Goal: Task Accomplishment & Management: Complete application form

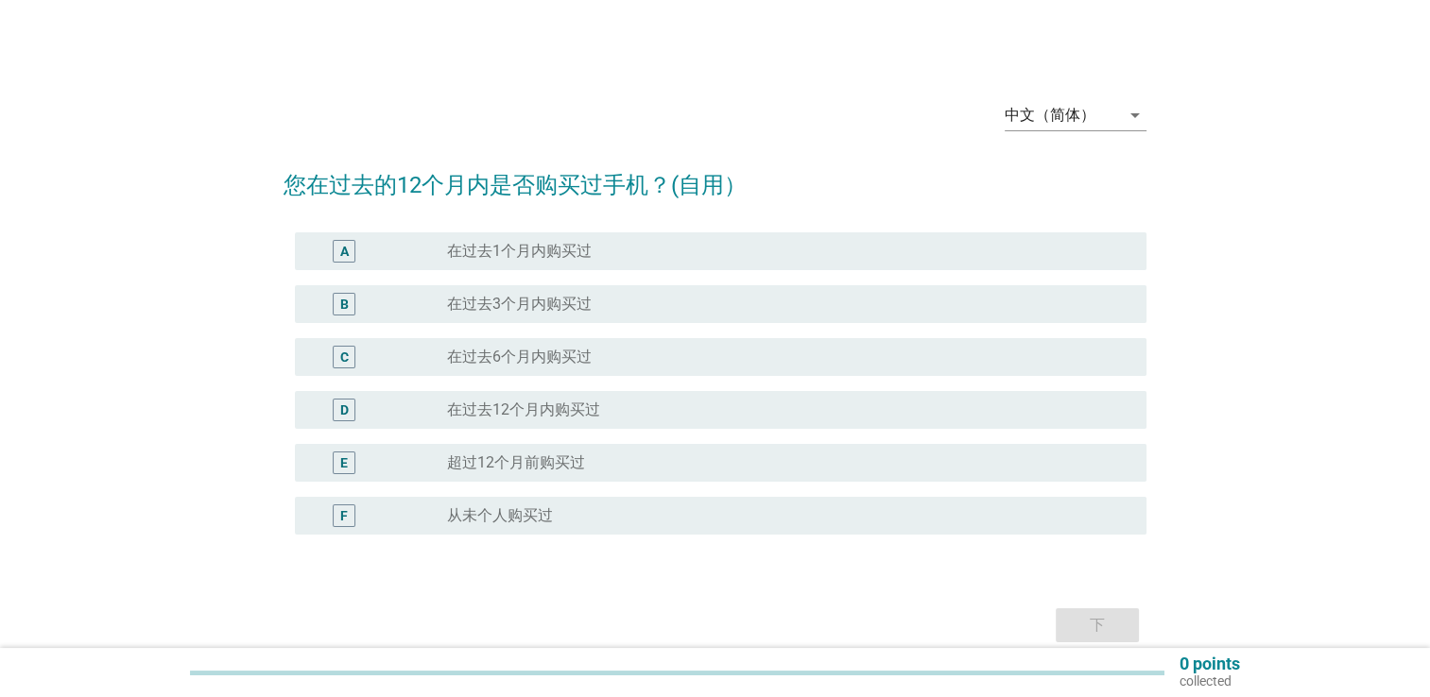
click at [584, 300] on label "在过去3个月内购买过" at bounding box center [519, 304] width 145 height 19
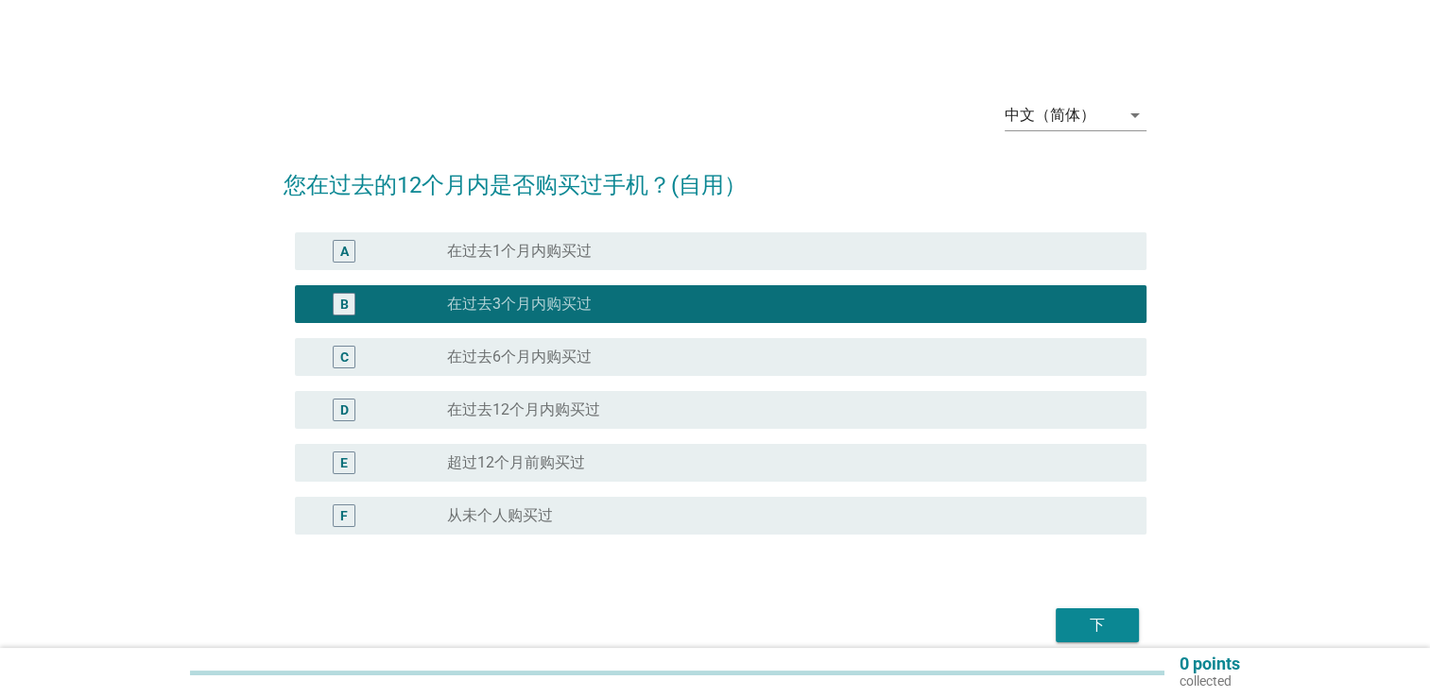
click at [1070, 612] on button "下" at bounding box center [1096, 626] width 83 height 34
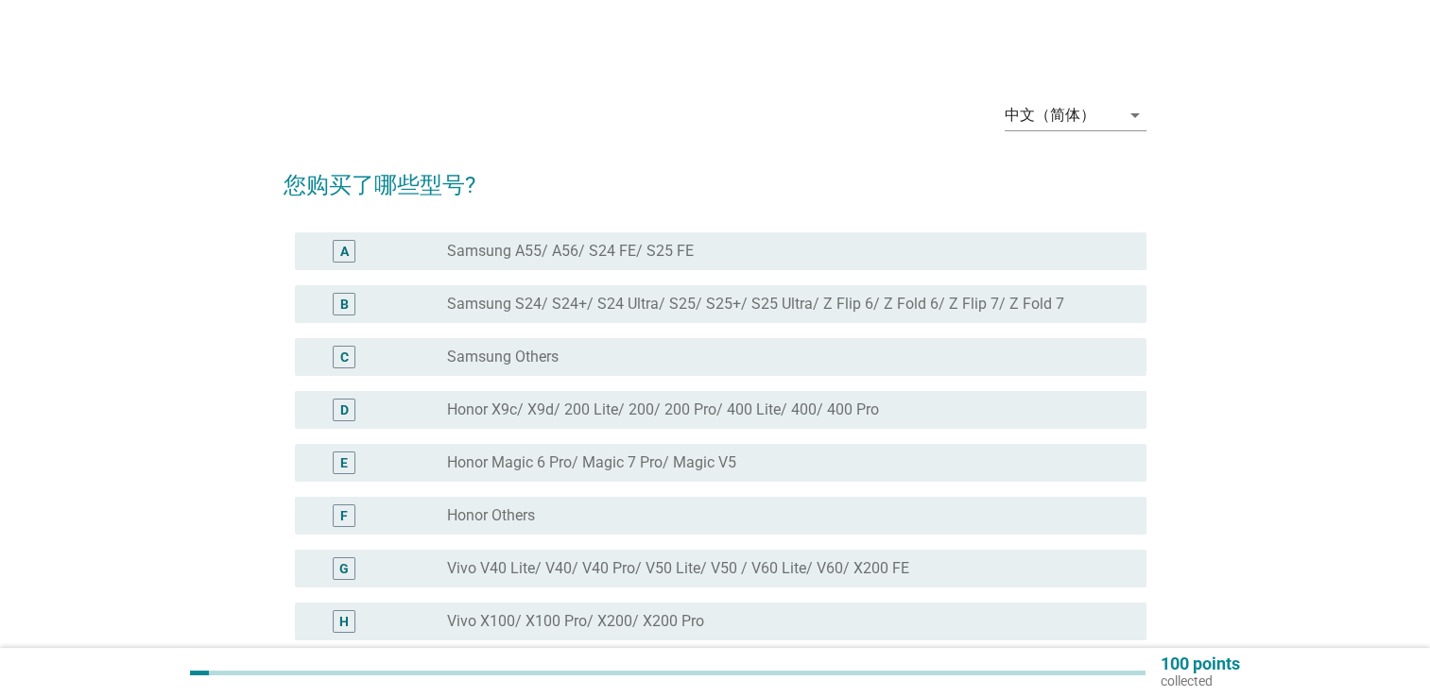
drag, startPoint x: 628, startPoint y: 470, endPoint x: 648, endPoint y: 415, distance: 58.3
click at [648, 415] on div "A radio_button_unchecked Samsung A55/ A56/ S24 FE/ S25 FE B radio_button_unchec…" at bounding box center [714, 656] width 863 height 862
click at [648, 415] on label "Honor X9c/ X9d/ 200 Lite/ 200/ 200 Pro/ 400 Lite/ 400/ 400 Pro" at bounding box center [663, 410] width 432 height 19
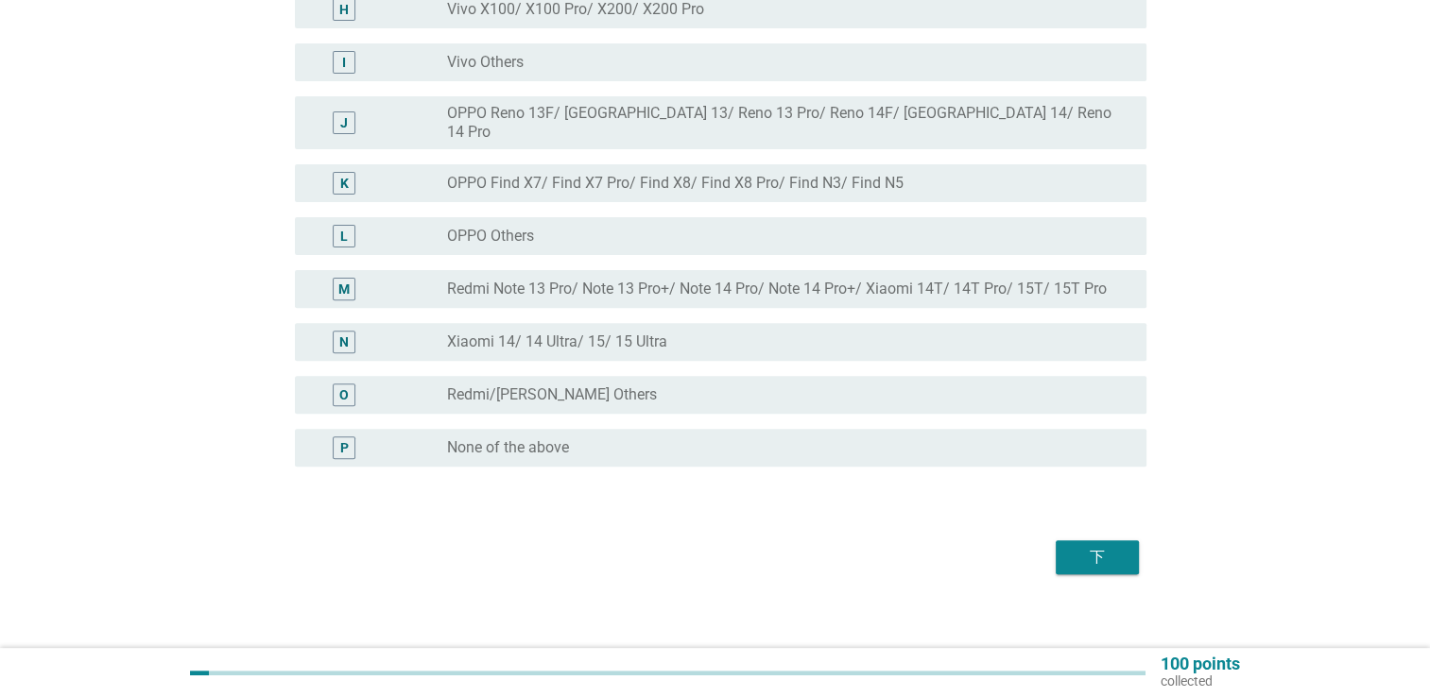
scroll to position [613, 0]
click at [1114, 557] on button "下" at bounding box center [1096, 557] width 83 height 34
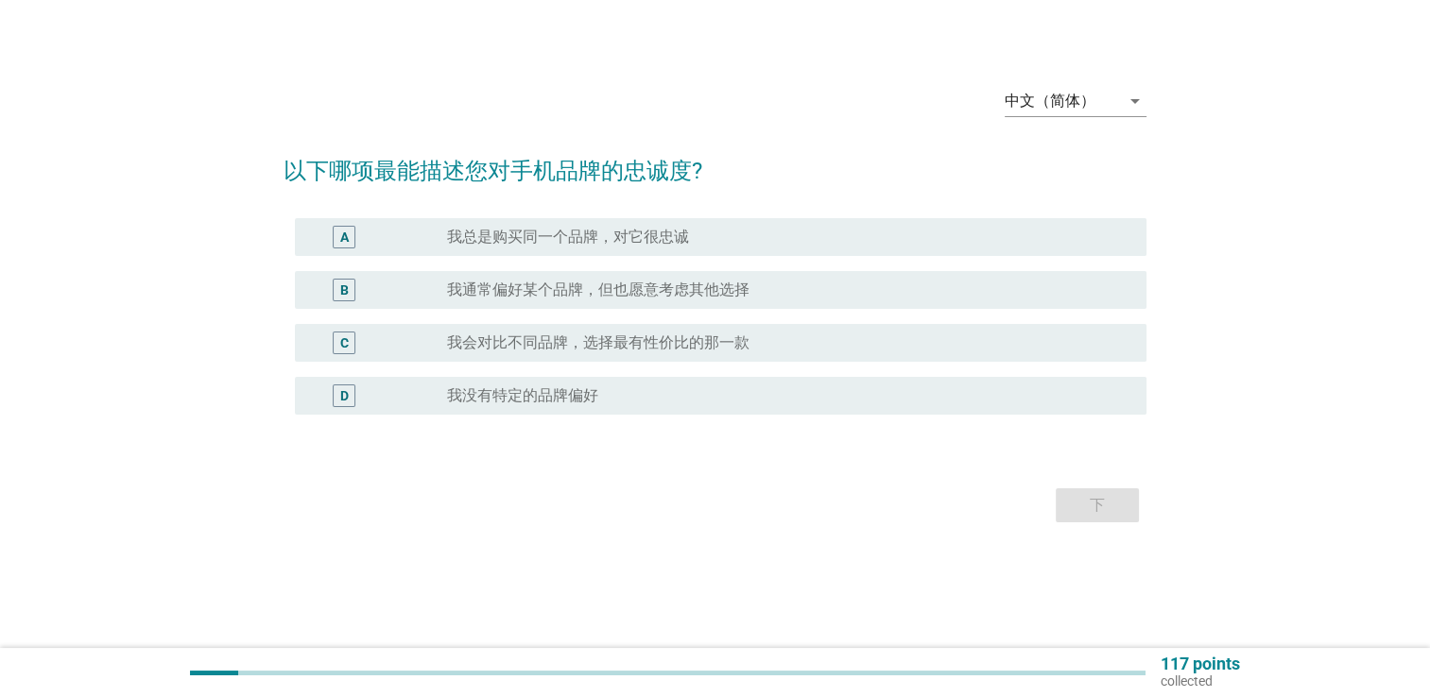
scroll to position [0, 0]
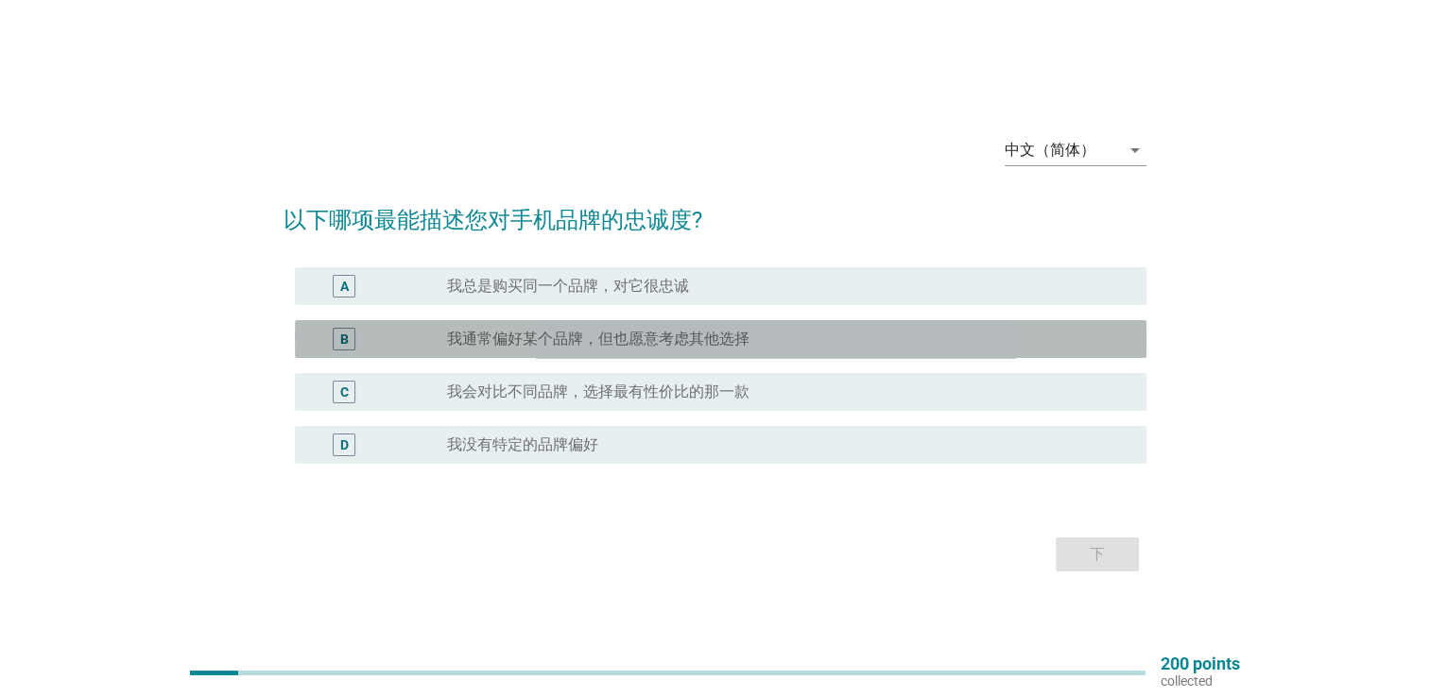
click at [689, 338] on label "我通常偏好某个品牌，但也愿意考虑其他选择" at bounding box center [598, 339] width 302 height 19
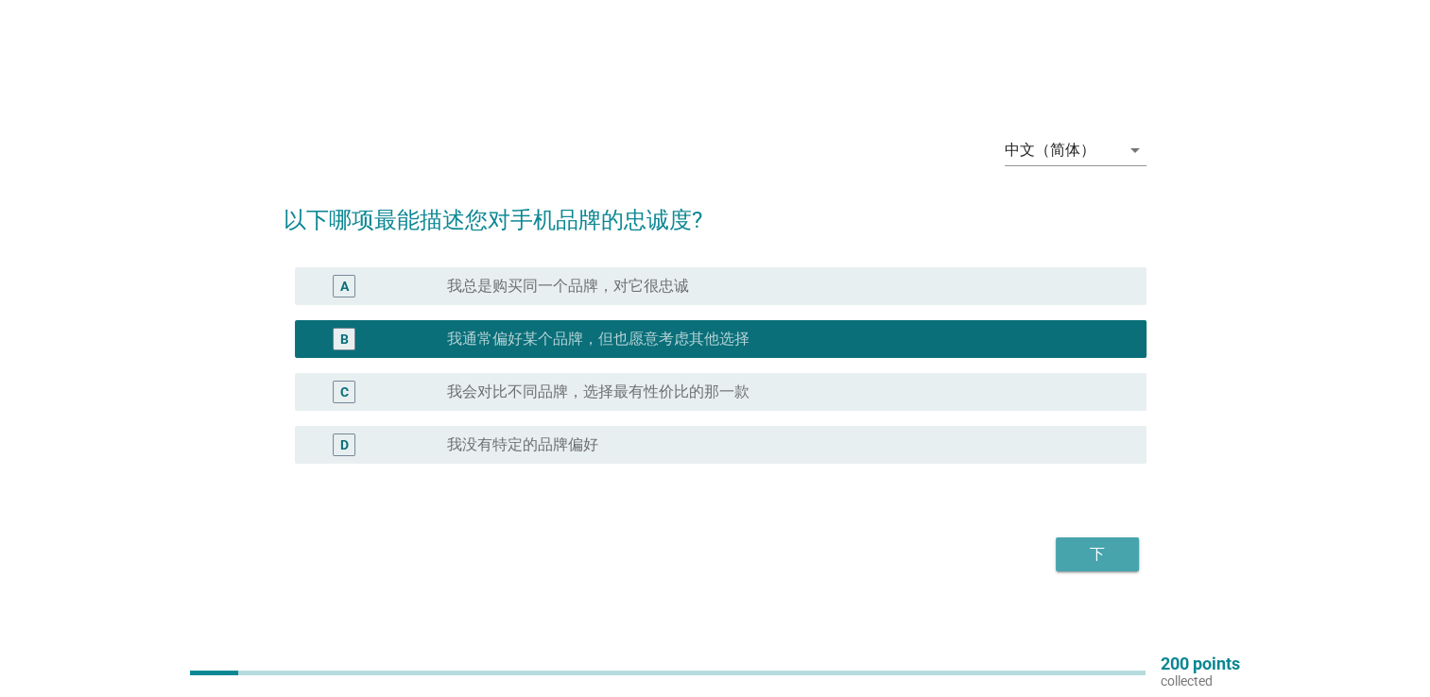
click at [1096, 545] on div "下" at bounding box center [1097, 554] width 53 height 23
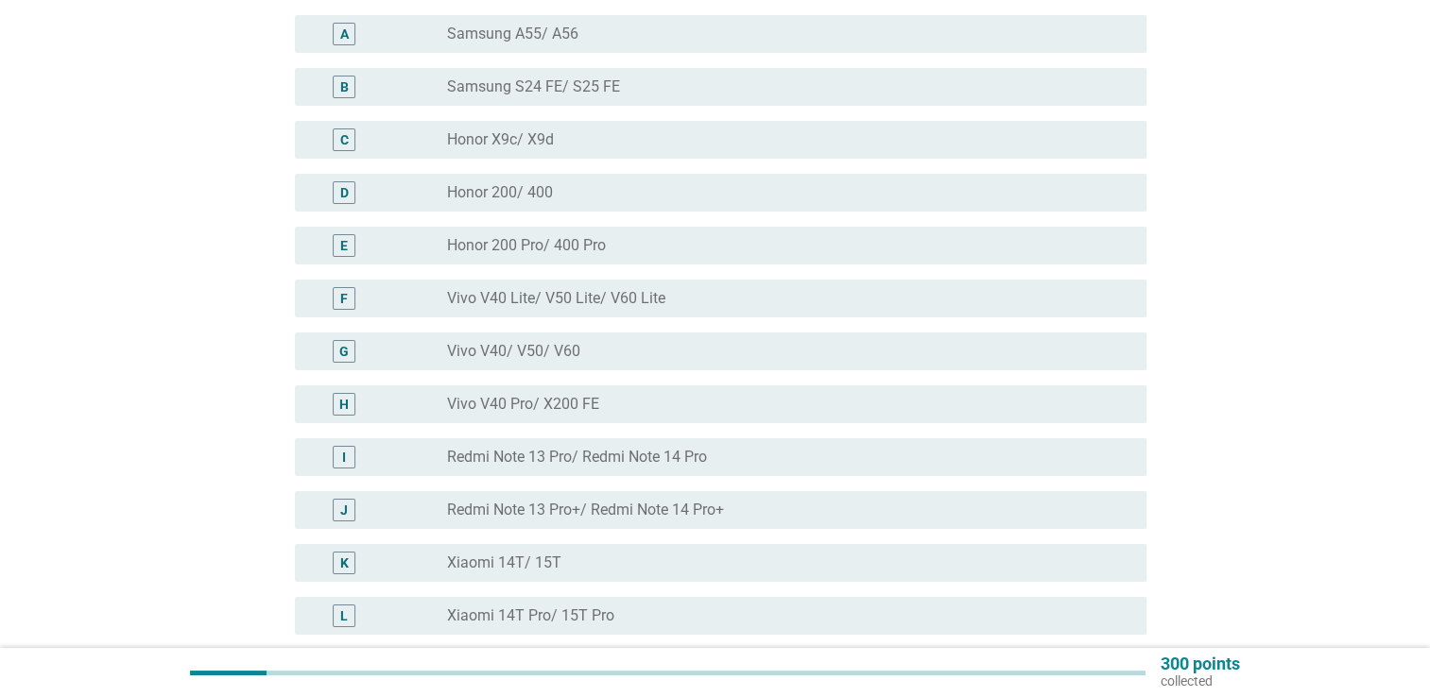
scroll to position [94, 0]
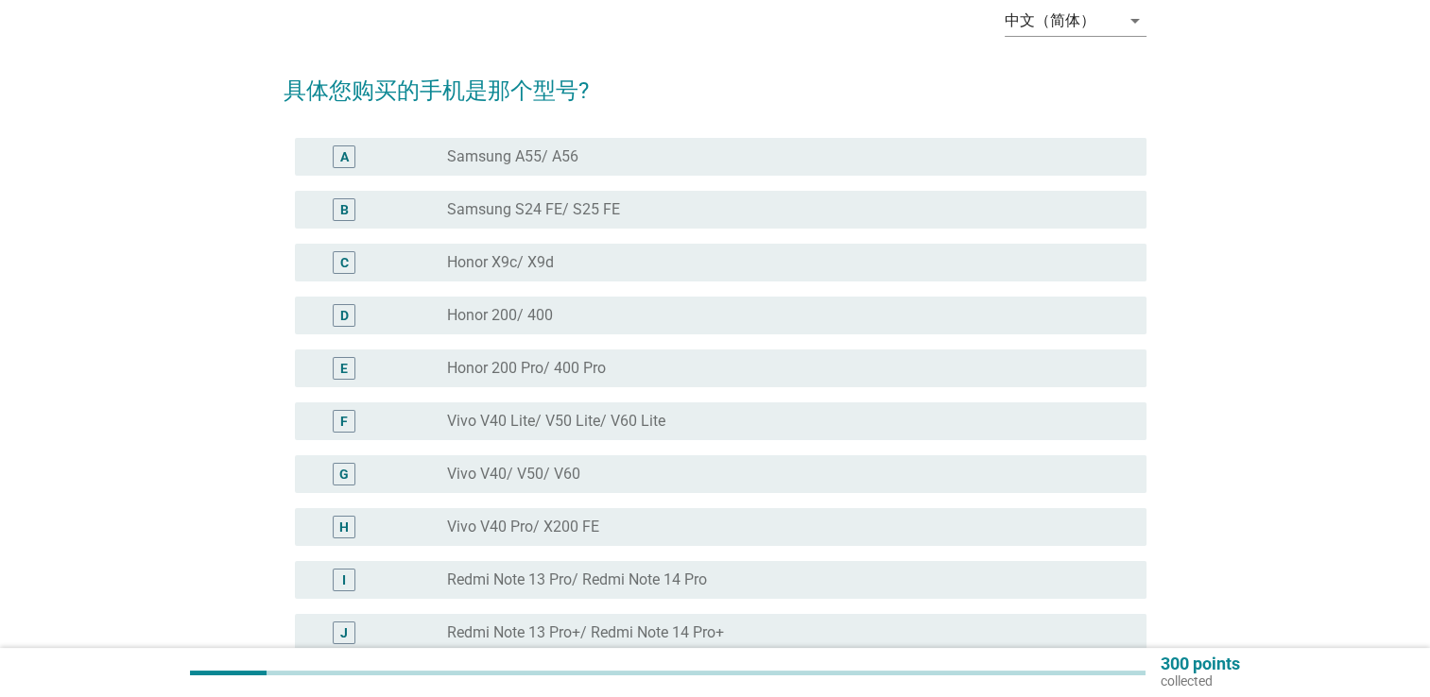
click at [625, 265] on div "radio_button_unchecked Honor X9c/ X9d" at bounding box center [781, 262] width 669 height 19
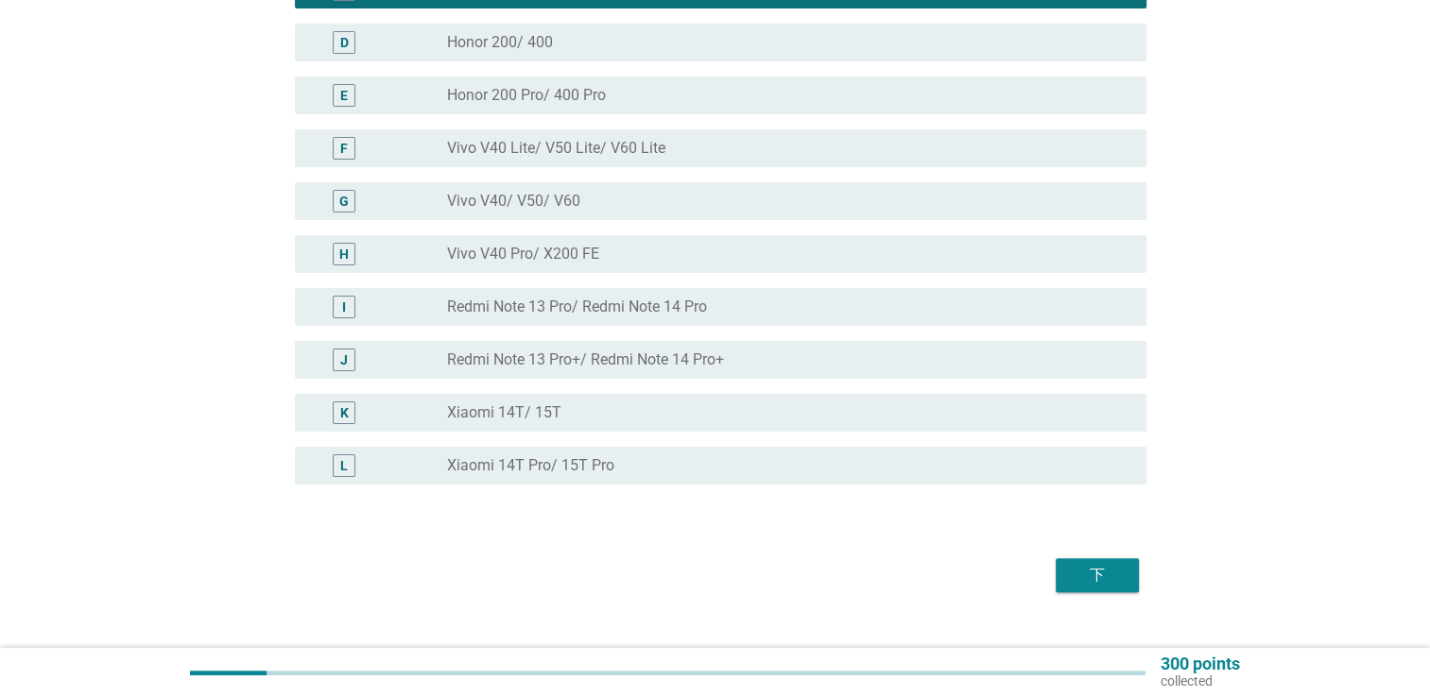
scroll to position [402, 0]
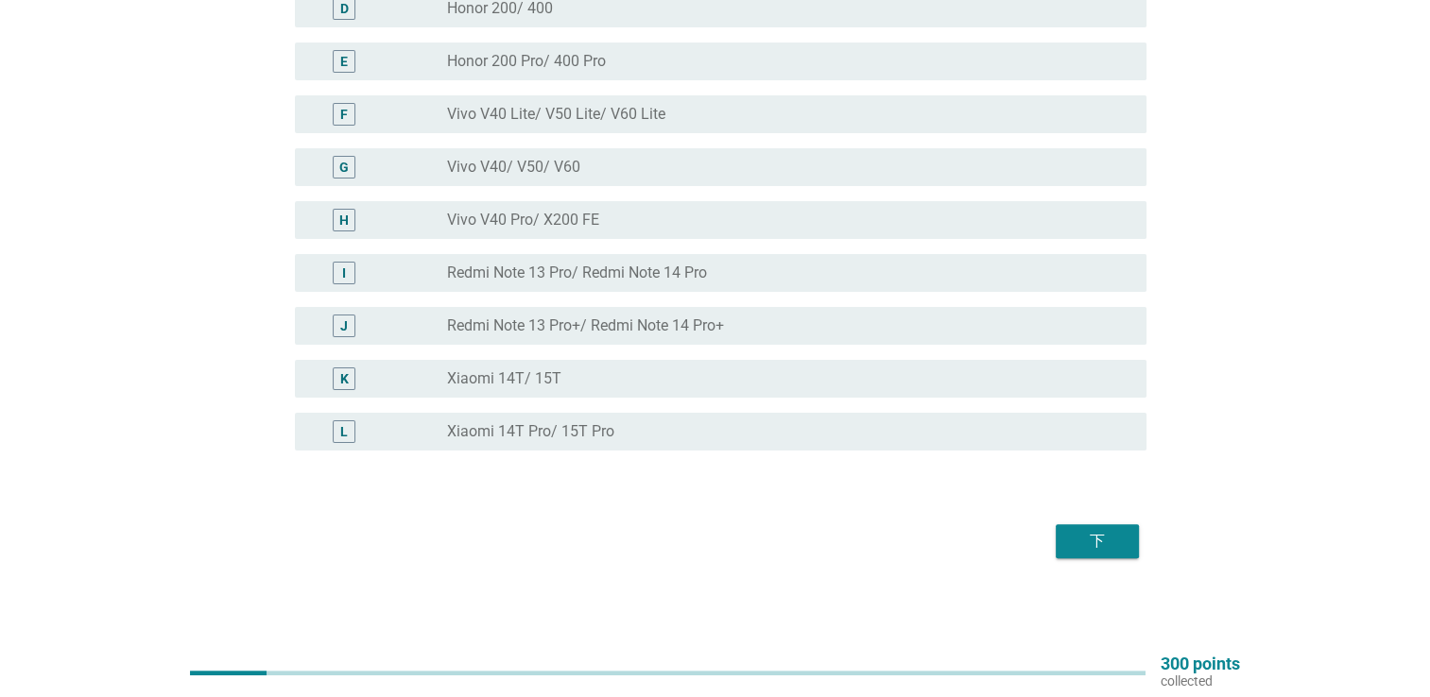
click at [1113, 559] on div "下" at bounding box center [714, 541] width 863 height 45
click at [1106, 546] on div "下" at bounding box center [1097, 541] width 53 height 23
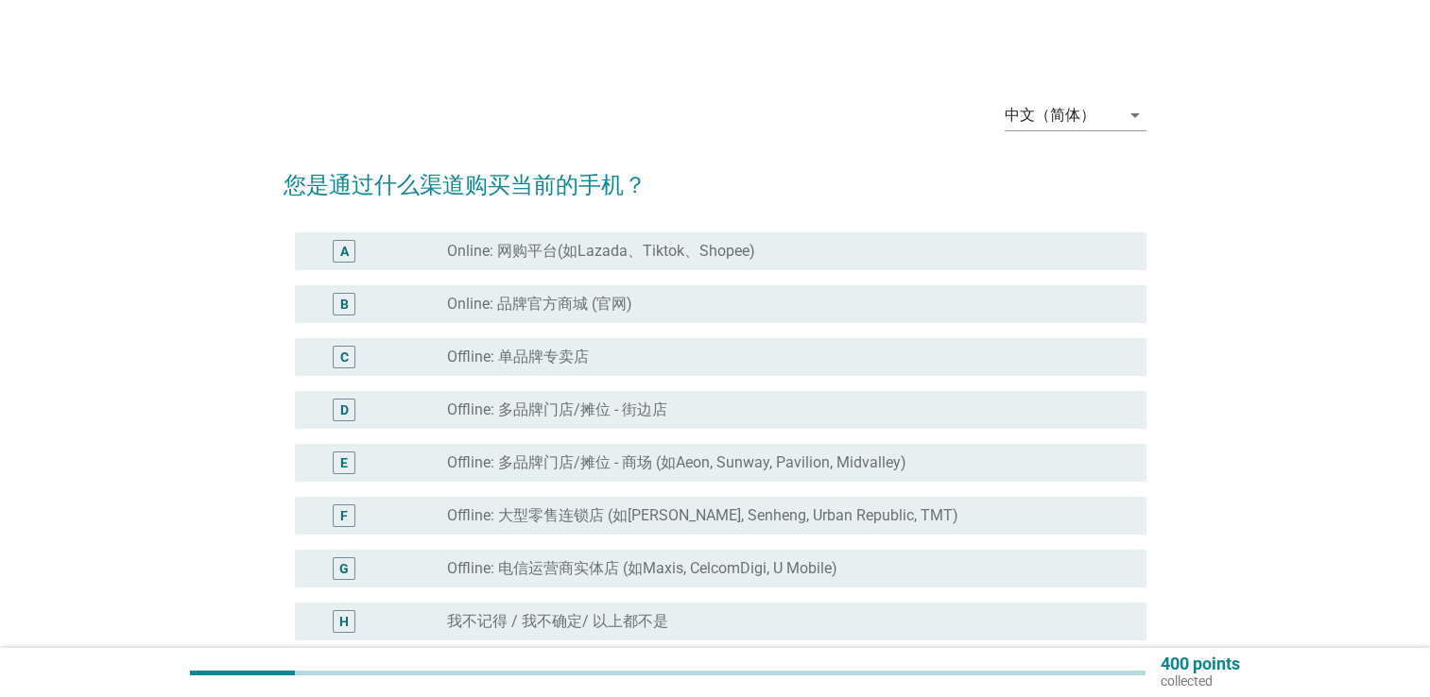
click at [646, 252] on label "Online: 网购平台(如Lazada、Tiktok、Shopee)" at bounding box center [601, 251] width 308 height 19
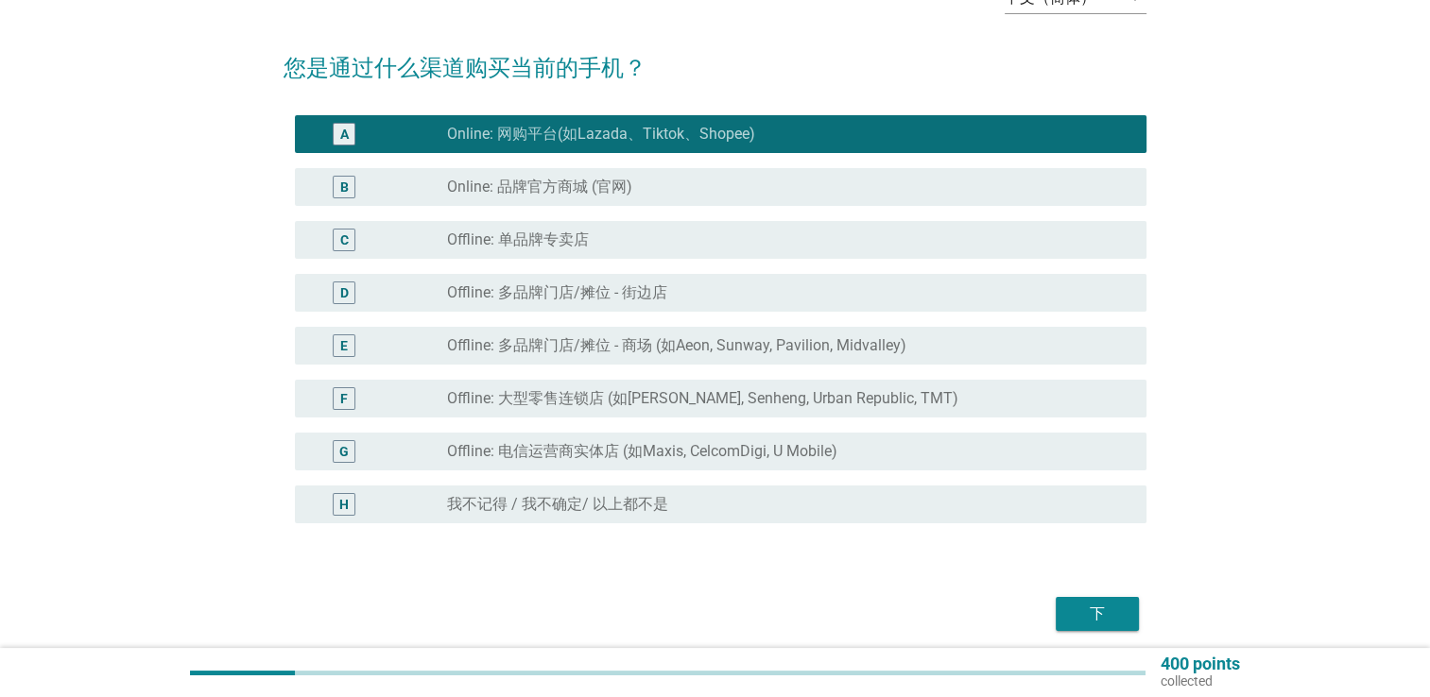
scroll to position [190, 0]
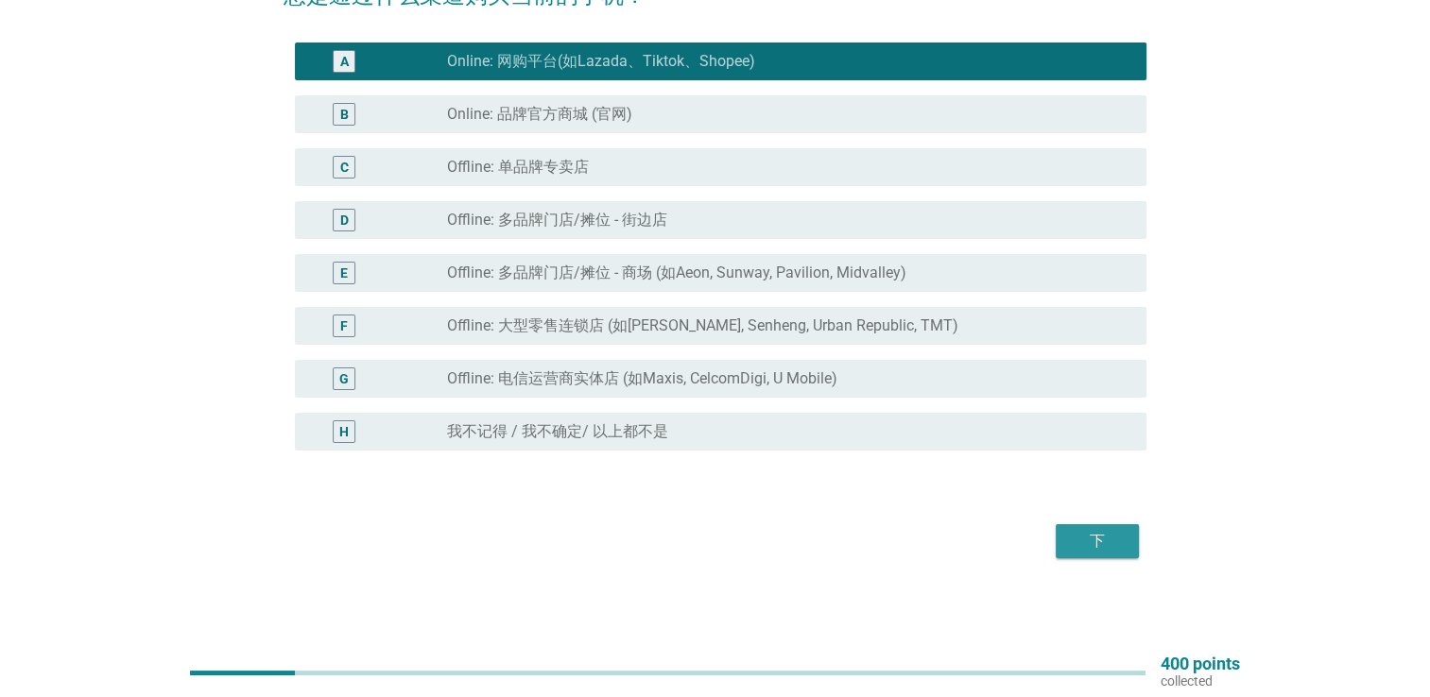
click at [1072, 539] on div "下" at bounding box center [1097, 541] width 53 height 23
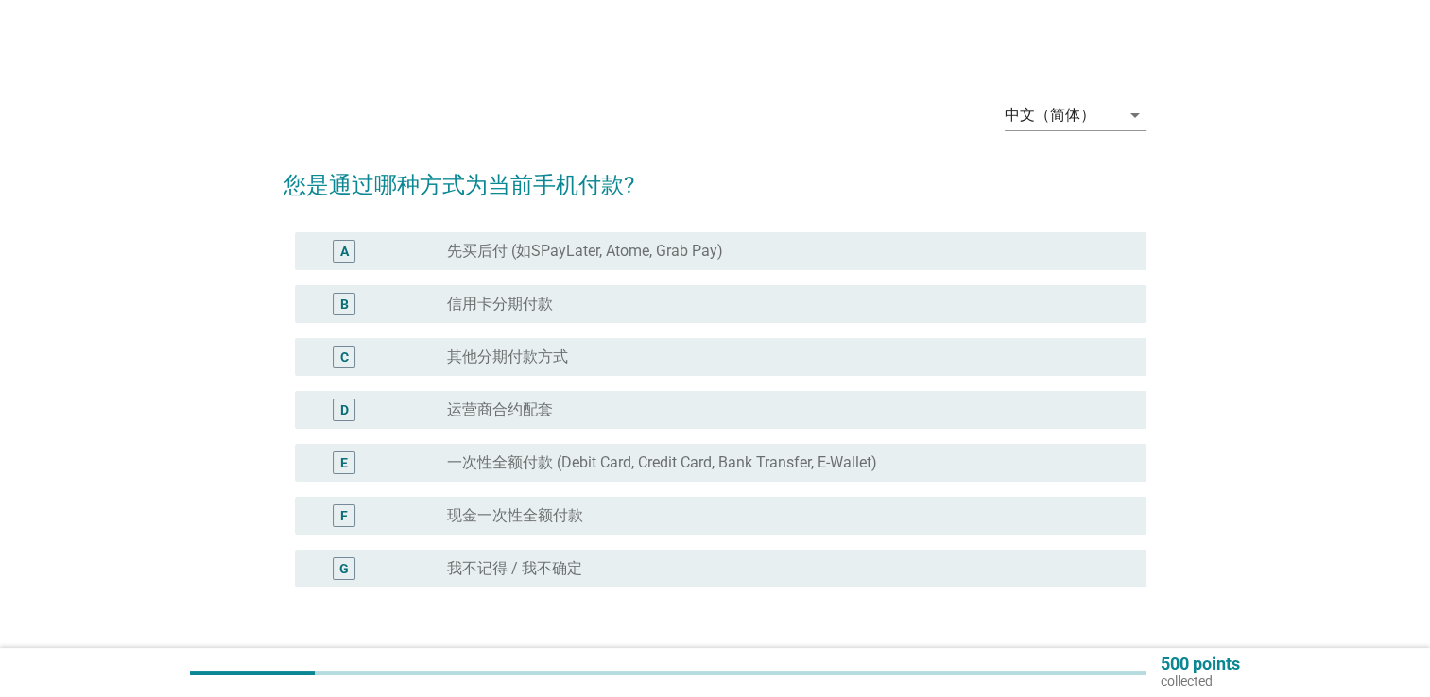
click at [557, 300] on div "radio_button_unchecked 信用卡分期付款" at bounding box center [781, 304] width 669 height 19
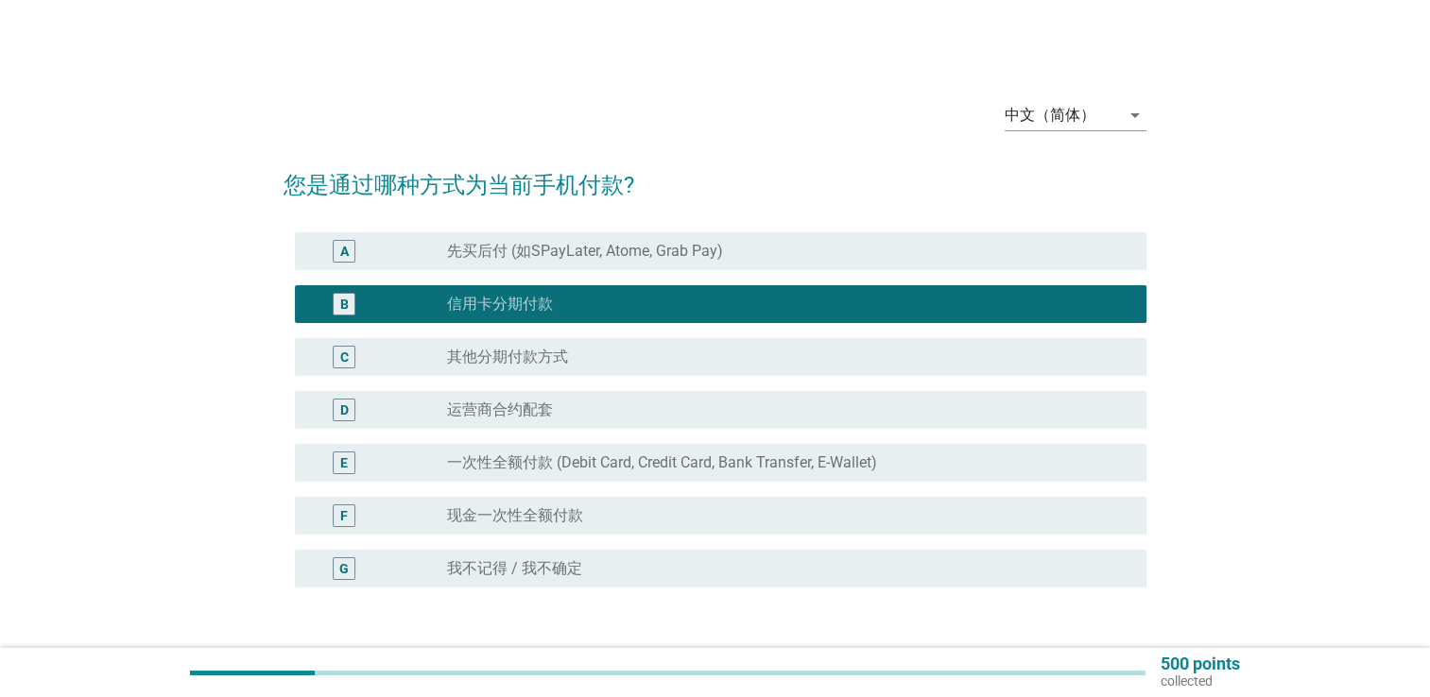
click at [557, 300] on div "radio_button_checked 信用卡分期付款" at bounding box center [781, 304] width 669 height 19
click at [600, 516] on div "radio_button_unchecked 现金一次性全额付款" at bounding box center [781, 515] width 669 height 19
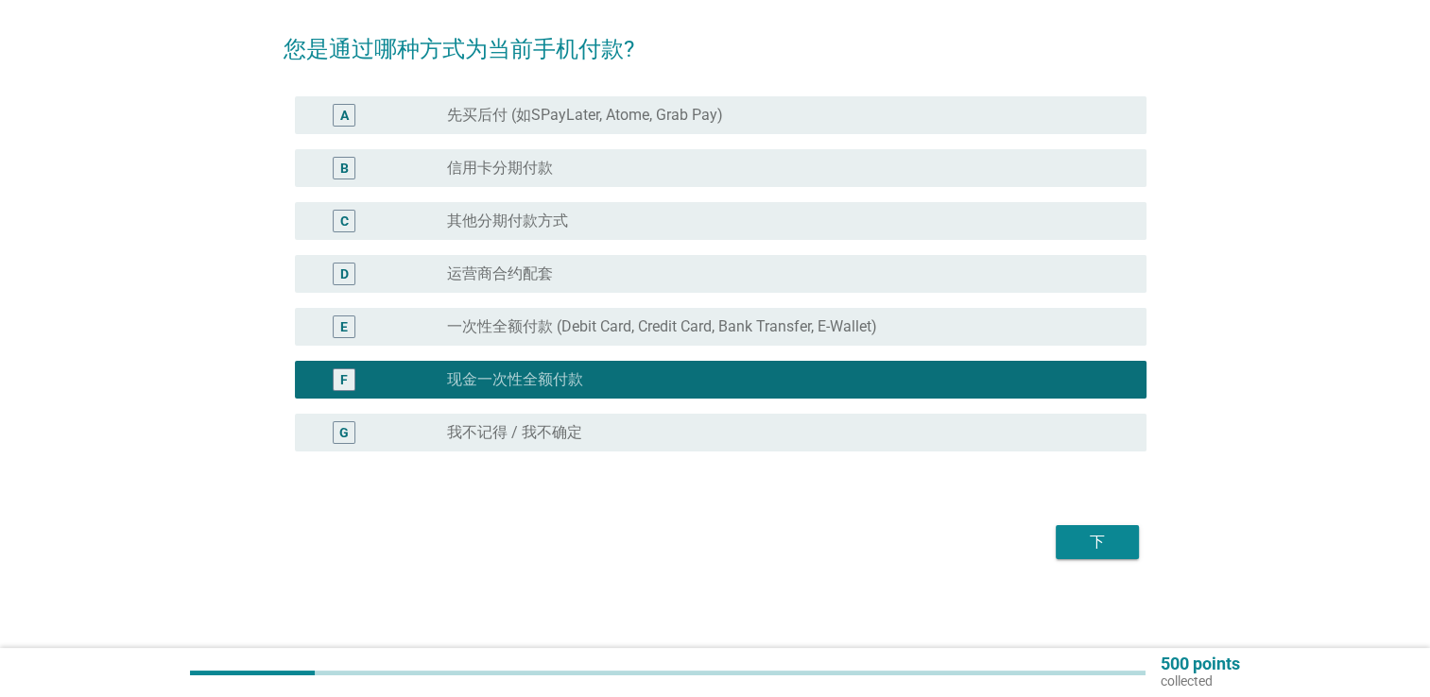
scroll to position [137, 0]
click at [733, 346] on div "E radio_button_unchecked 一次性全额付款 (Debit Card, Credit Card, Bank Transfer, E-Wal…" at bounding box center [714, 326] width 863 height 53
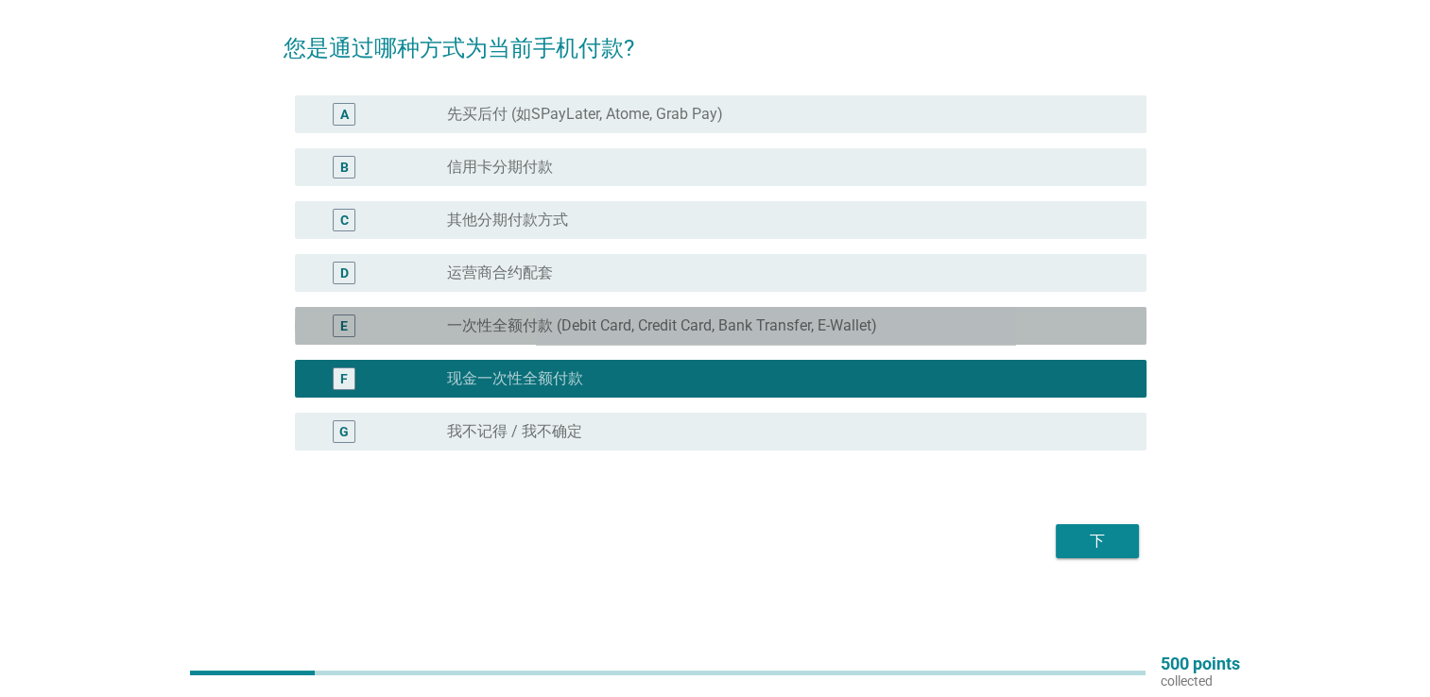
click at [746, 323] on label "一次性全额付款 (Debit Card, Credit Card, Bank Transfer, E-Wallet)" at bounding box center [662, 326] width 430 height 19
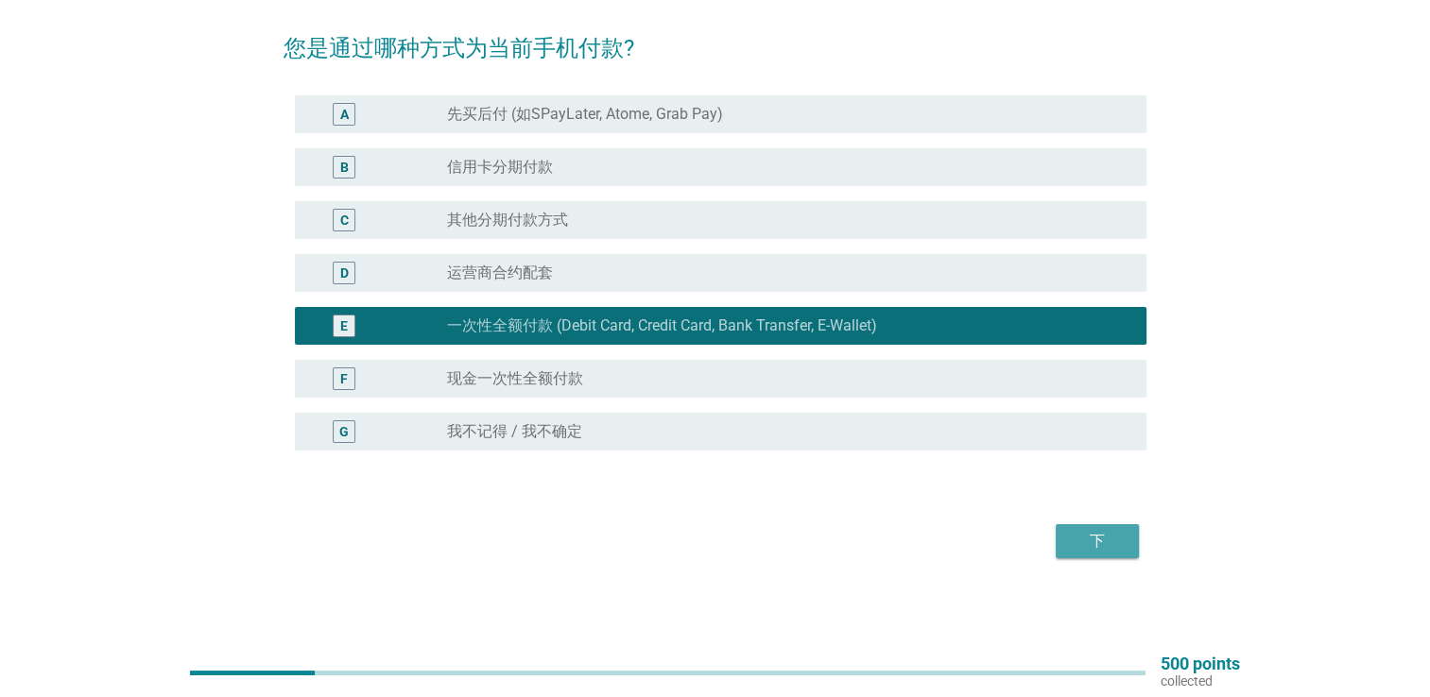
click at [1121, 545] on div "下" at bounding box center [1097, 541] width 53 height 23
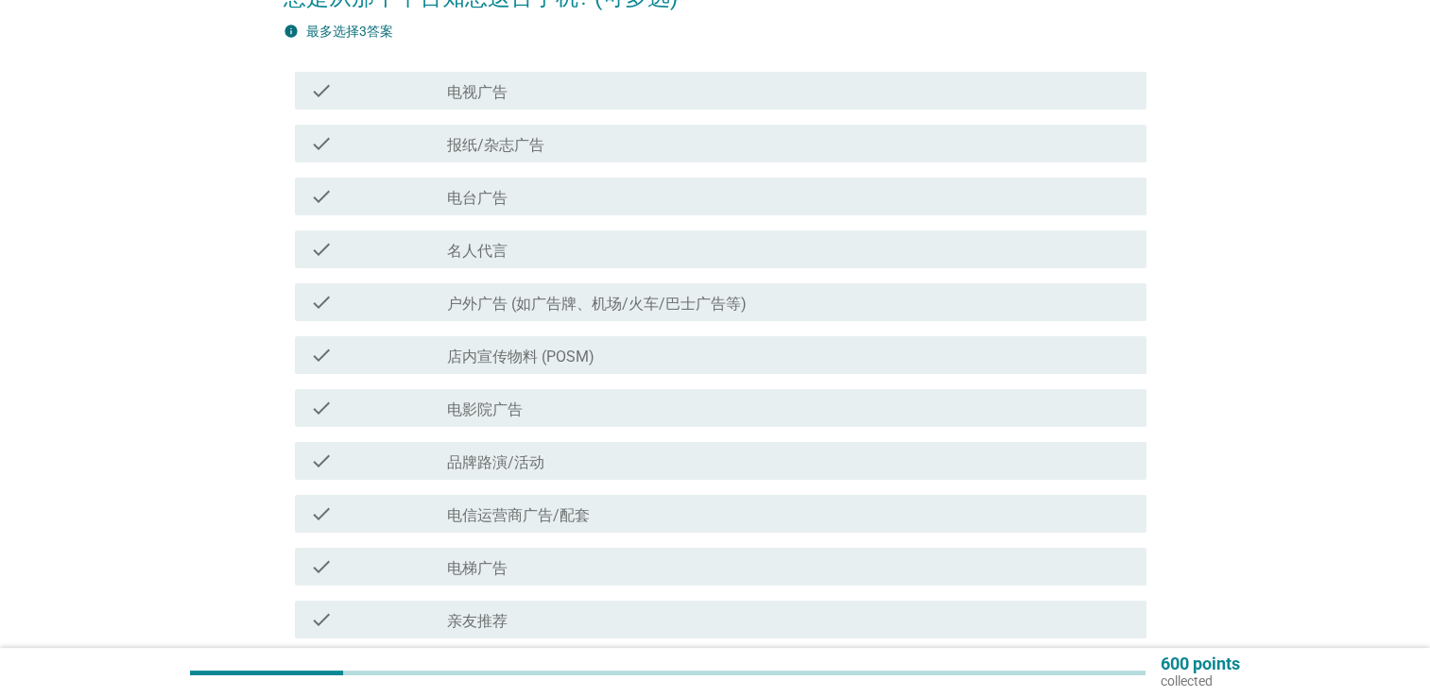
scroll to position [189, 0]
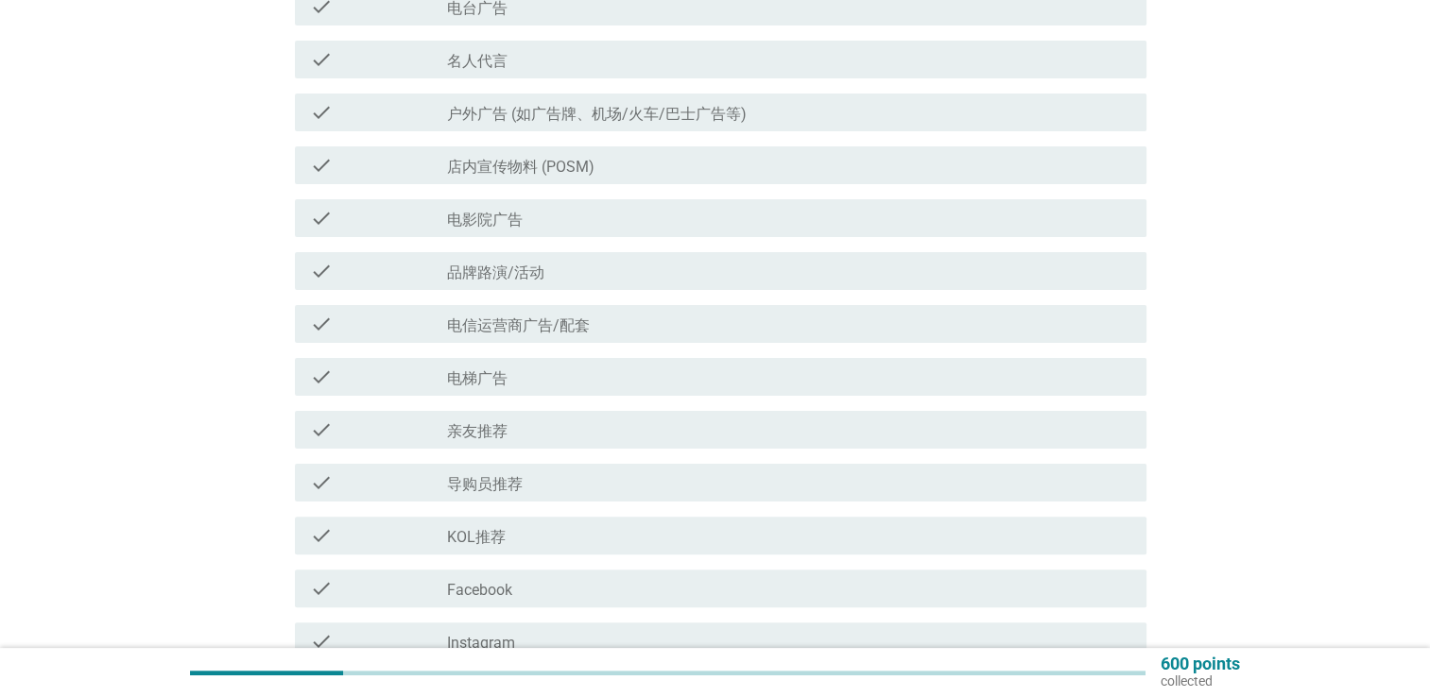
click at [612, 440] on div "check_box_outline_blank 亲友推荐" at bounding box center [789, 430] width 684 height 23
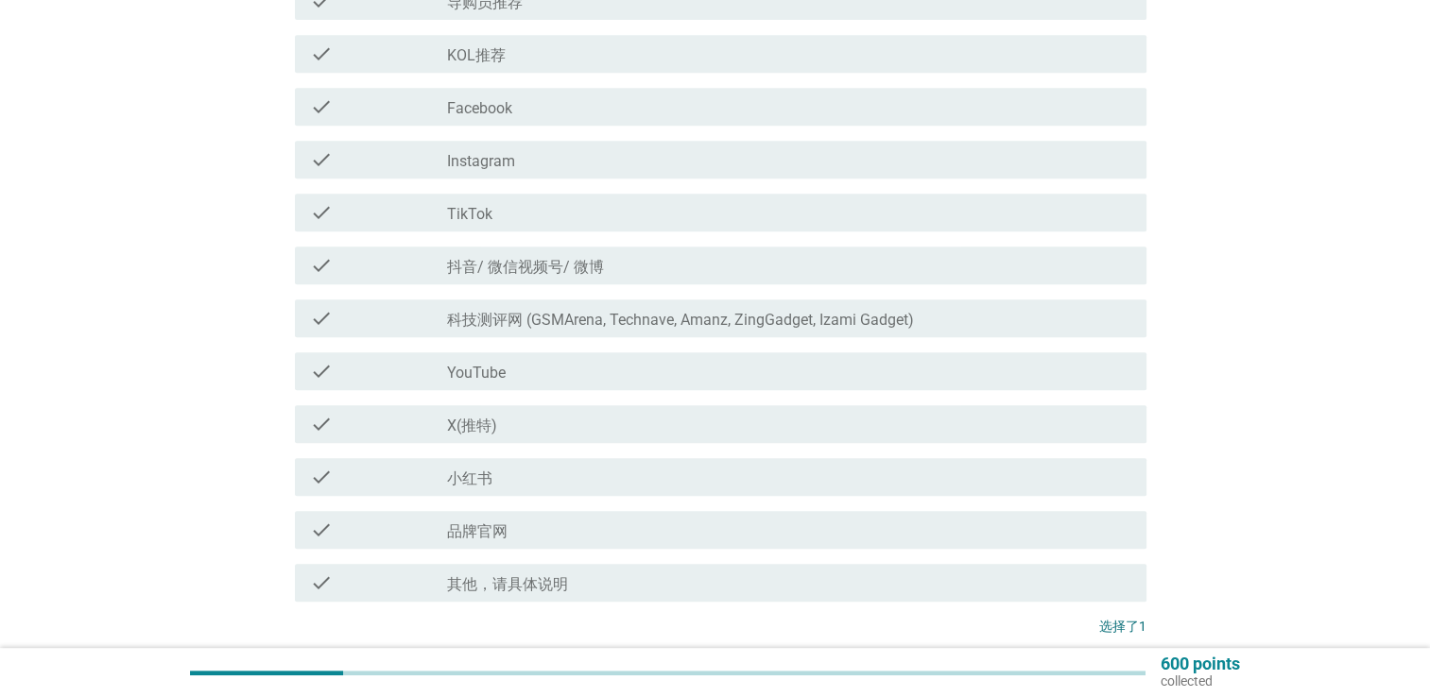
scroll to position [1017, 0]
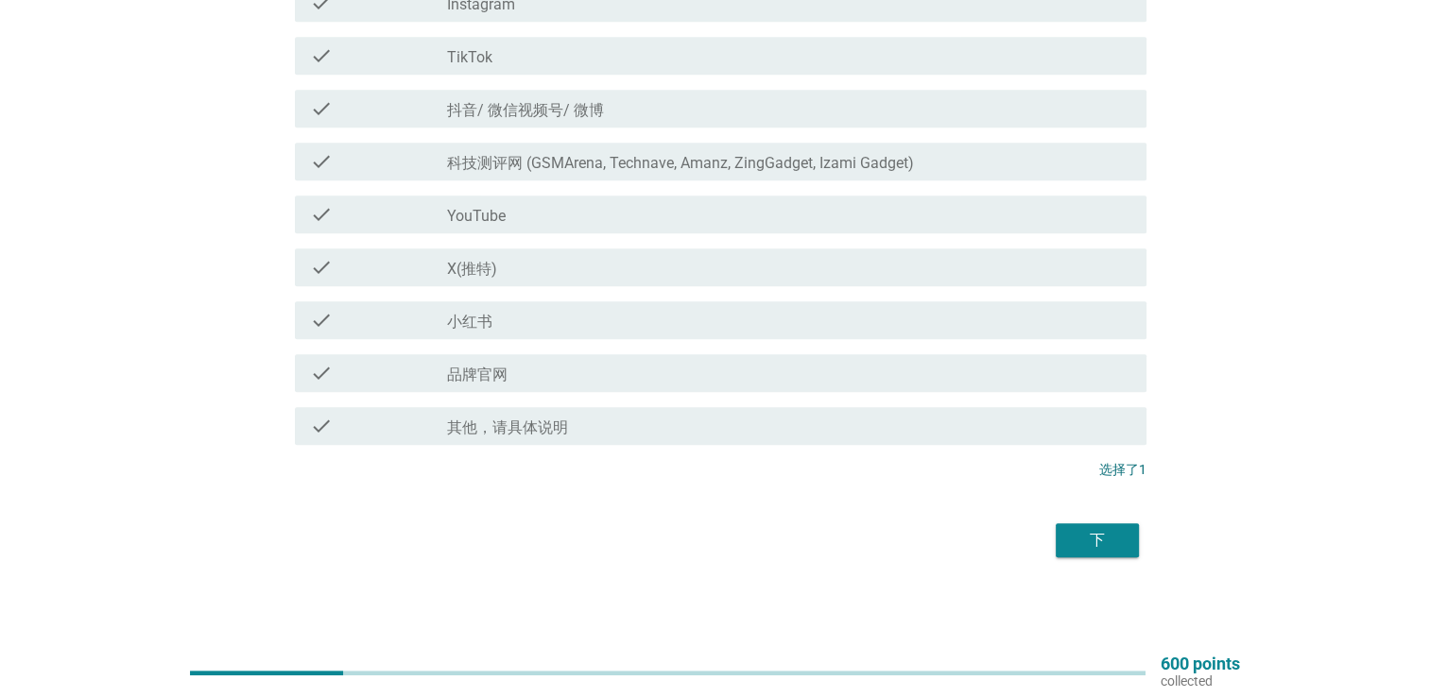
click at [1105, 539] on div "下" at bounding box center [1097, 540] width 53 height 23
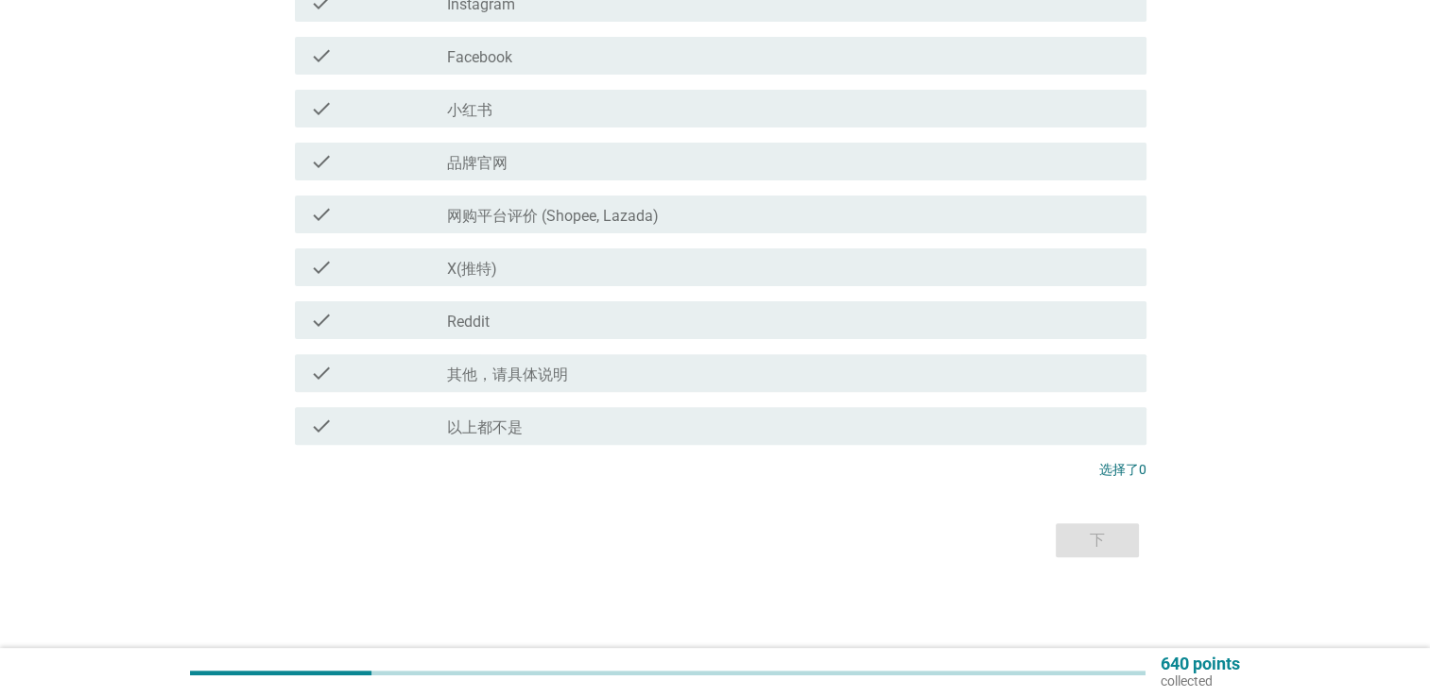
scroll to position [0, 0]
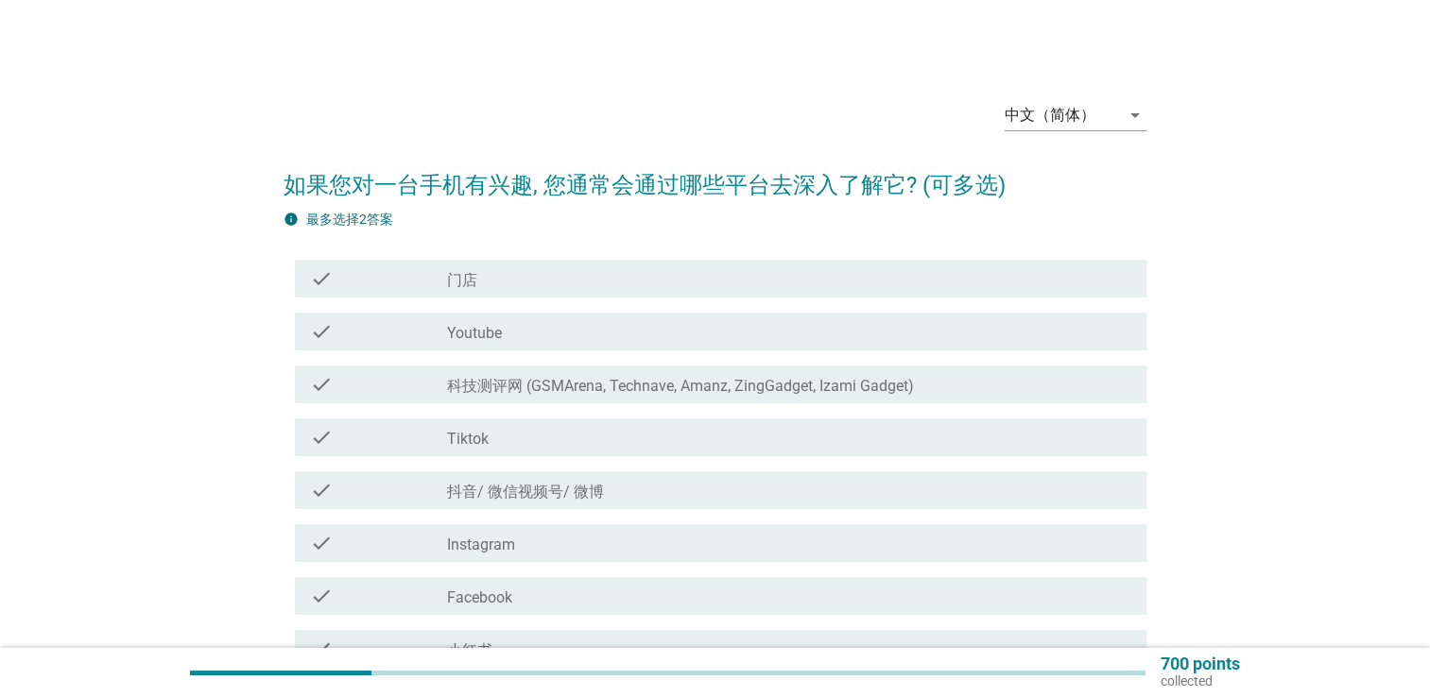
click at [887, 284] on div "check_box_outline_blank 门店" at bounding box center [789, 278] width 684 height 23
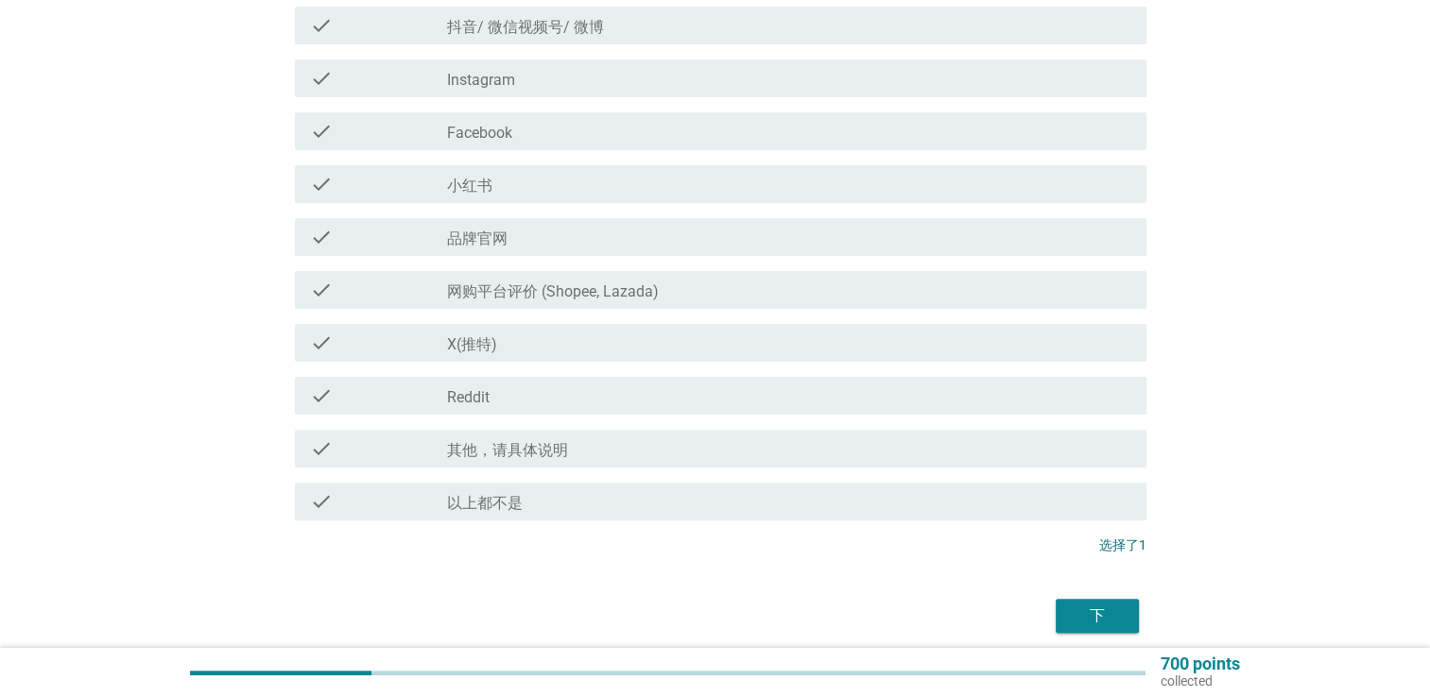
scroll to position [540, 0]
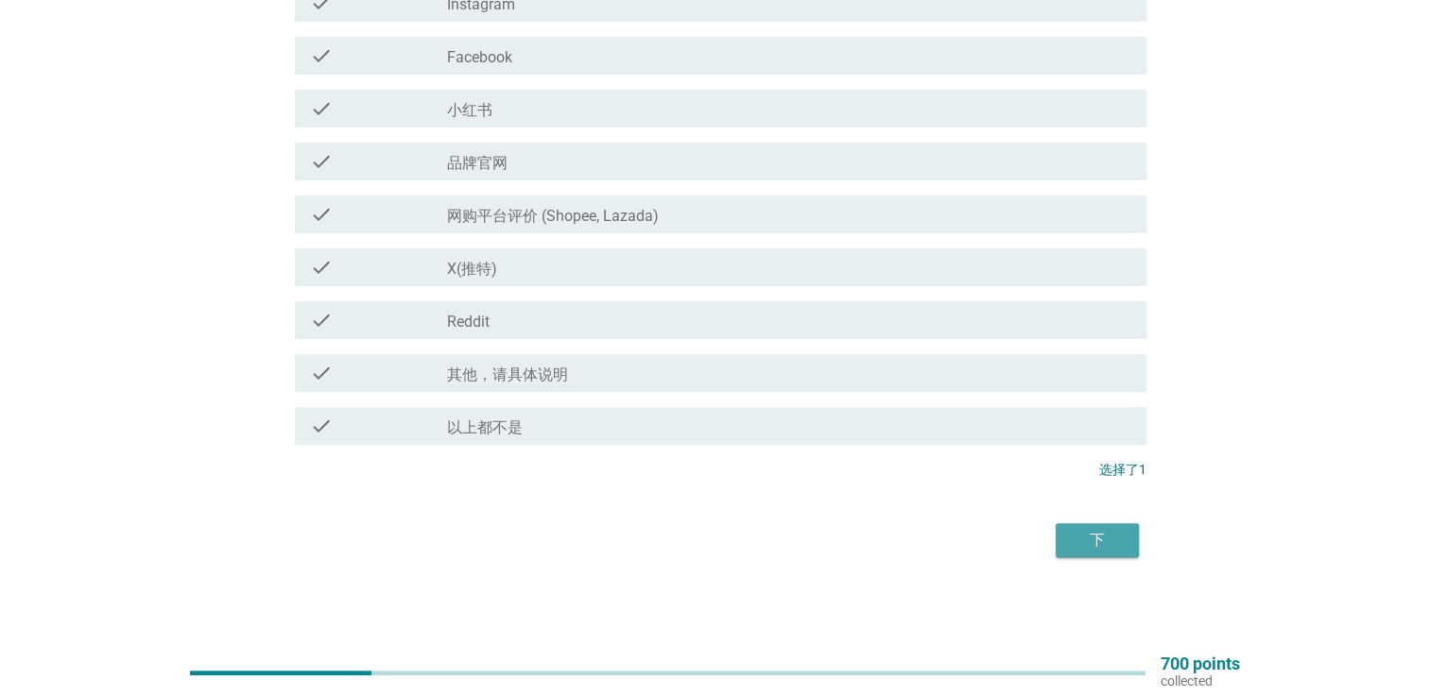
click at [1111, 547] on div "下" at bounding box center [1097, 540] width 53 height 23
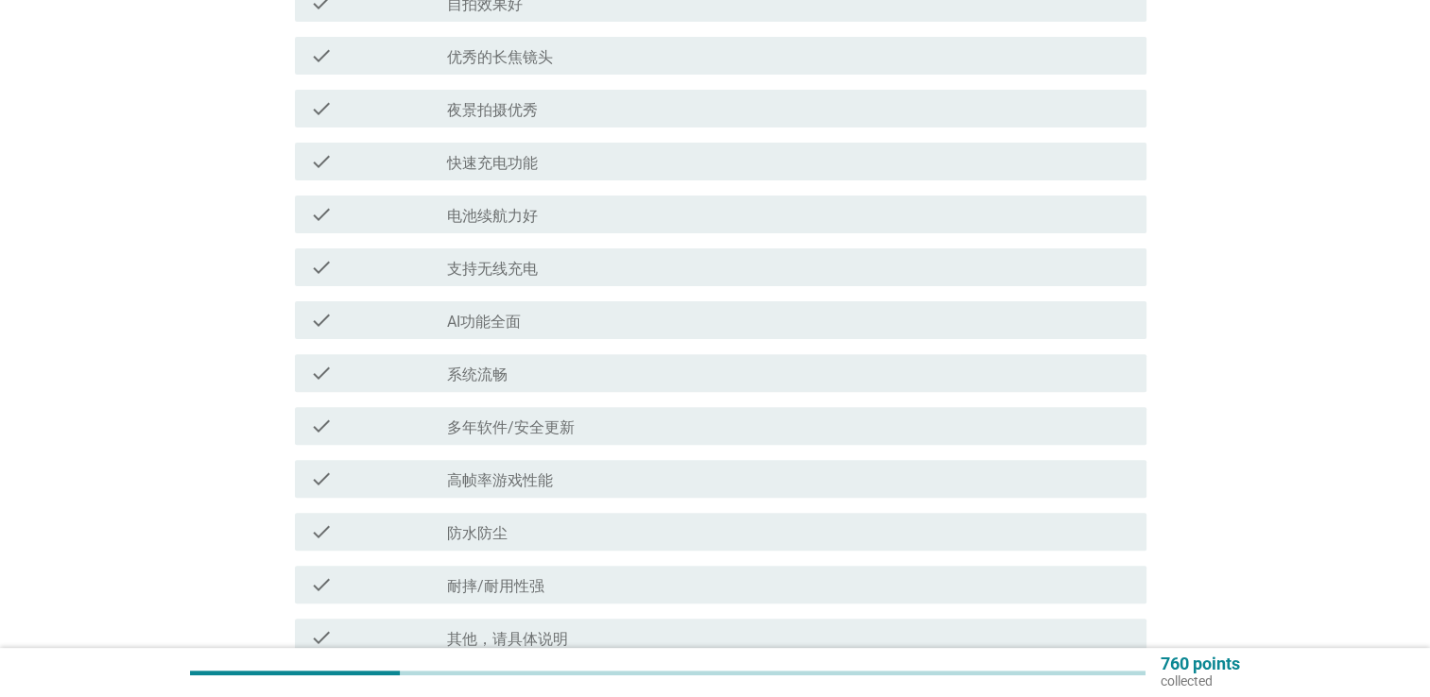
scroll to position [0, 0]
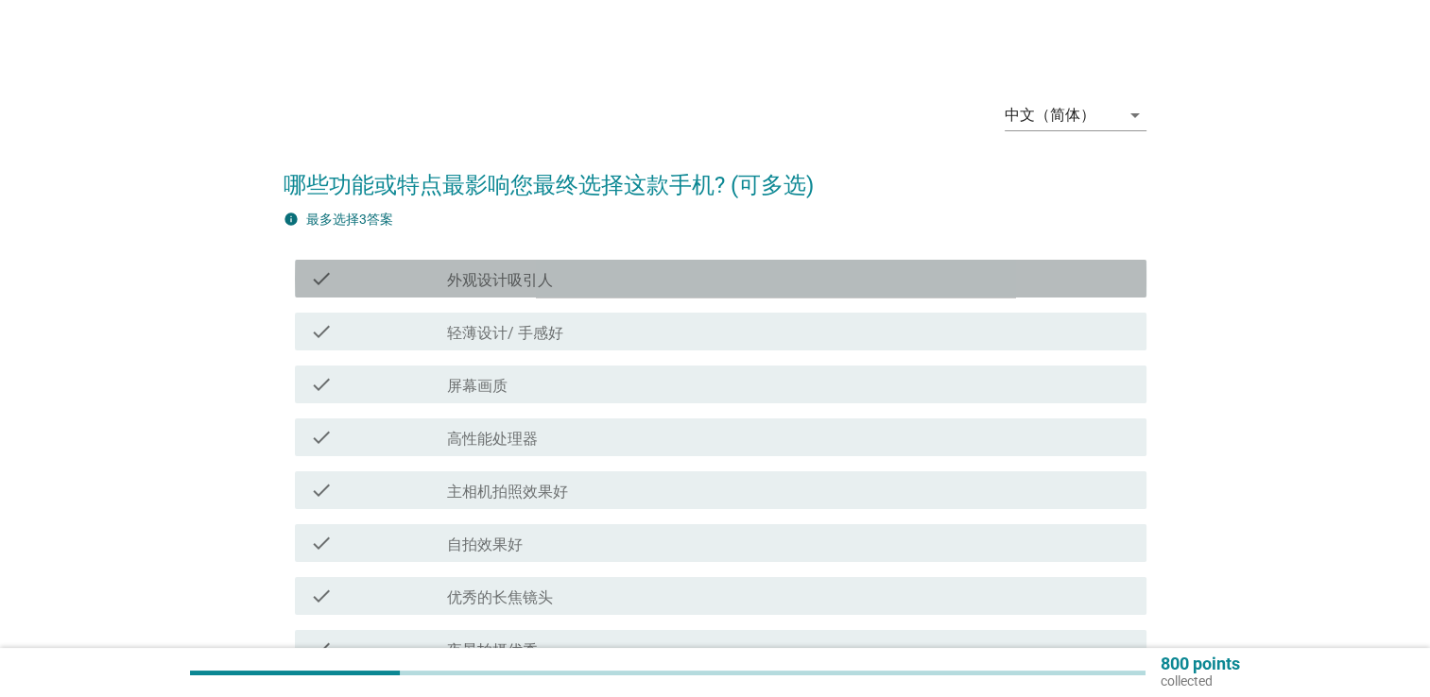
click at [763, 270] on div "check_box_outline_blank 外观设计吸引人" at bounding box center [789, 278] width 684 height 23
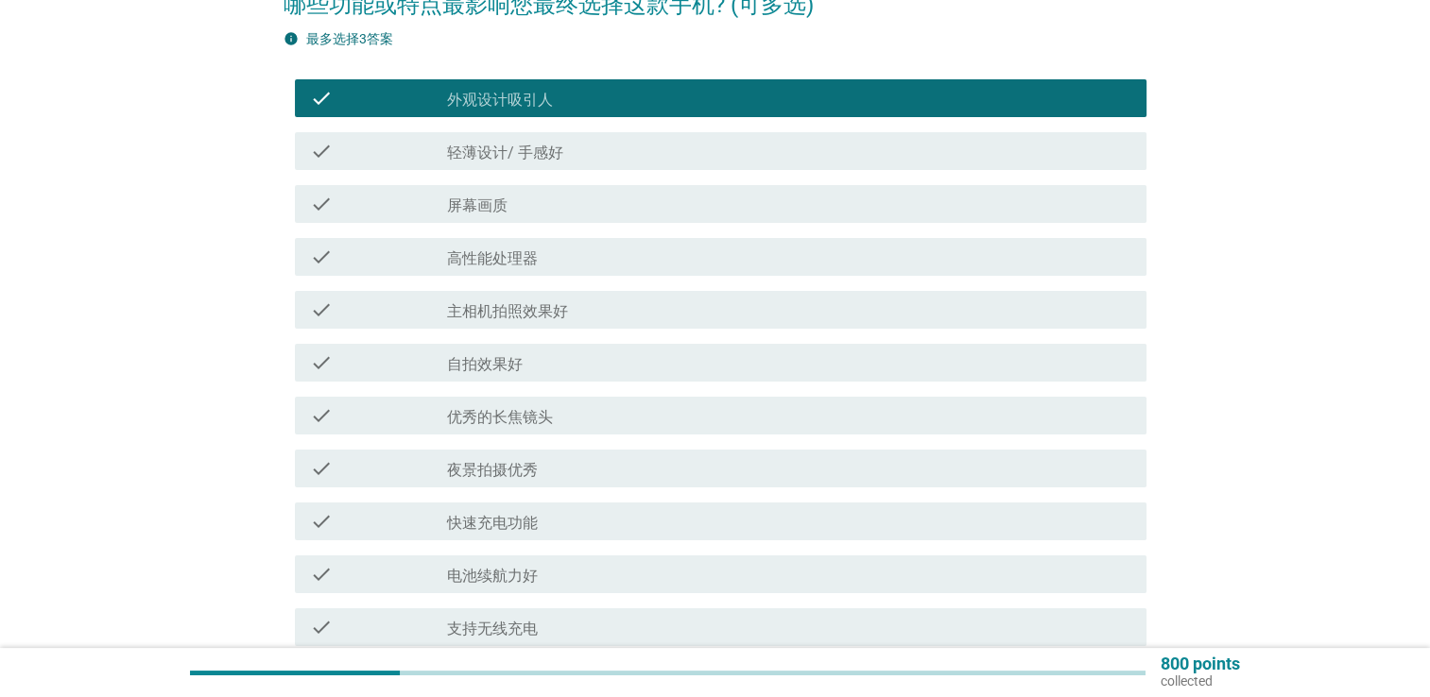
scroll to position [189, 0]
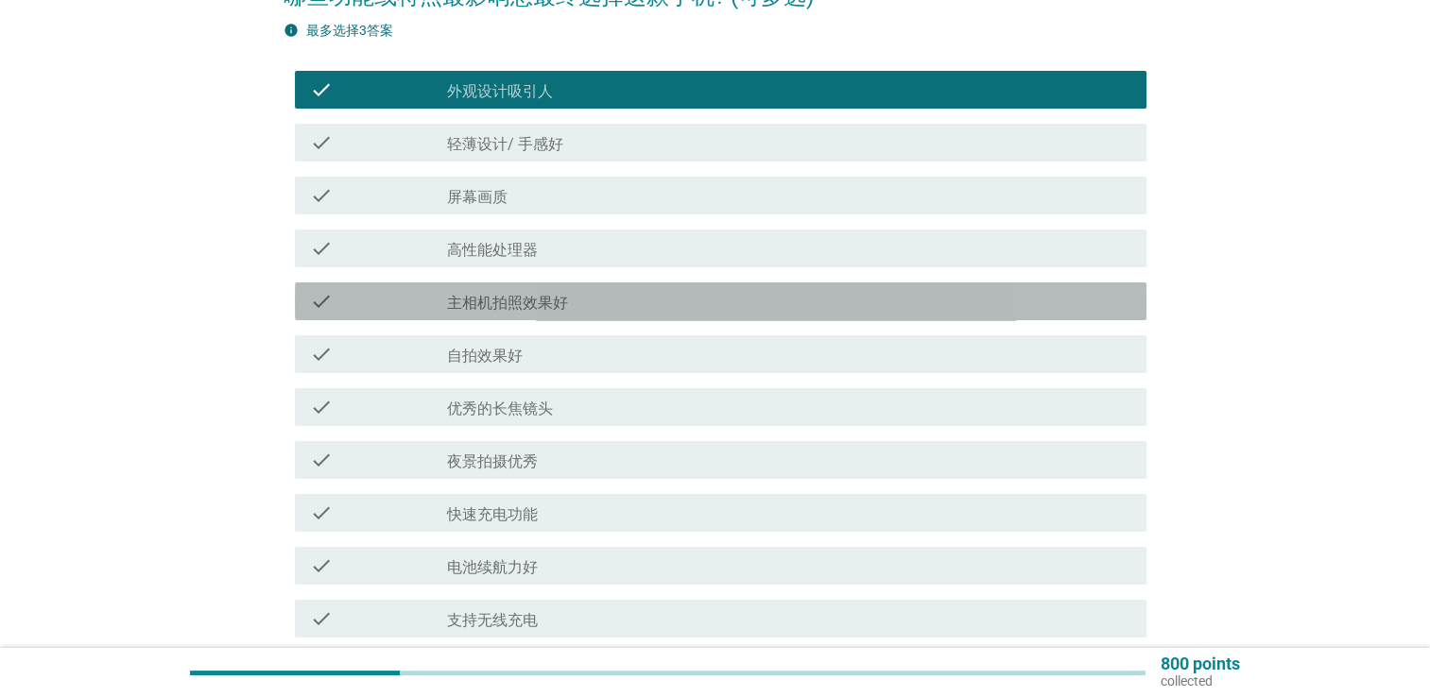
click at [715, 302] on div "check_box_outline_blank 主相机拍照效果好" at bounding box center [789, 301] width 684 height 23
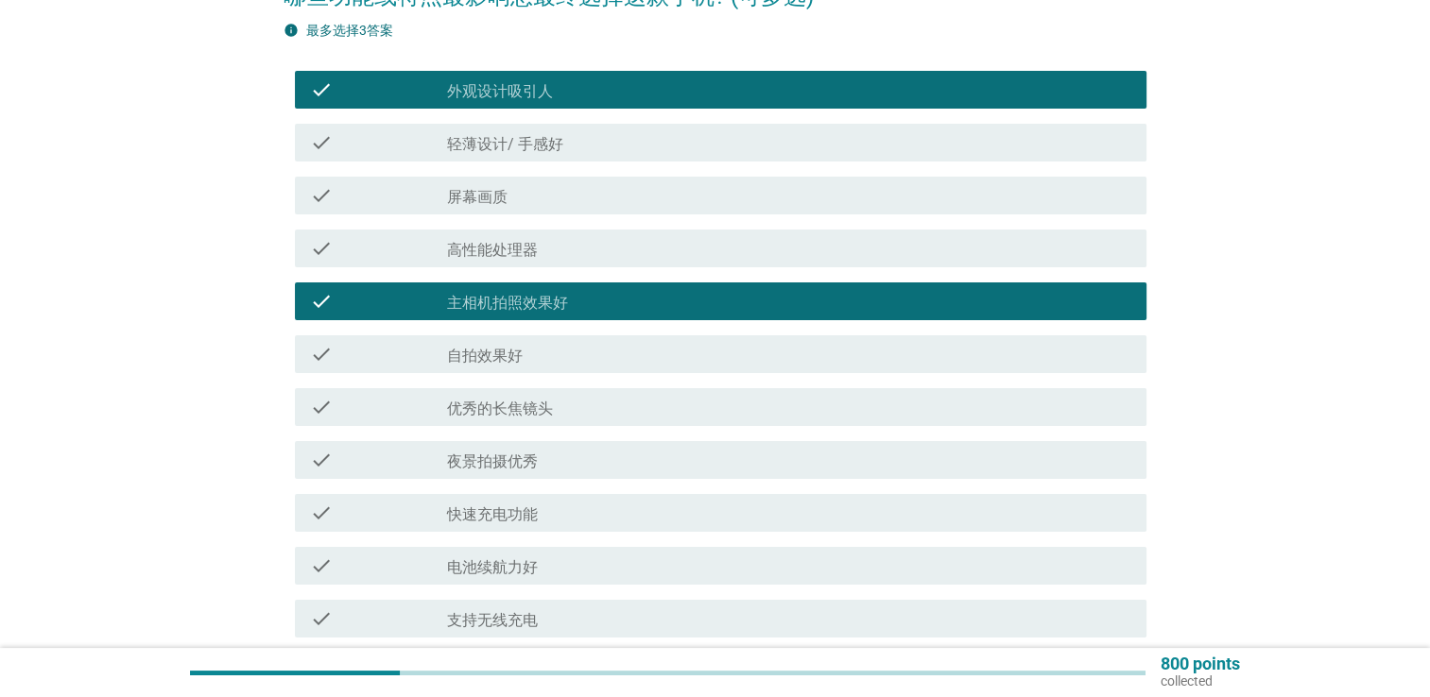
click at [690, 396] on div "check_box_outline_blank 优秀的长焦镜头" at bounding box center [789, 407] width 684 height 23
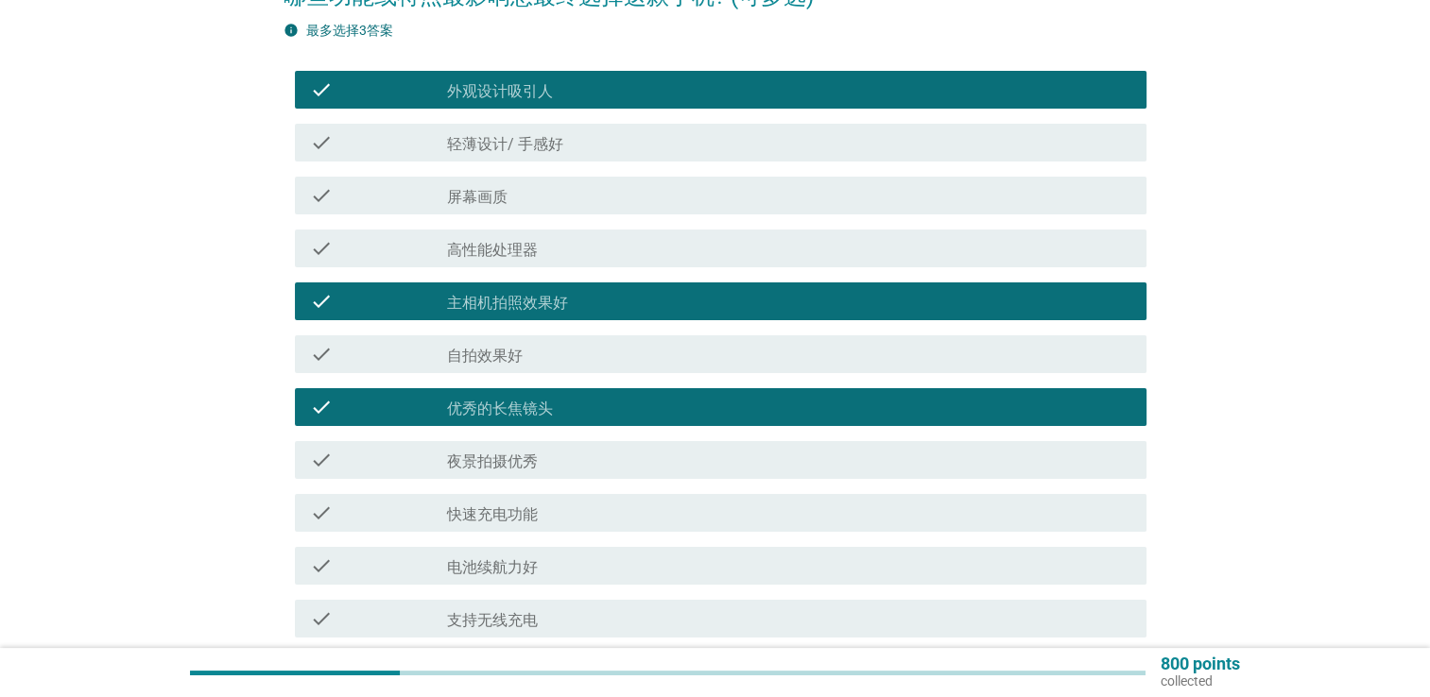
scroll to position [283, 0]
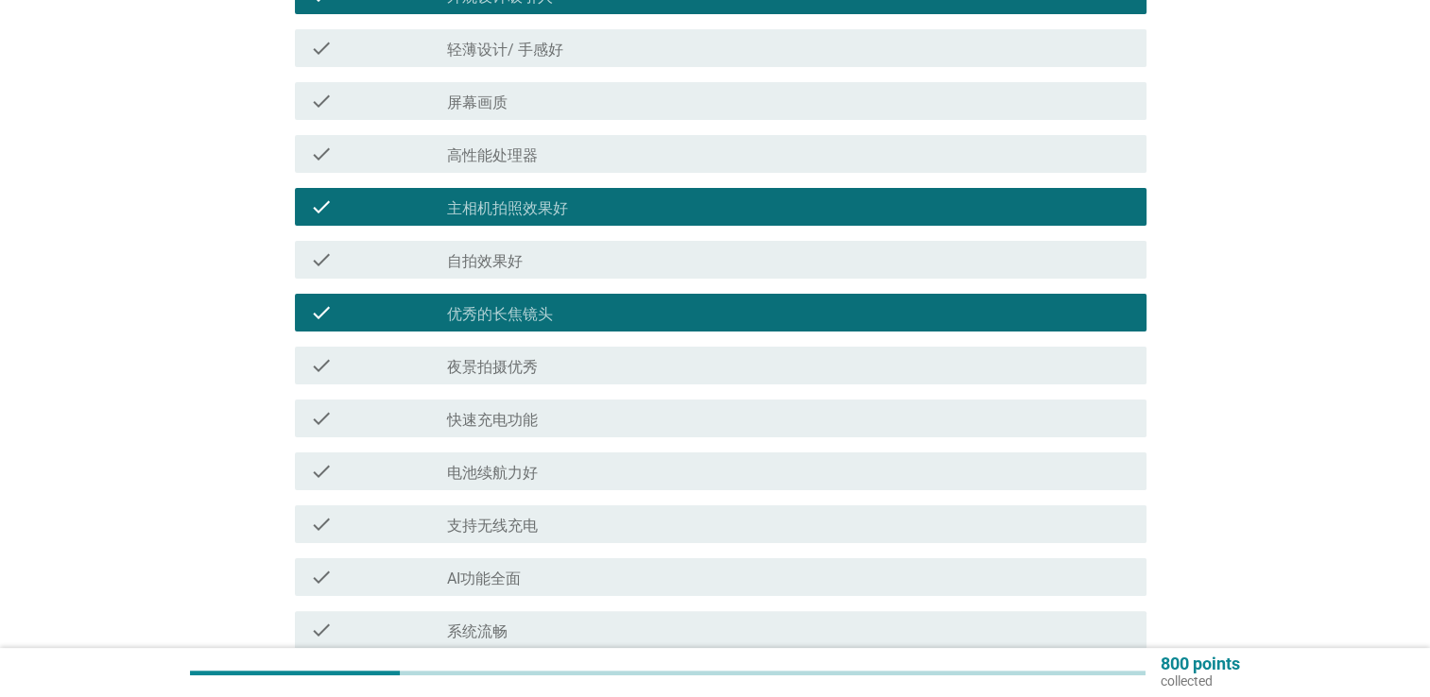
click at [650, 468] on div "check_box_outline_blank 电池续航力好" at bounding box center [789, 471] width 684 height 23
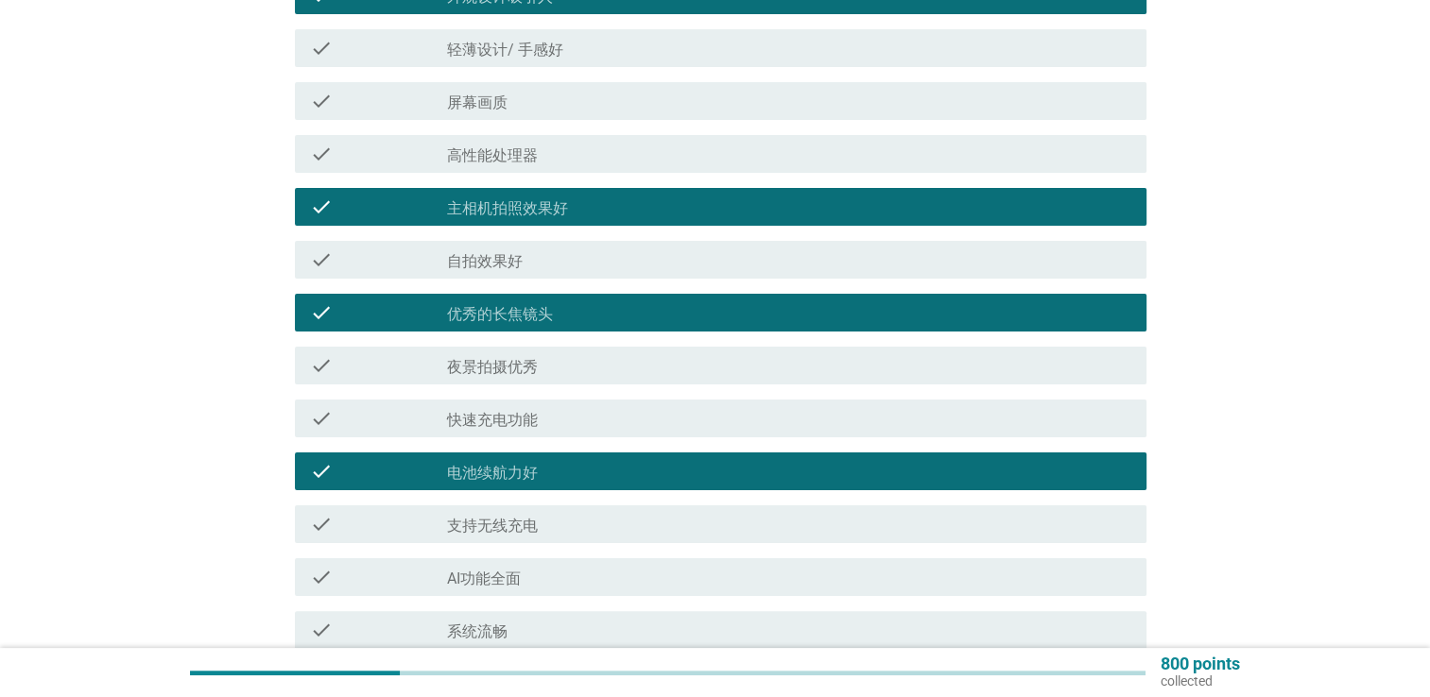
scroll to position [378, 0]
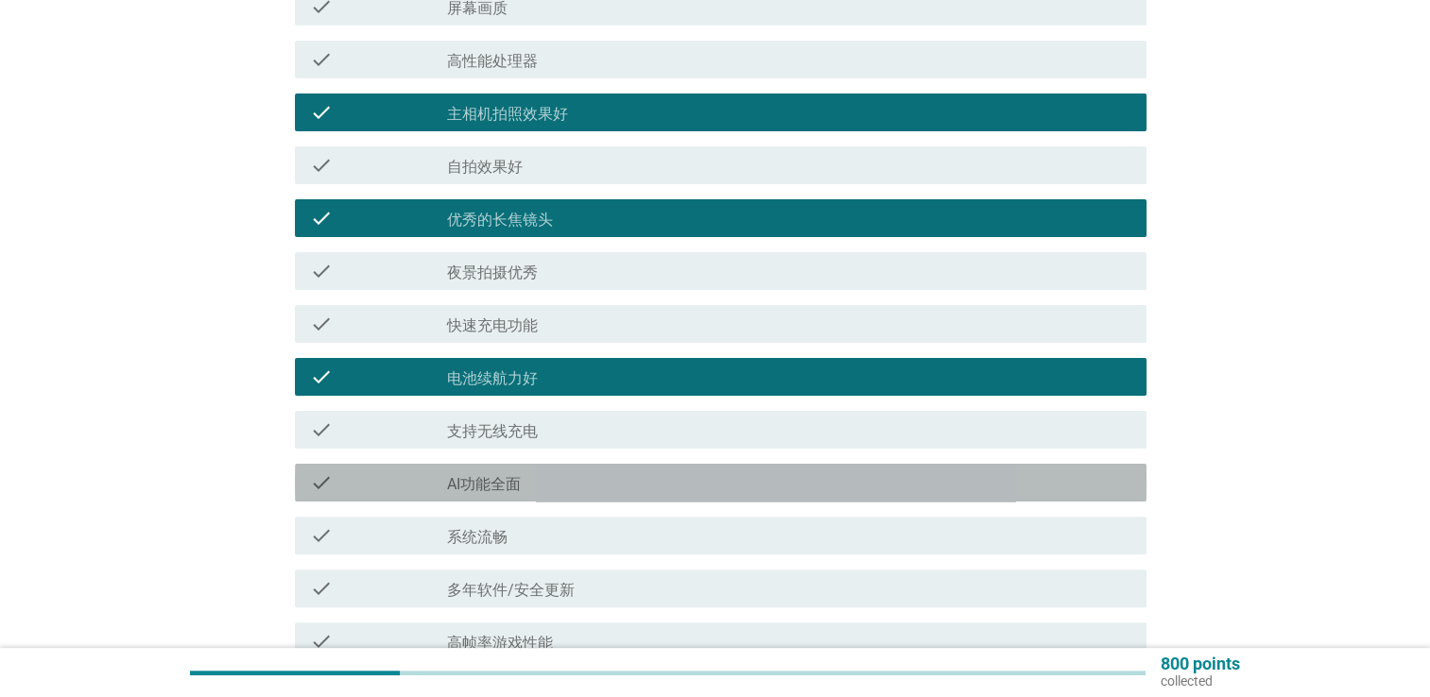
click at [650, 468] on div "check check_box_outline_blank AI功能全面" at bounding box center [720, 483] width 851 height 38
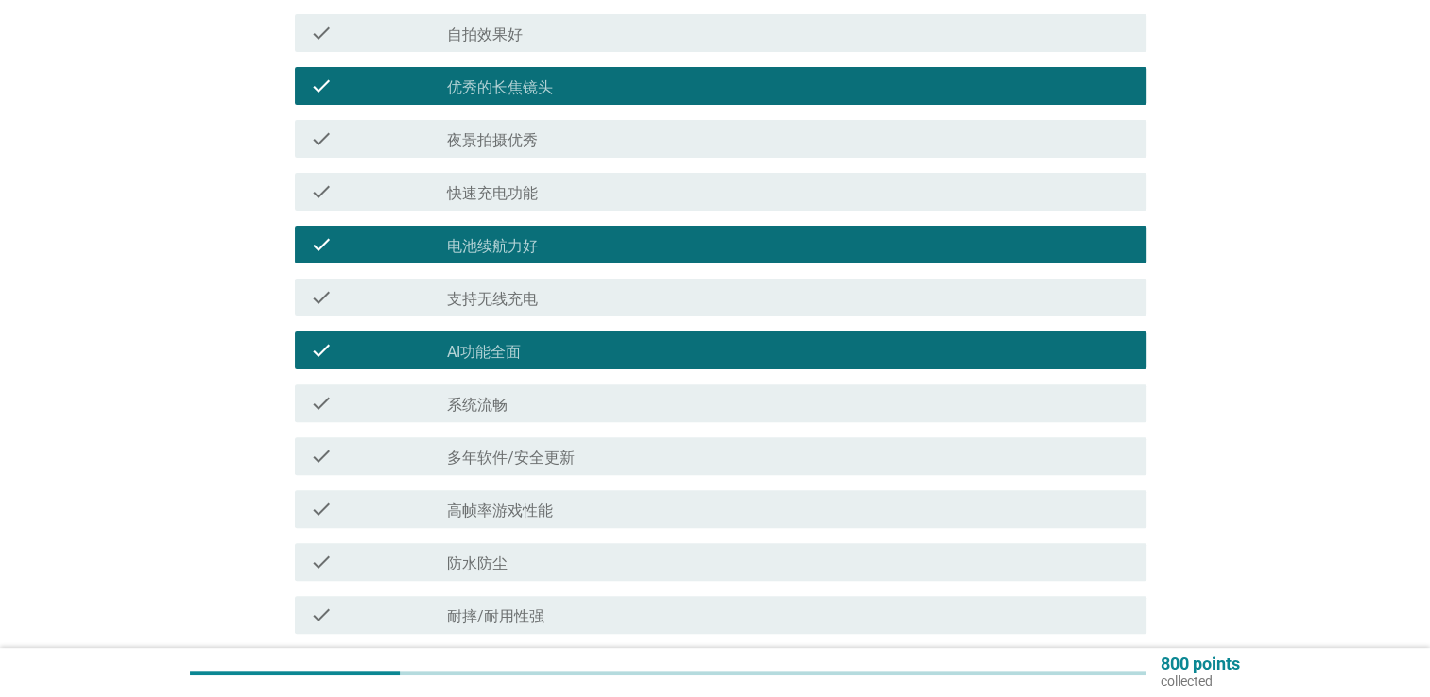
scroll to position [752, 0]
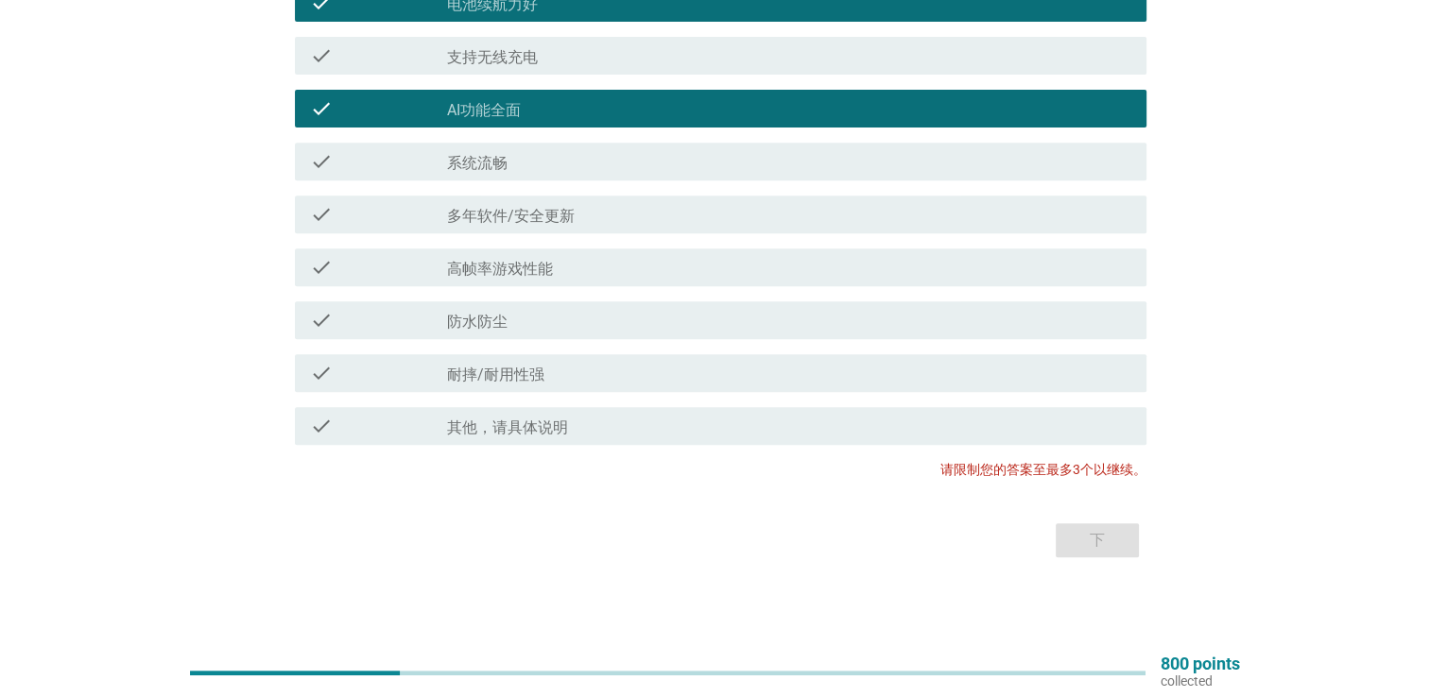
click at [639, 356] on div "check check_box_outline_blank 耐摔/耐用性强" at bounding box center [720, 373] width 851 height 38
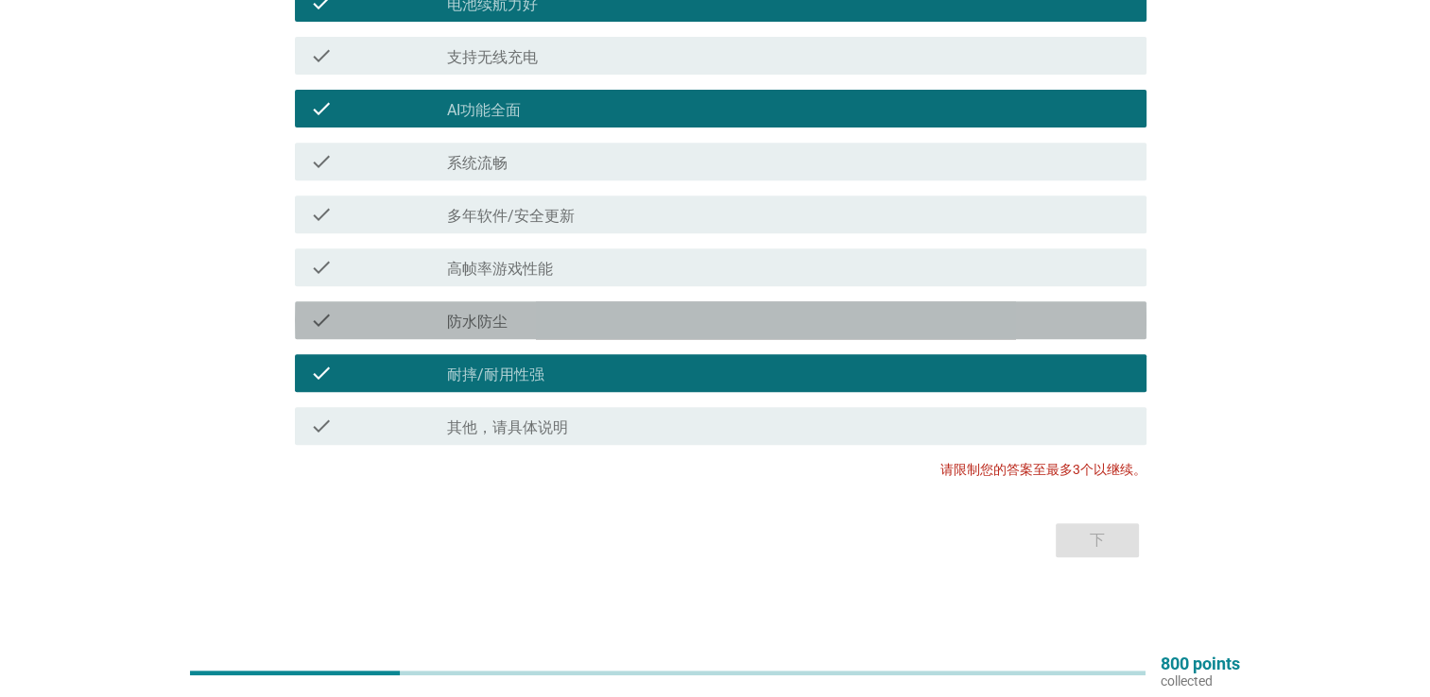
click at [694, 311] on div "check_box_outline_blank 防水防尘" at bounding box center [789, 320] width 684 height 23
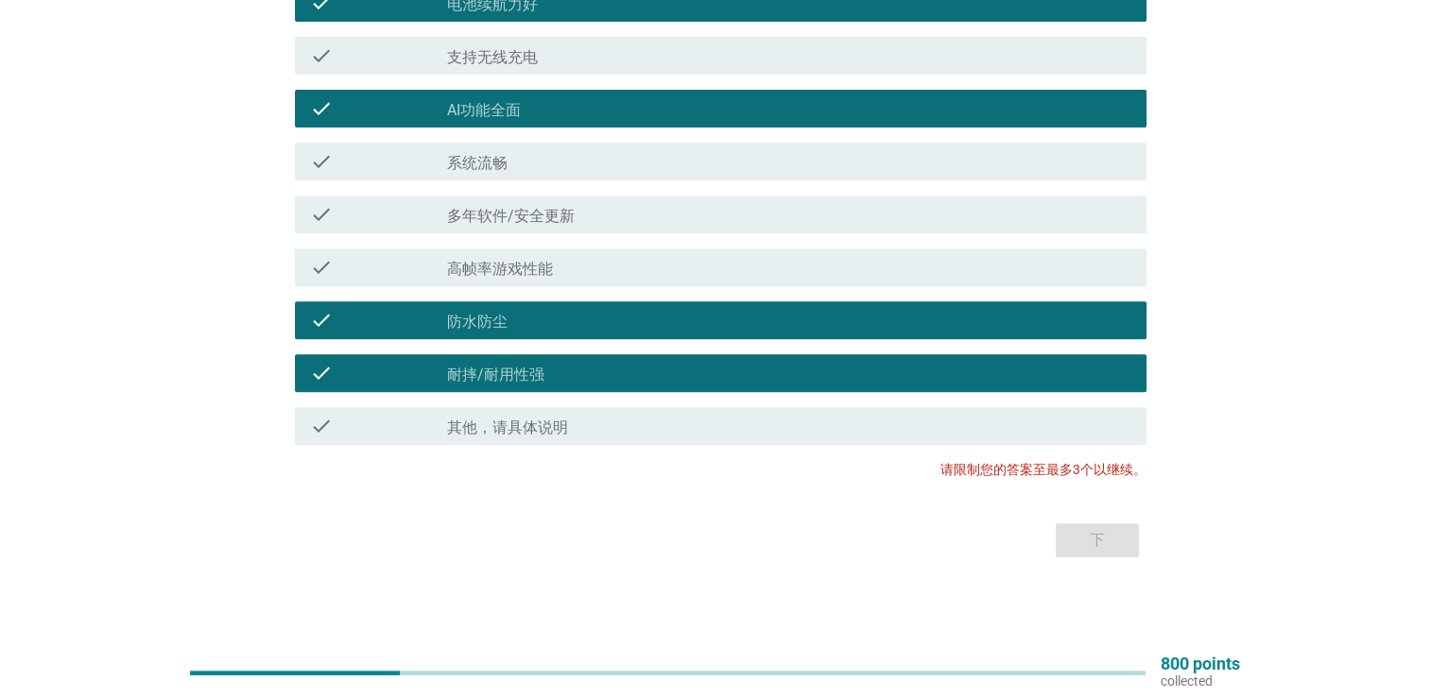
click at [721, 115] on div "check_box_outline_blank AI功能全面" at bounding box center [789, 108] width 684 height 23
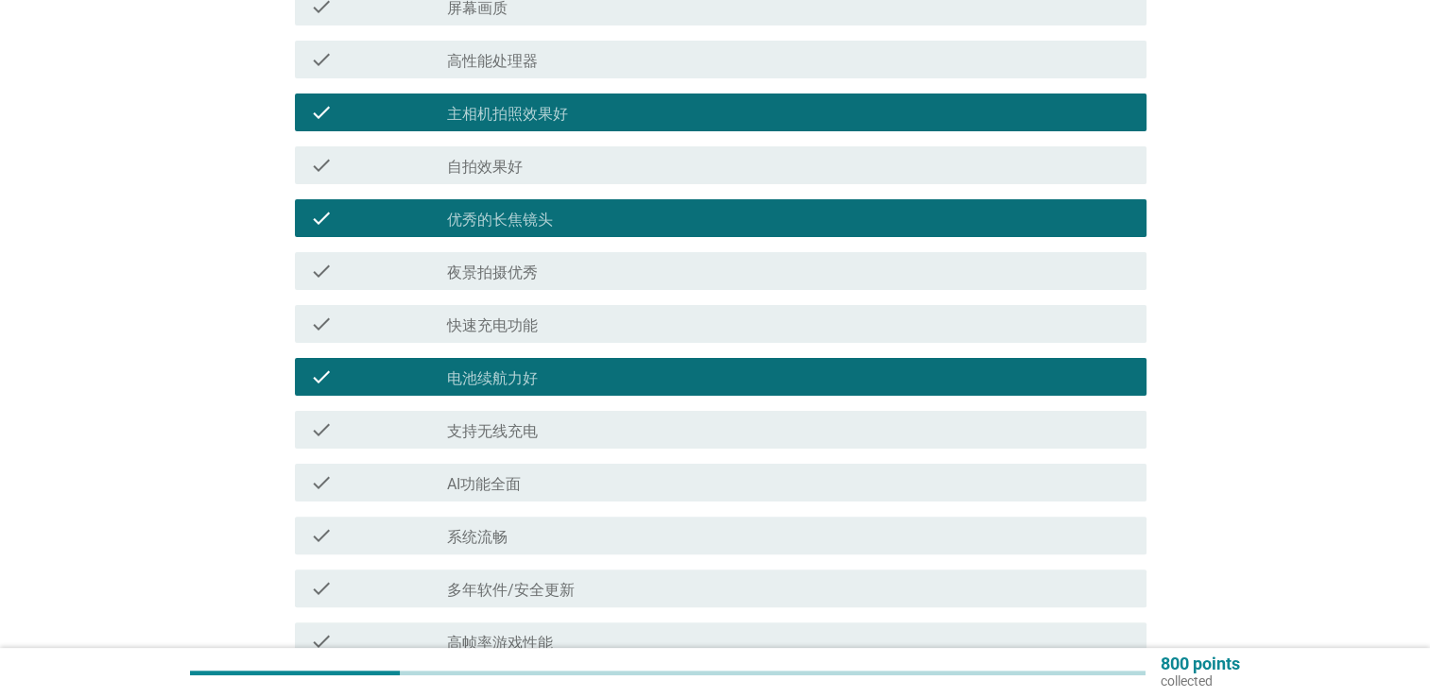
scroll to position [374, 0]
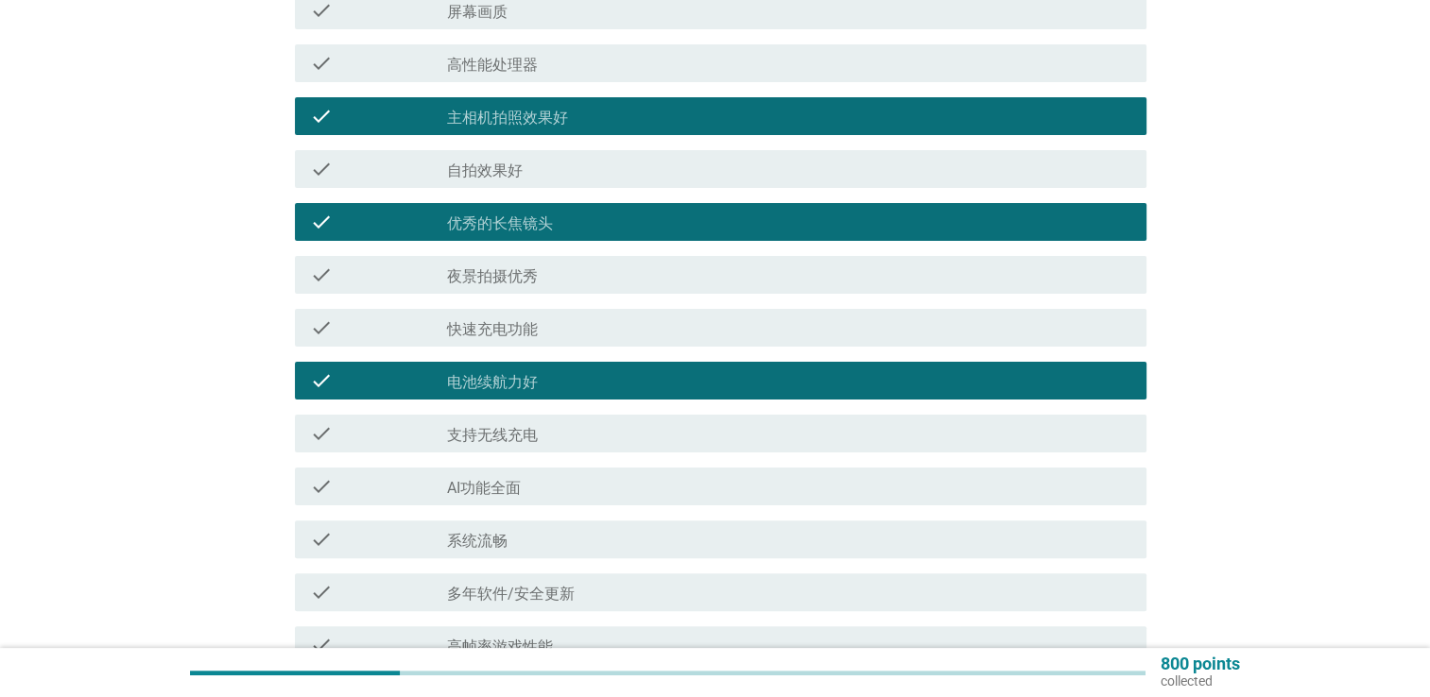
click at [652, 208] on div "check check_box_outline_blank 优秀的长焦镜头" at bounding box center [720, 222] width 851 height 38
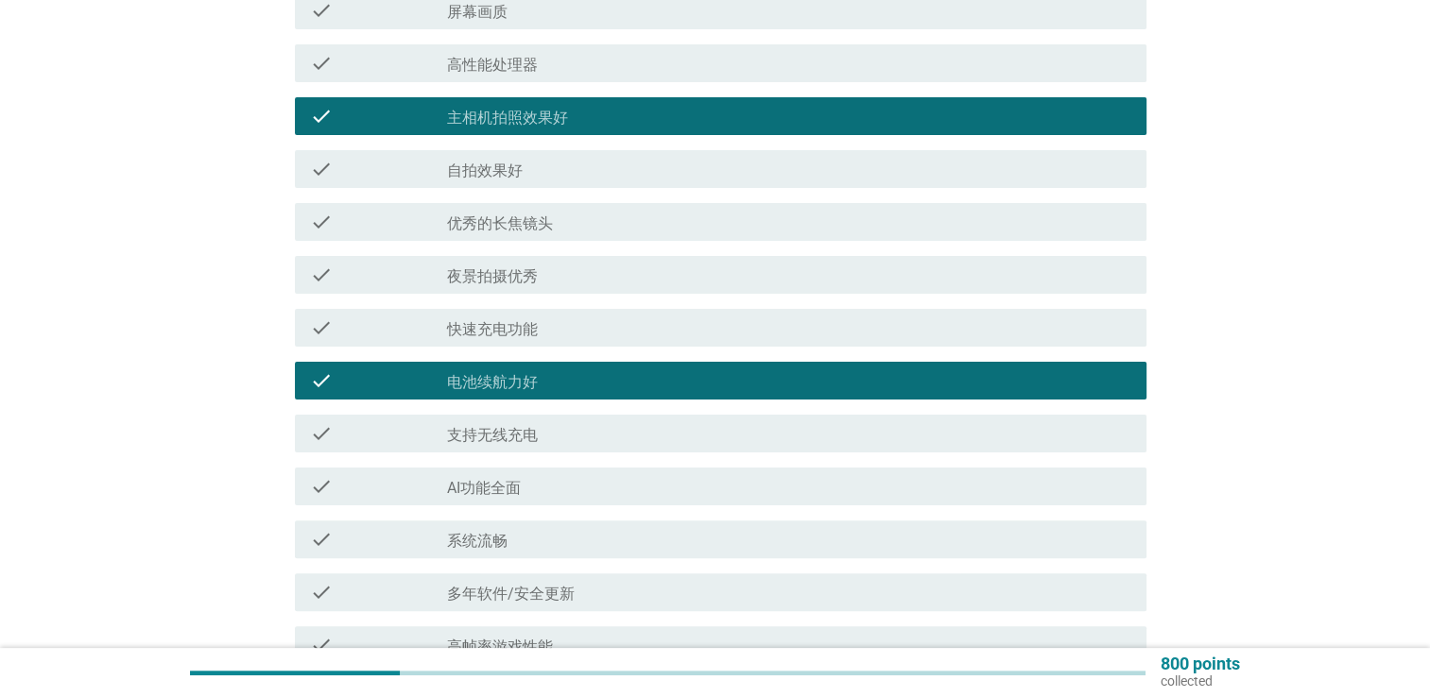
click at [678, 111] on div "check_box_outline_blank 主相机拍照效果好" at bounding box center [789, 116] width 684 height 23
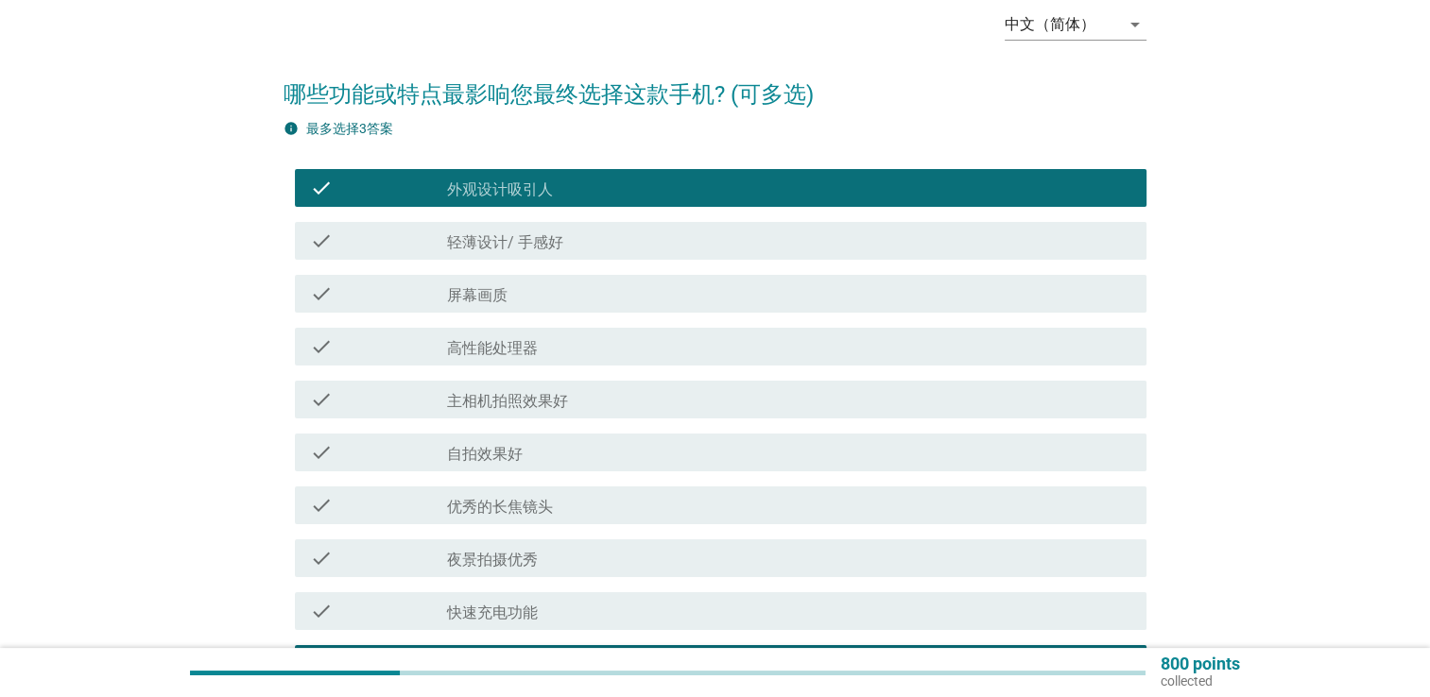
click at [694, 195] on div "check_box_outline_blank 外观设计吸引人" at bounding box center [789, 188] width 684 height 23
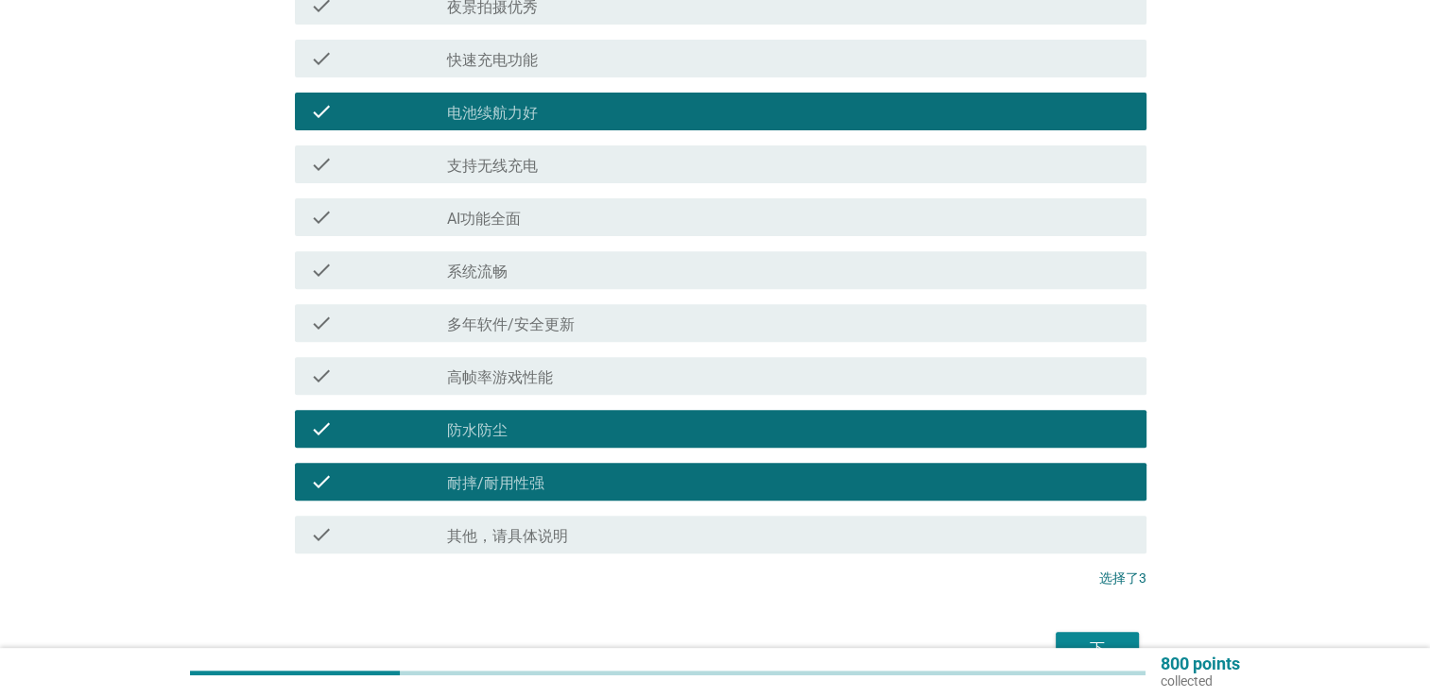
scroll to position [752, 0]
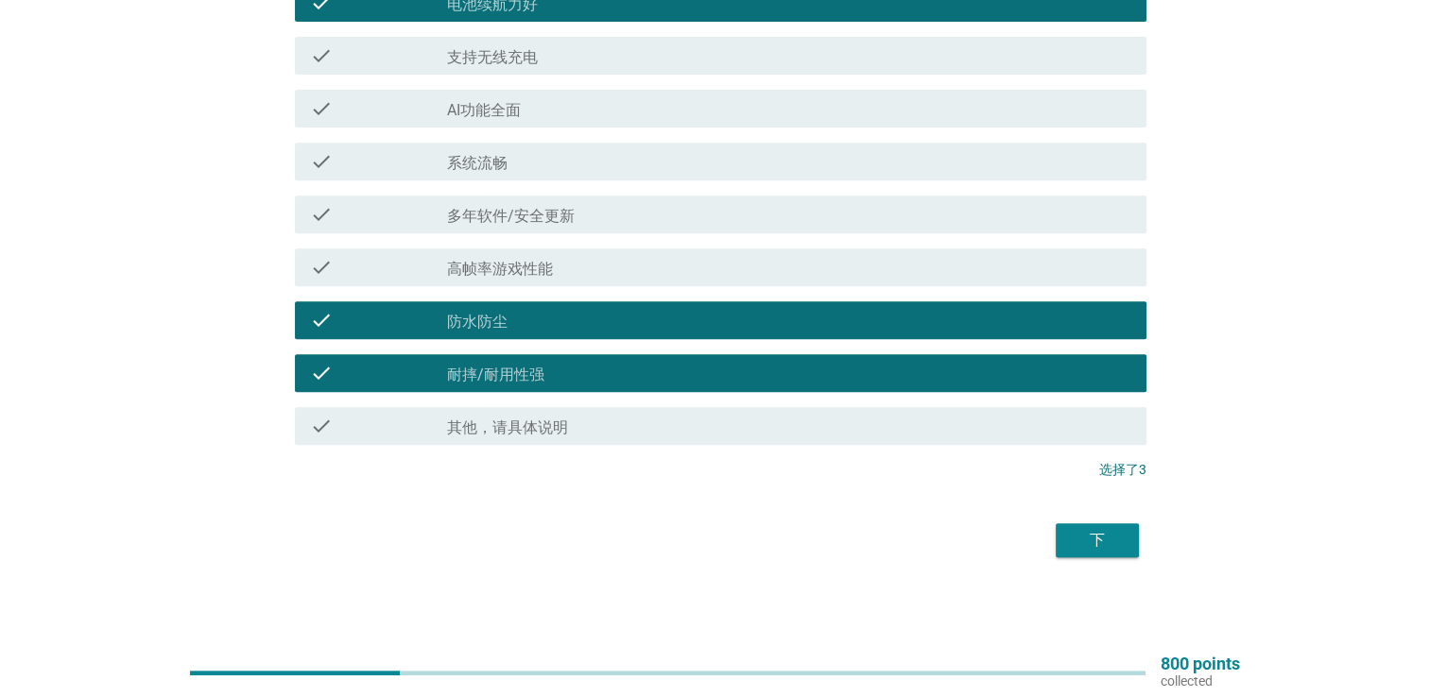
click at [1128, 541] on button "下" at bounding box center [1096, 540] width 83 height 34
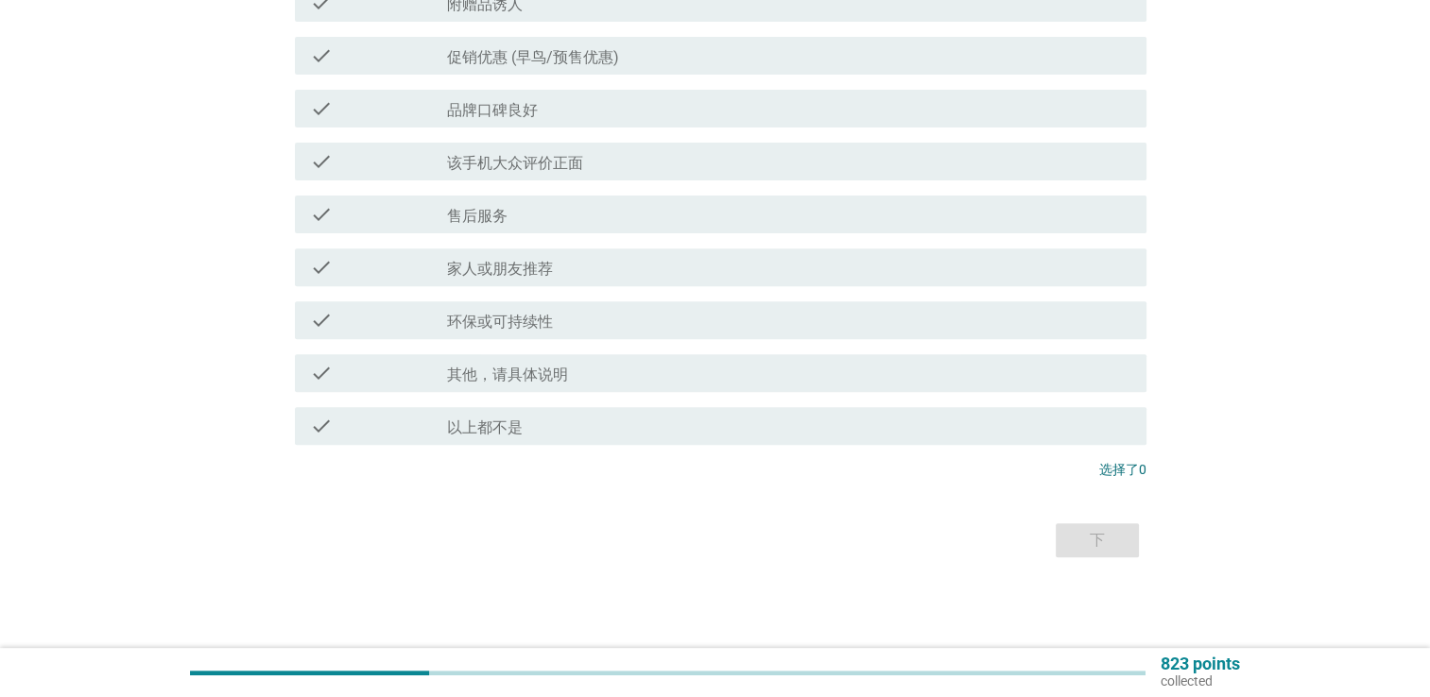
scroll to position [0, 0]
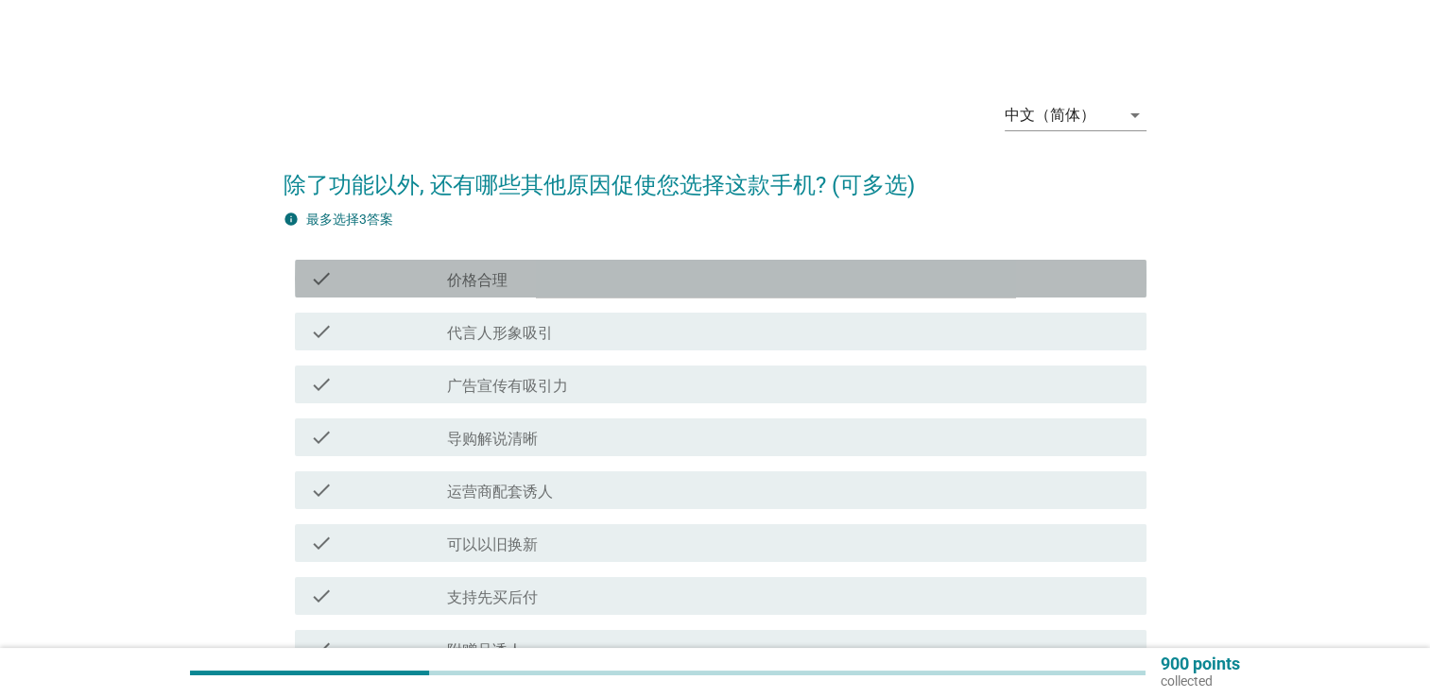
click at [646, 274] on div "check_box_outline_blank 价格合理" at bounding box center [789, 278] width 684 height 23
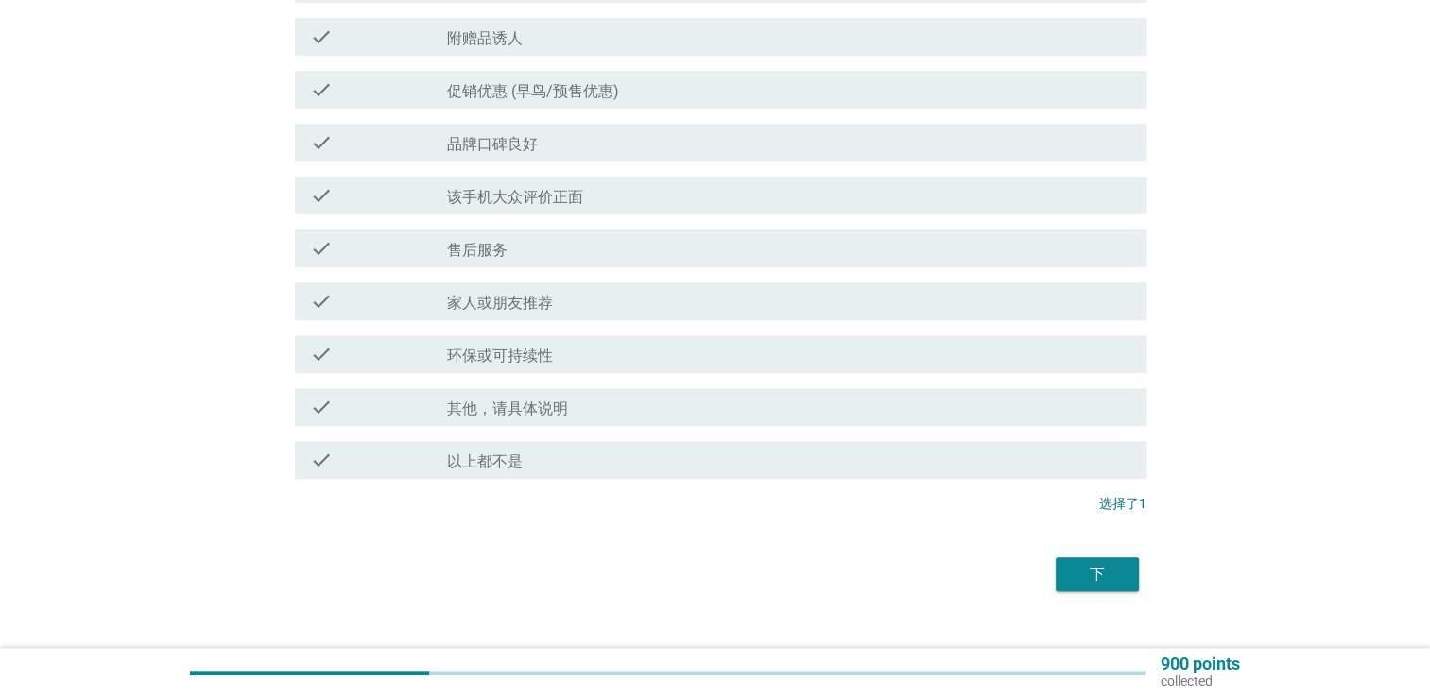
scroll to position [646, 0]
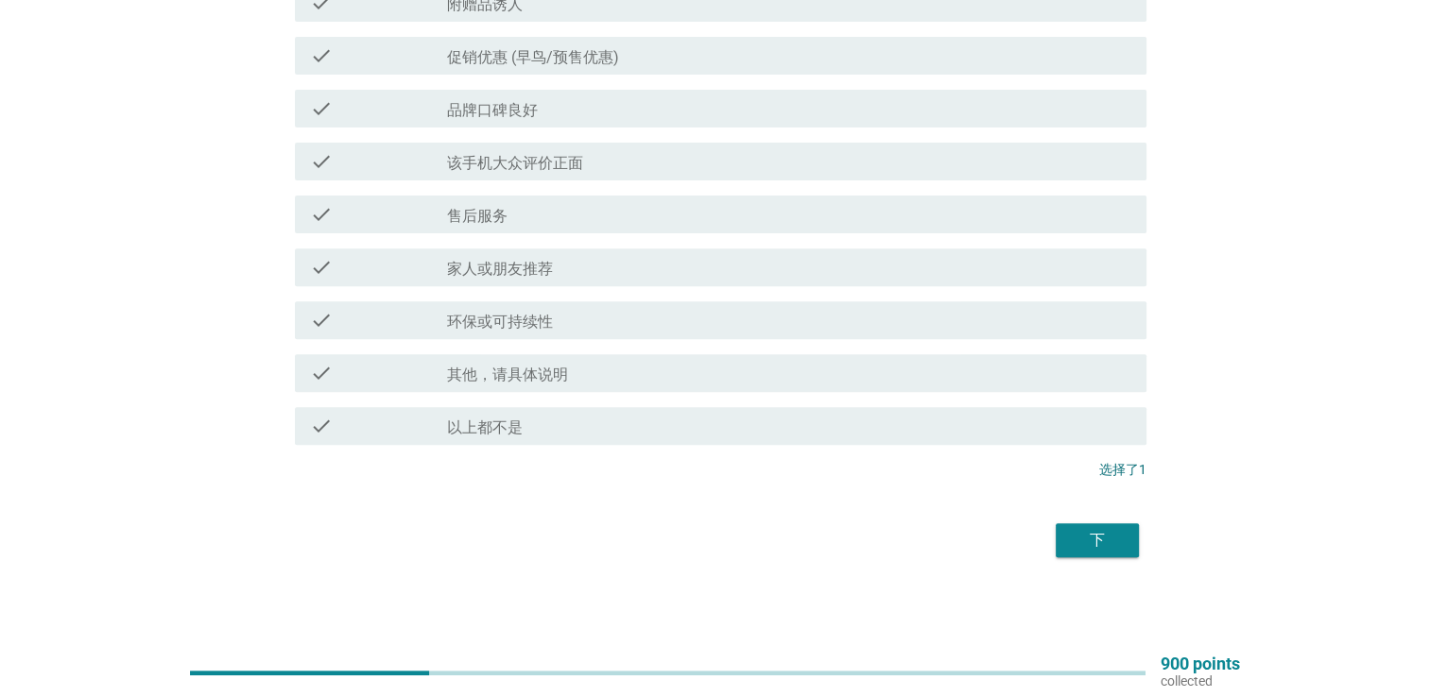
click at [1076, 535] on div "下" at bounding box center [1097, 540] width 53 height 23
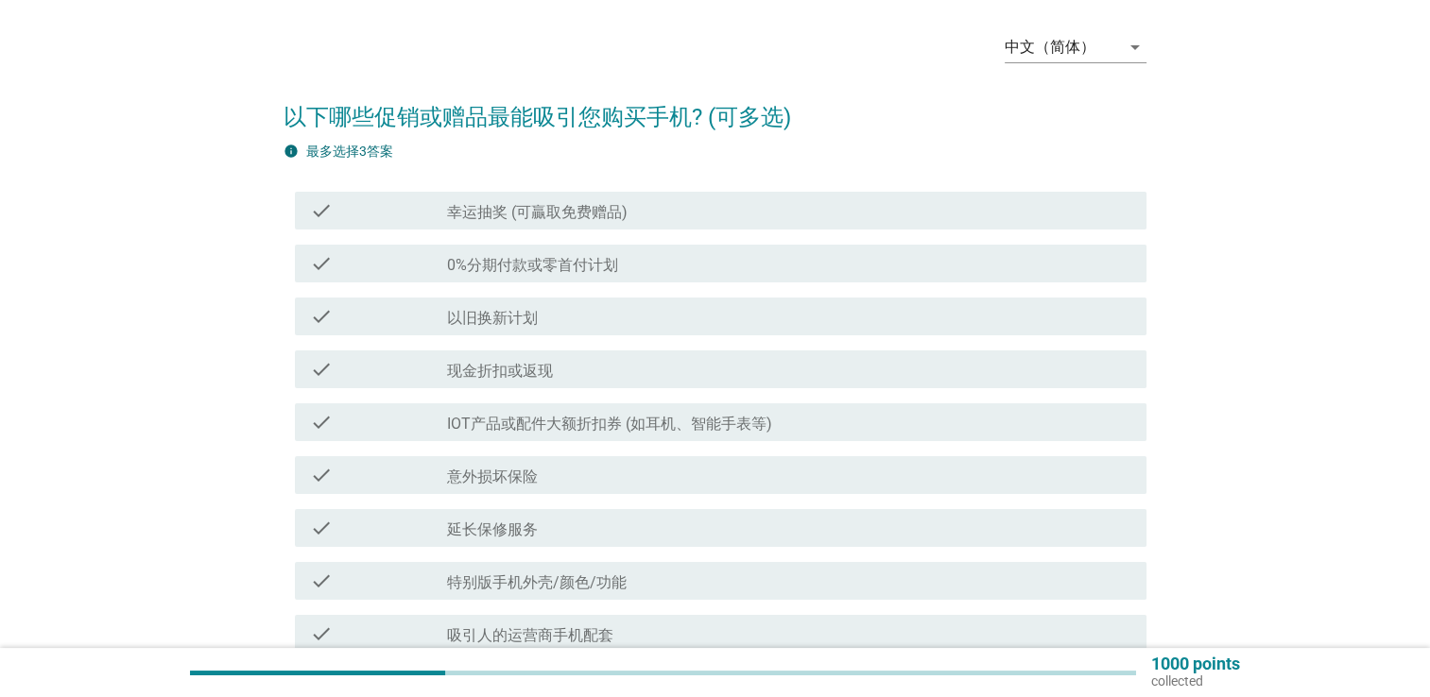
scroll to position [189, 0]
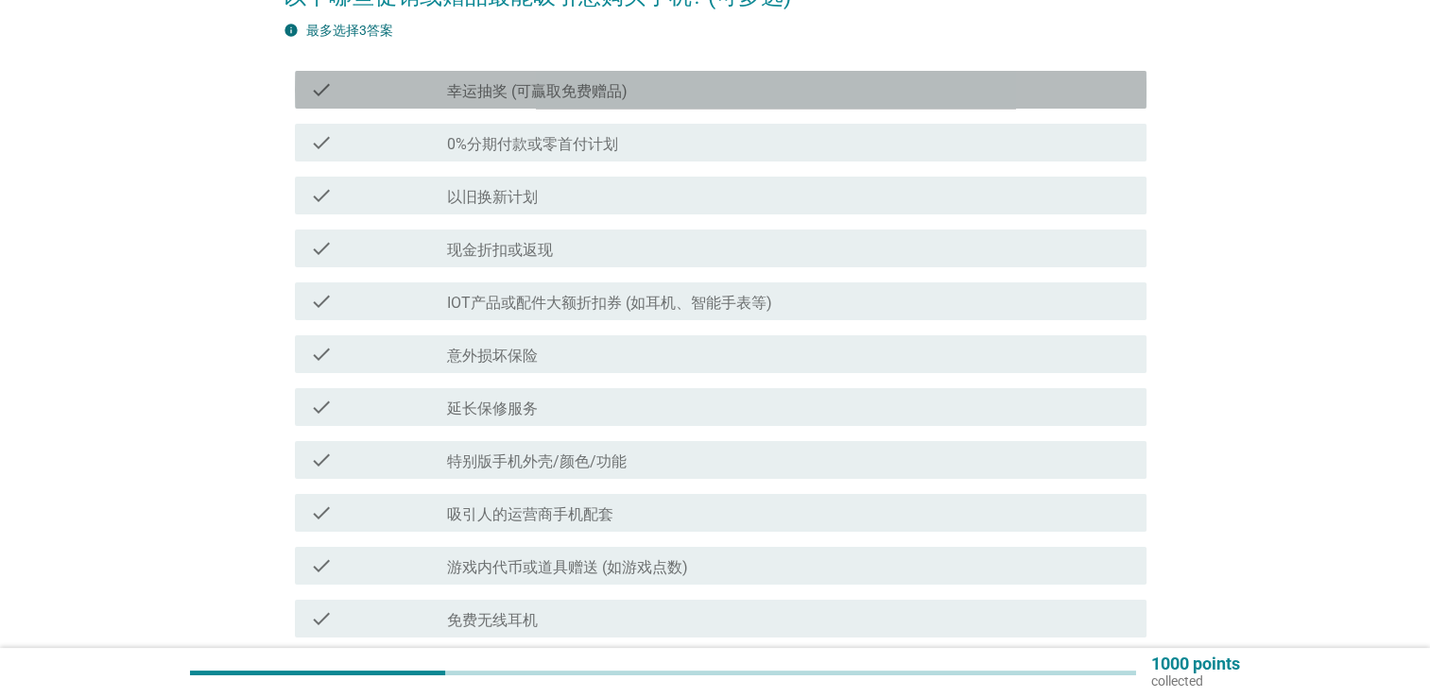
click at [674, 96] on div "check_box_outline_blank 幸运抽奖 (可贏取免费赠品)" at bounding box center [789, 89] width 684 height 23
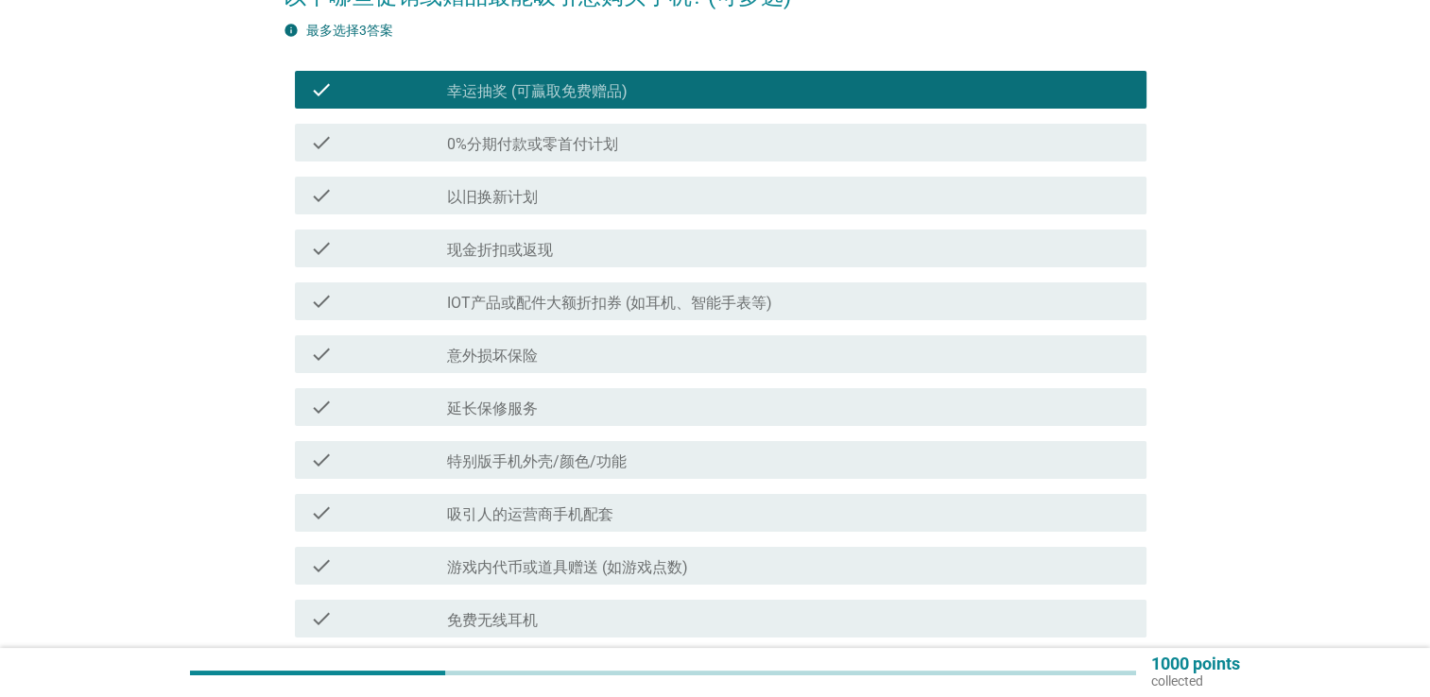
click at [671, 202] on div "check_box_outline_blank 以旧换新计划" at bounding box center [789, 195] width 684 height 23
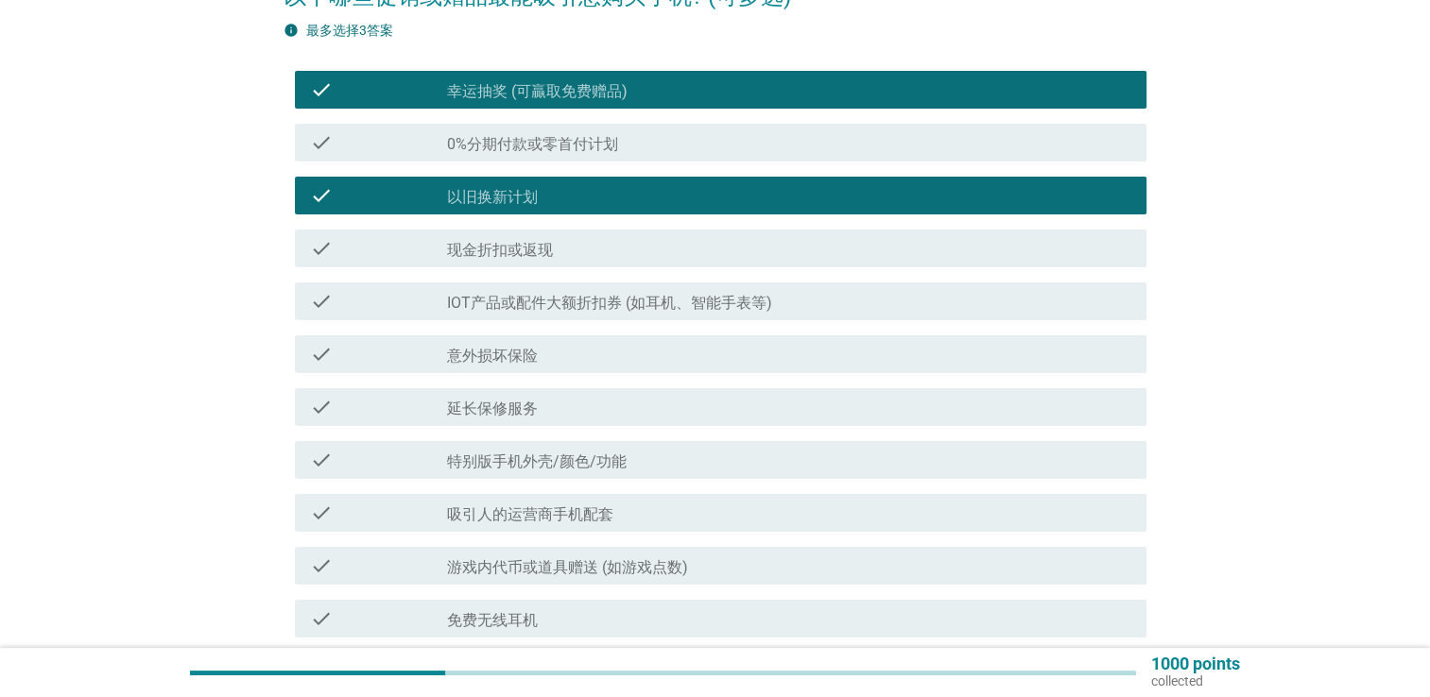
click at [671, 202] on div "check_box_outline_blank 以旧换新计划" at bounding box center [789, 195] width 684 height 23
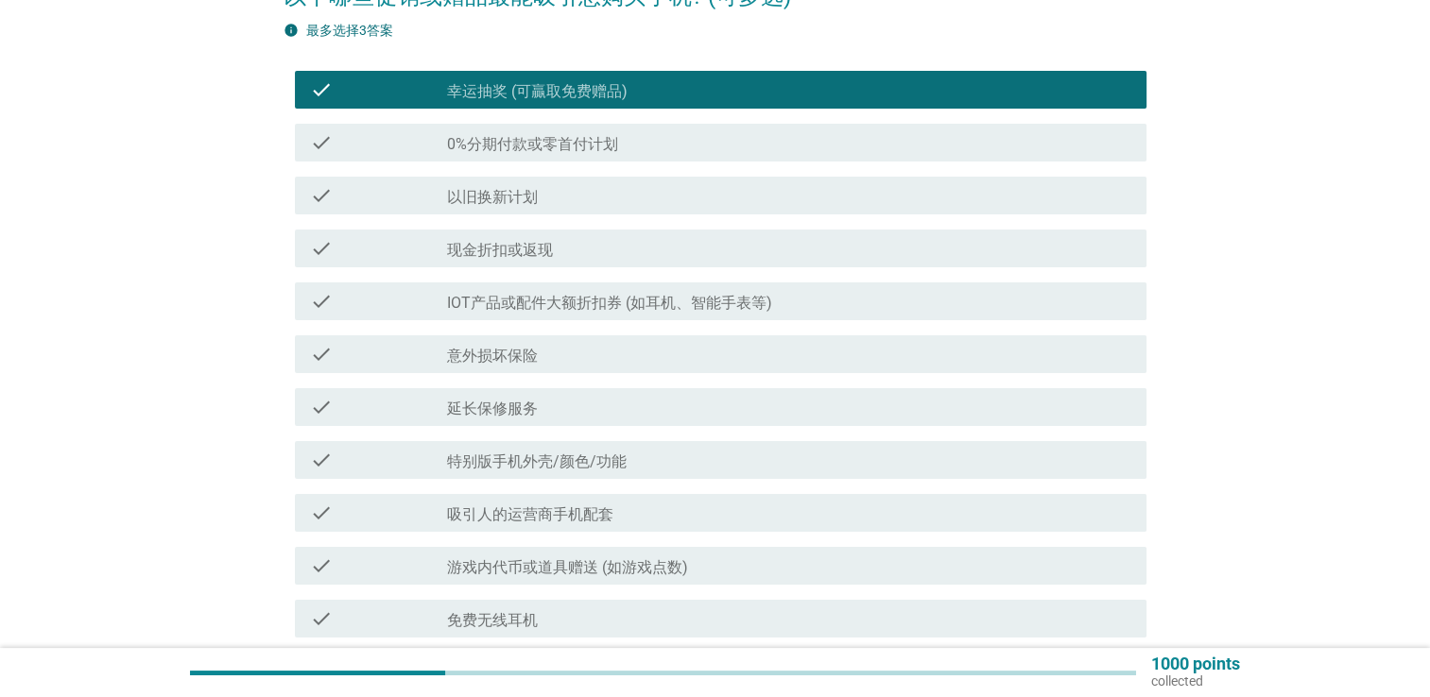
click at [649, 403] on div "check_box_outline_blank 延长保修服务" at bounding box center [789, 407] width 684 height 23
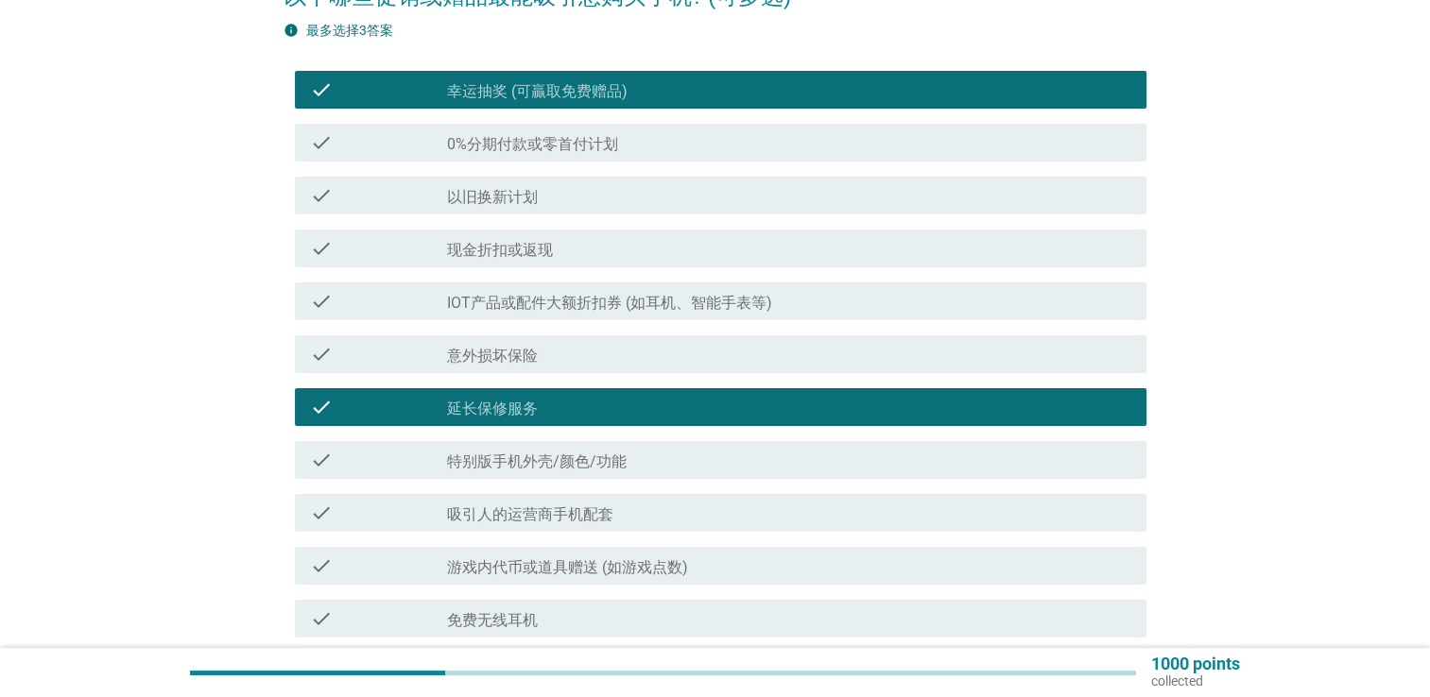
click at [601, 240] on div "check_box_outline_blank 现金折扣或返现" at bounding box center [789, 248] width 684 height 23
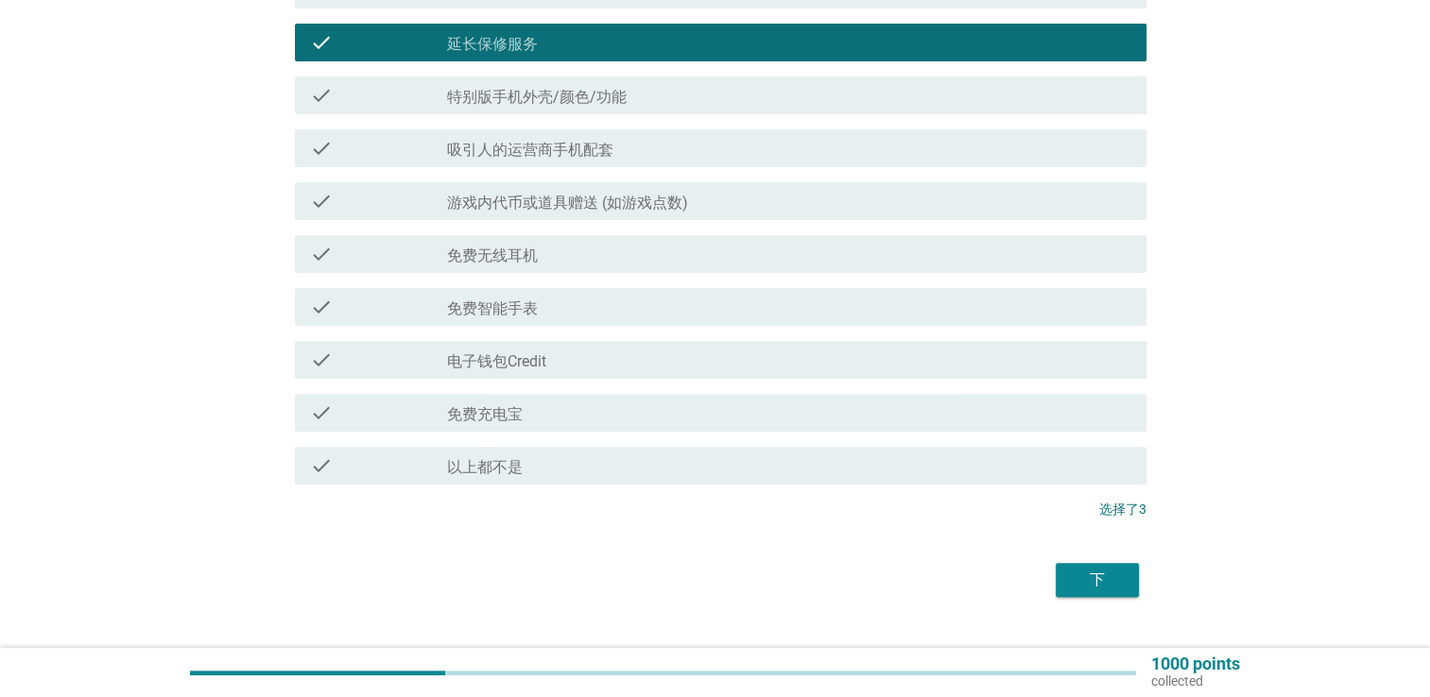
scroll to position [567, 0]
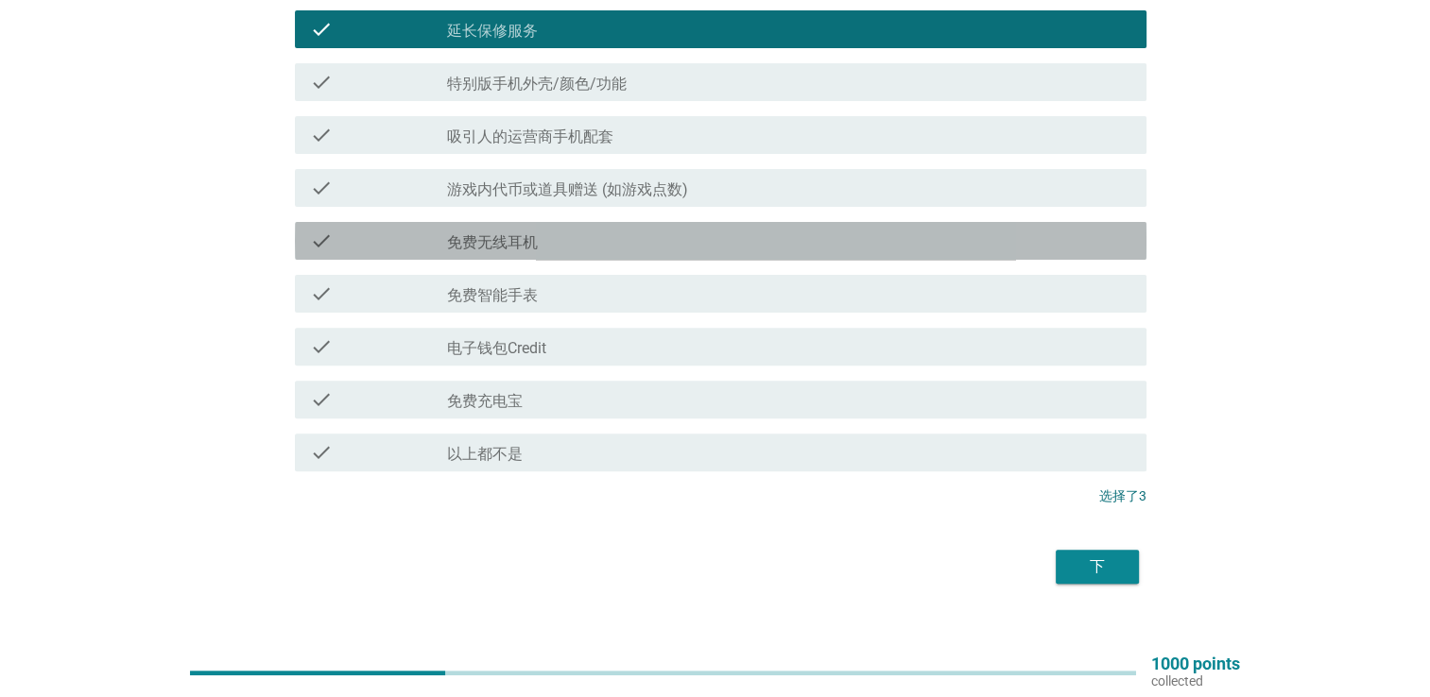
click at [707, 244] on div "check_box_outline_blank 免费无线耳机" at bounding box center [789, 241] width 684 height 23
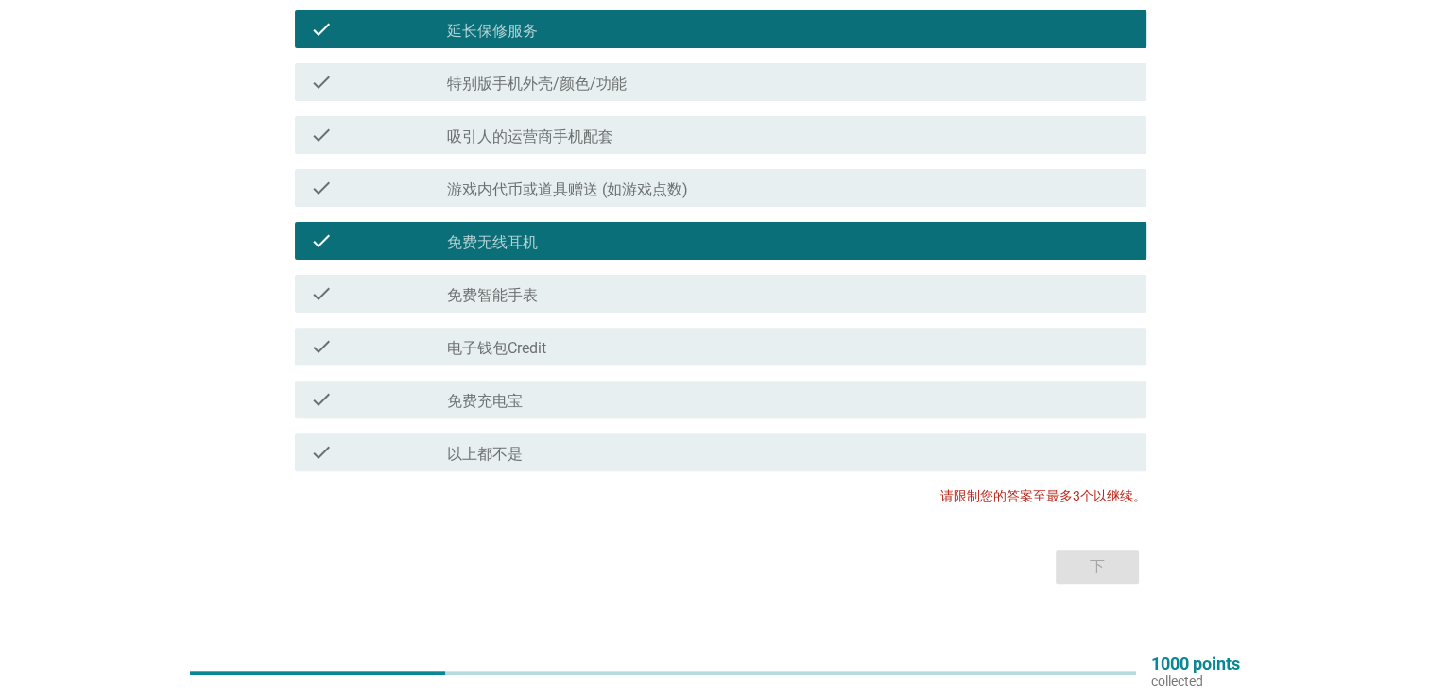
click at [703, 293] on div "check_box_outline_blank 免费智能手表" at bounding box center [789, 294] width 684 height 23
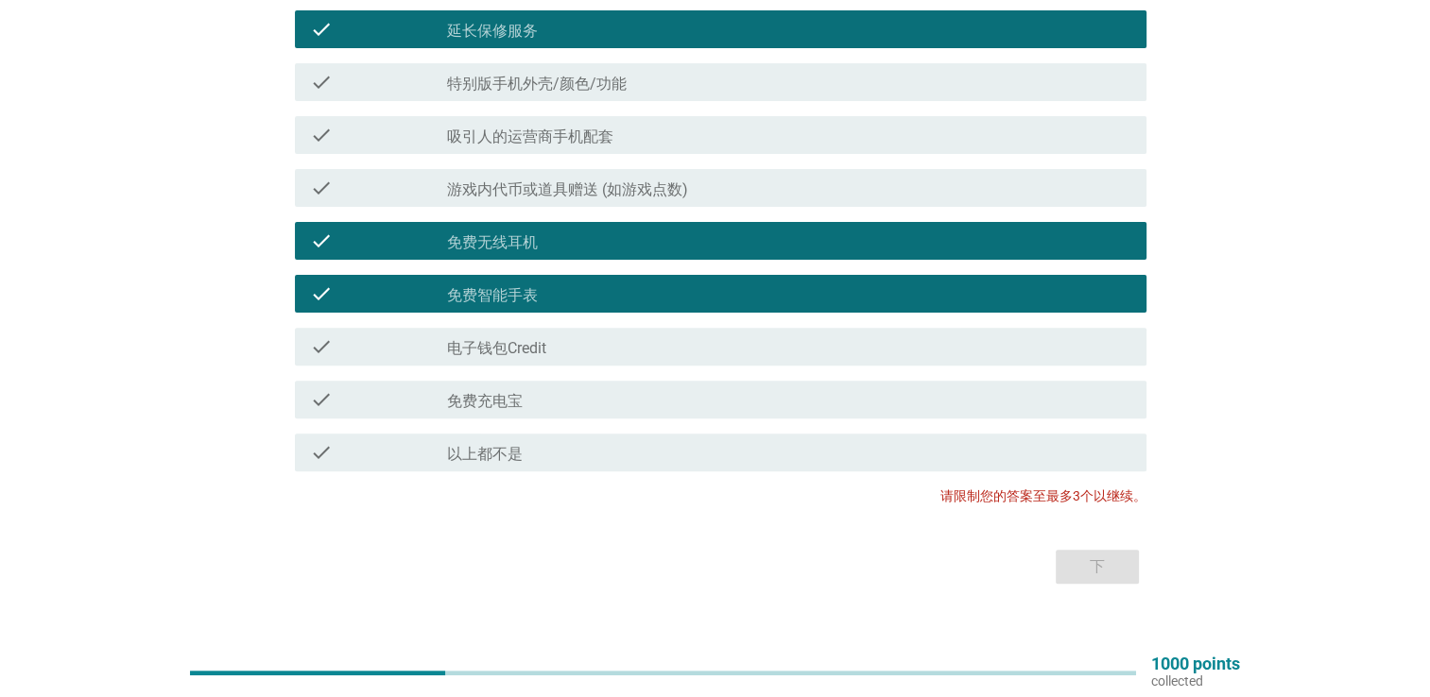
click at [700, 334] on div "check check_box_outline_blank 电子钱包Credit" at bounding box center [720, 347] width 851 height 38
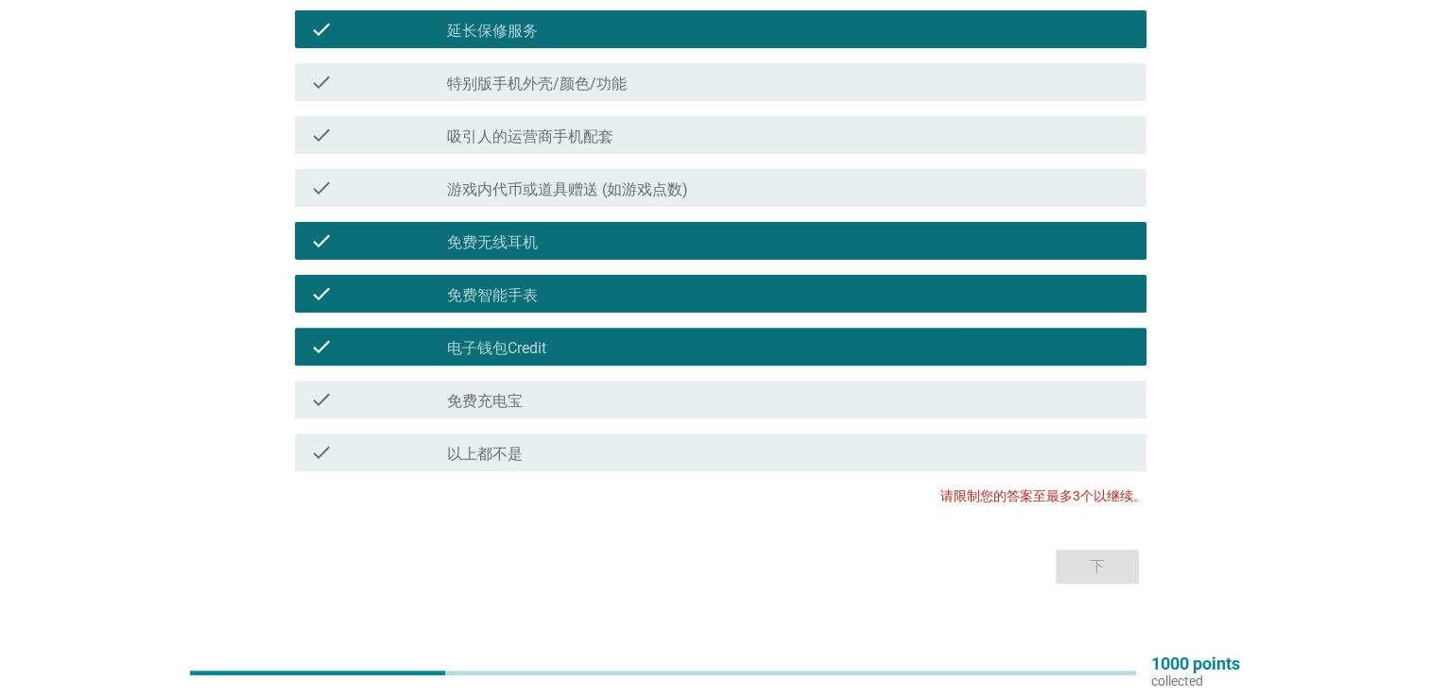
click at [715, 323] on div "check check_box_outline_blank 电子钱包Credit" at bounding box center [714, 346] width 863 height 53
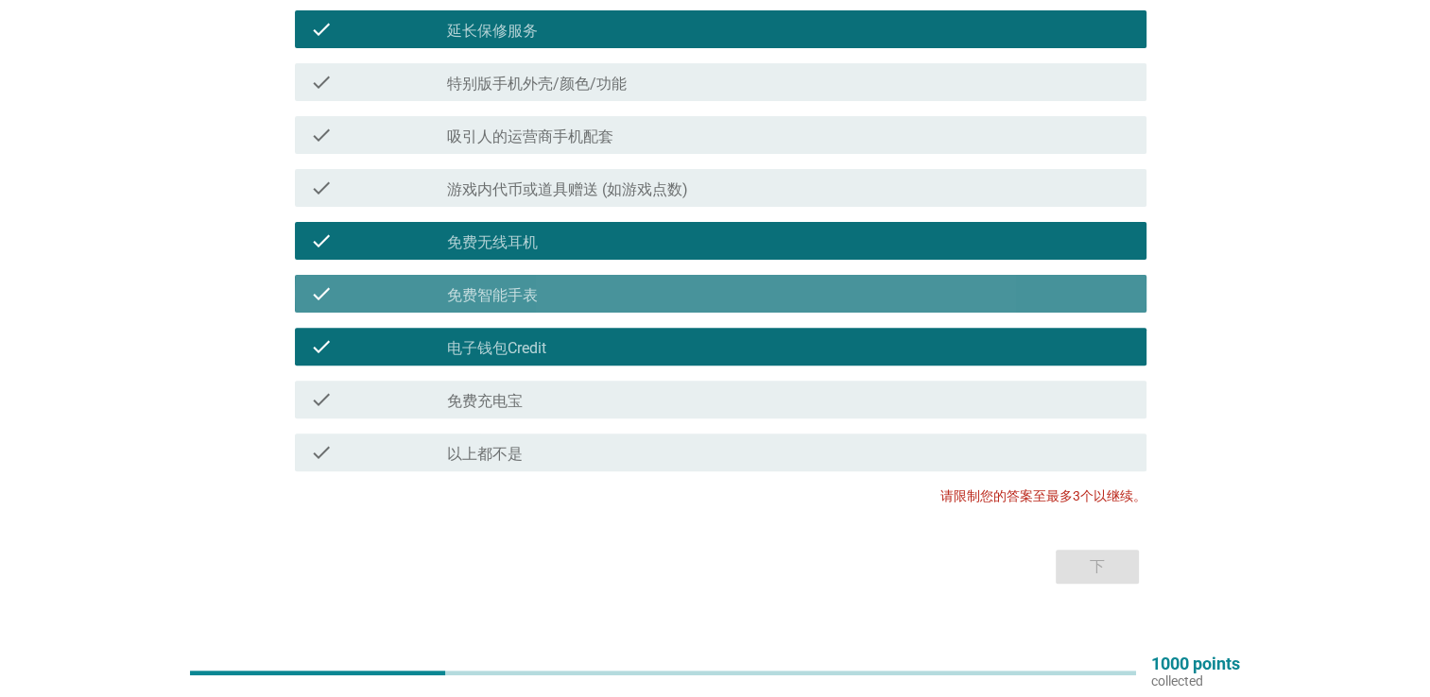
click at [719, 293] on div "check_box_outline_blank 免费智能手表" at bounding box center [789, 294] width 684 height 23
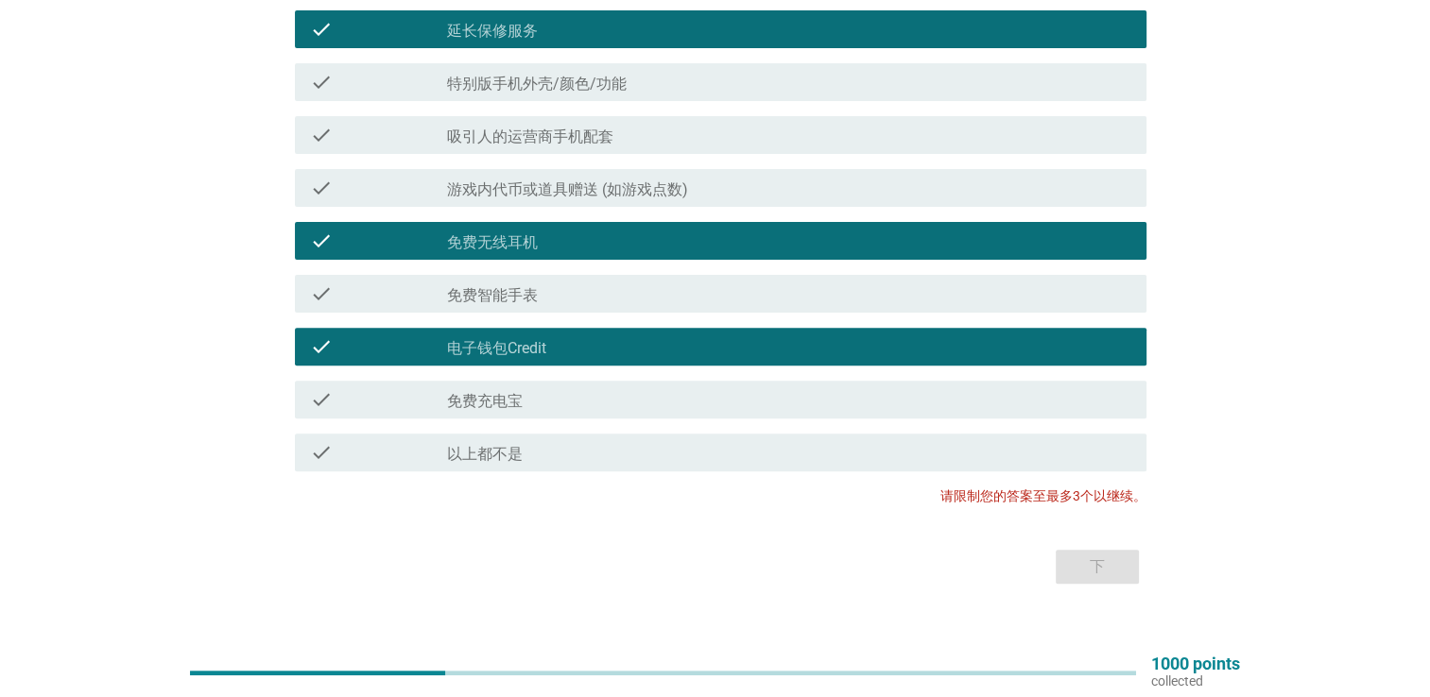
click at [744, 244] on div "check_box_outline_blank 免费无线耳机" at bounding box center [789, 241] width 684 height 23
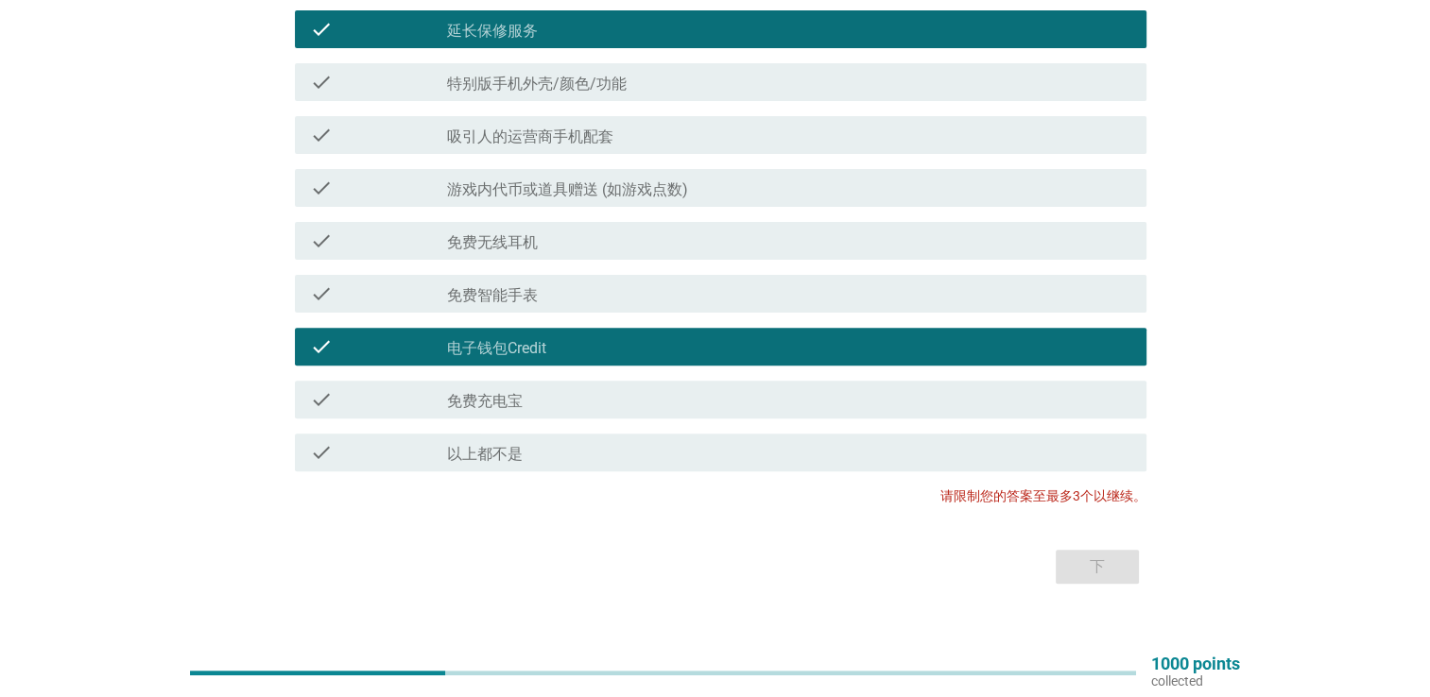
click at [724, 334] on div "check check_box_outline_blank 电子钱包Credit" at bounding box center [720, 347] width 851 height 38
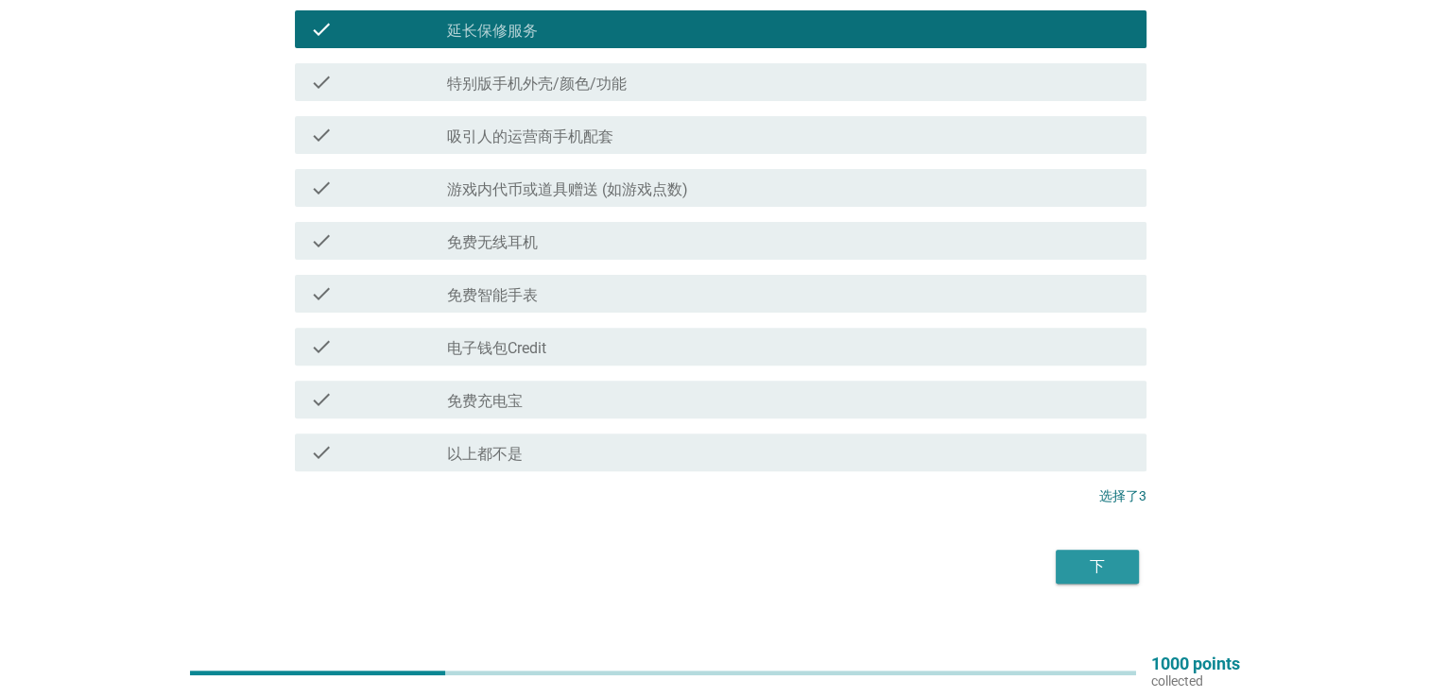
click at [1060, 564] on button "下" at bounding box center [1096, 567] width 83 height 34
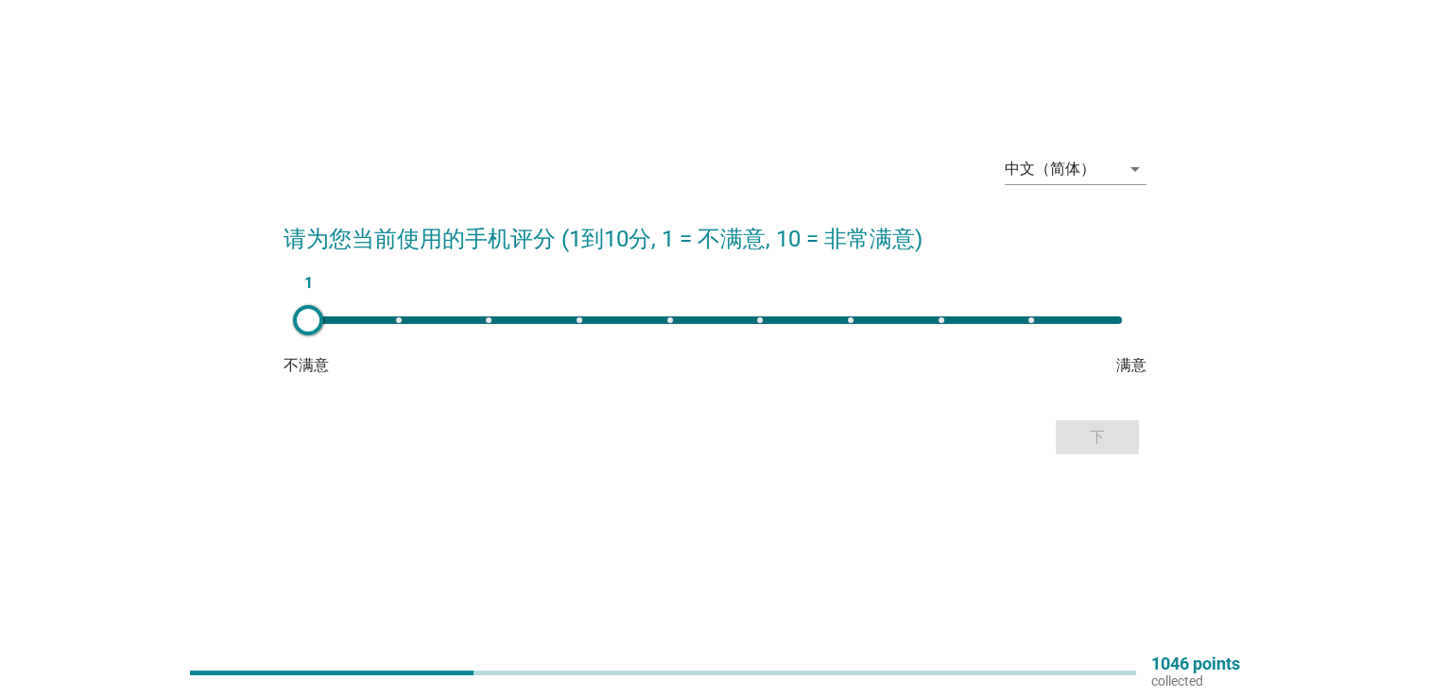
scroll to position [0, 0]
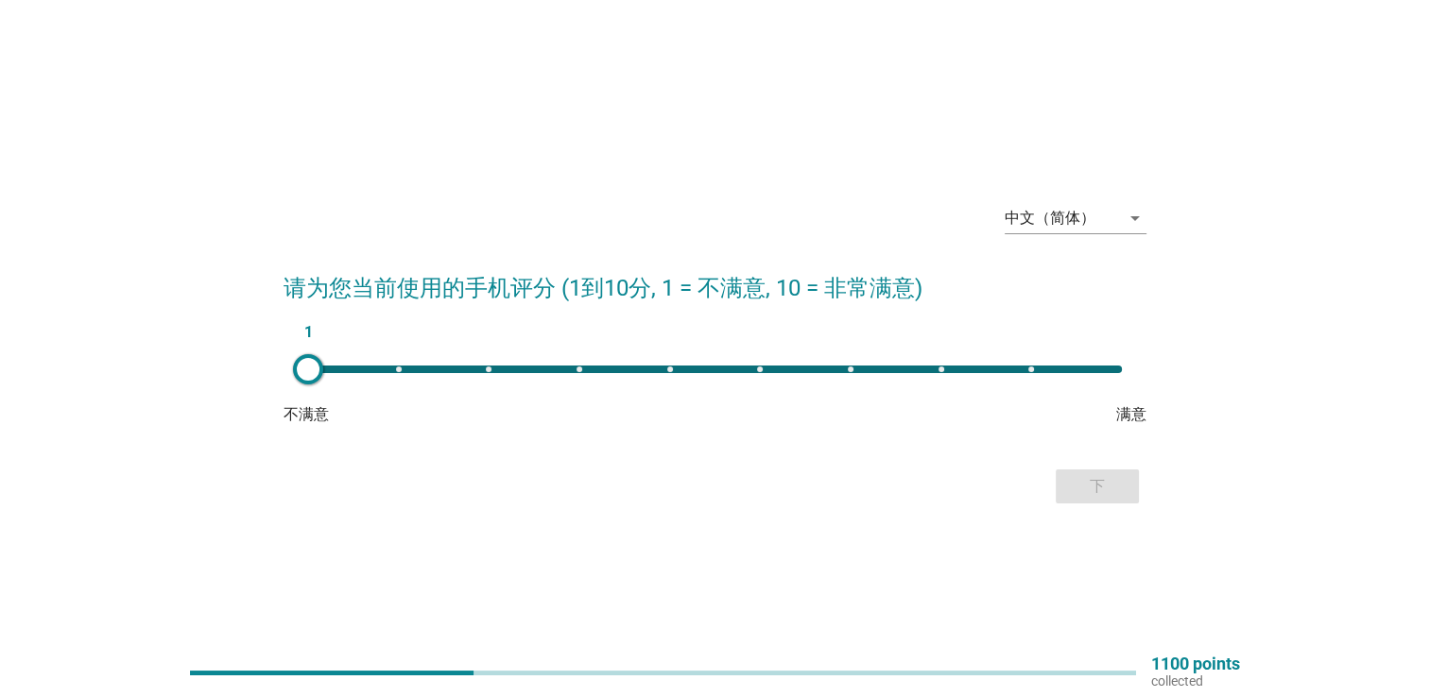
click at [929, 369] on div "1" at bounding box center [715, 370] width 814 height 8
type input "8"
click at [1113, 471] on button "下" at bounding box center [1096, 487] width 83 height 34
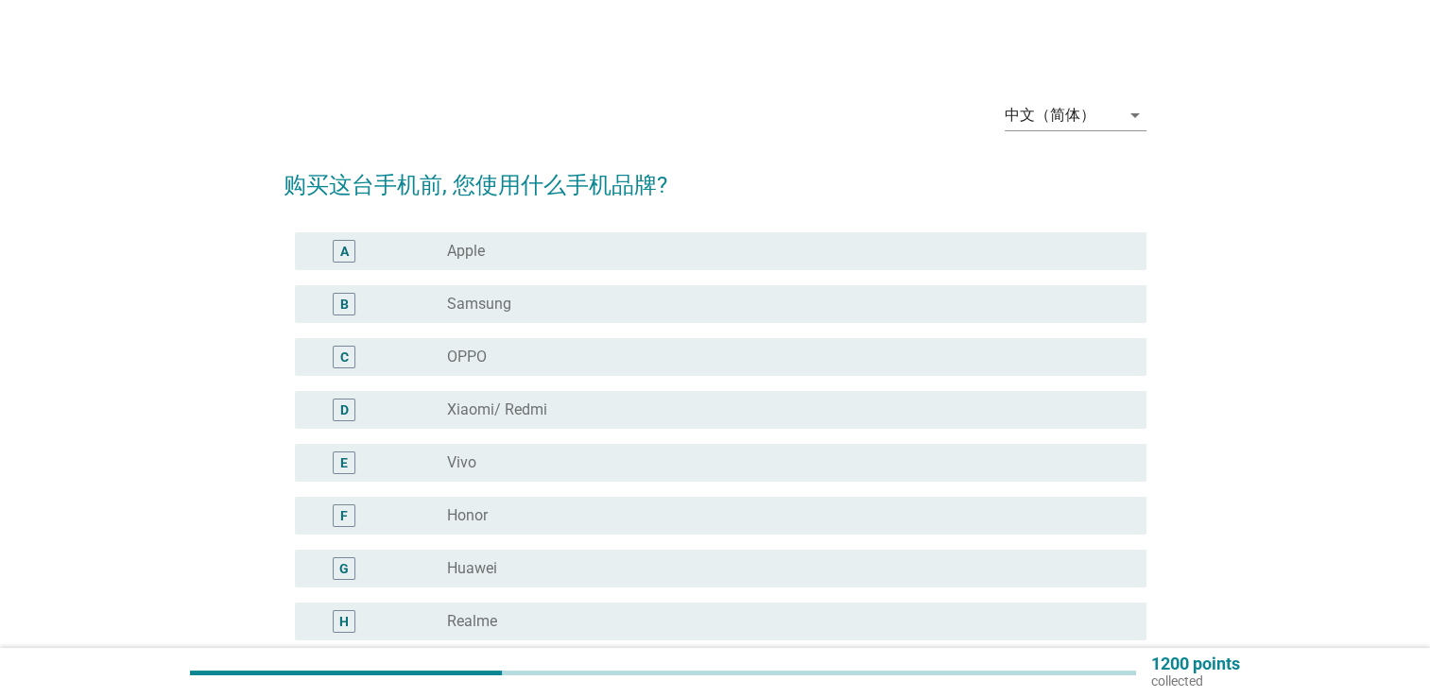
click at [661, 247] on div "radio_button_unchecked Apple" at bounding box center [781, 251] width 669 height 19
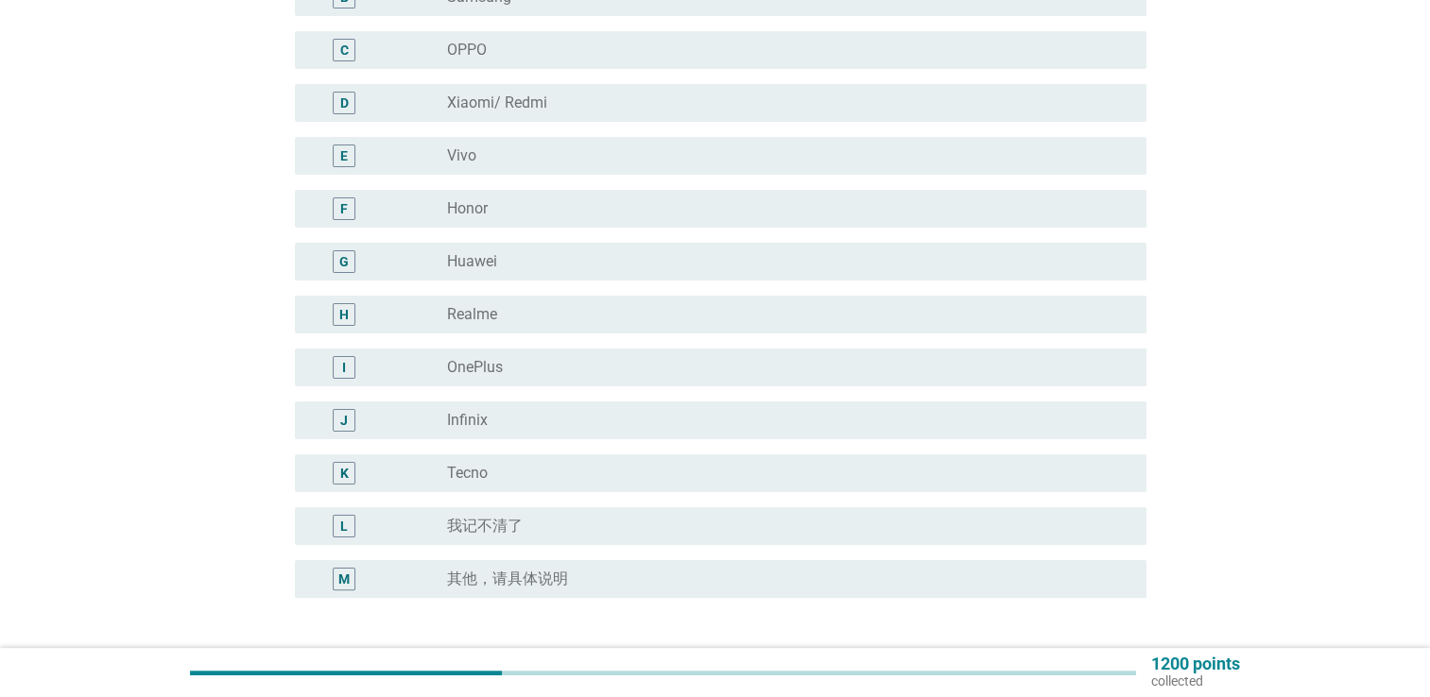
scroll to position [454, 0]
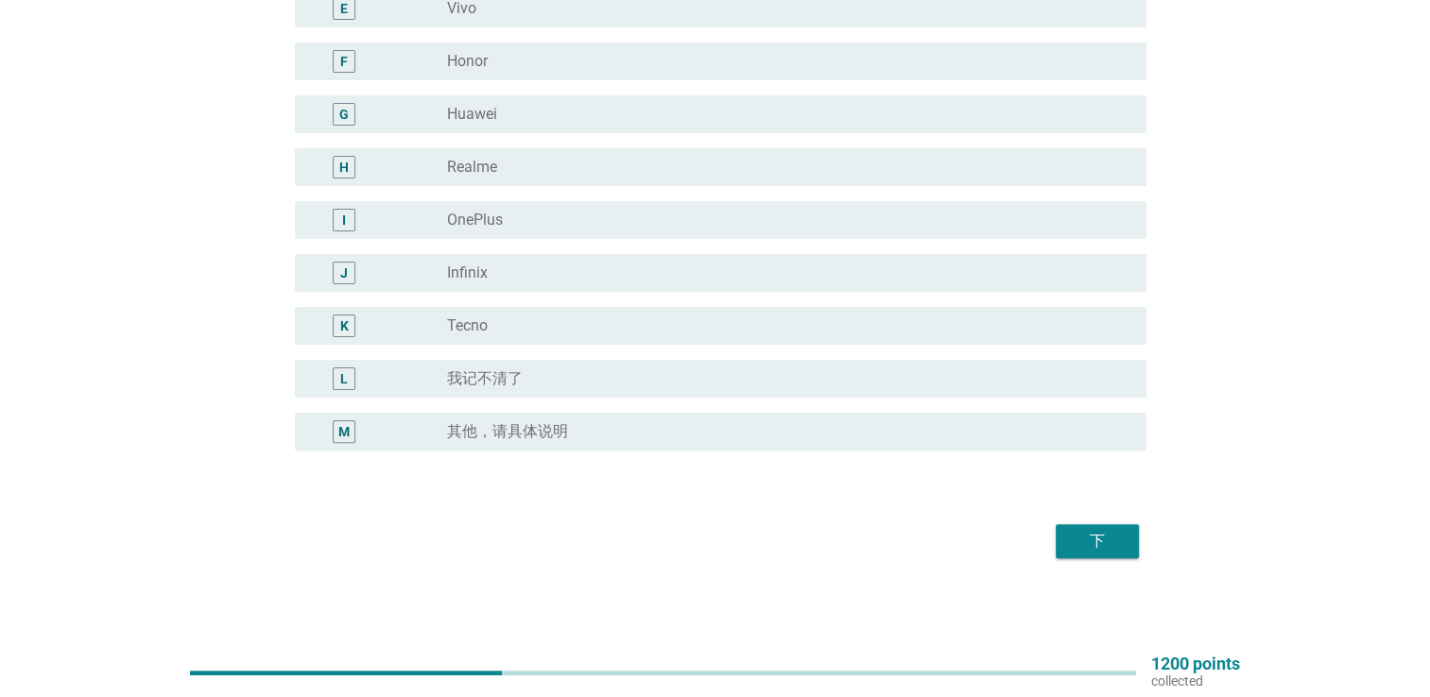
click at [1106, 539] on div "下" at bounding box center [1097, 541] width 53 height 23
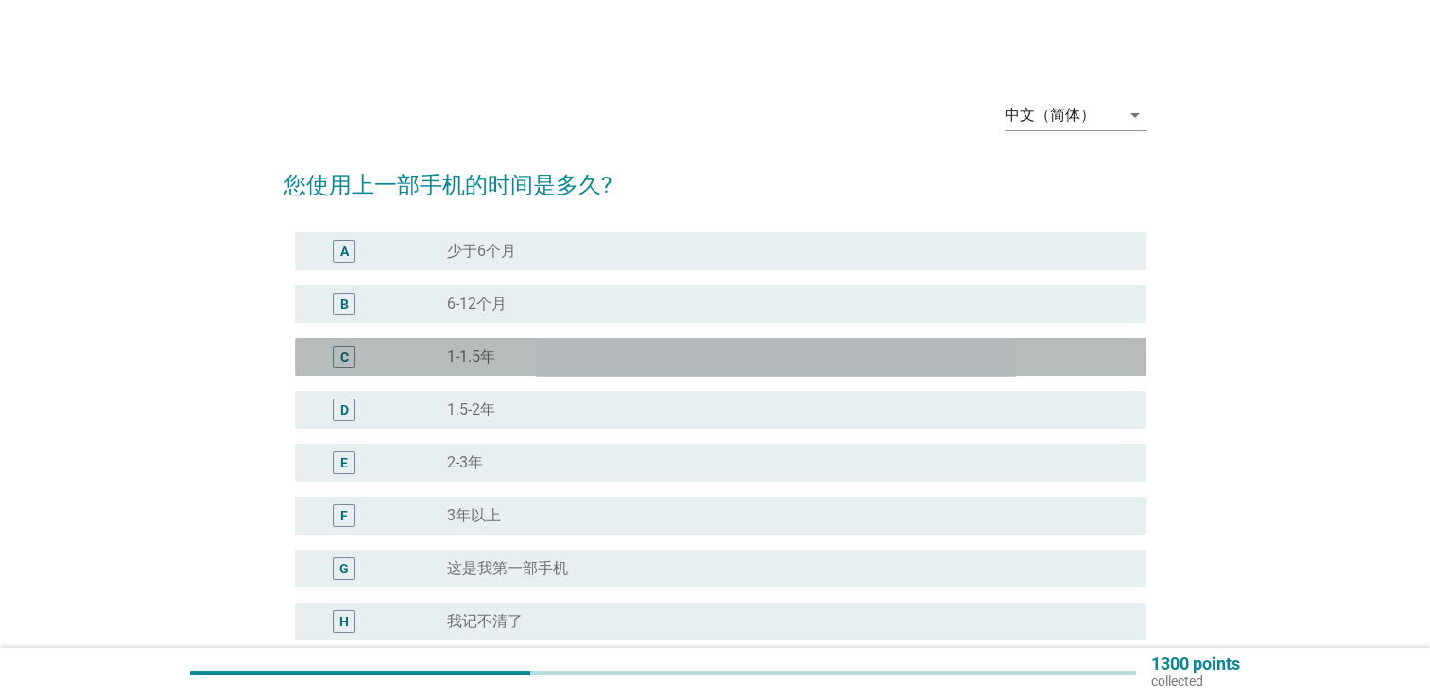
click at [590, 349] on div "radio_button_unchecked 1-1.5年" at bounding box center [781, 357] width 669 height 19
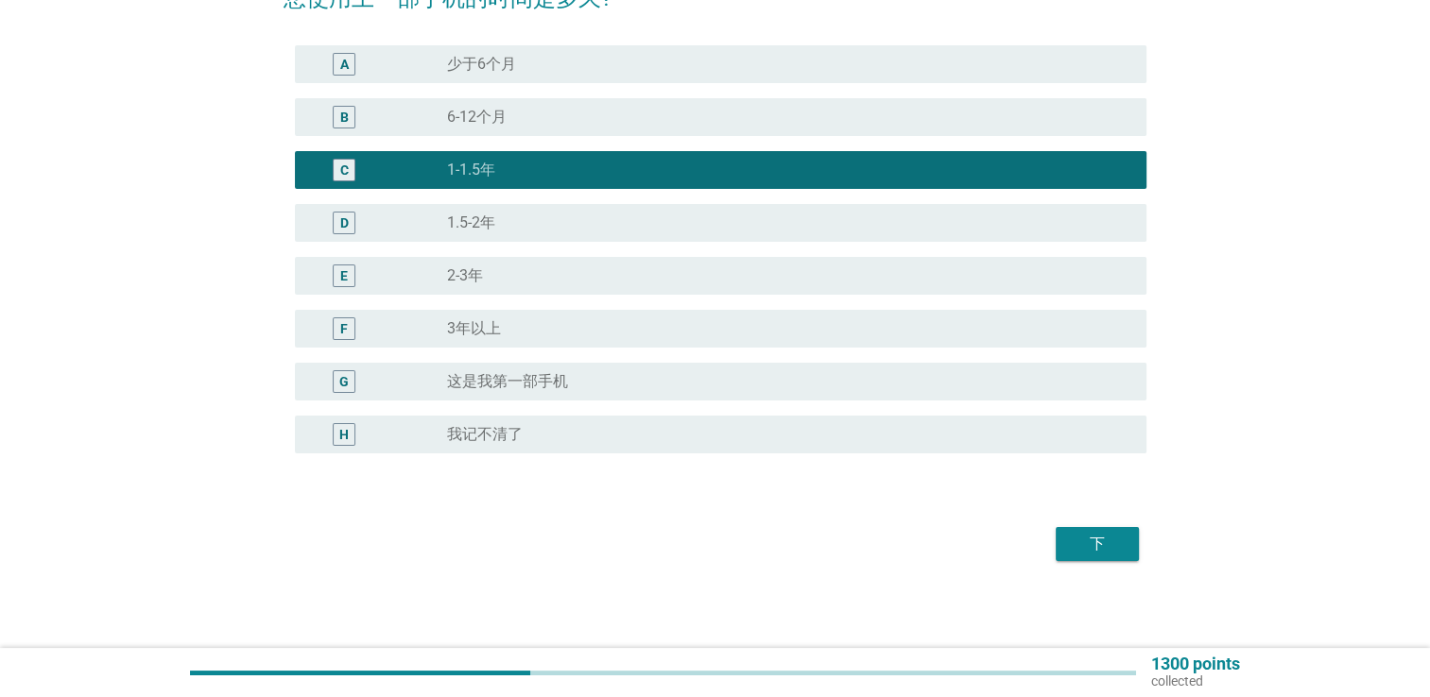
scroll to position [190, 0]
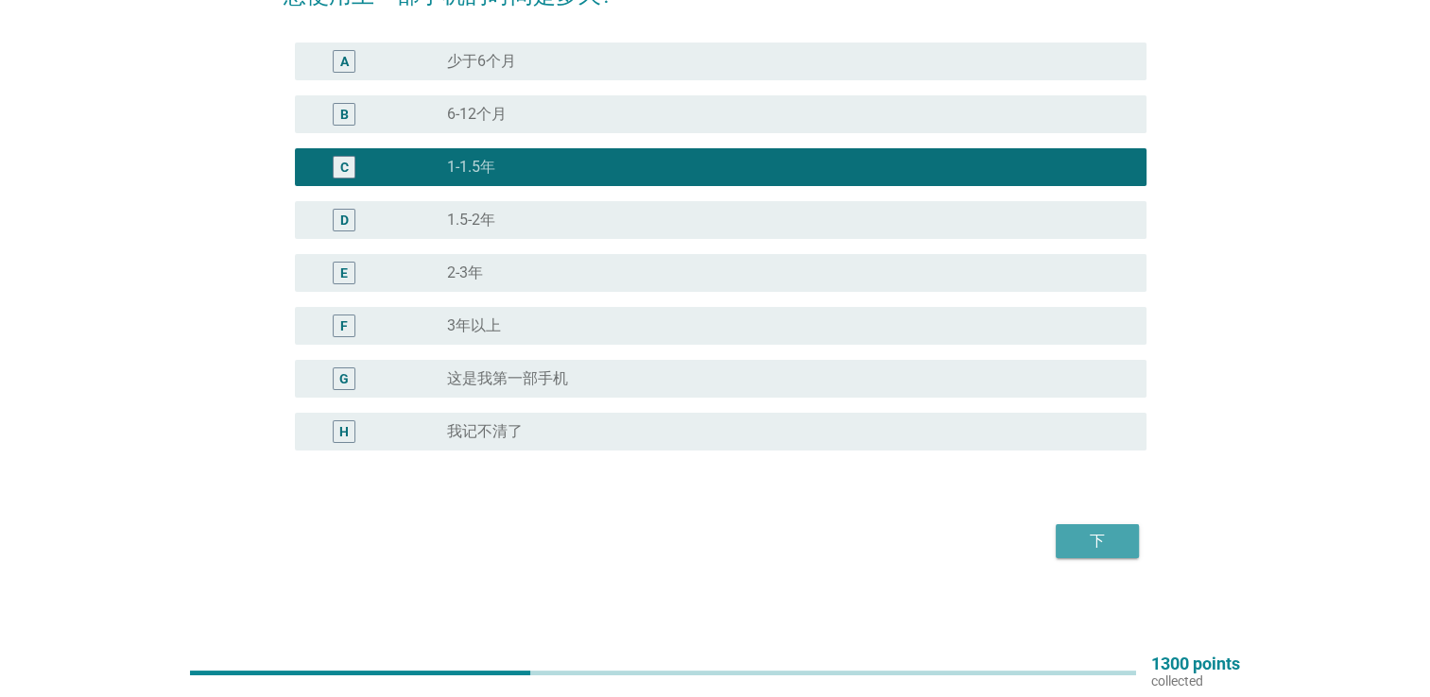
click at [1089, 544] on div "下" at bounding box center [1097, 541] width 53 height 23
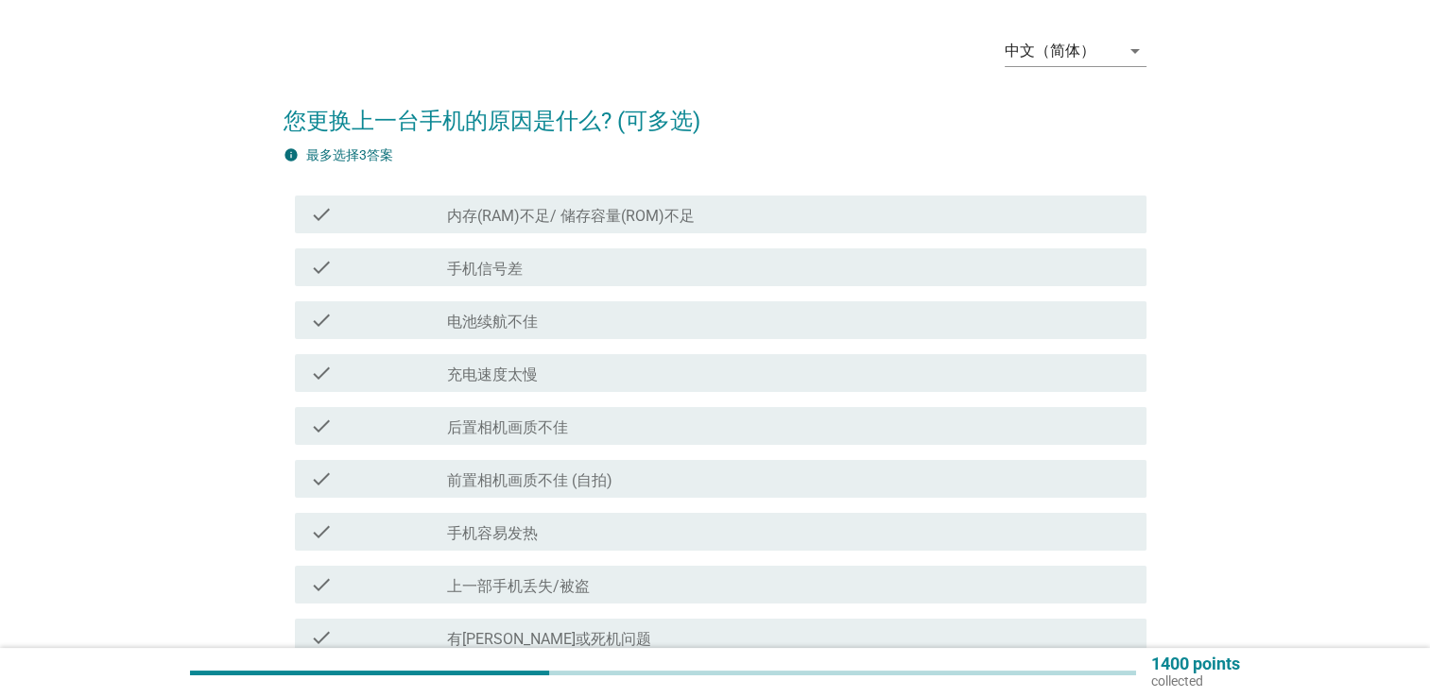
scroll to position [94, 0]
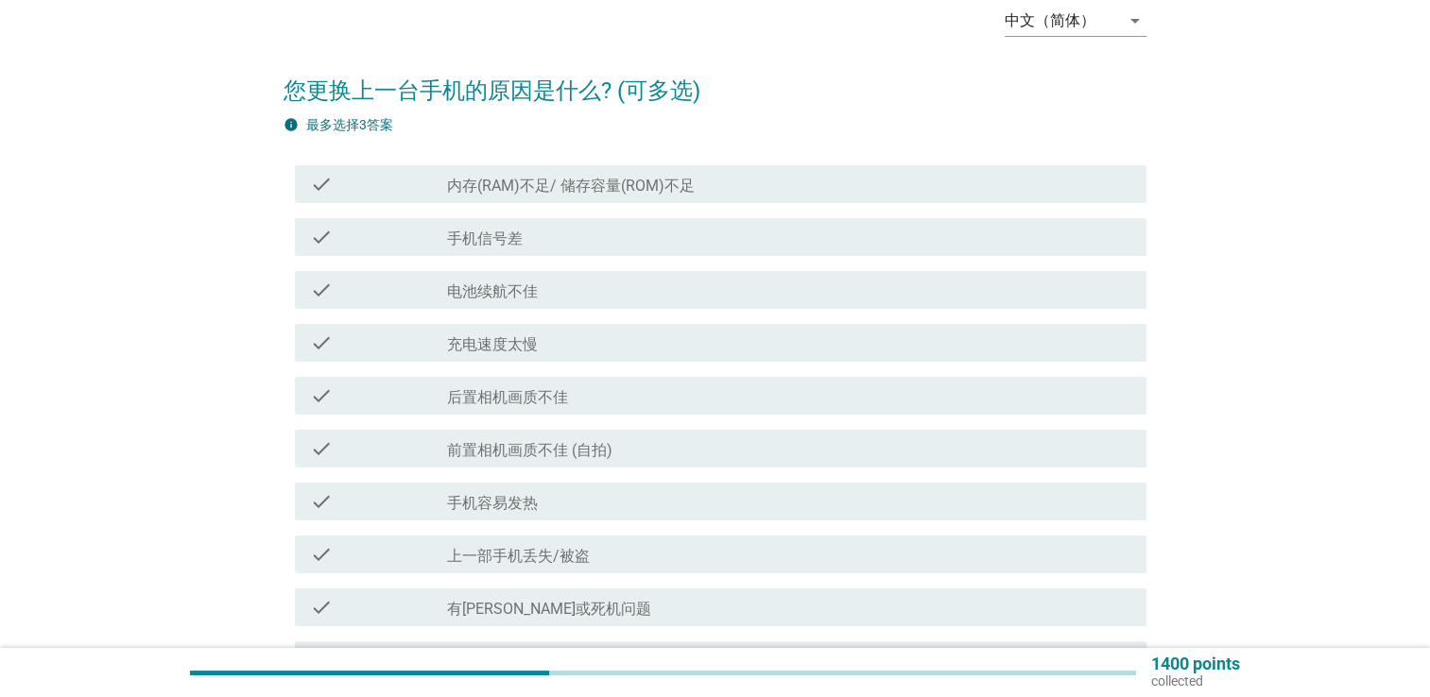
click at [546, 338] on div "check_box_outline_blank 充电速度太慢" at bounding box center [789, 343] width 684 height 23
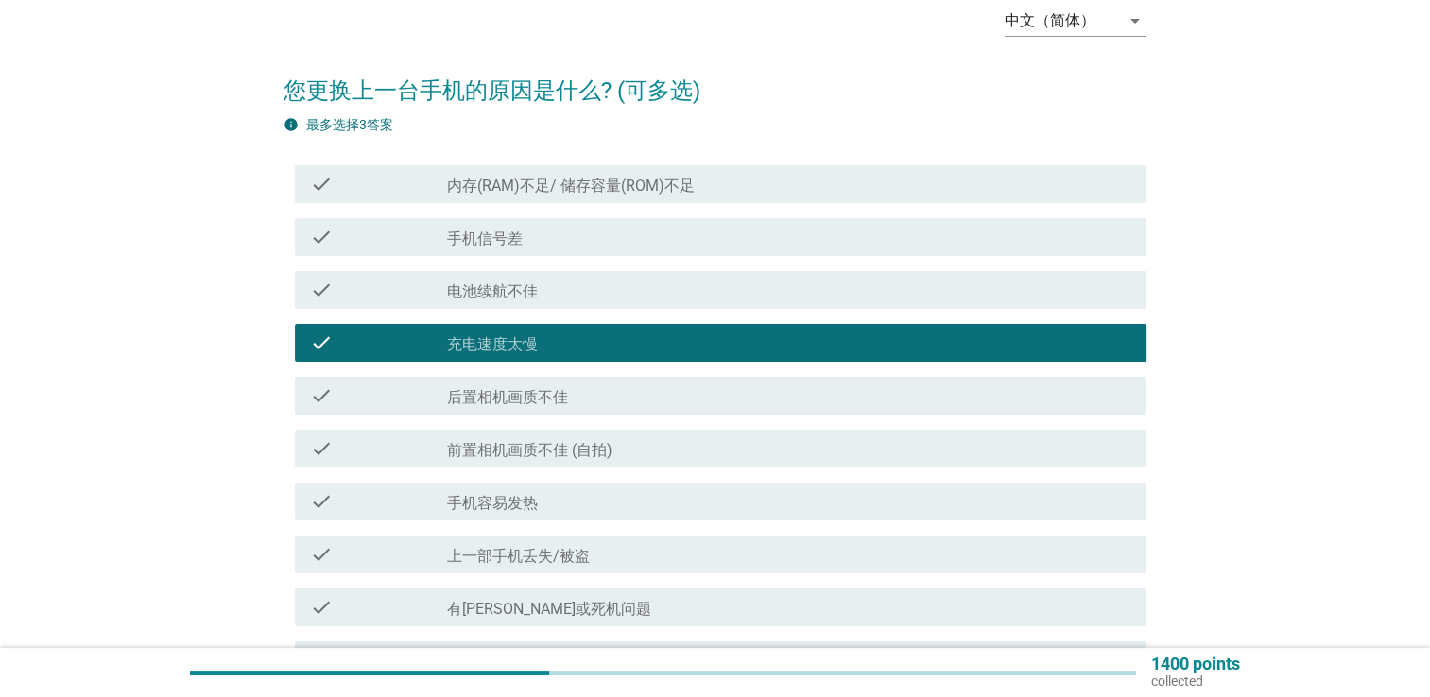
click at [546, 338] on div "check_box_outline_blank 充电速度太慢" at bounding box center [789, 343] width 684 height 23
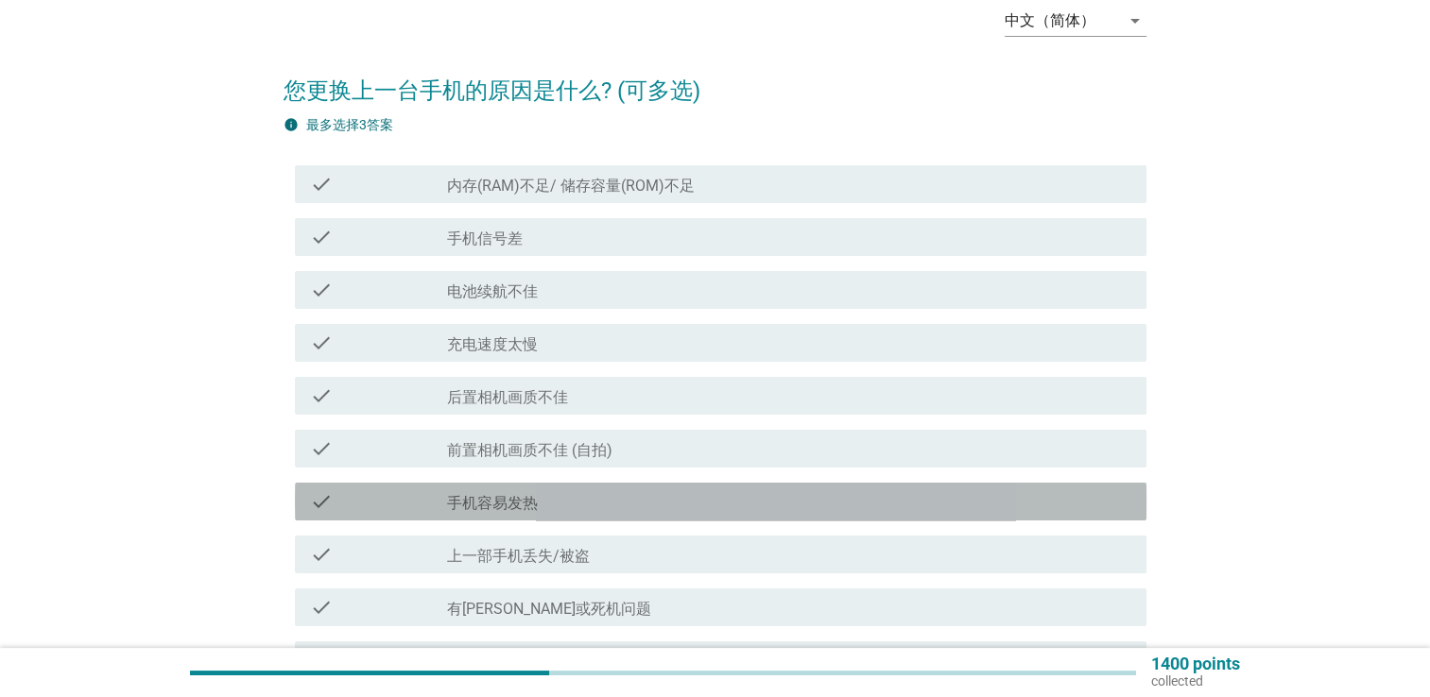
click at [540, 506] on div "check_box_outline_blank 手机容易发热" at bounding box center [789, 501] width 684 height 23
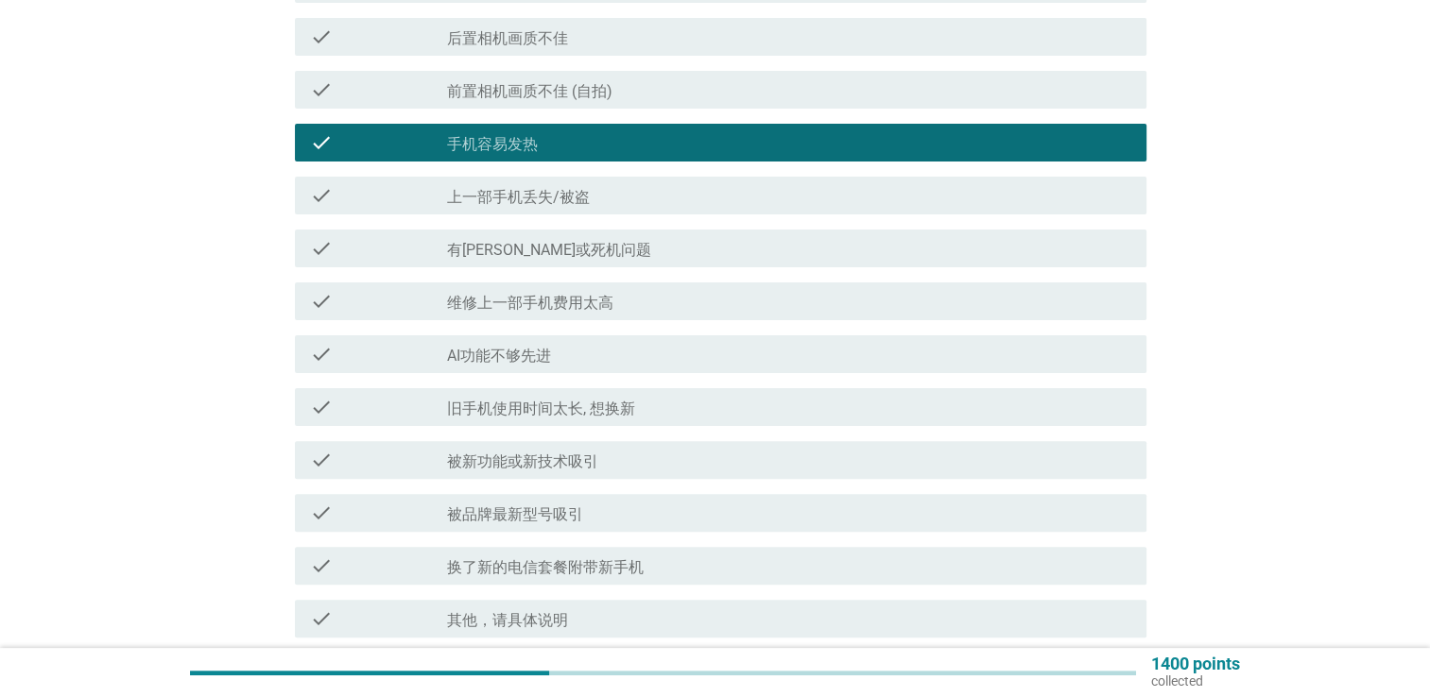
scroll to position [567, 0]
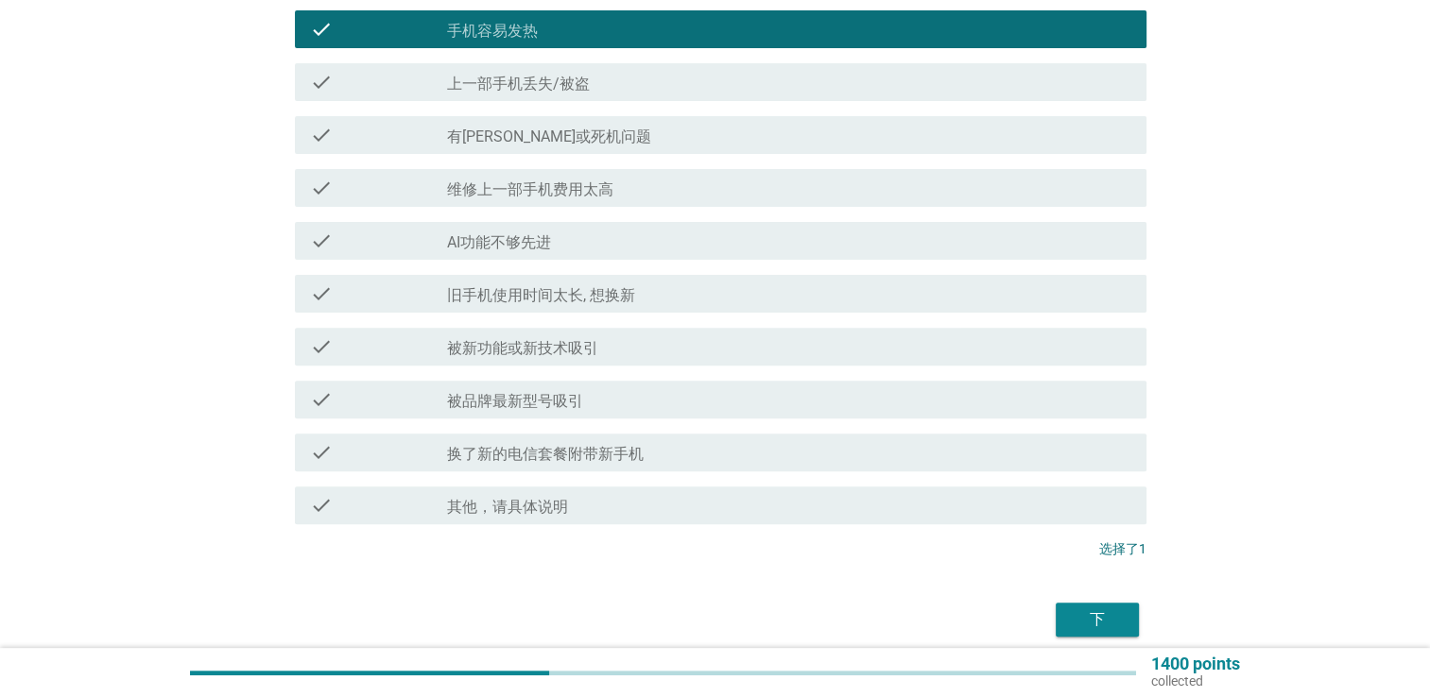
click at [1071, 618] on div "下" at bounding box center [1097, 620] width 53 height 23
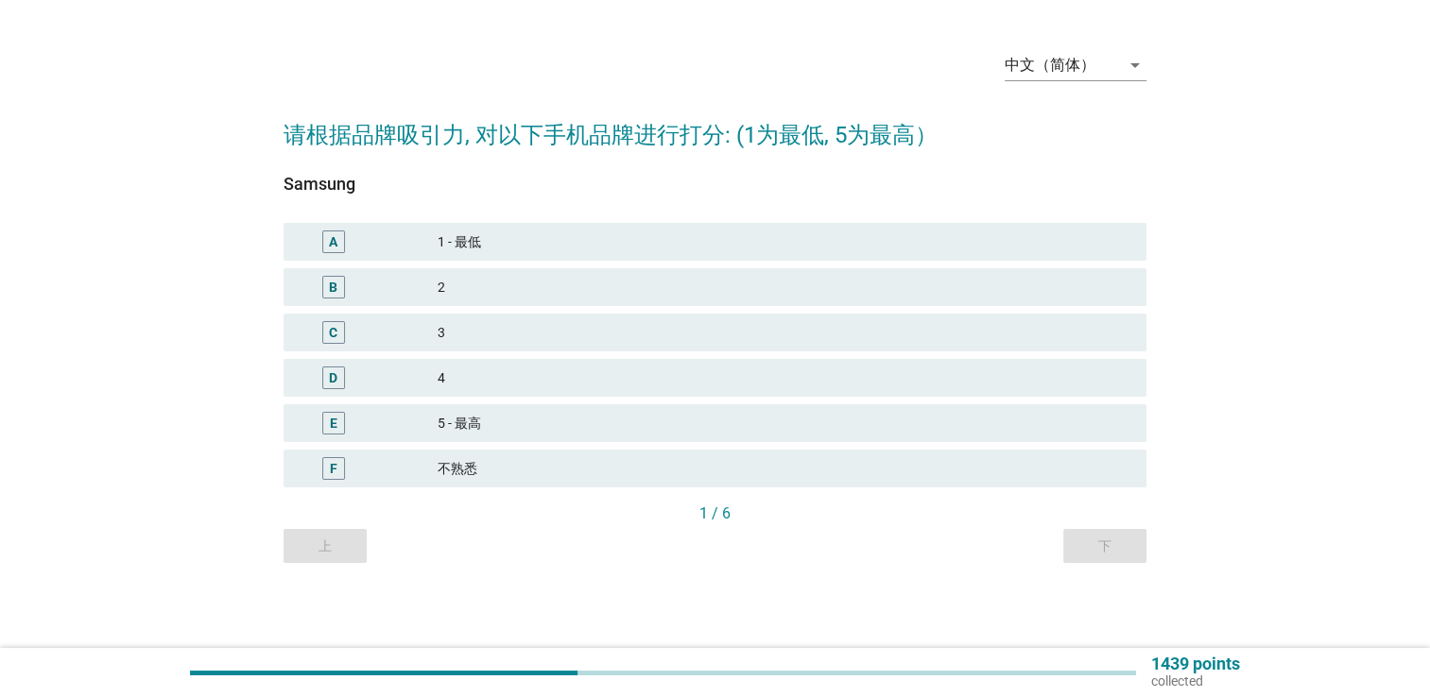
scroll to position [0, 0]
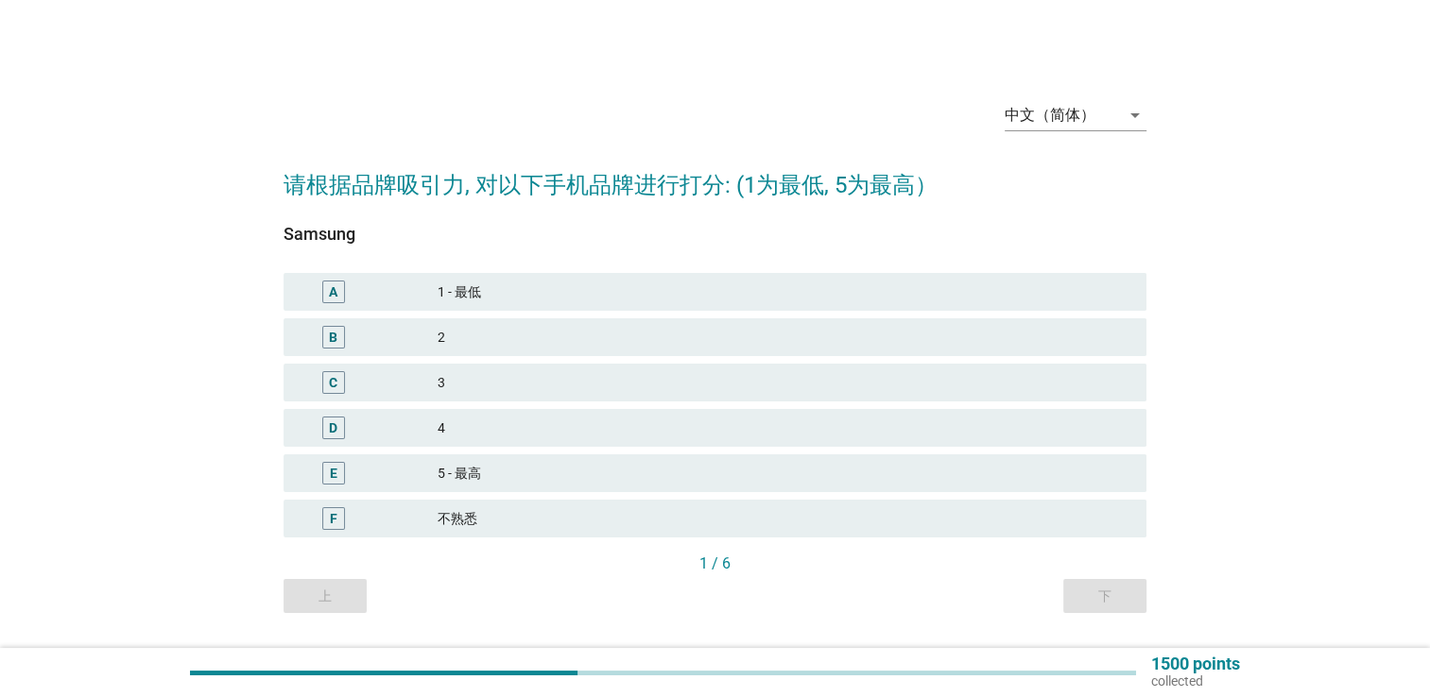
click at [662, 418] on div "4" at bounding box center [784, 428] width 694 height 23
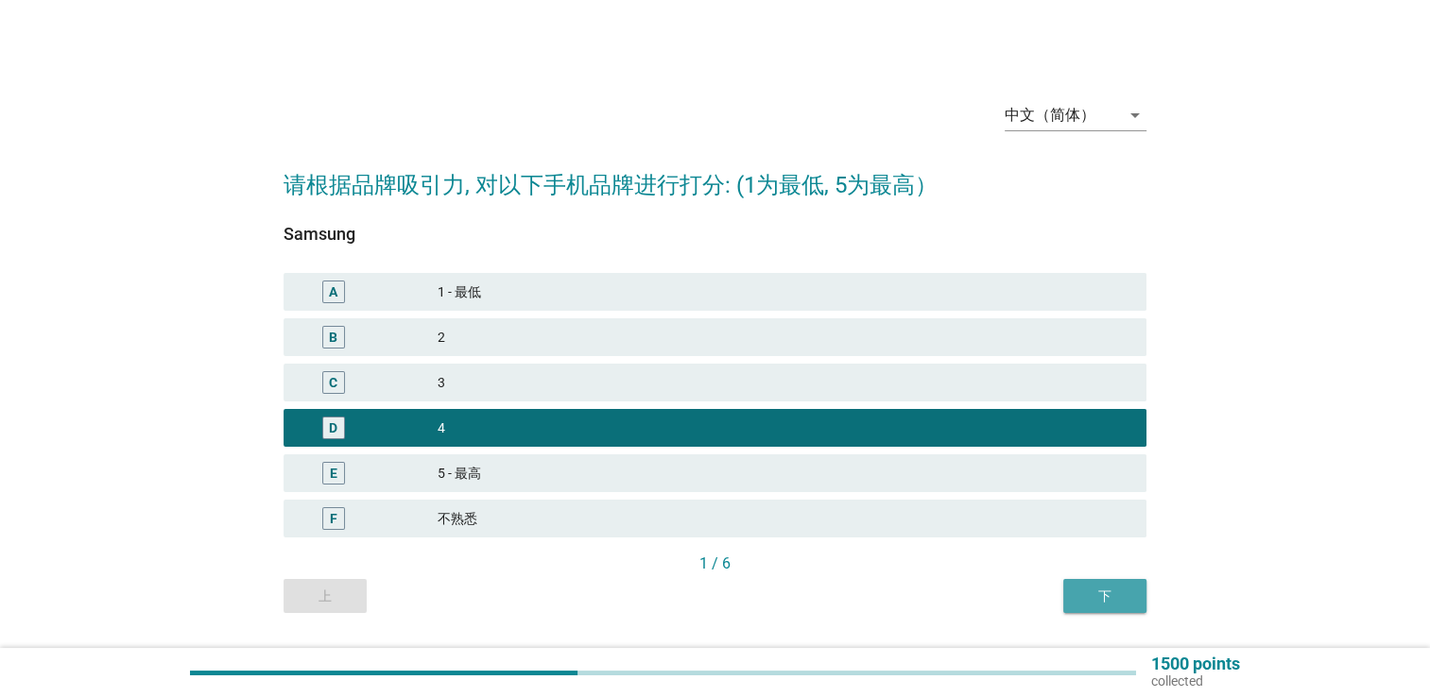
click at [1127, 607] on button "下" at bounding box center [1104, 596] width 83 height 34
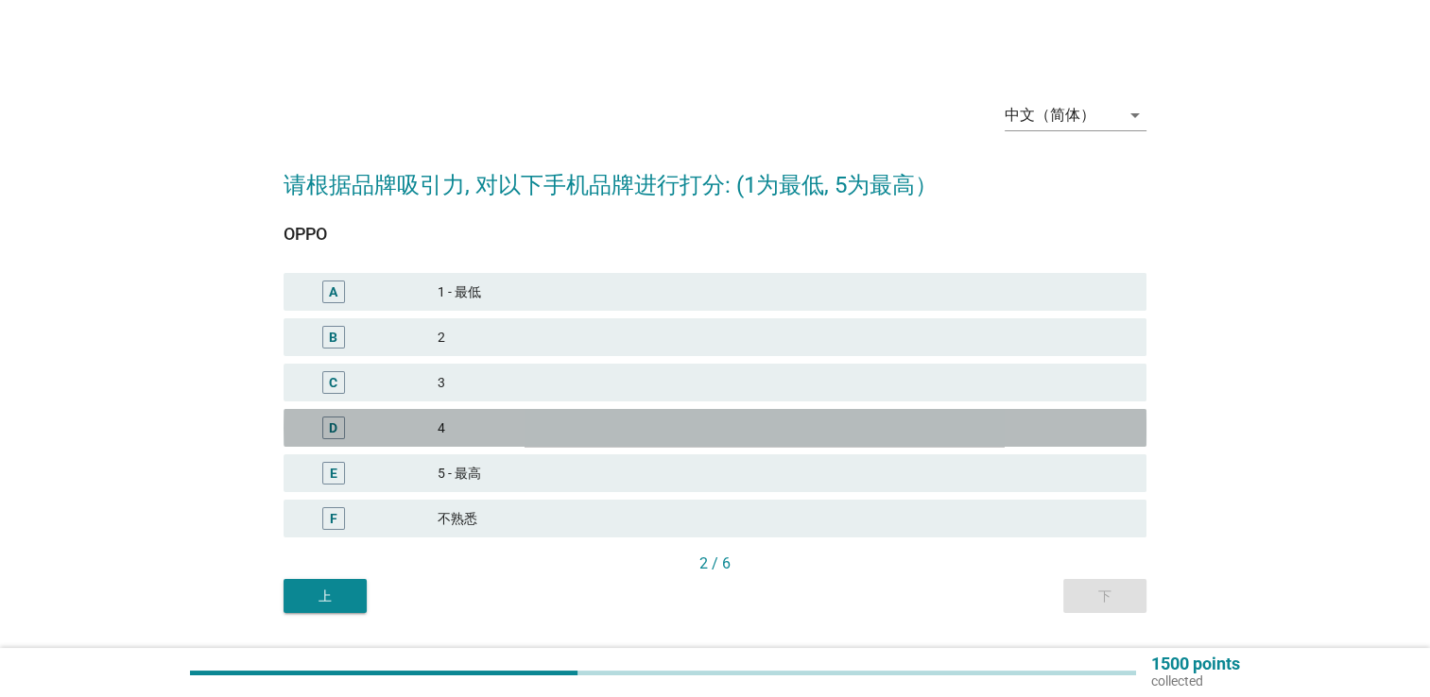
click at [692, 444] on div "D 4" at bounding box center [714, 428] width 863 height 38
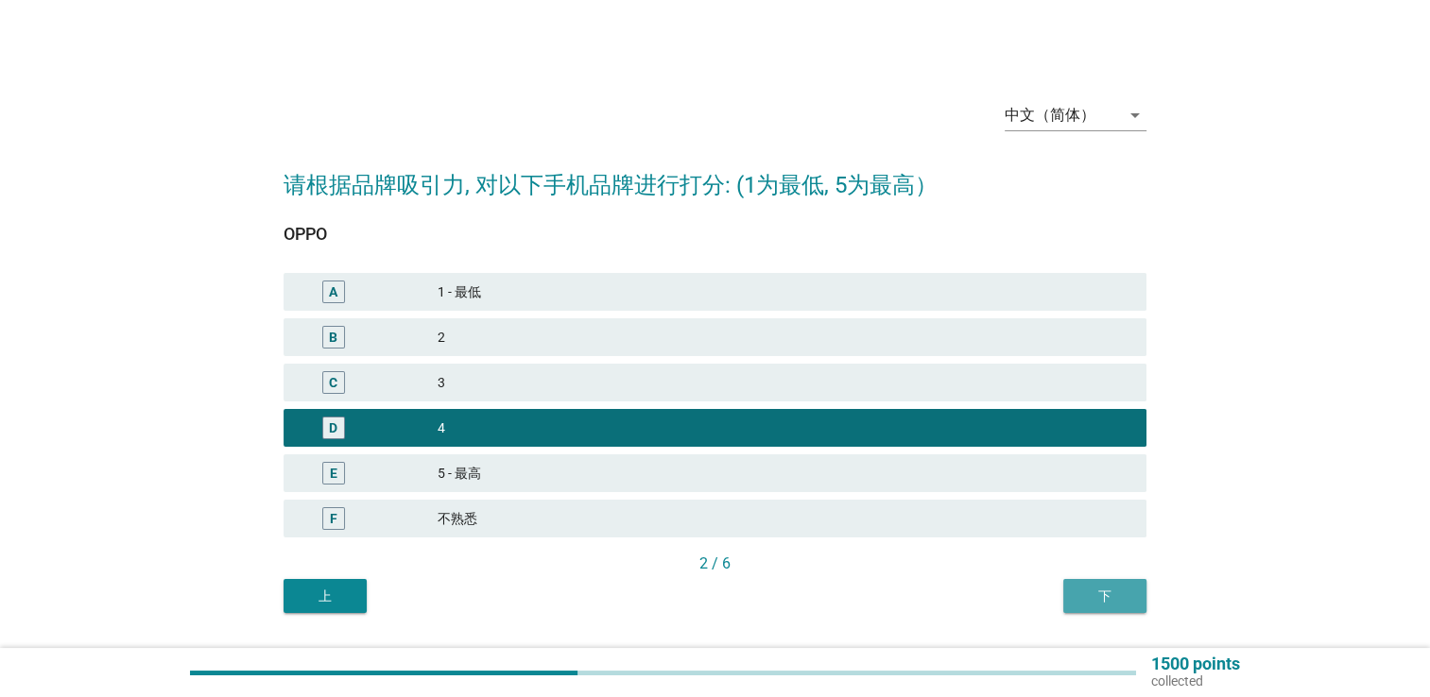
click at [1113, 609] on button "下" at bounding box center [1104, 596] width 83 height 34
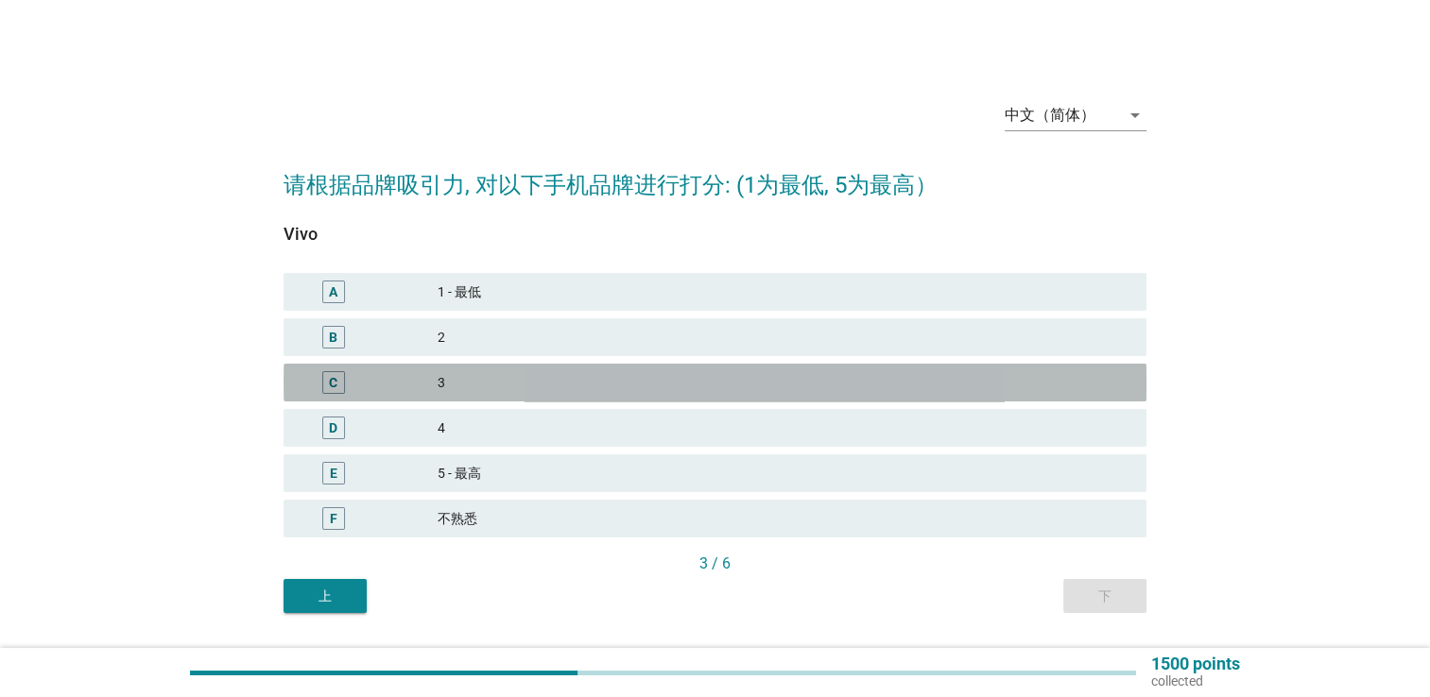
click at [626, 381] on div "3" at bounding box center [784, 382] width 694 height 23
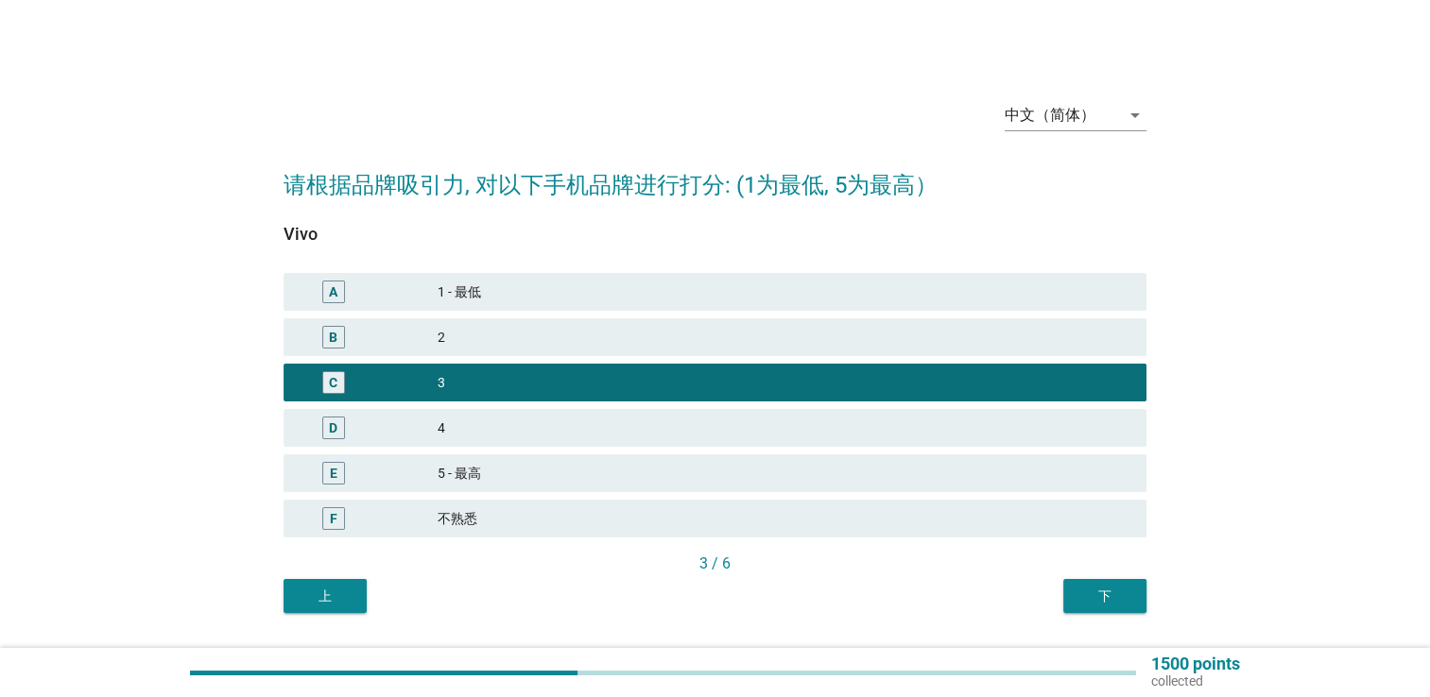
click at [1111, 602] on div "下" at bounding box center [1104, 597] width 53 height 20
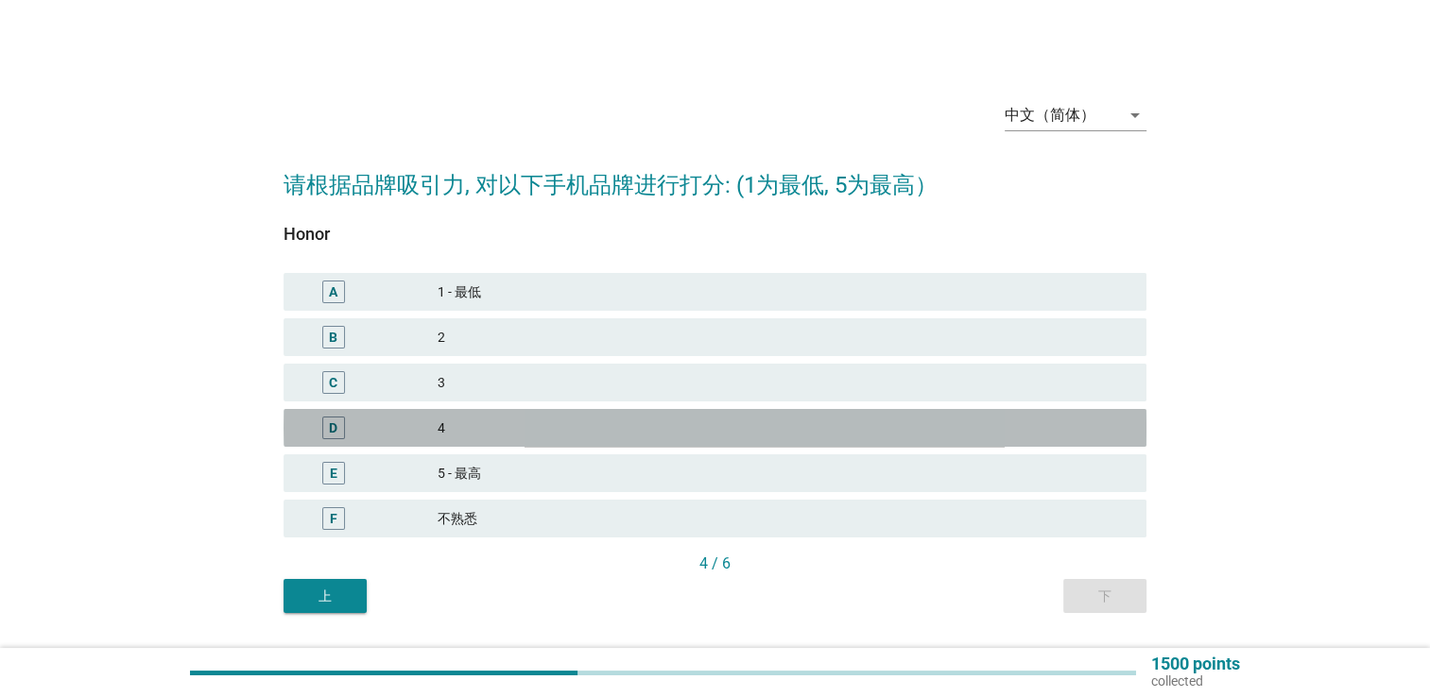
click at [556, 416] on div "D 4" at bounding box center [714, 428] width 863 height 38
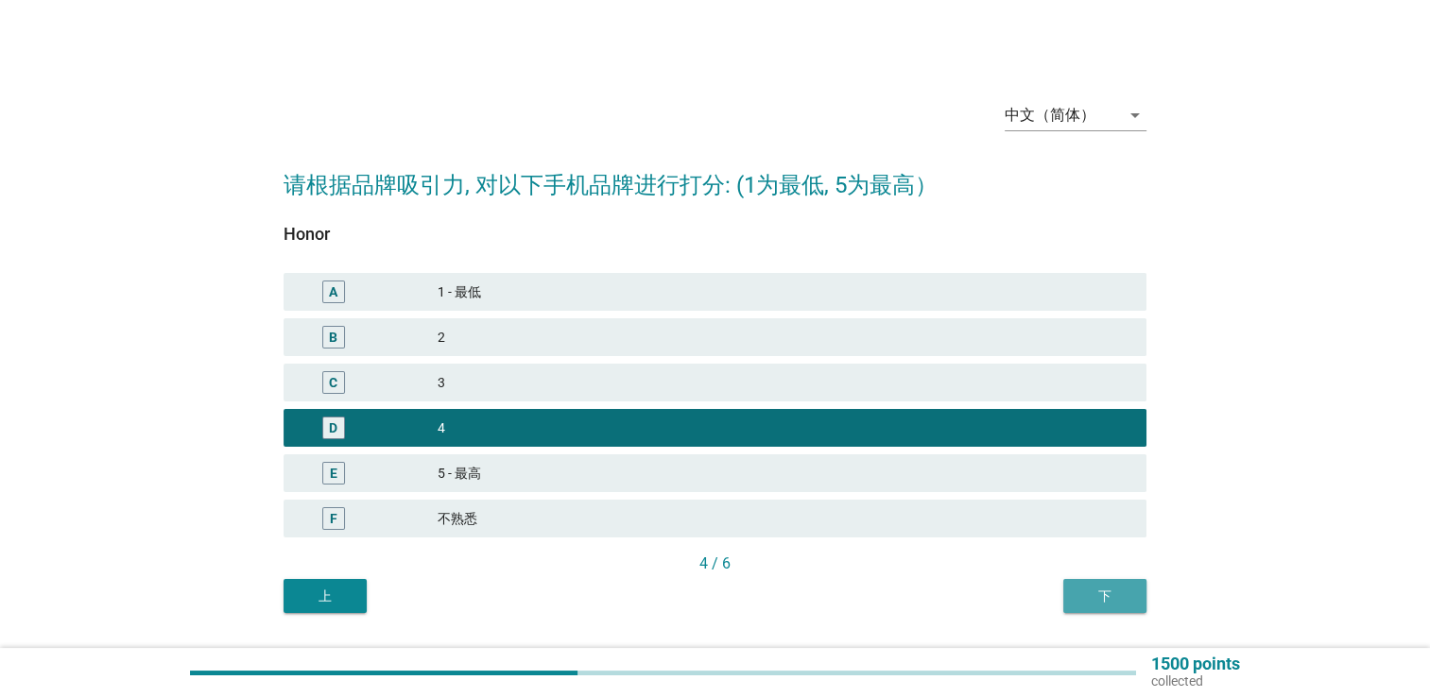
click at [1091, 592] on div "下" at bounding box center [1104, 597] width 53 height 20
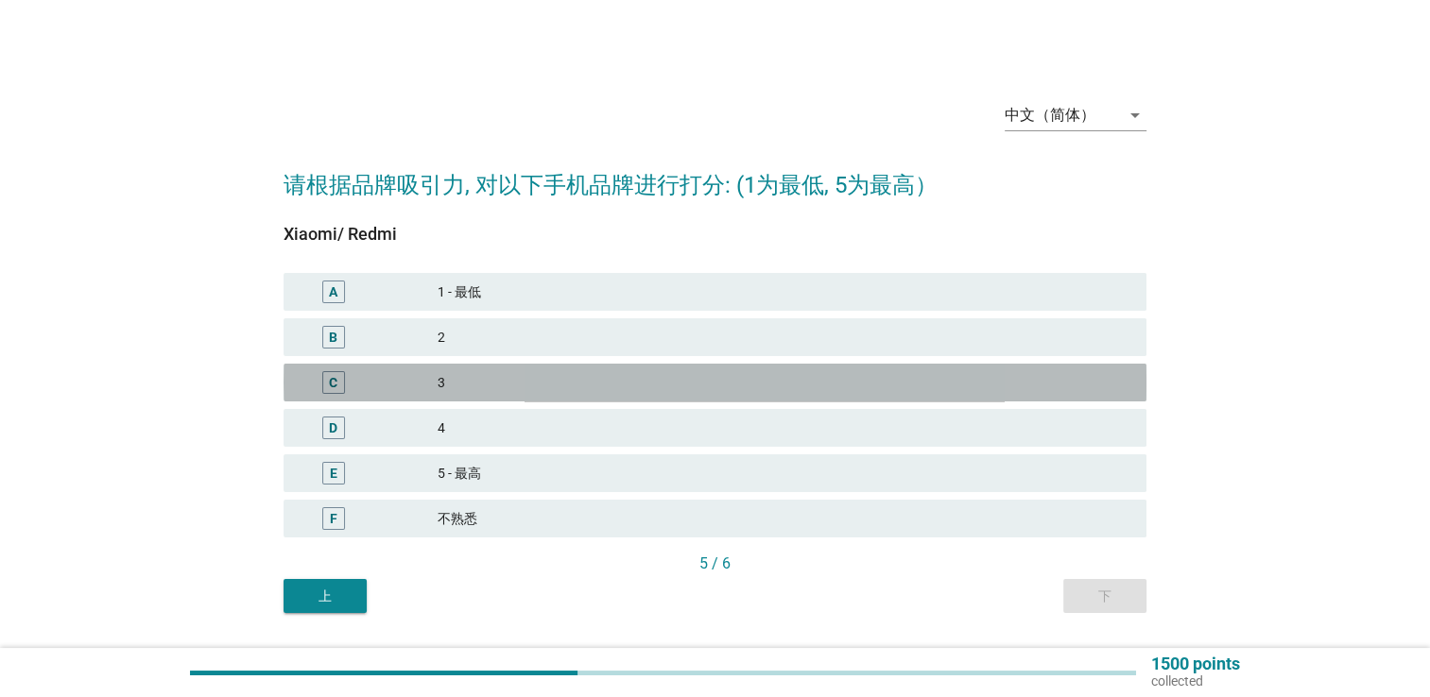
click at [488, 388] on div "3" at bounding box center [784, 382] width 694 height 23
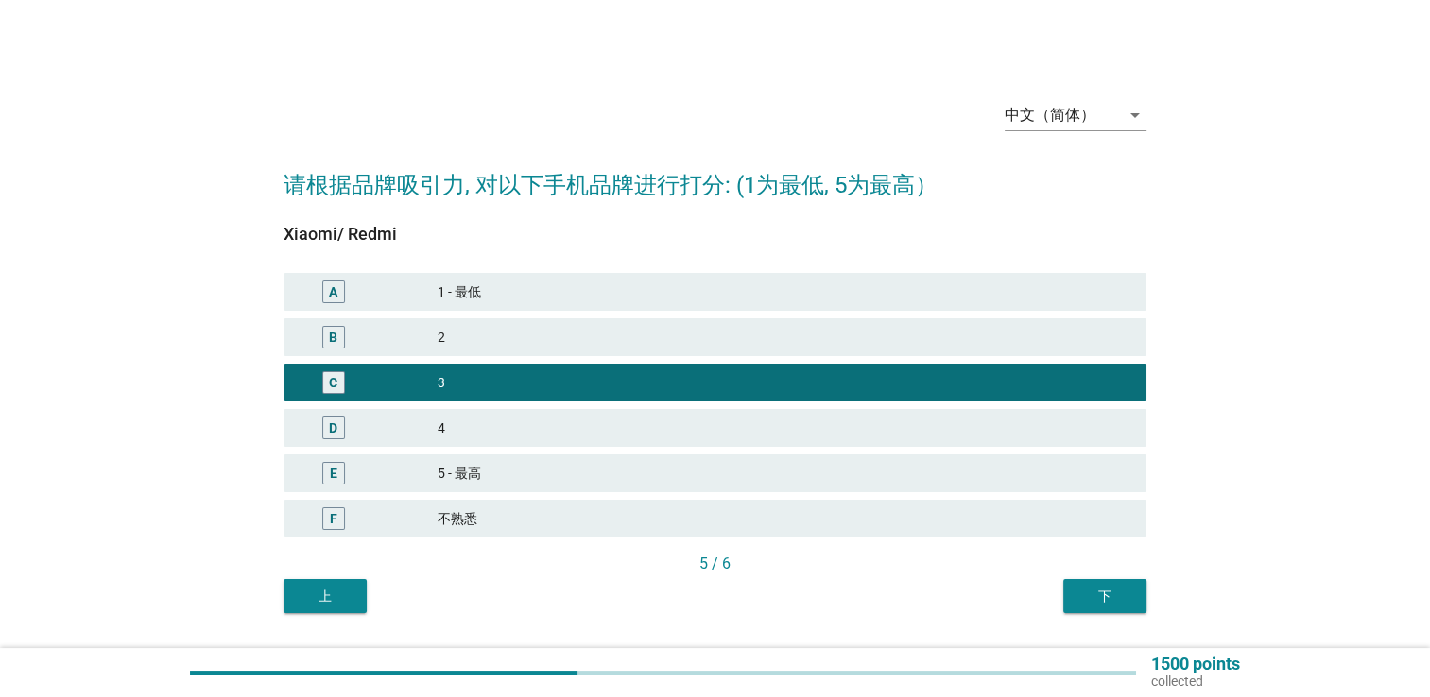
click at [1084, 592] on div "下" at bounding box center [1104, 597] width 53 height 20
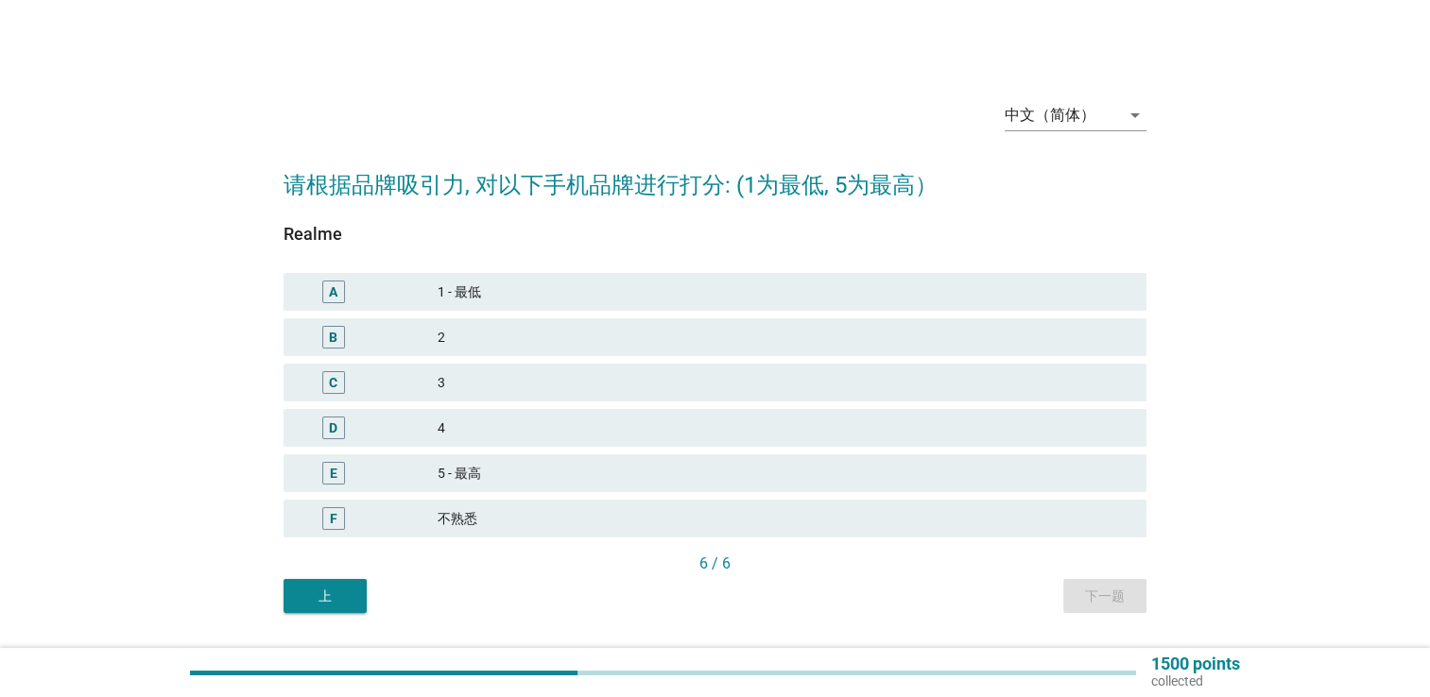
click at [652, 394] on div "C 3" at bounding box center [714, 383] width 863 height 38
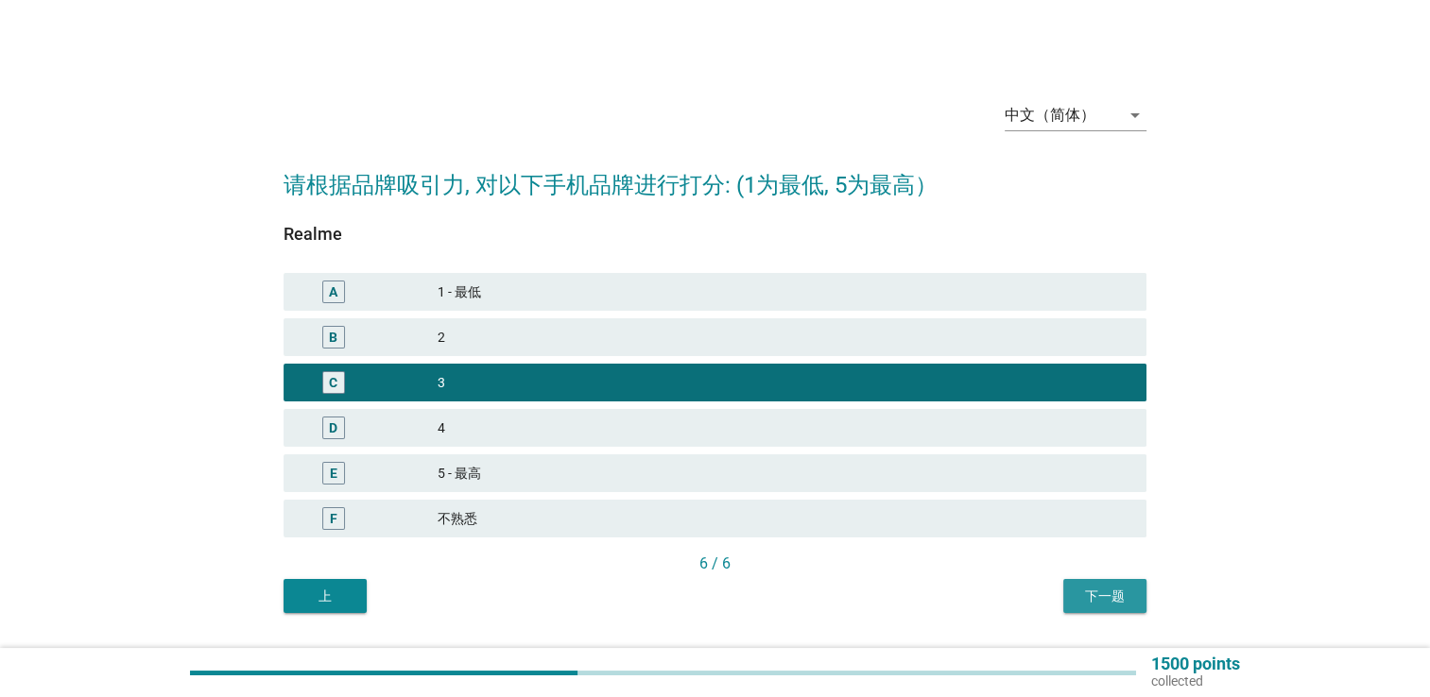
click at [1078, 588] on div "下一题" at bounding box center [1104, 597] width 53 height 20
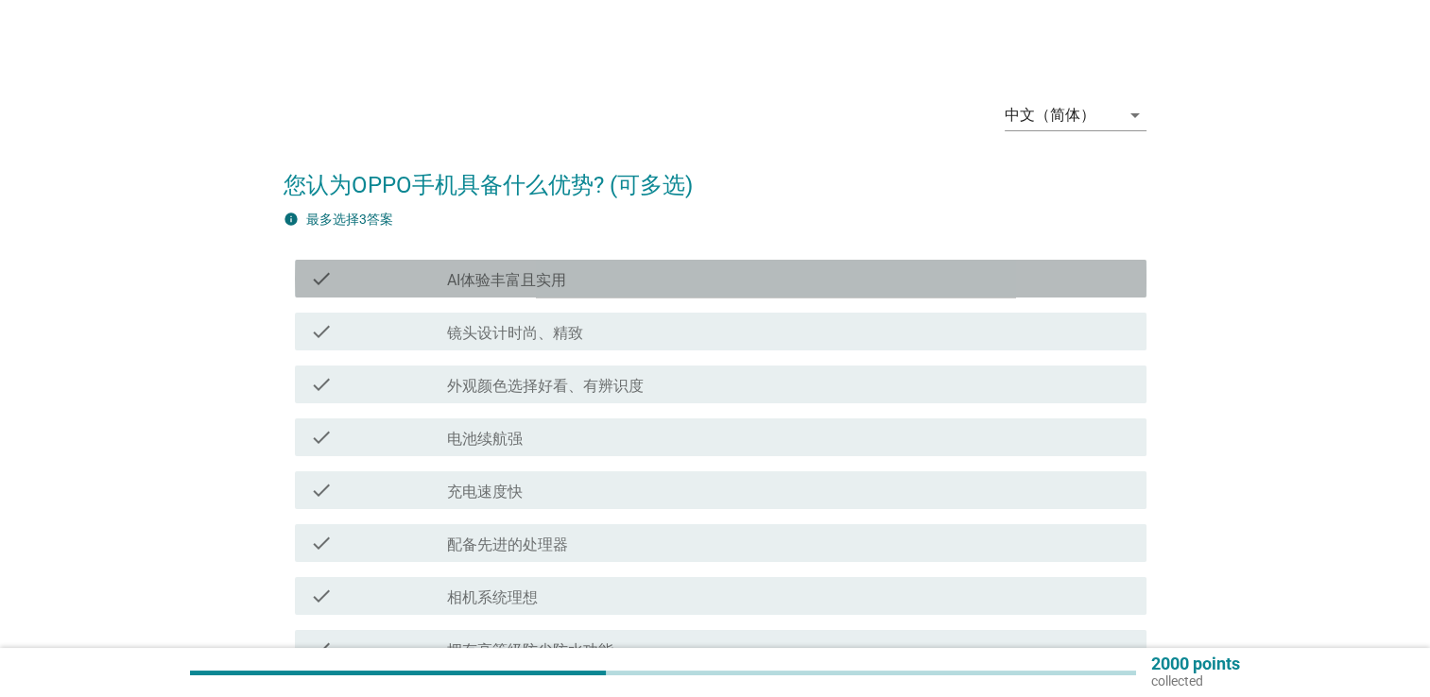
click at [600, 297] on div "check check_box_outline_blank AI体验丰富且实用" at bounding box center [720, 279] width 851 height 38
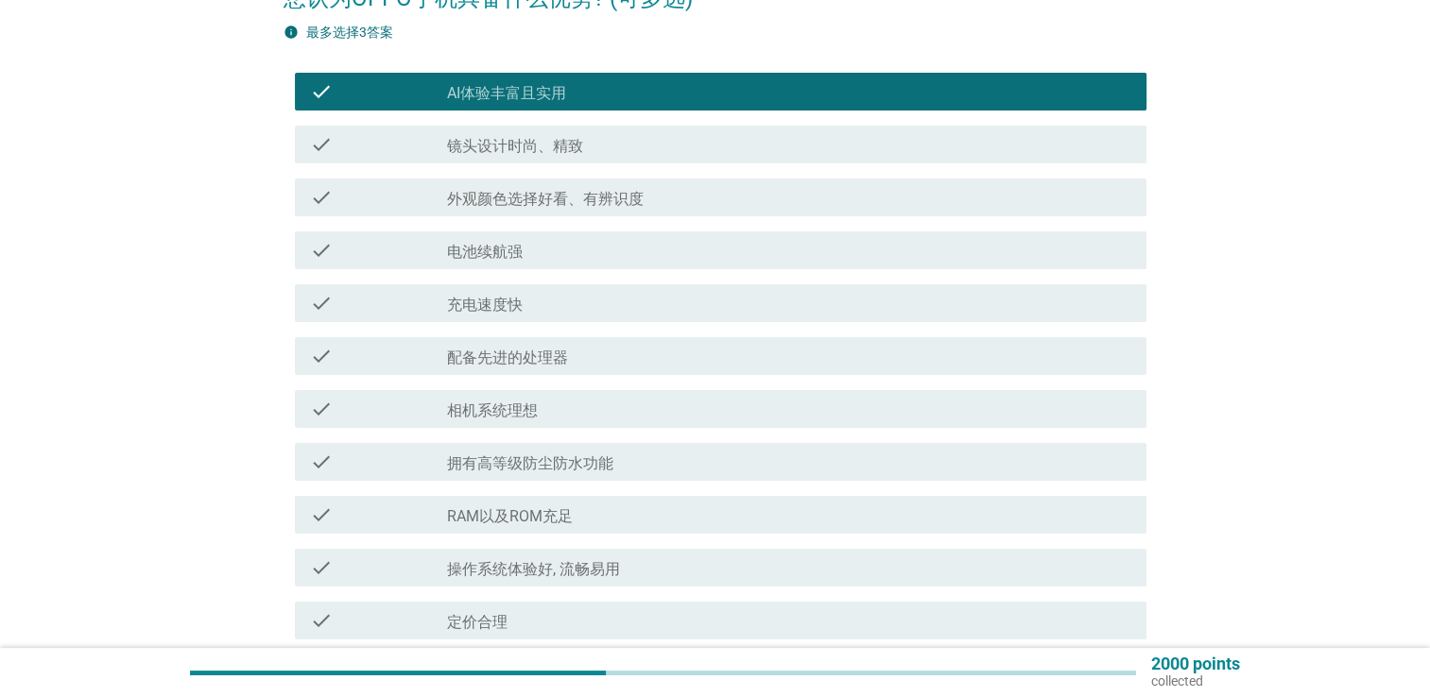
scroll to position [189, 0]
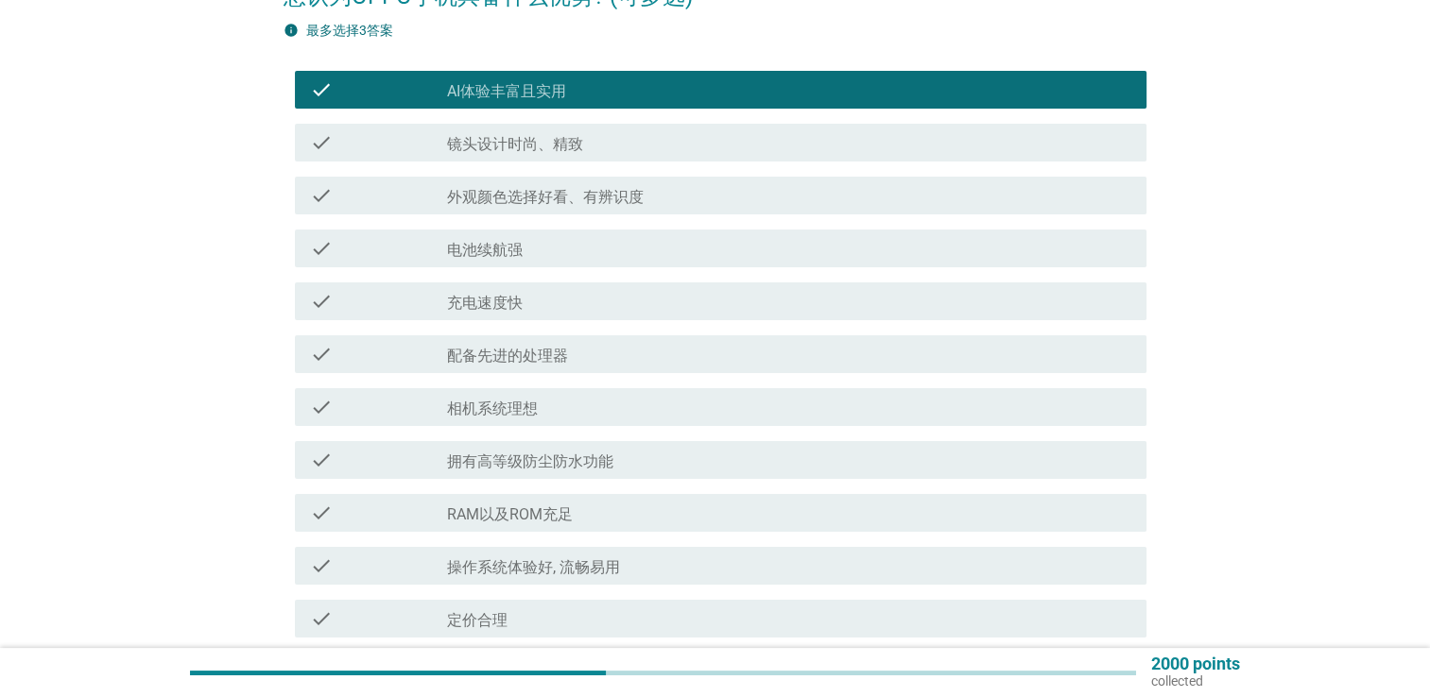
click at [595, 214] on div "check check_box_outline_blank 外观颜色选择好看、有辨识度" at bounding box center [720, 196] width 851 height 38
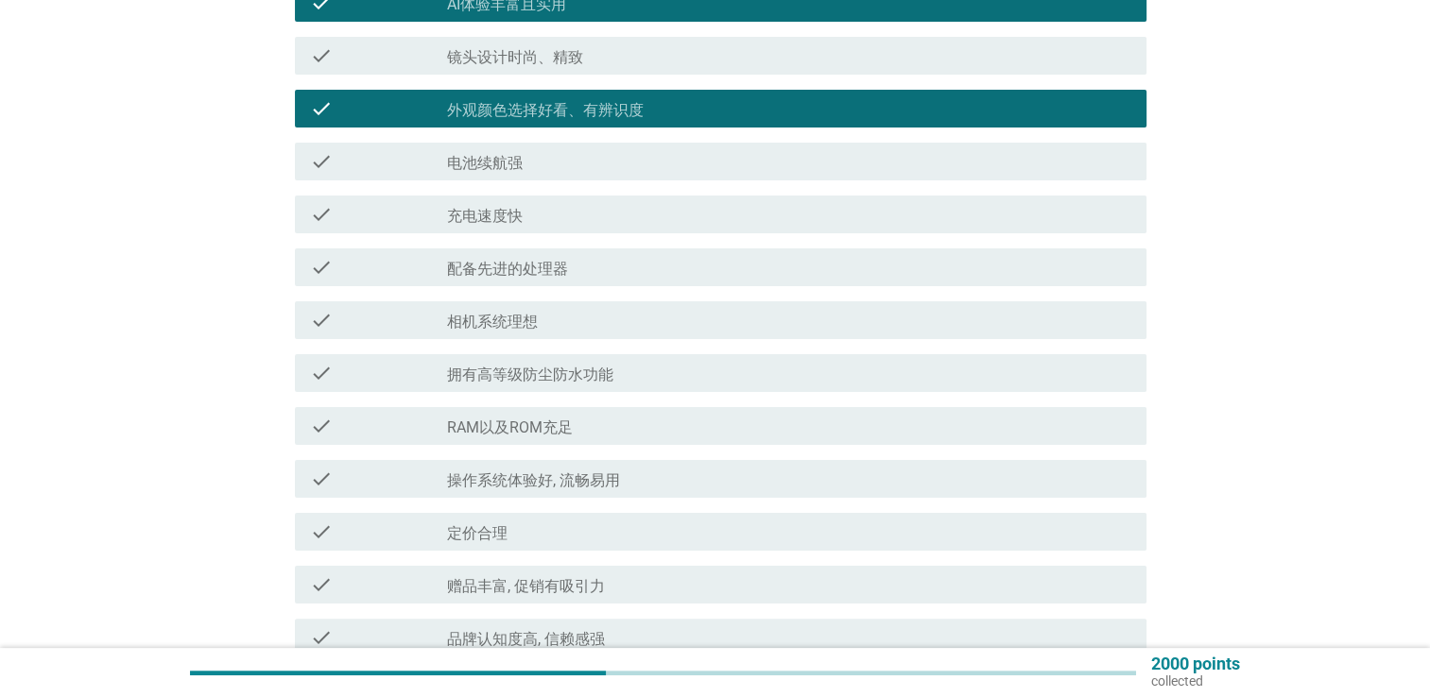
scroll to position [472, 0]
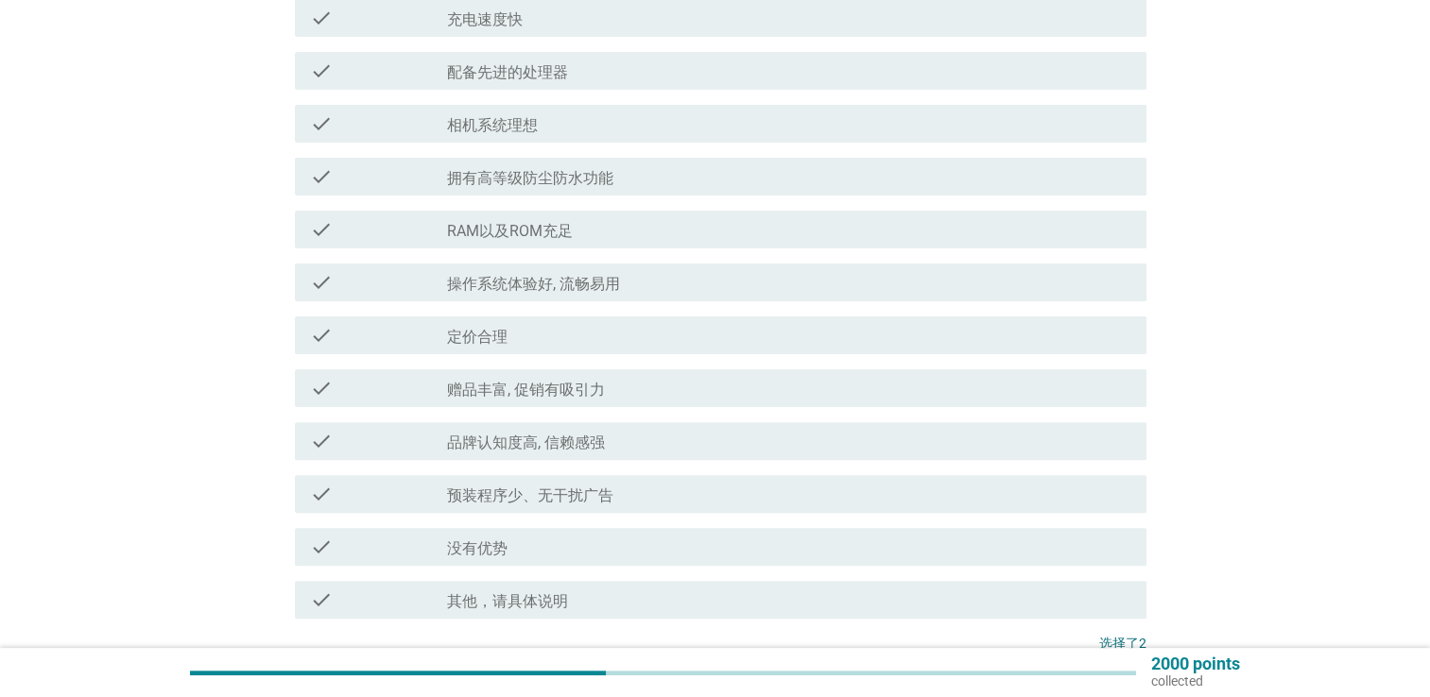
click at [677, 340] on div "check_box_outline_blank 定价合理" at bounding box center [789, 335] width 684 height 23
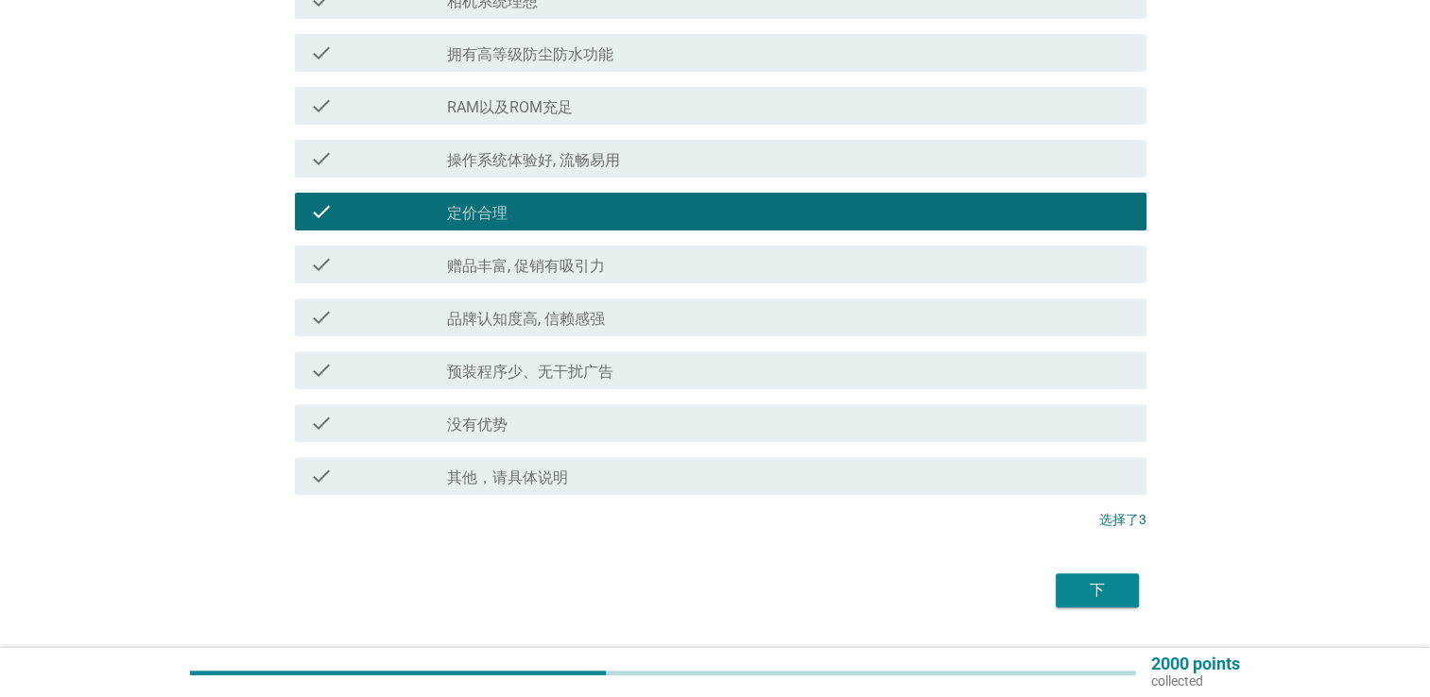
scroll to position [646, 0]
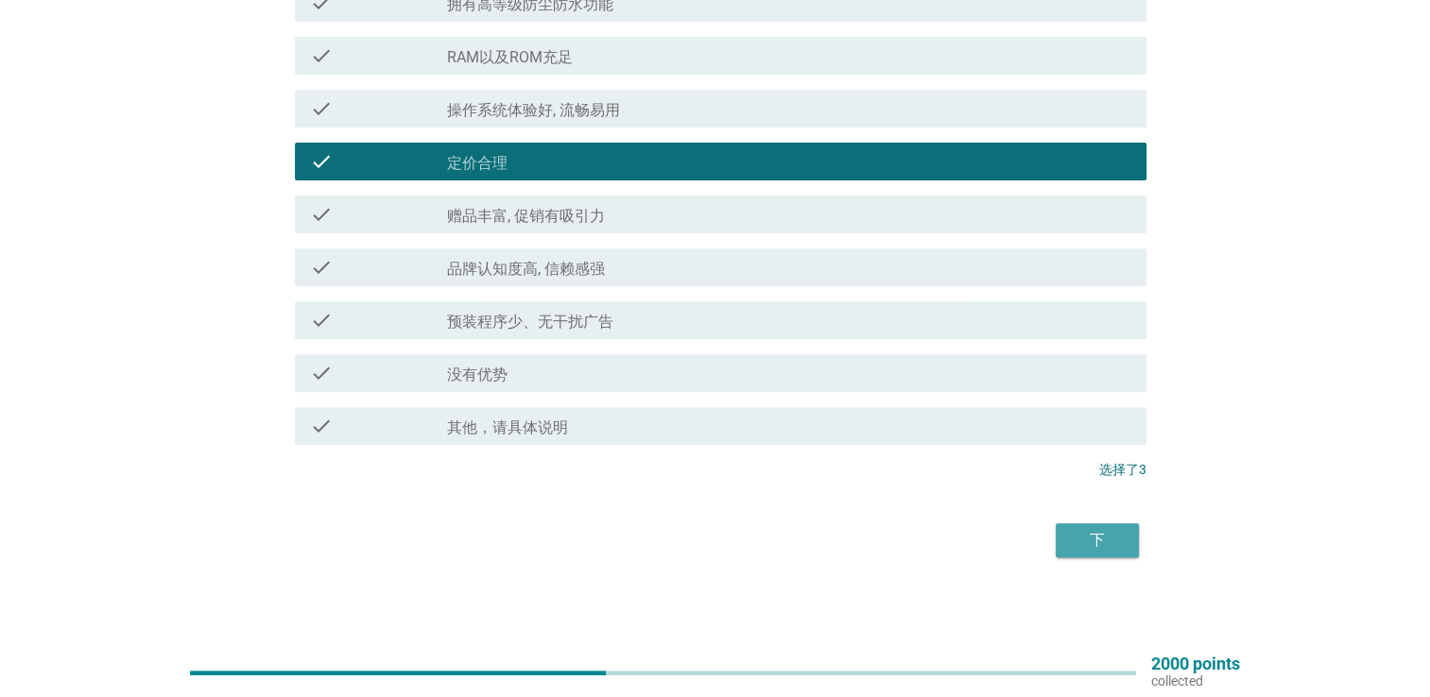
click at [1105, 549] on div "下" at bounding box center [1097, 540] width 53 height 23
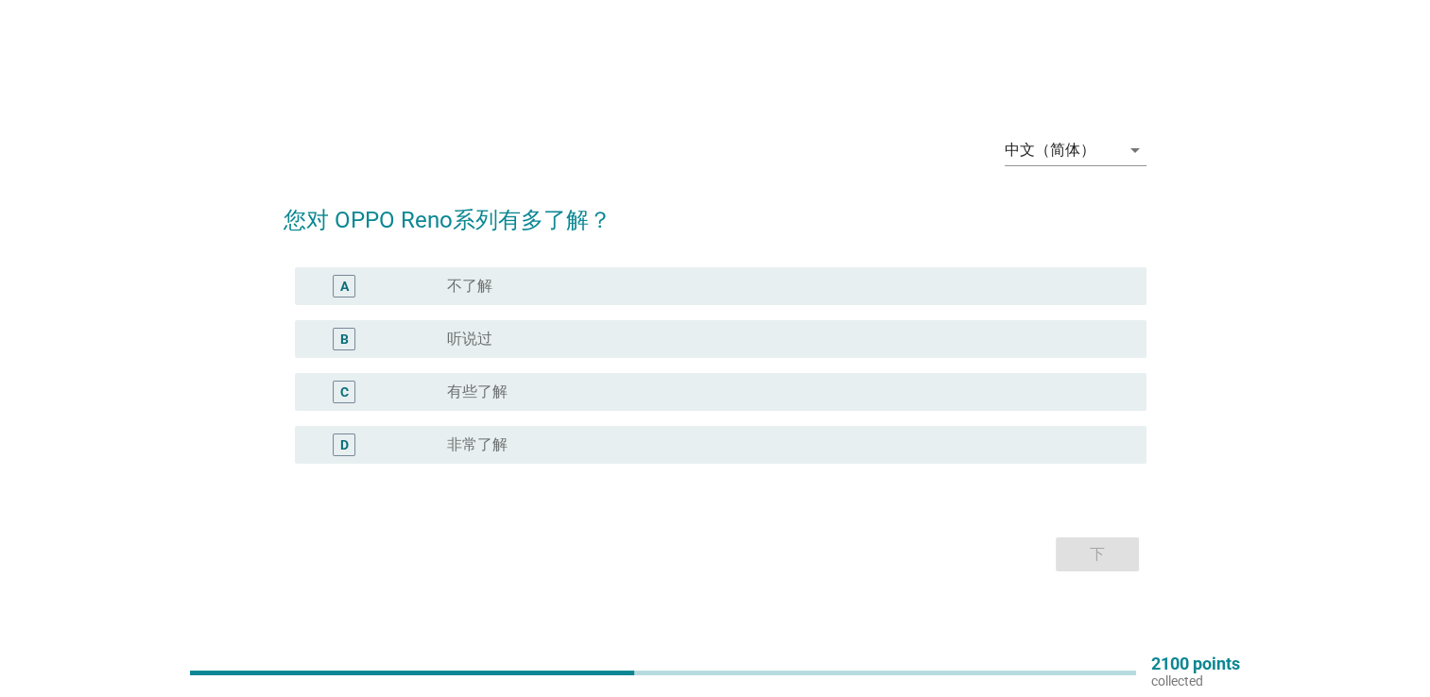
click at [733, 382] on div "radio_button_unchecked 有些了解" at bounding box center [789, 392] width 684 height 23
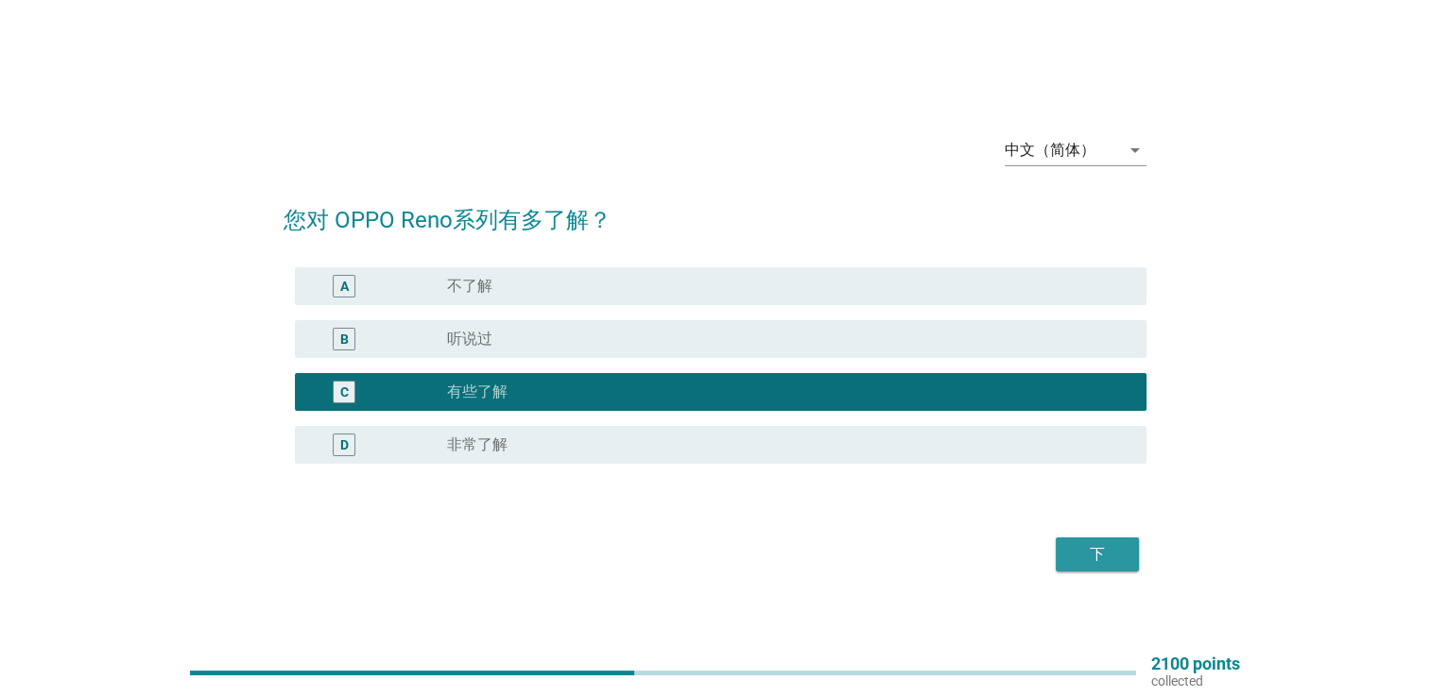
click at [1117, 554] on div "下" at bounding box center [1097, 554] width 53 height 23
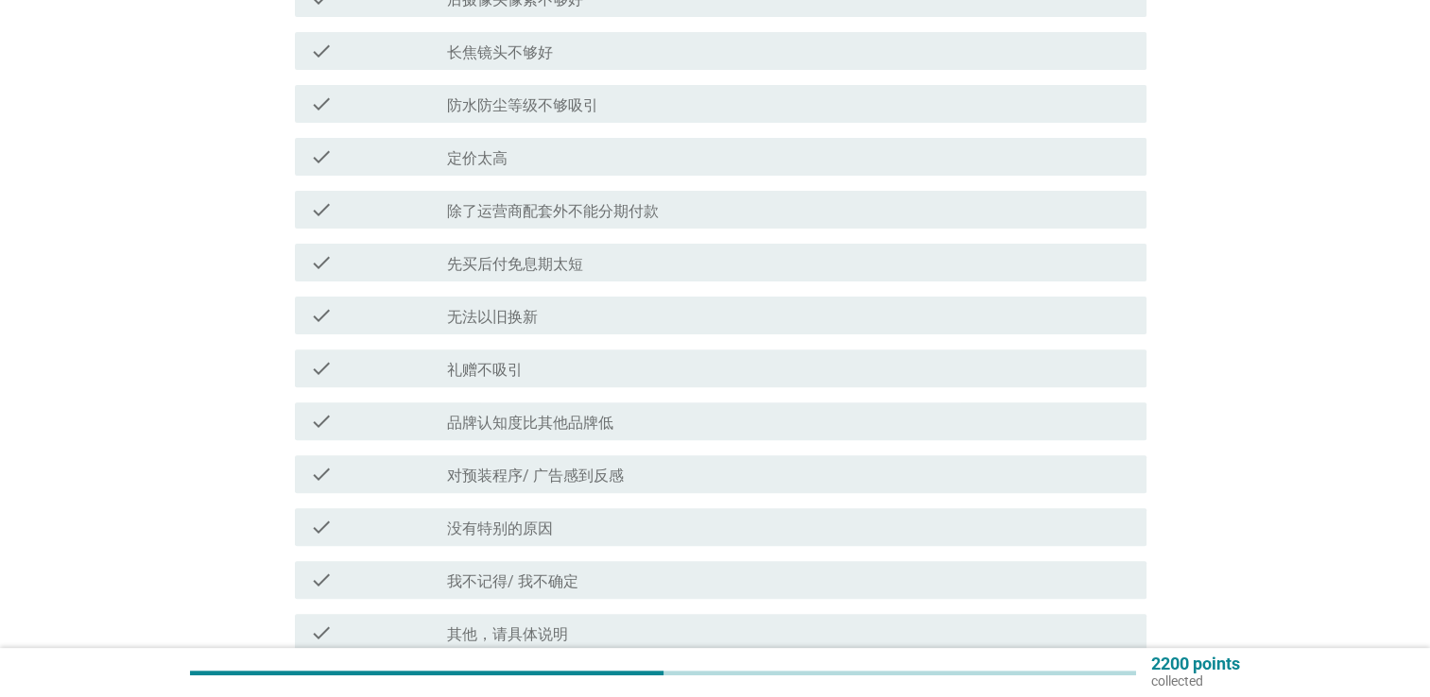
scroll to position [567, 0]
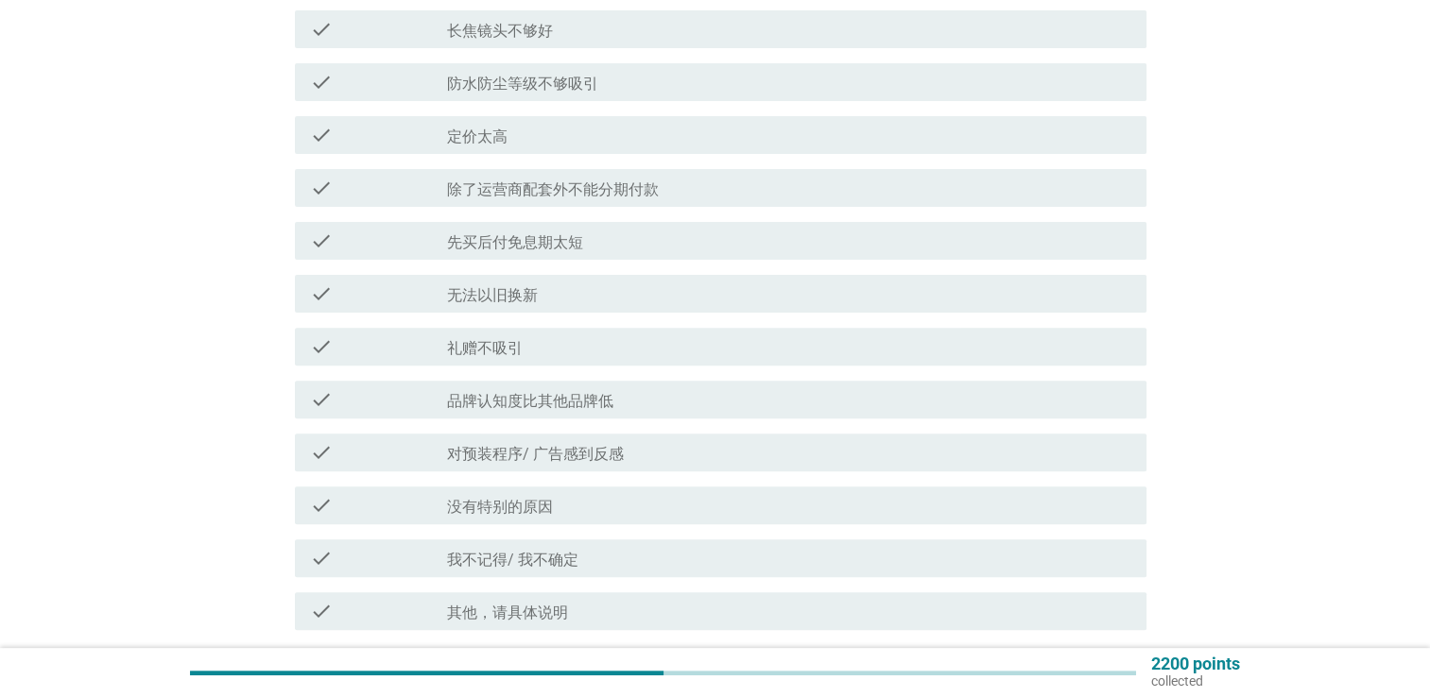
click at [598, 403] on label "品牌认知度比其他品牌低" at bounding box center [530, 401] width 166 height 19
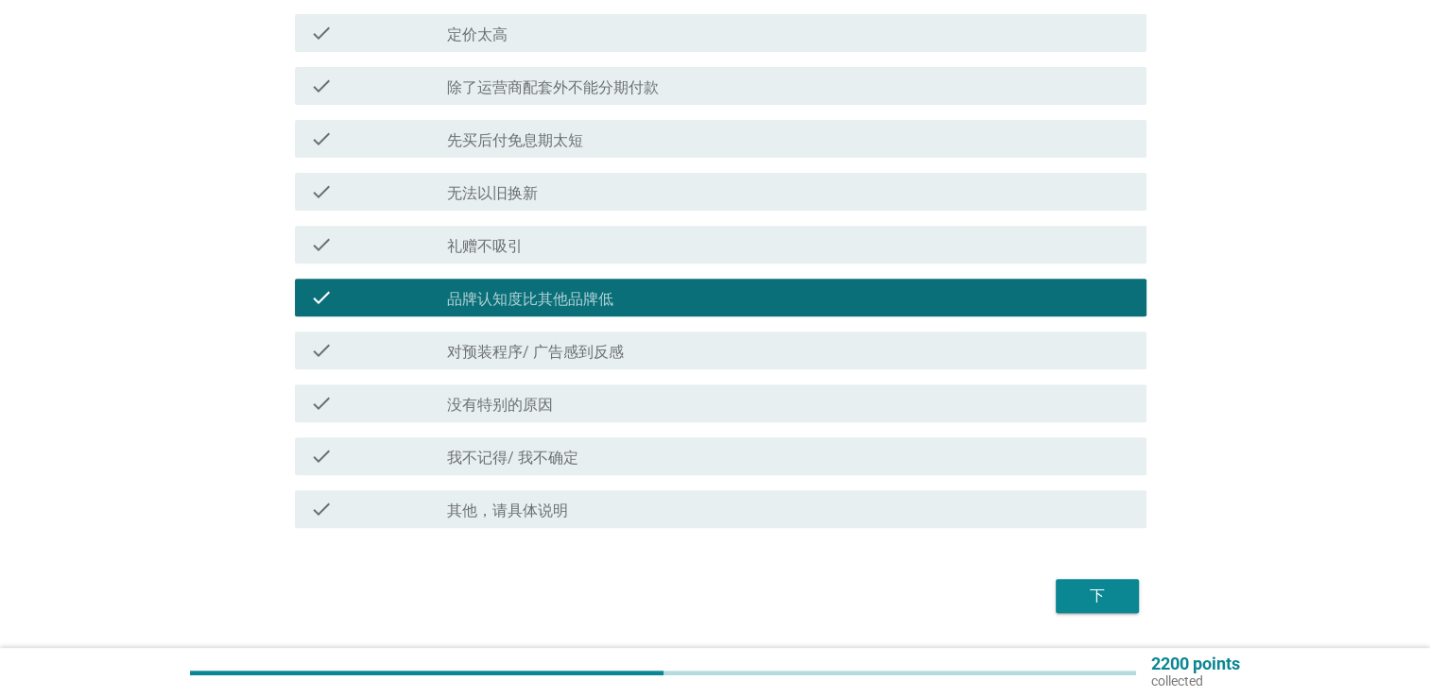
scroll to position [724, 0]
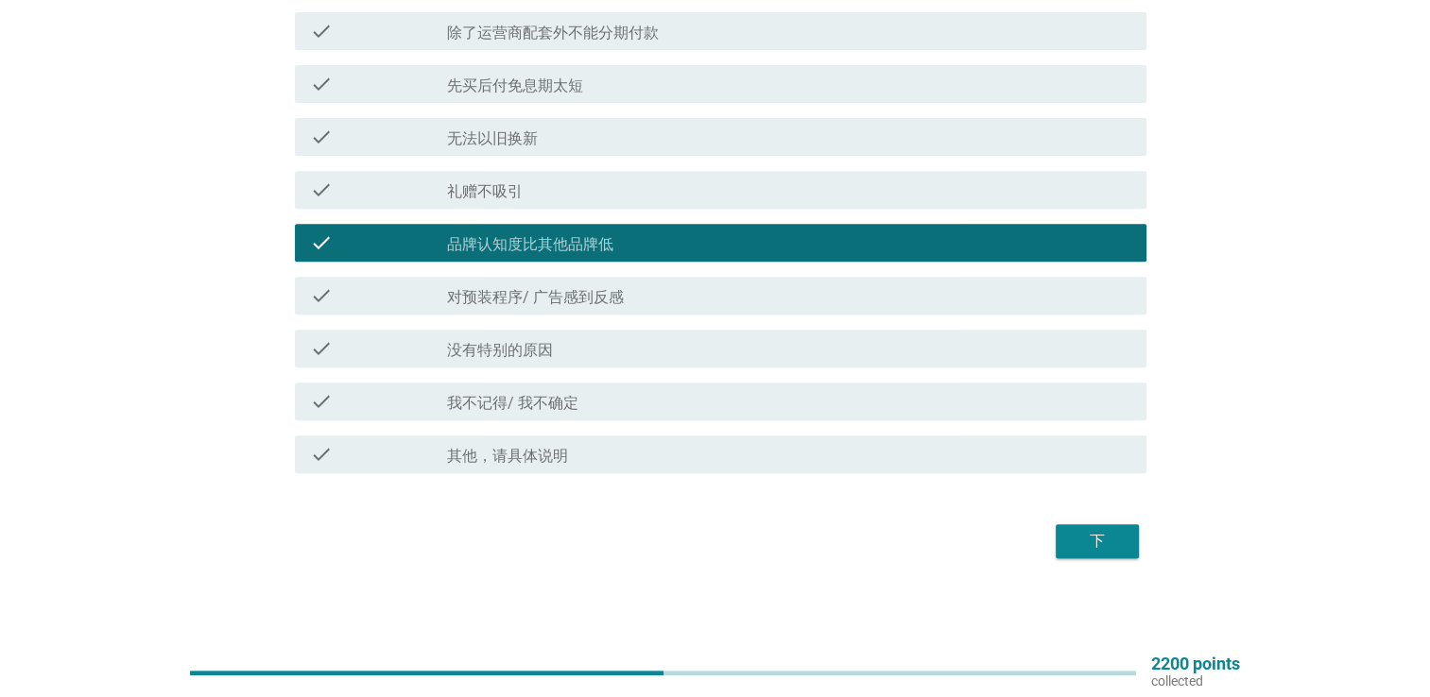
click at [1108, 557] on button "下" at bounding box center [1096, 541] width 83 height 34
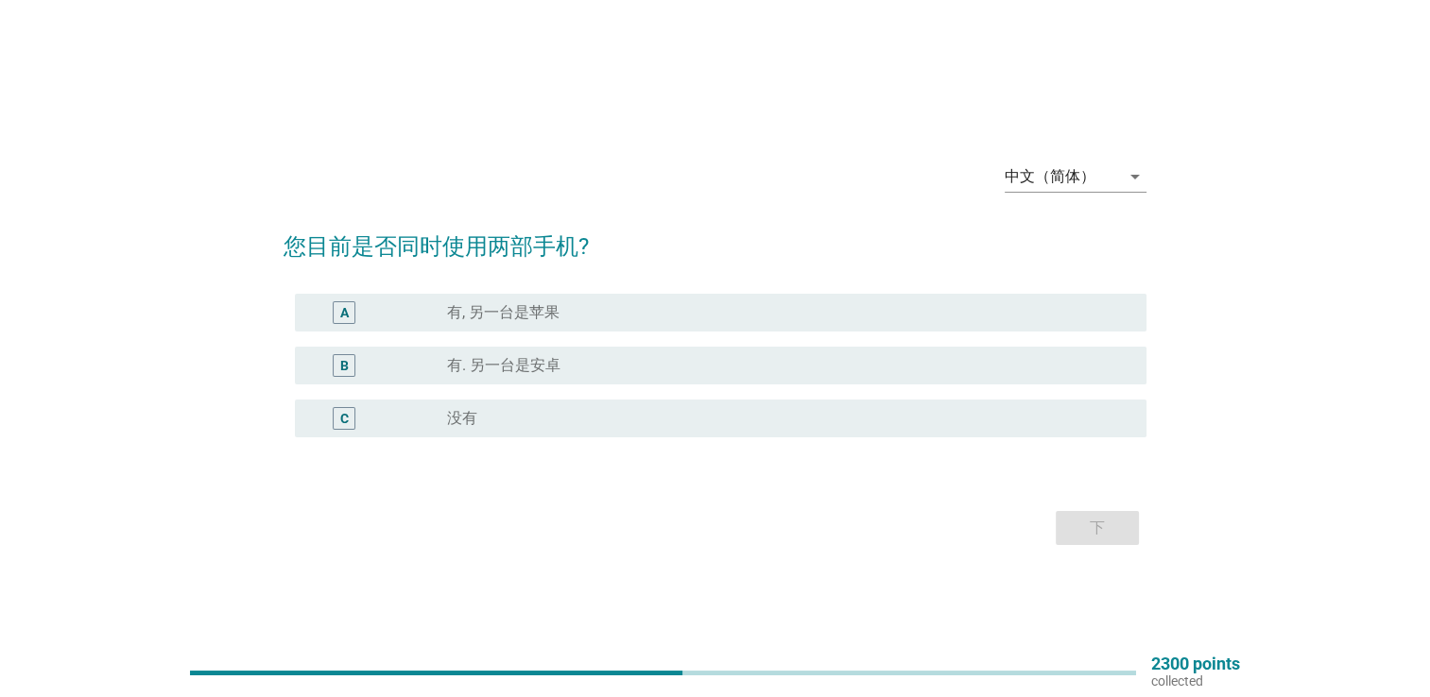
click at [753, 317] on div "radio_button_unchecked 有, 另一台是苹果" at bounding box center [781, 312] width 669 height 19
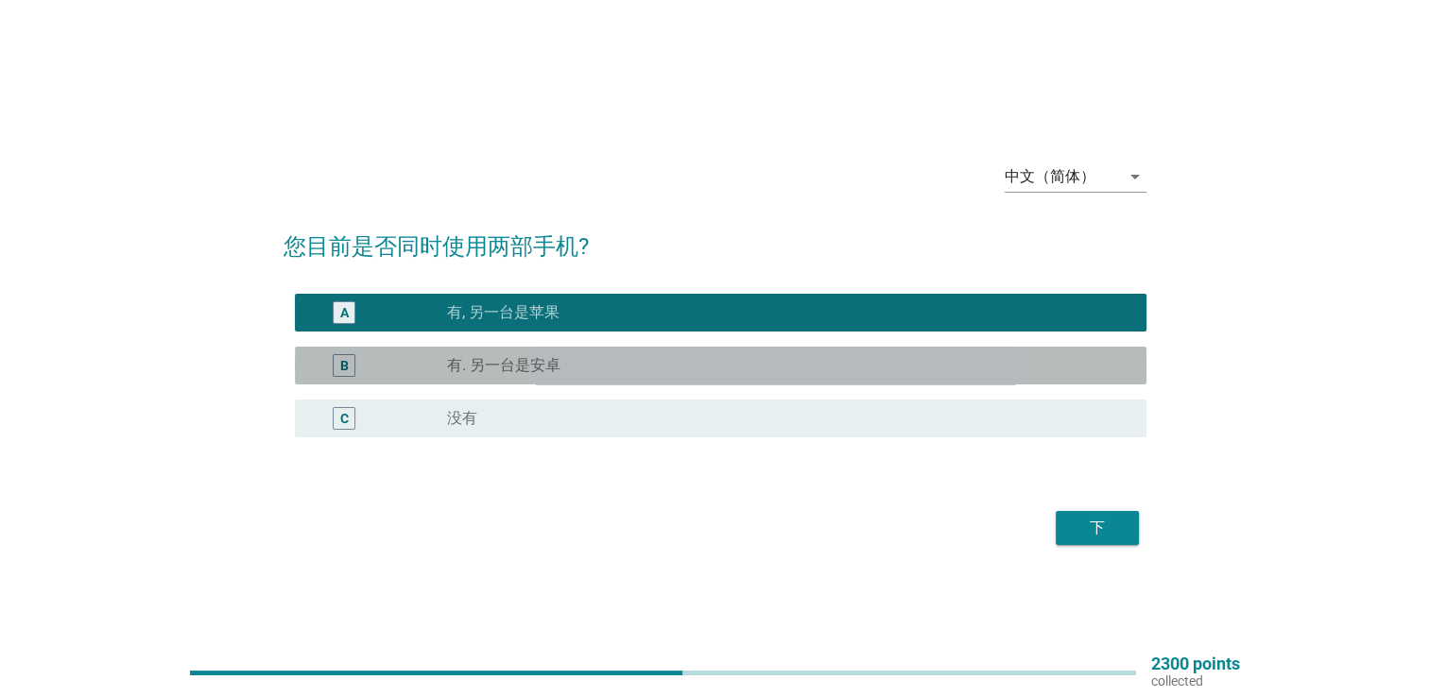
click at [729, 361] on div "radio_button_unchecked 有. 另一台是[PERSON_NAME]" at bounding box center [781, 365] width 669 height 19
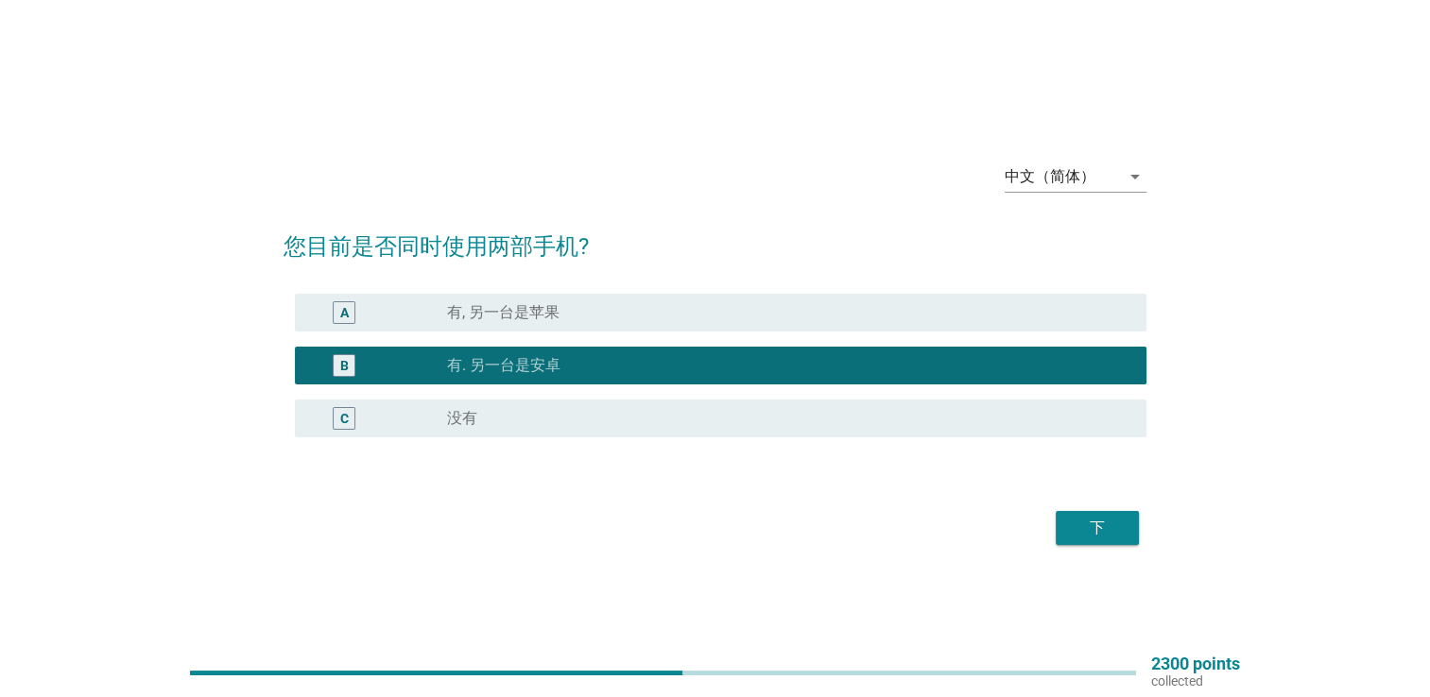
click at [840, 278] on form "您目前是否同时使用两部手机? A radio_button_unchecked 有, 另一台是苹果 B radio_button_checked 有. 另一台…" at bounding box center [714, 381] width 863 height 340
click at [835, 305] on div "radio_button_unchecked 有, 另一台是苹果" at bounding box center [781, 312] width 669 height 19
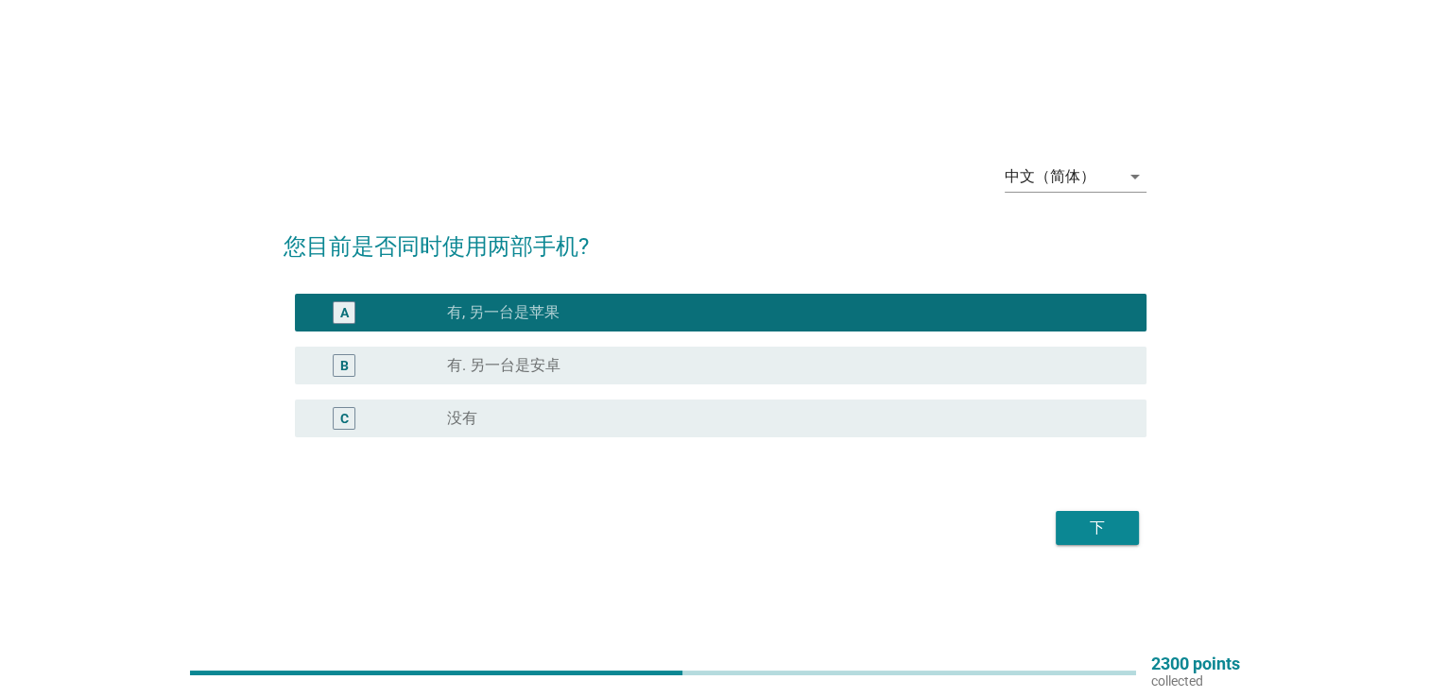
click at [1075, 528] on div "下" at bounding box center [1097, 528] width 53 height 23
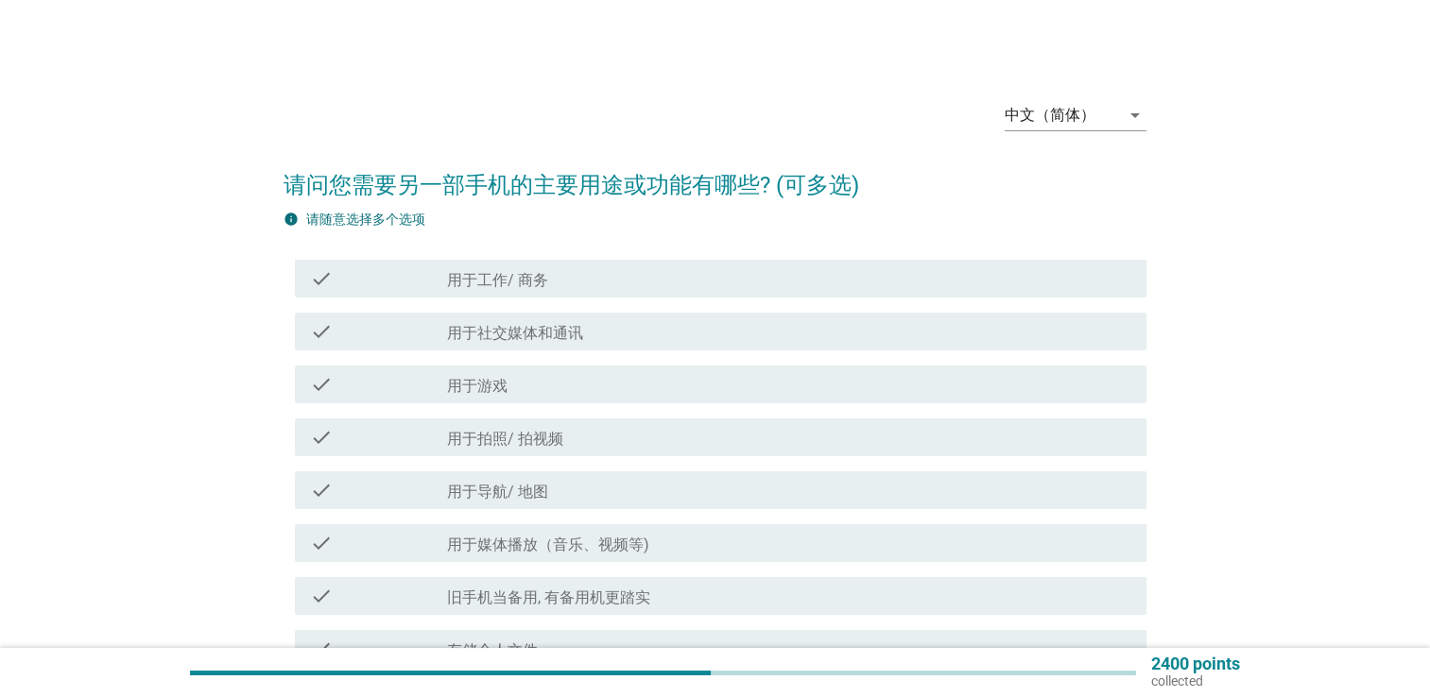
click at [605, 278] on div "check_box_outline_blank 用于工作/ 商务" at bounding box center [789, 278] width 684 height 23
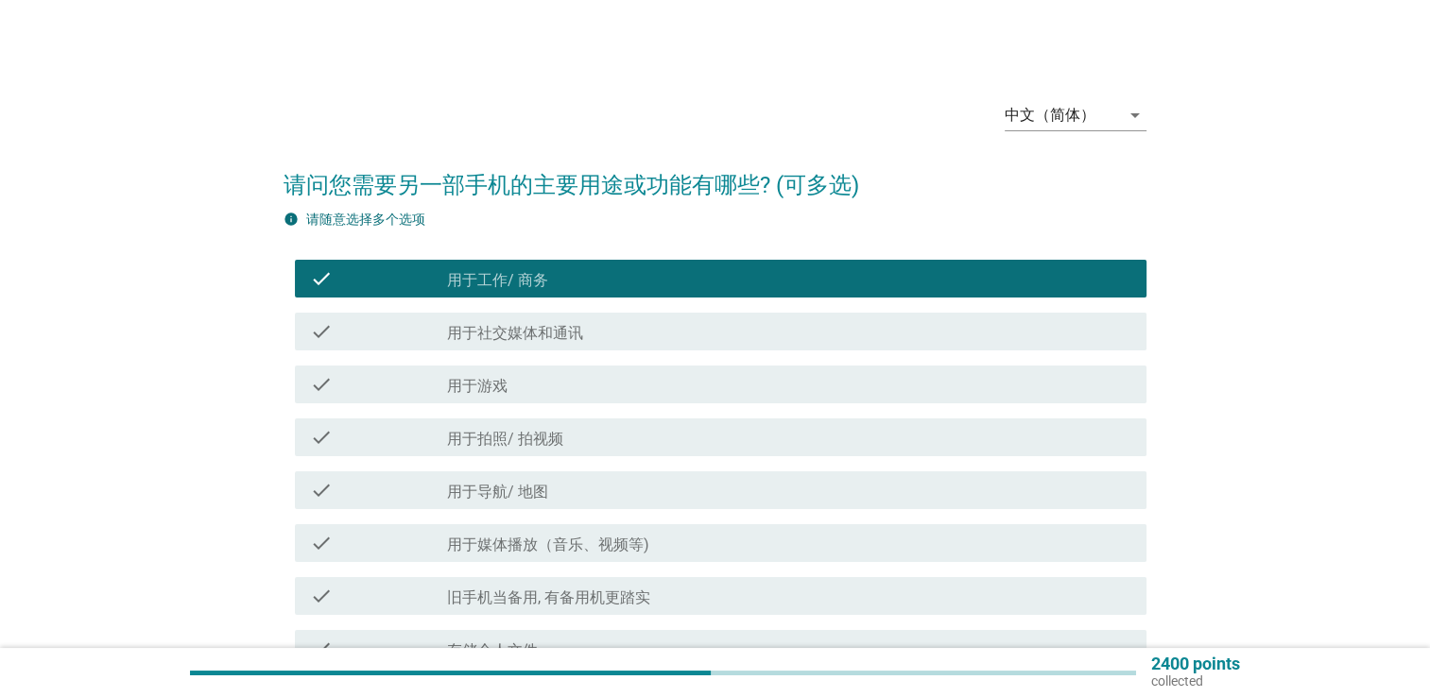
click at [592, 445] on div "check_box_outline_blank 用于拍照/ 拍视频" at bounding box center [789, 437] width 684 height 23
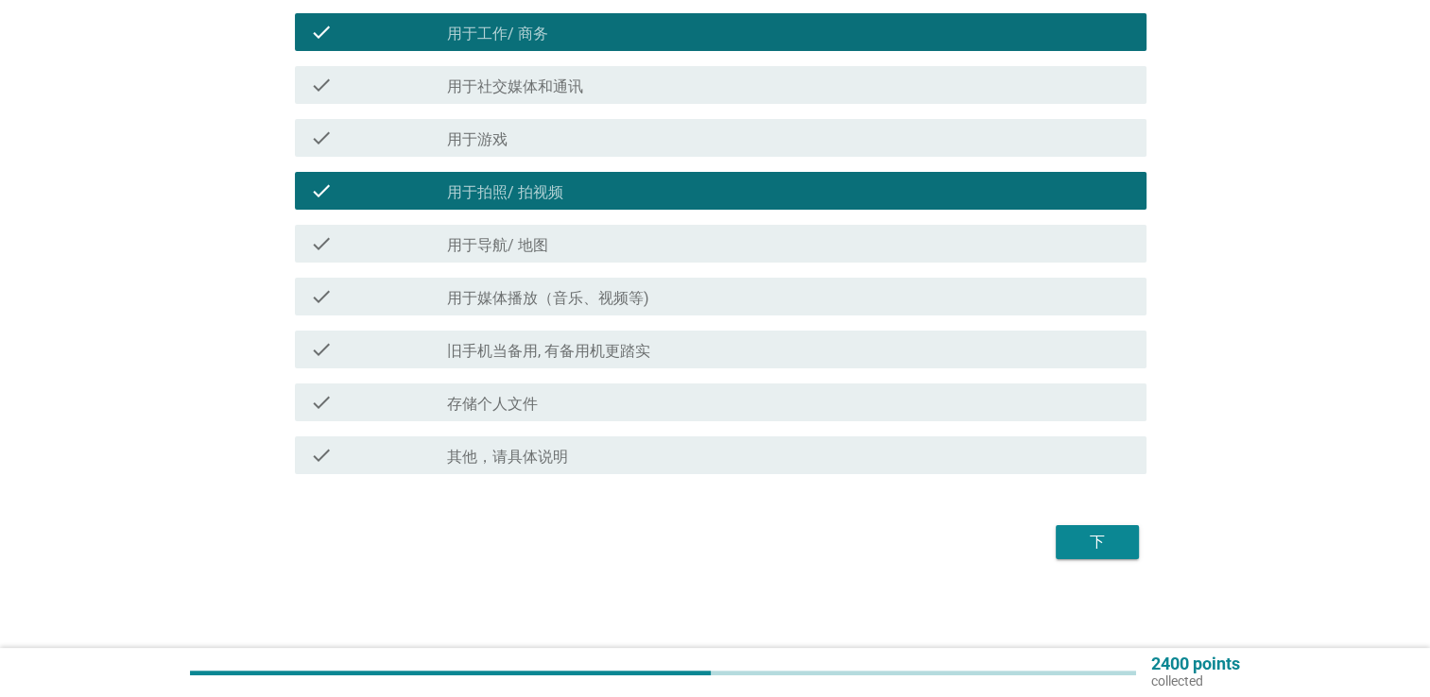
scroll to position [248, 0]
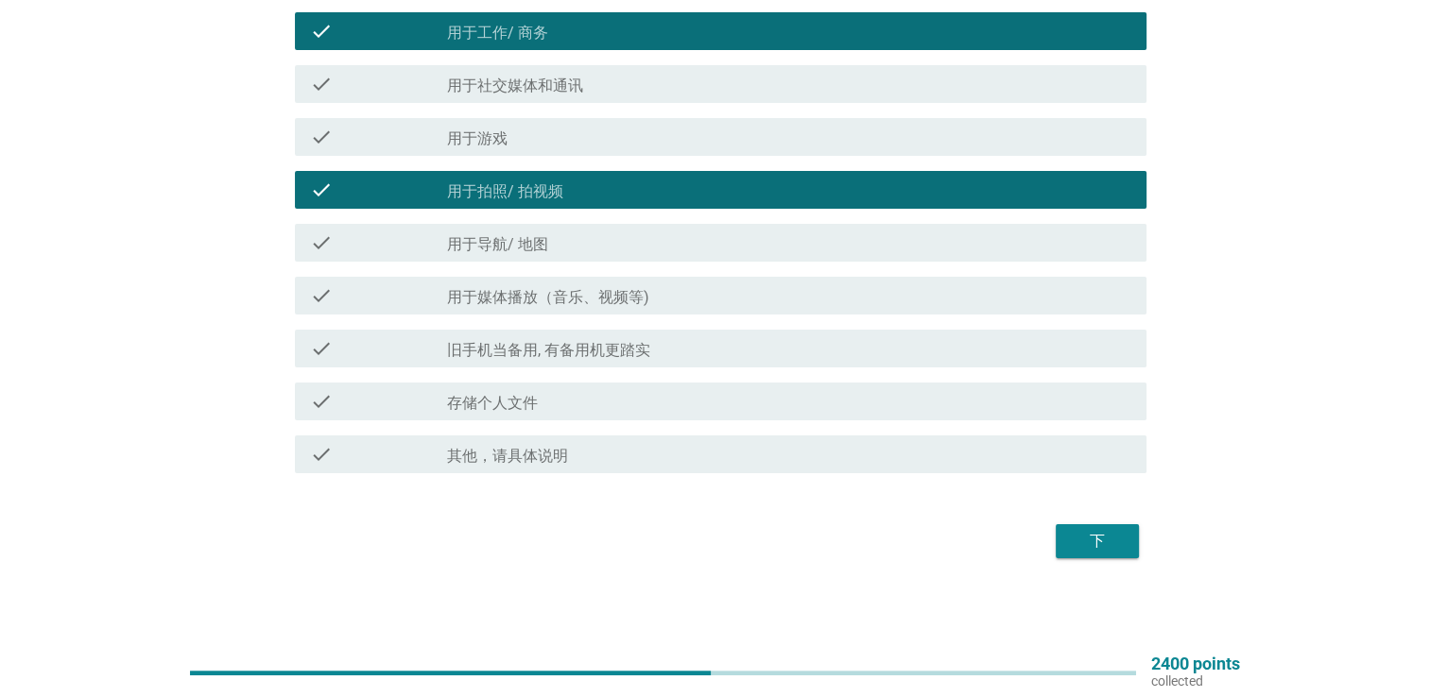
click at [644, 352] on label "旧手机当备用, 有备用机更踏实" at bounding box center [548, 350] width 203 height 19
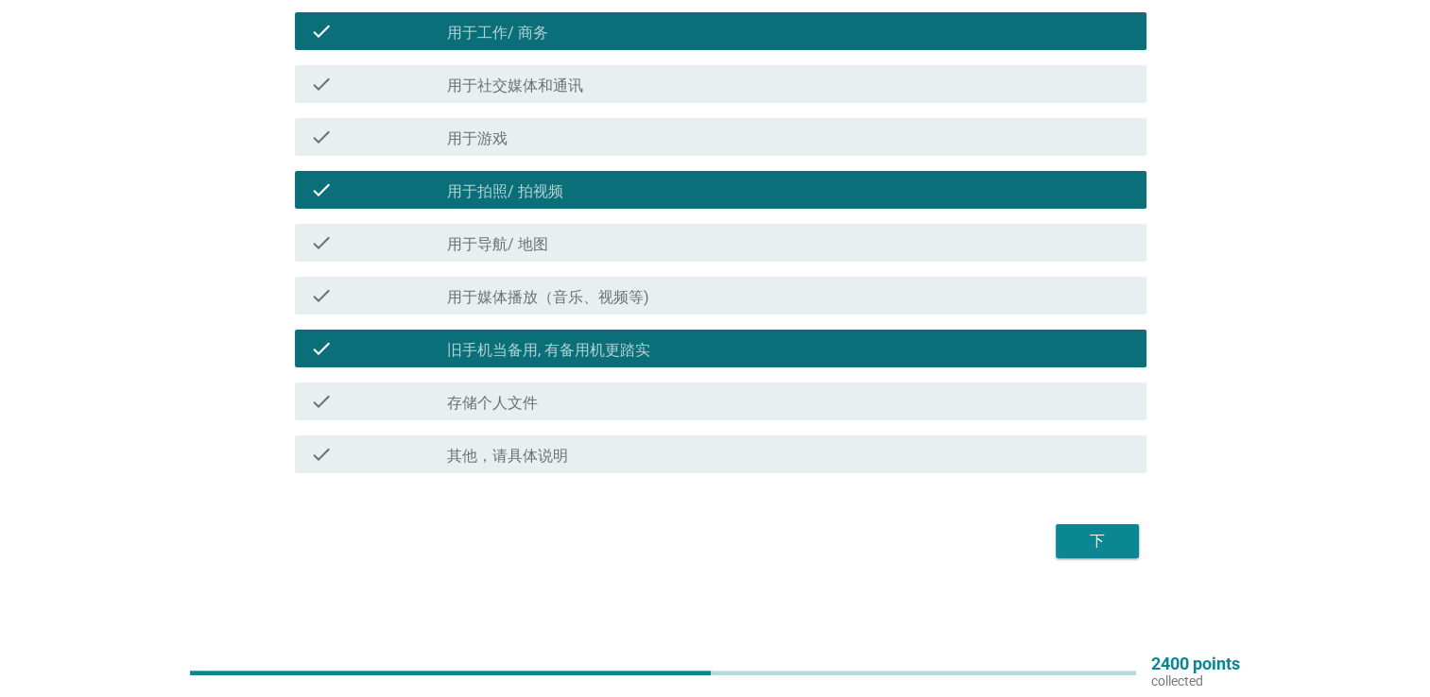
click at [1120, 548] on div "下" at bounding box center [1097, 541] width 53 height 23
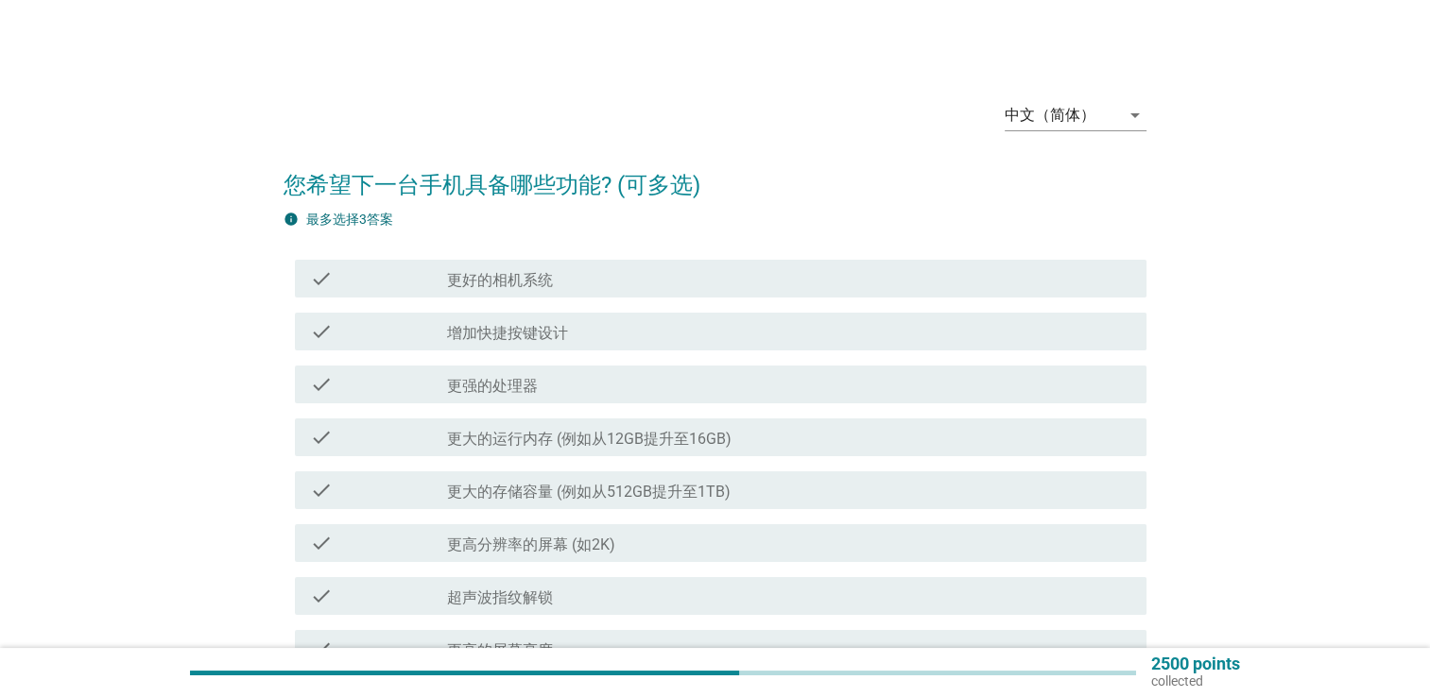
click at [544, 466] on div "check check_box_outline_blank 更大的存储容量 (例如从512GB提升至1TB)" at bounding box center [714, 490] width 863 height 53
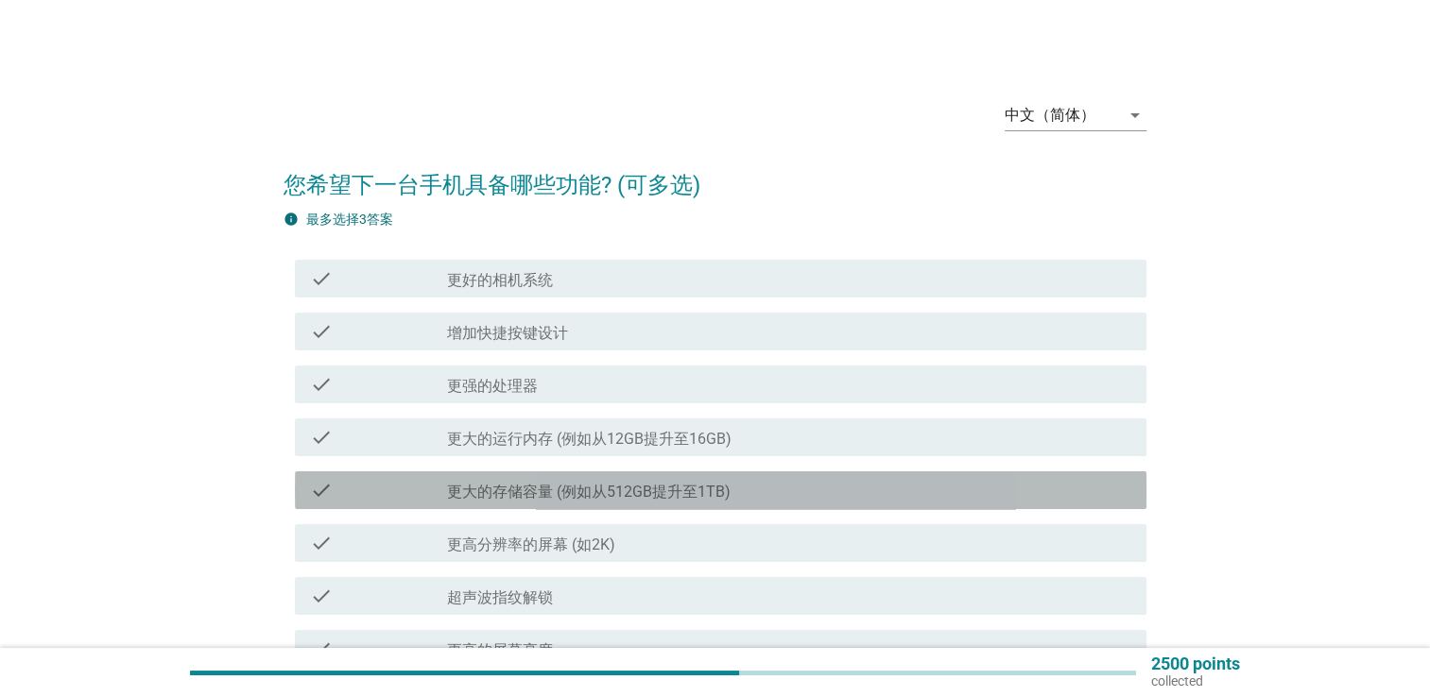
click at [545, 488] on label "更大的存储容量 (例如从512GB提升至1TB)" at bounding box center [588, 492] width 283 height 19
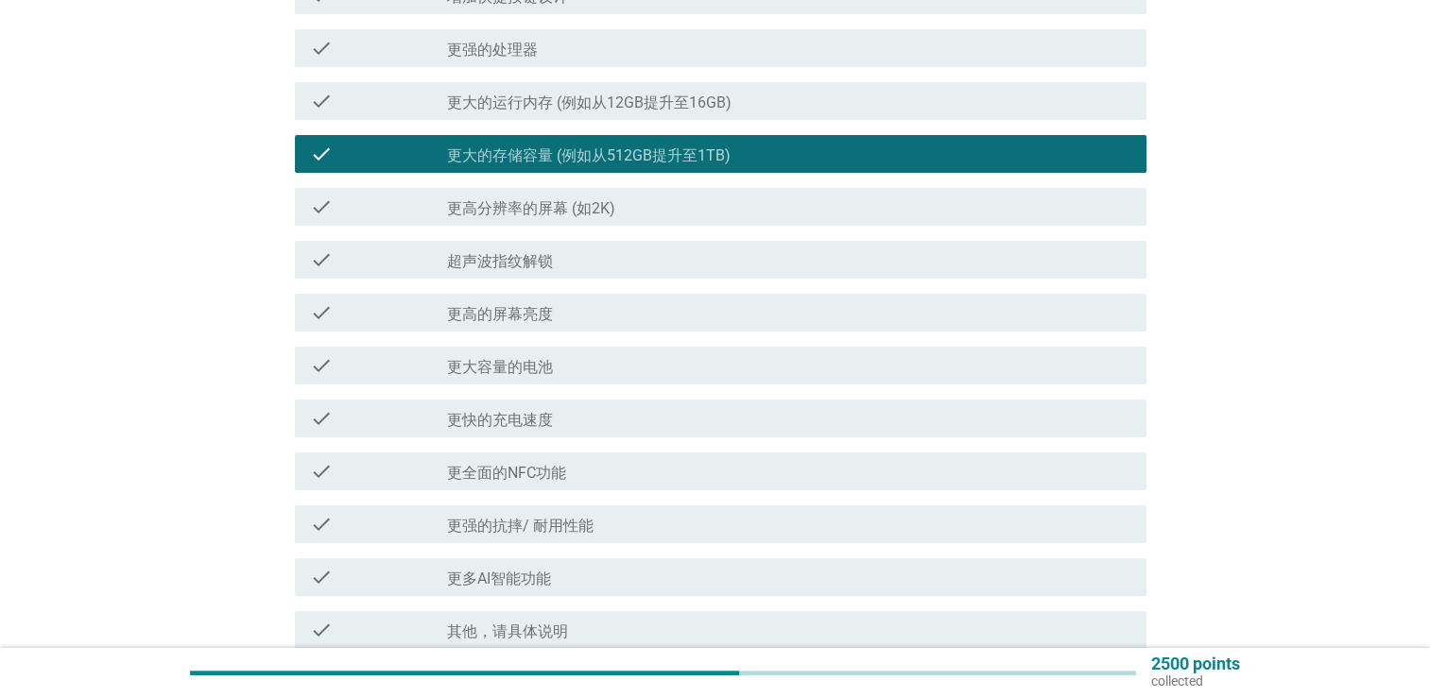
scroll to position [378, 0]
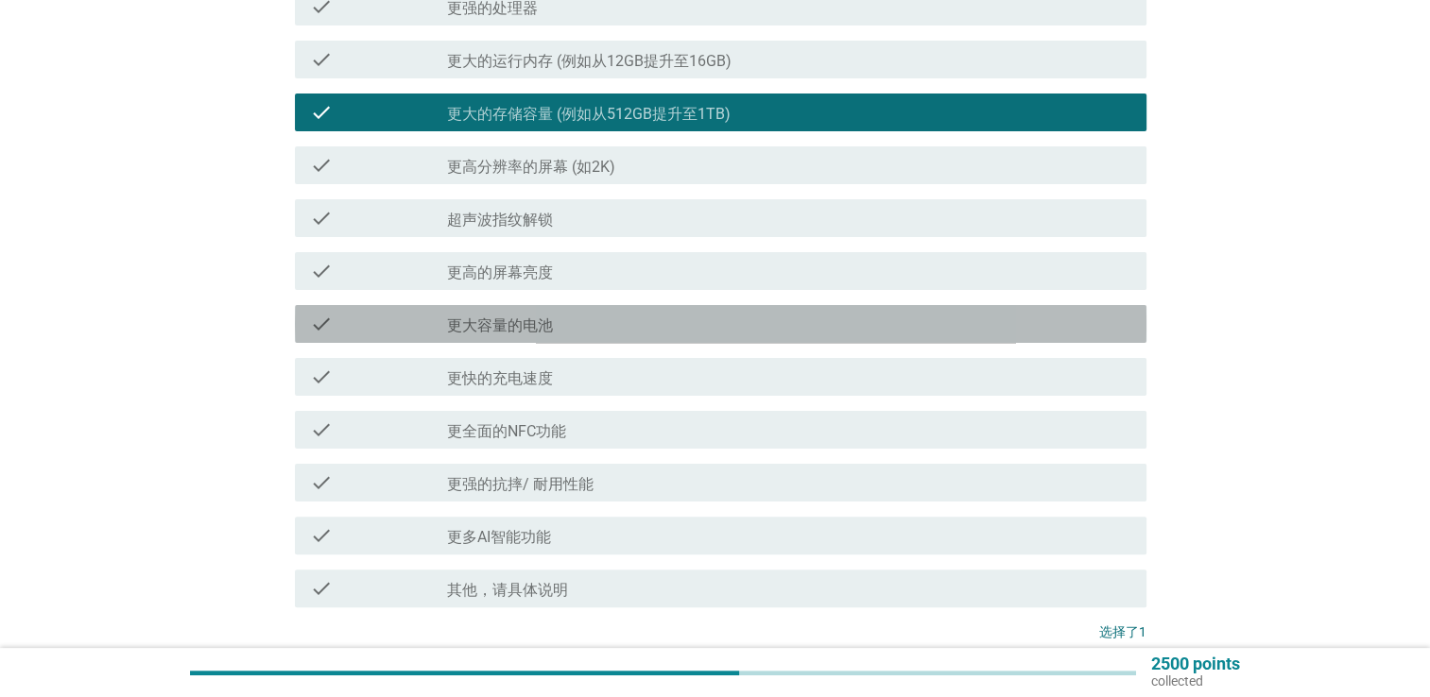
click at [592, 325] on div "check_box_outline_blank 更大容量的电池" at bounding box center [789, 324] width 684 height 23
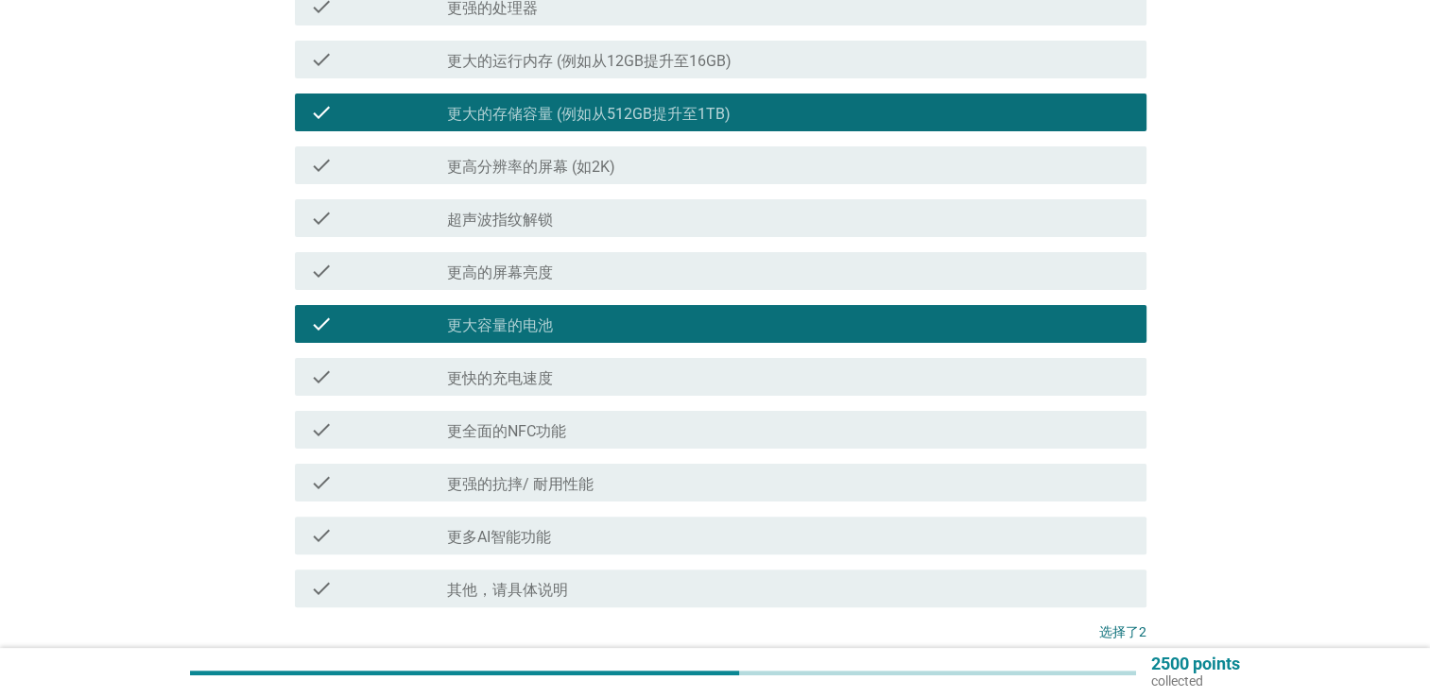
click at [616, 501] on div "check check_box_outline_blank 更强的抗摔/ 耐用性能" at bounding box center [720, 483] width 851 height 38
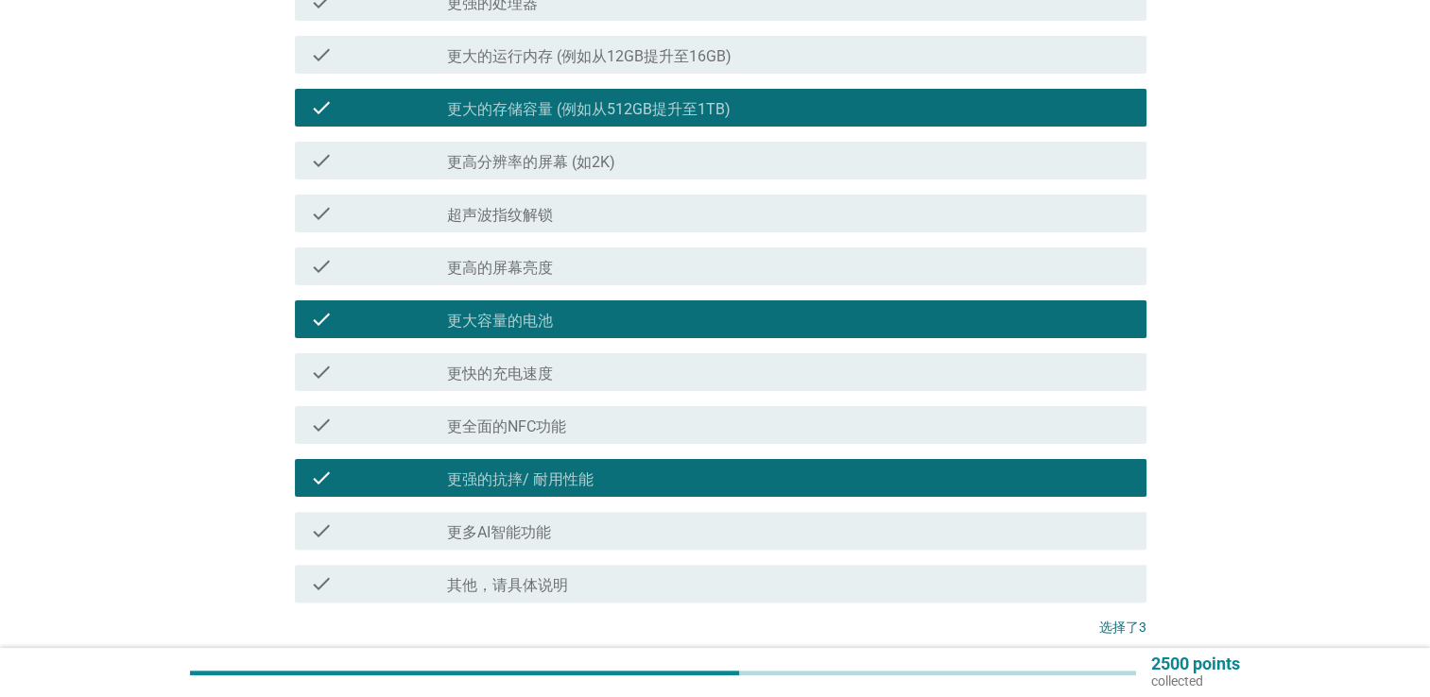
scroll to position [540, 0]
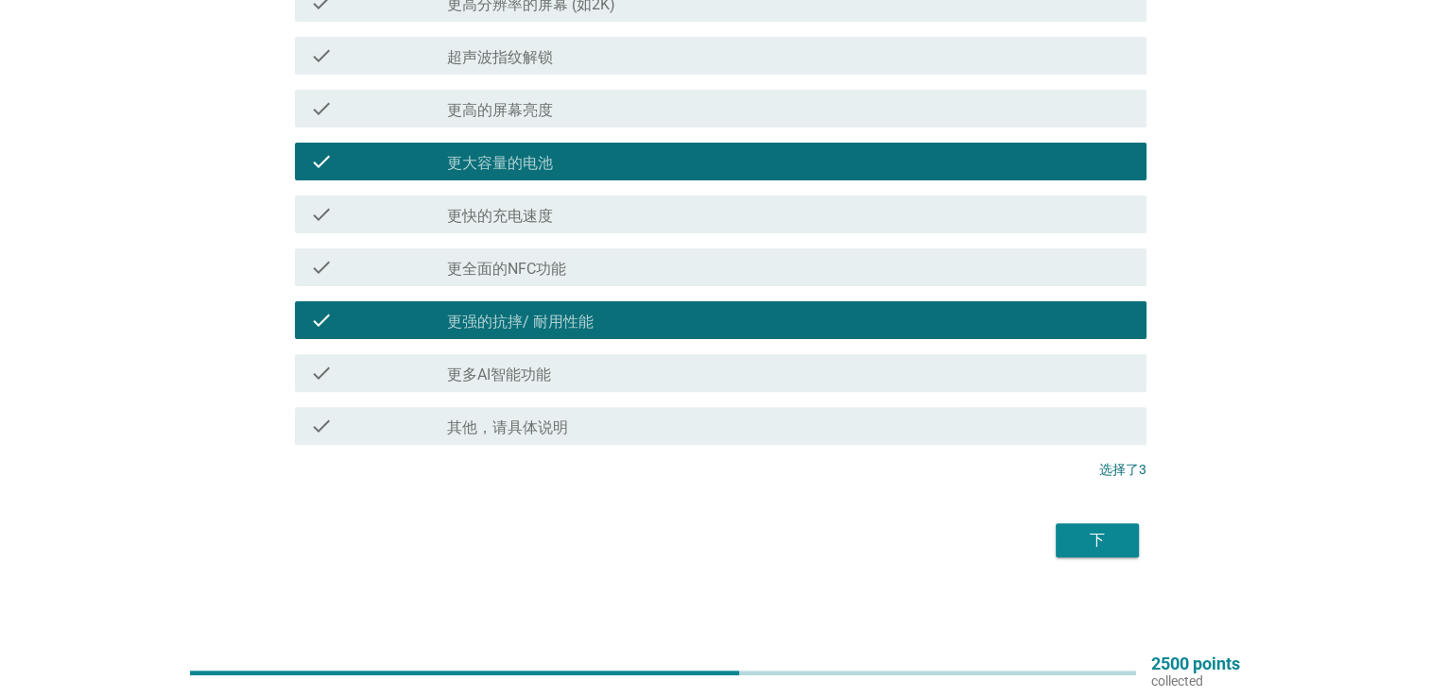
click at [1106, 549] on div "下" at bounding box center [1097, 540] width 53 height 23
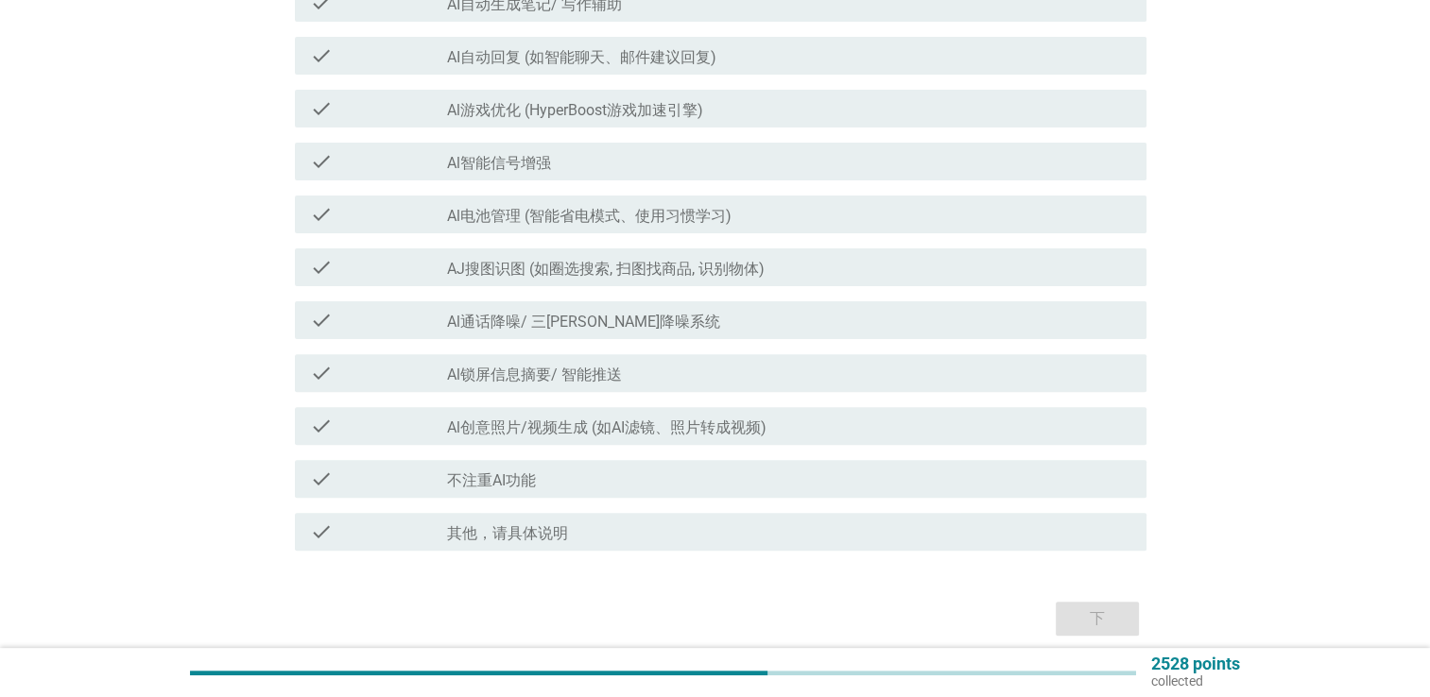
scroll to position [0, 0]
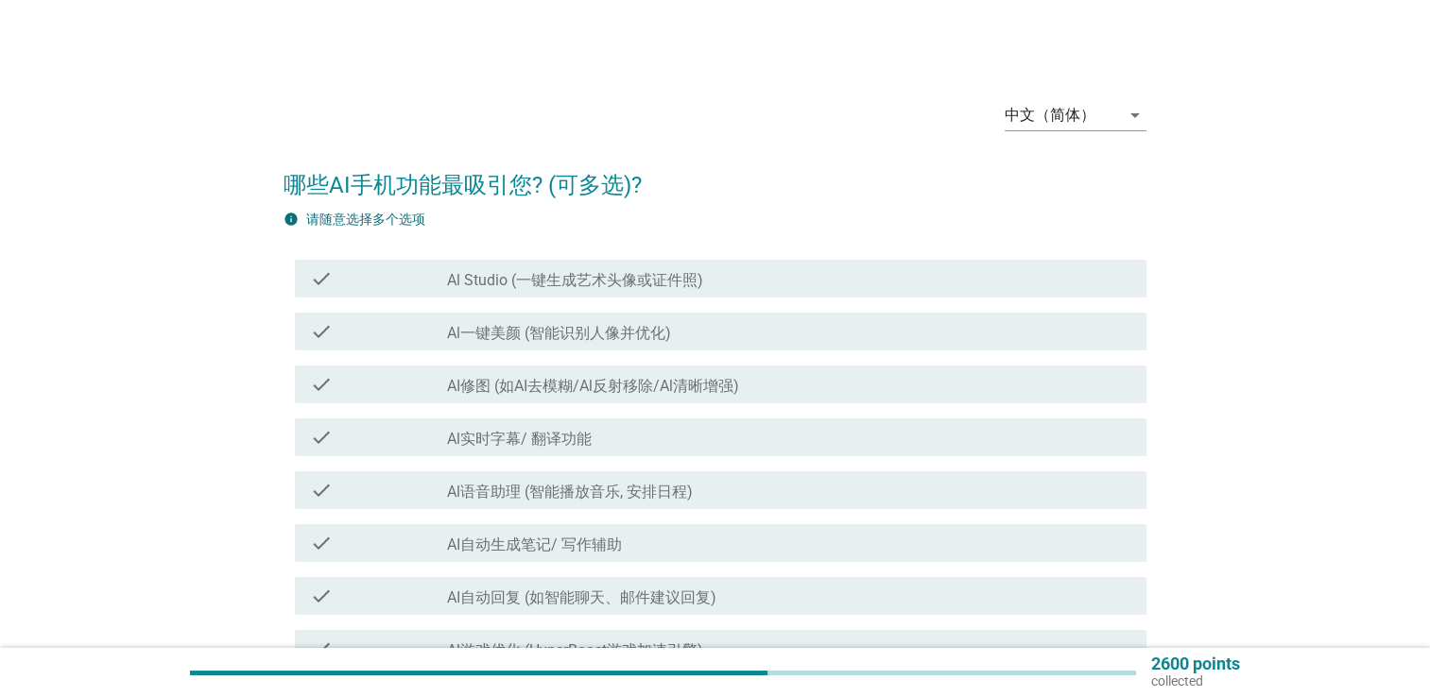
click at [609, 399] on div "check check_box_outline_blank AI修图 (如AI去模糊/Al反射移除/Al清晰增强)" at bounding box center [720, 385] width 851 height 38
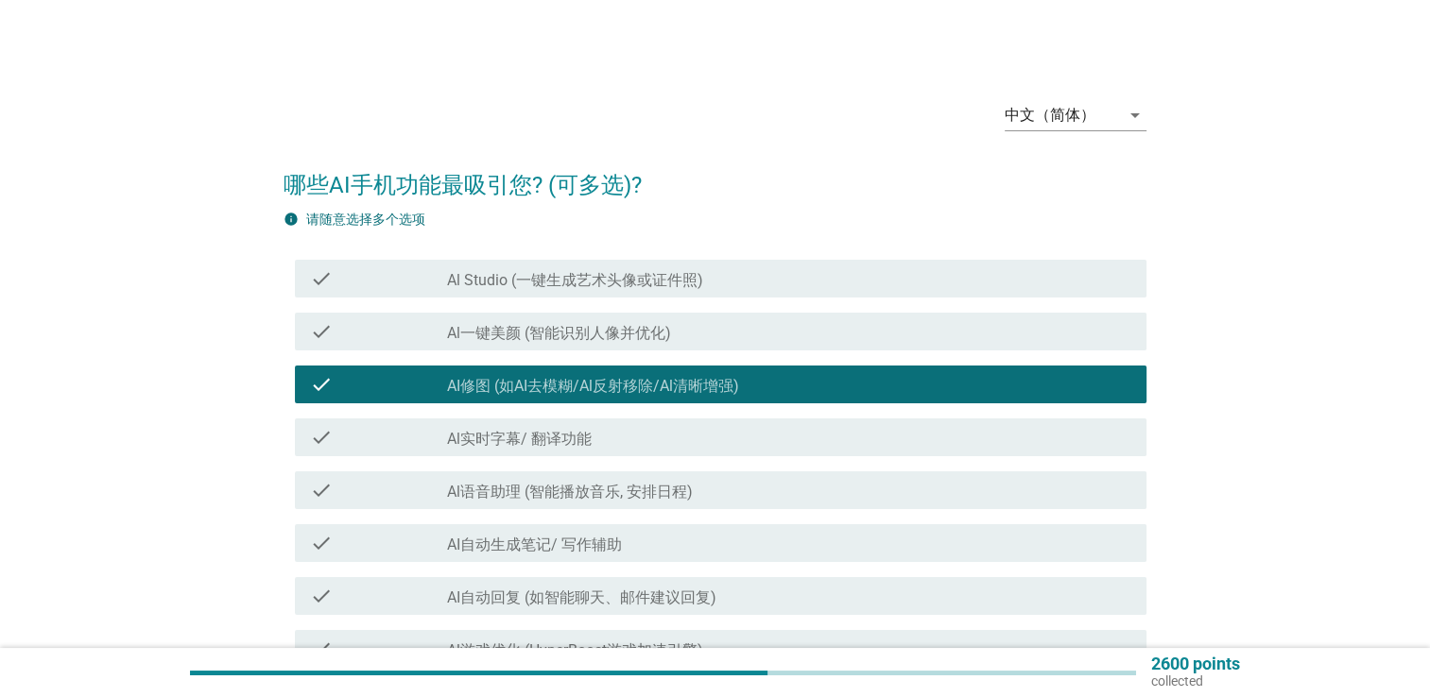
click at [645, 557] on div "check check_box_outline_blank AI自动生成笔记/ 写作辅助" at bounding box center [720, 543] width 851 height 38
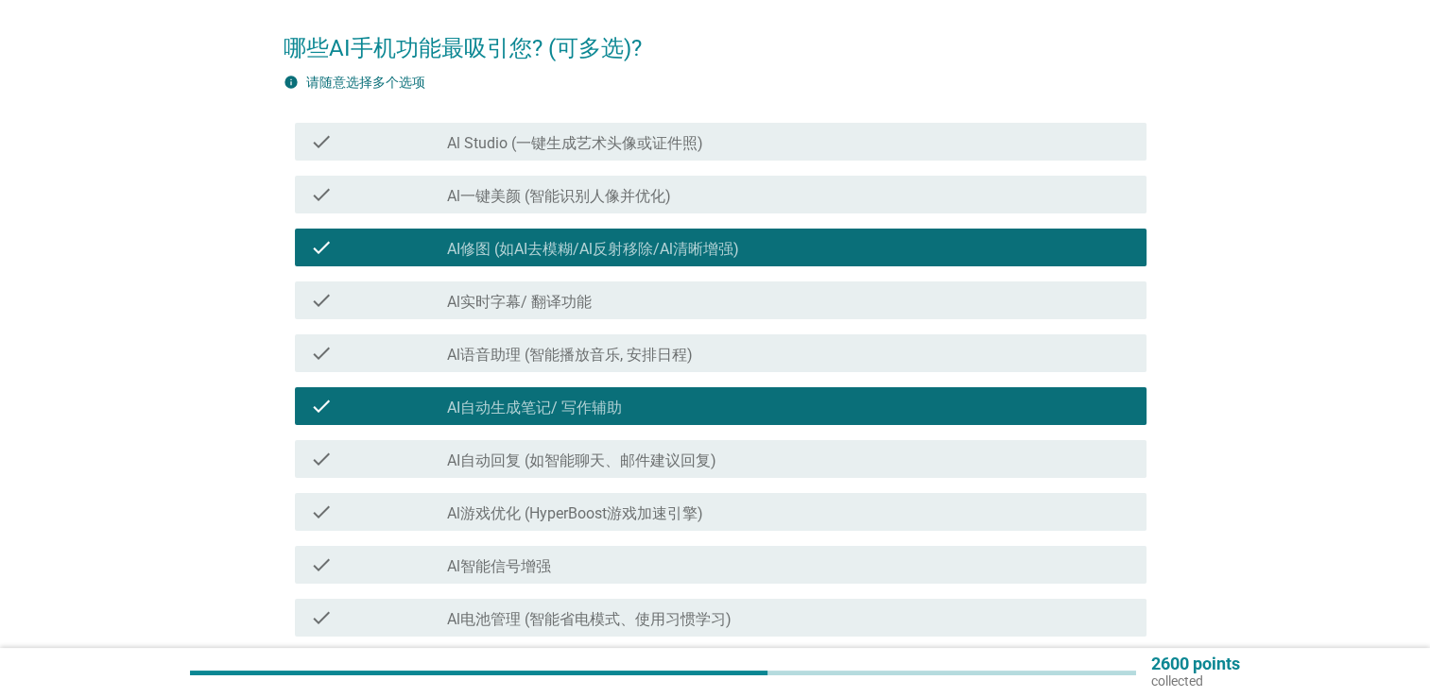
scroll to position [378, 0]
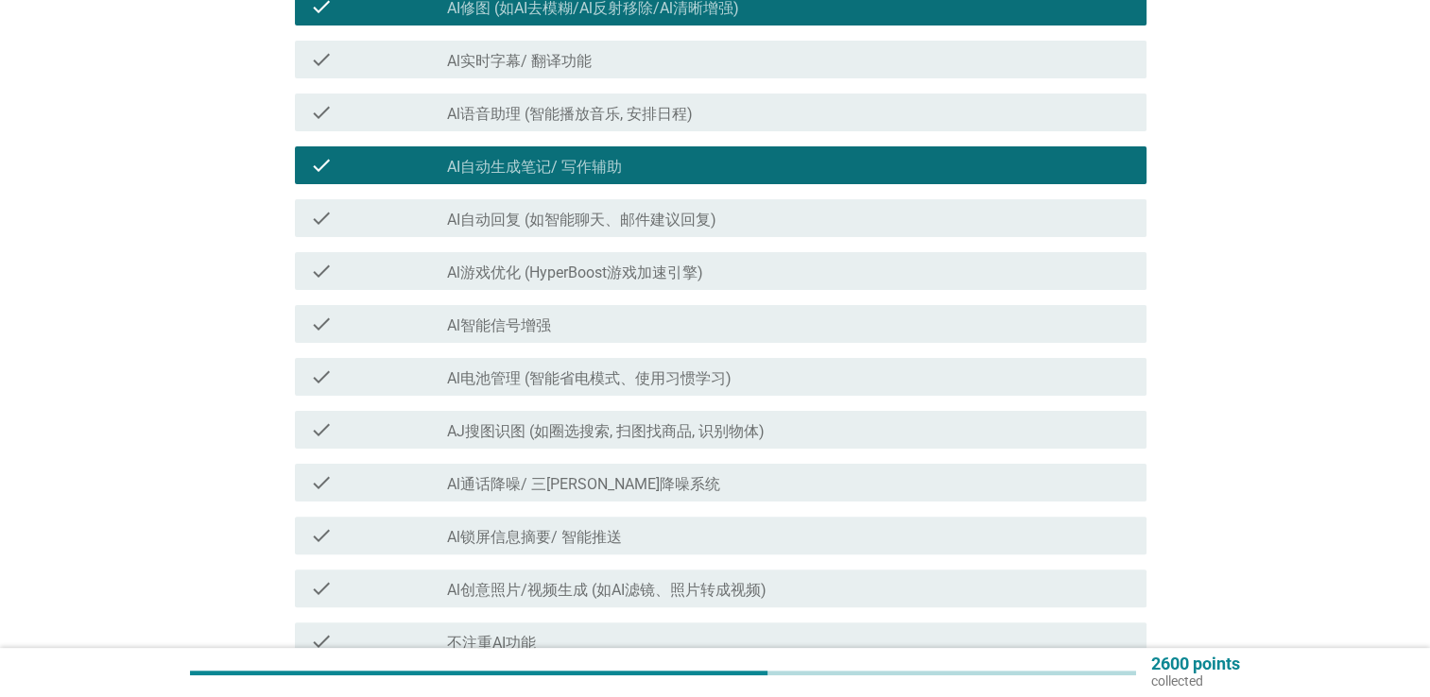
click at [632, 535] on div "check_box_outline_blank Al锁屏信息摘要/ 智能推送" at bounding box center [789, 535] width 684 height 23
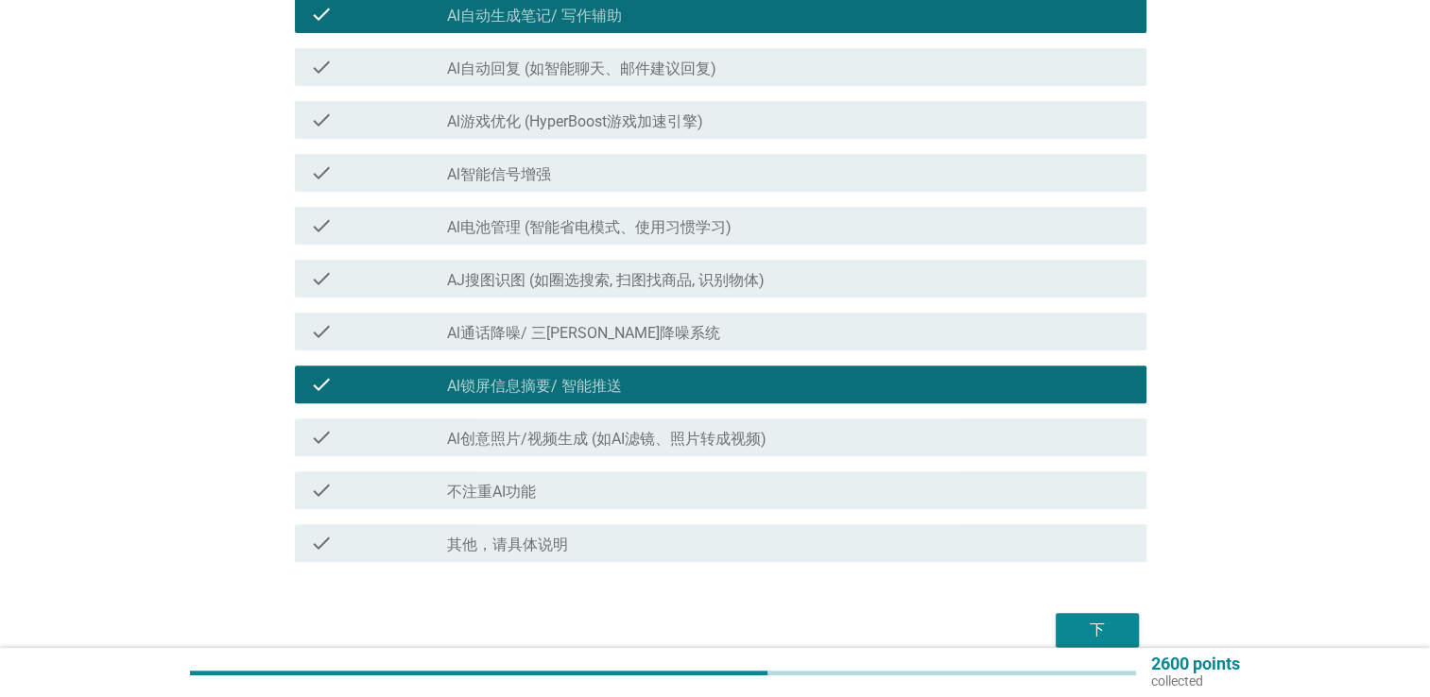
scroll to position [618, 0]
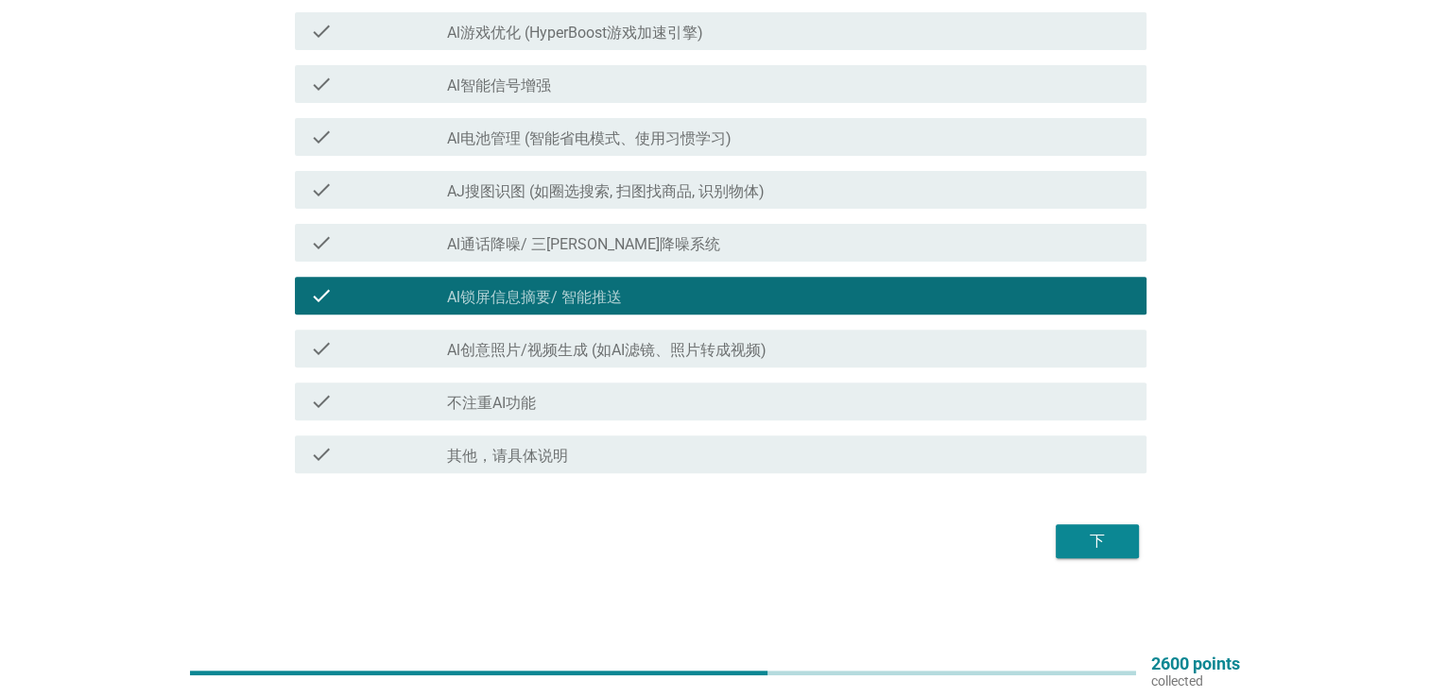
click at [1143, 542] on div "下" at bounding box center [714, 541] width 863 height 45
click at [1118, 542] on div "下" at bounding box center [1097, 541] width 53 height 23
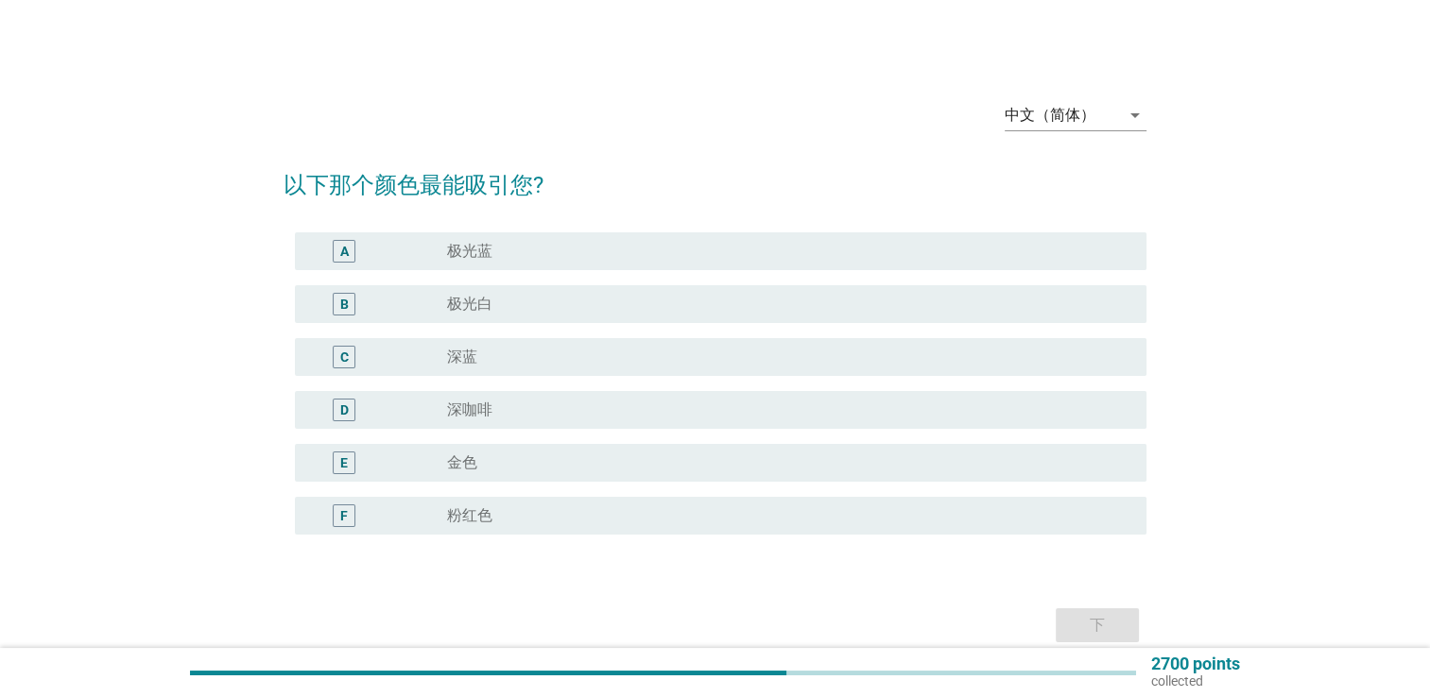
click at [578, 250] on div "radio_button_unchecked 极光蓝" at bounding box center [781, 251] width 669 height 19
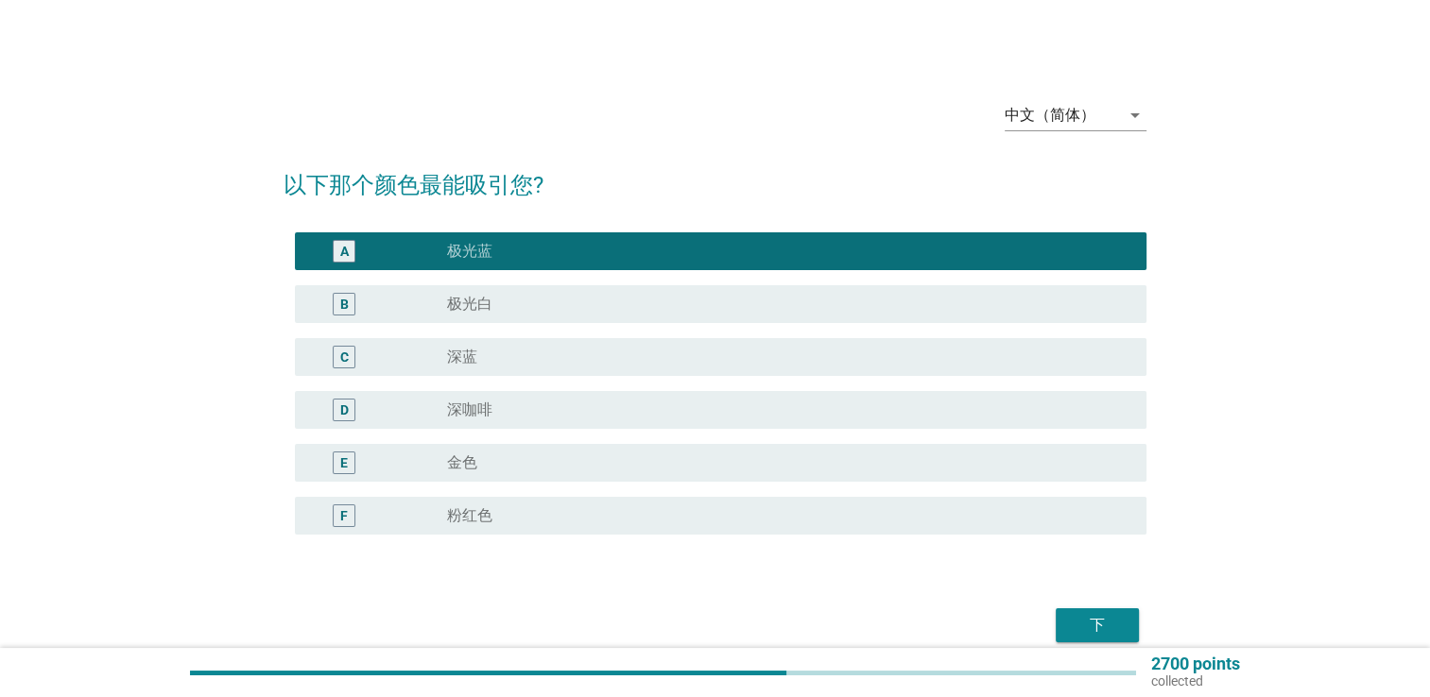
click at [1063, 612] on button "下" at bounding box center [1096, 626] width 83 height 34
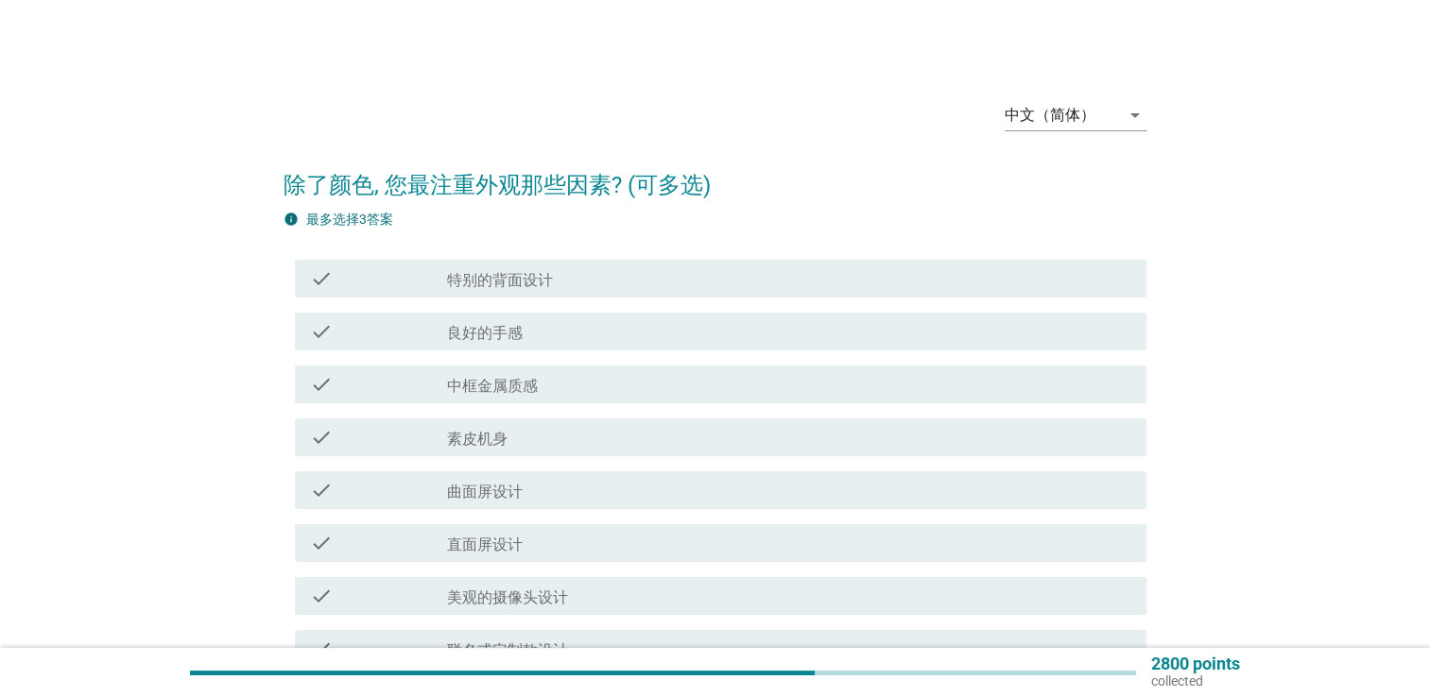
click at [556, 274] on div "check_box_outline_blank 特别的背面设计" at bounding box center [789, 278] width 684 height 23
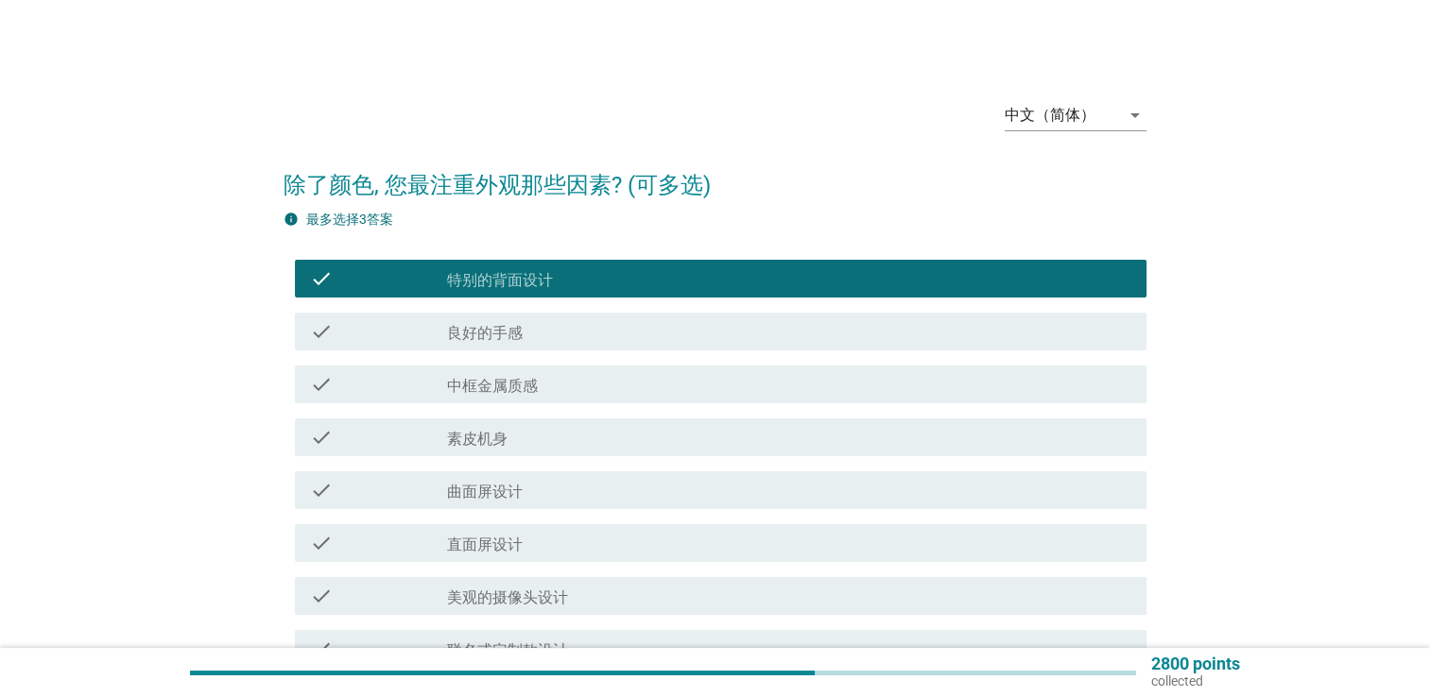
click at [549, 595] on label "美观的摄像头设计" at bounding box center [507, 598] width 121 height 19
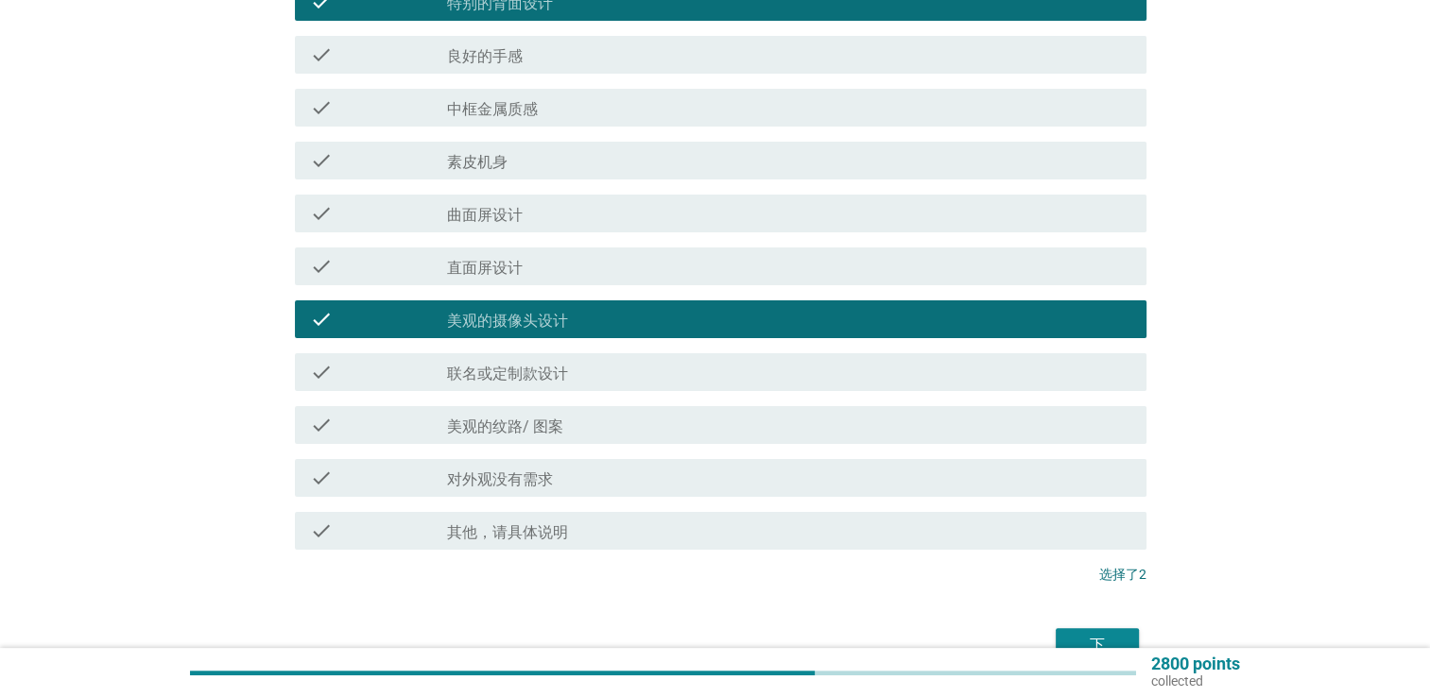
scroll to position [283, 0]
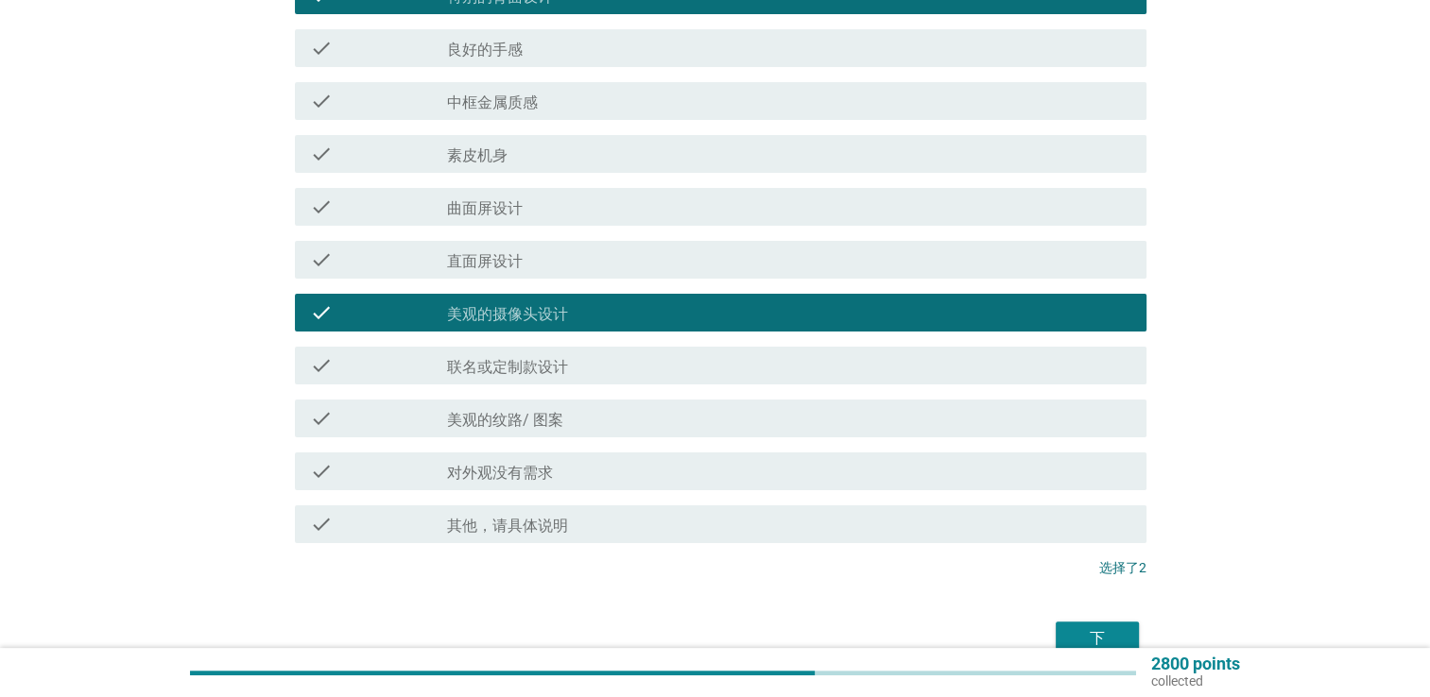
click at [680, 429] on div "check_box_outline_blank 美观的纹路/ 图案" at bounding box center [789, 418] width 684 height 23
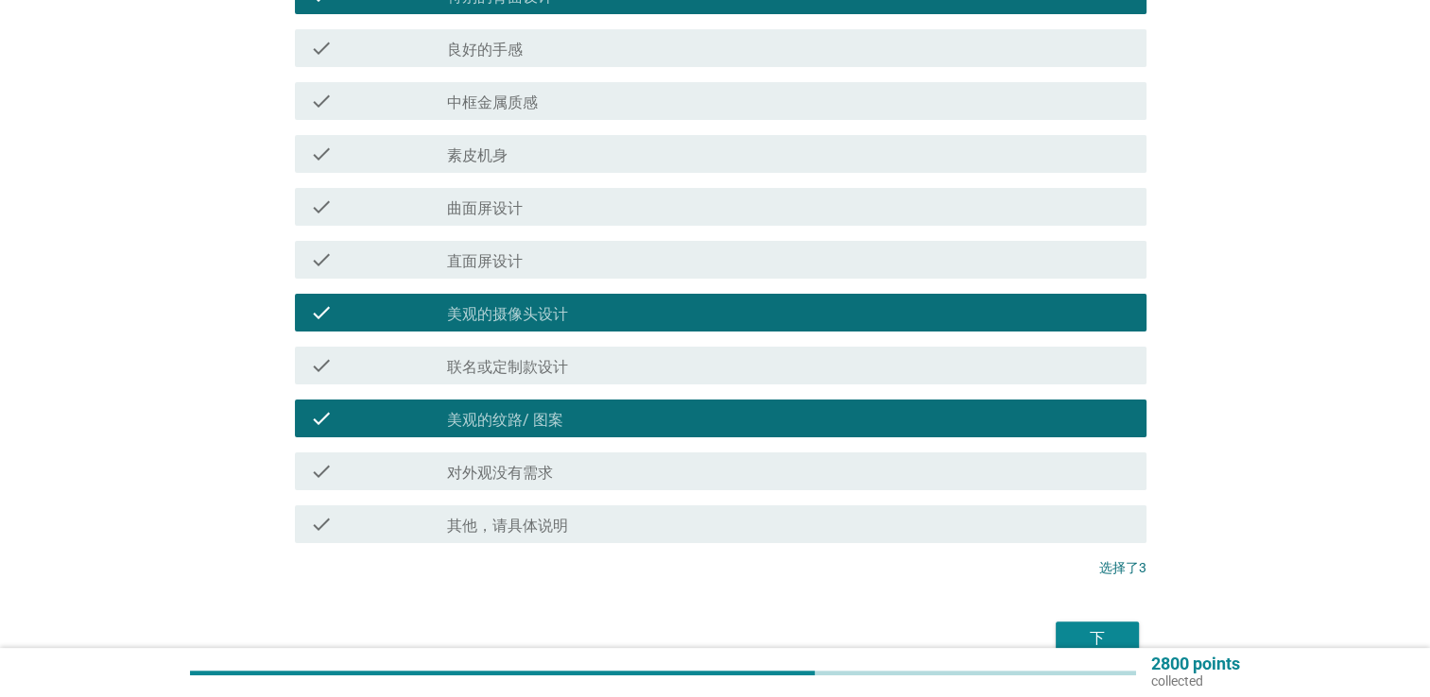
click at [1086, 651] on div "2800 points collected" at bounding box center [715, 672] width 1430 height 49
click at [1092, 637] on div "下" at bounding box center [1097, 638] width 53 height 23
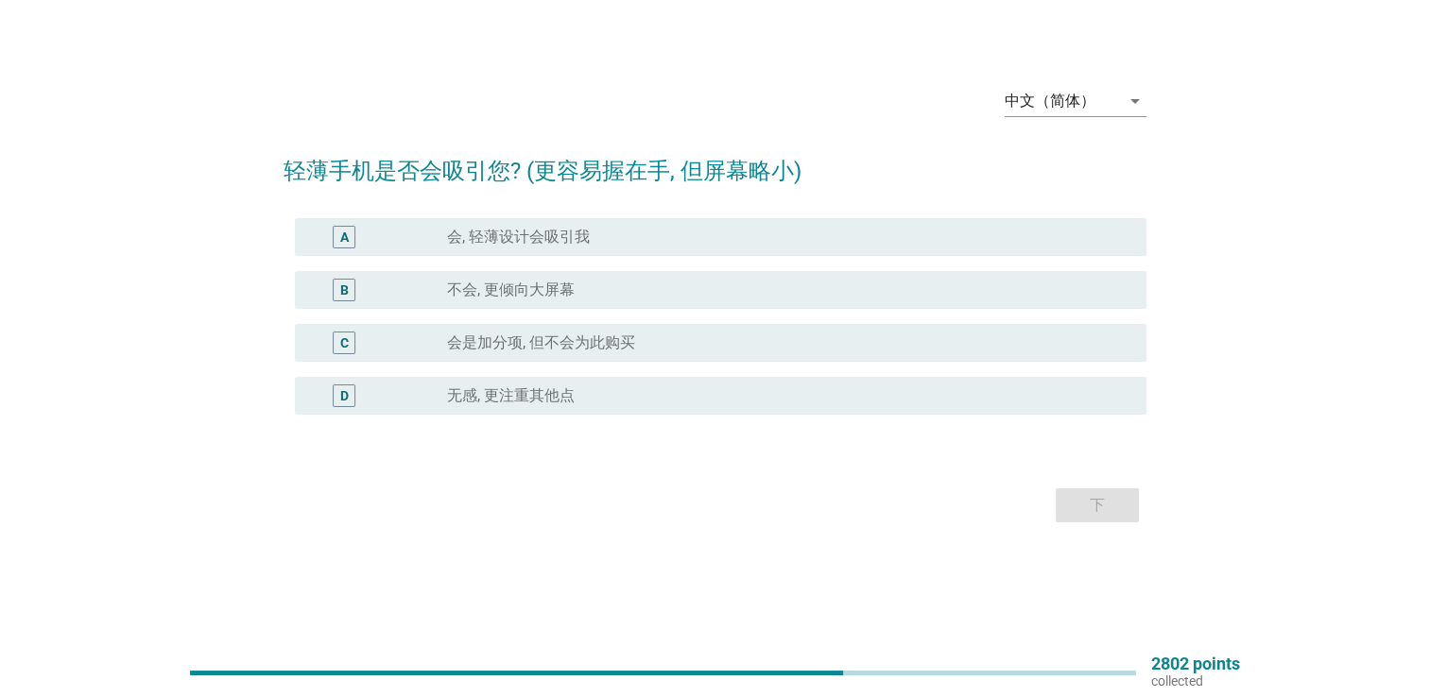
scroll to position [0, 0]
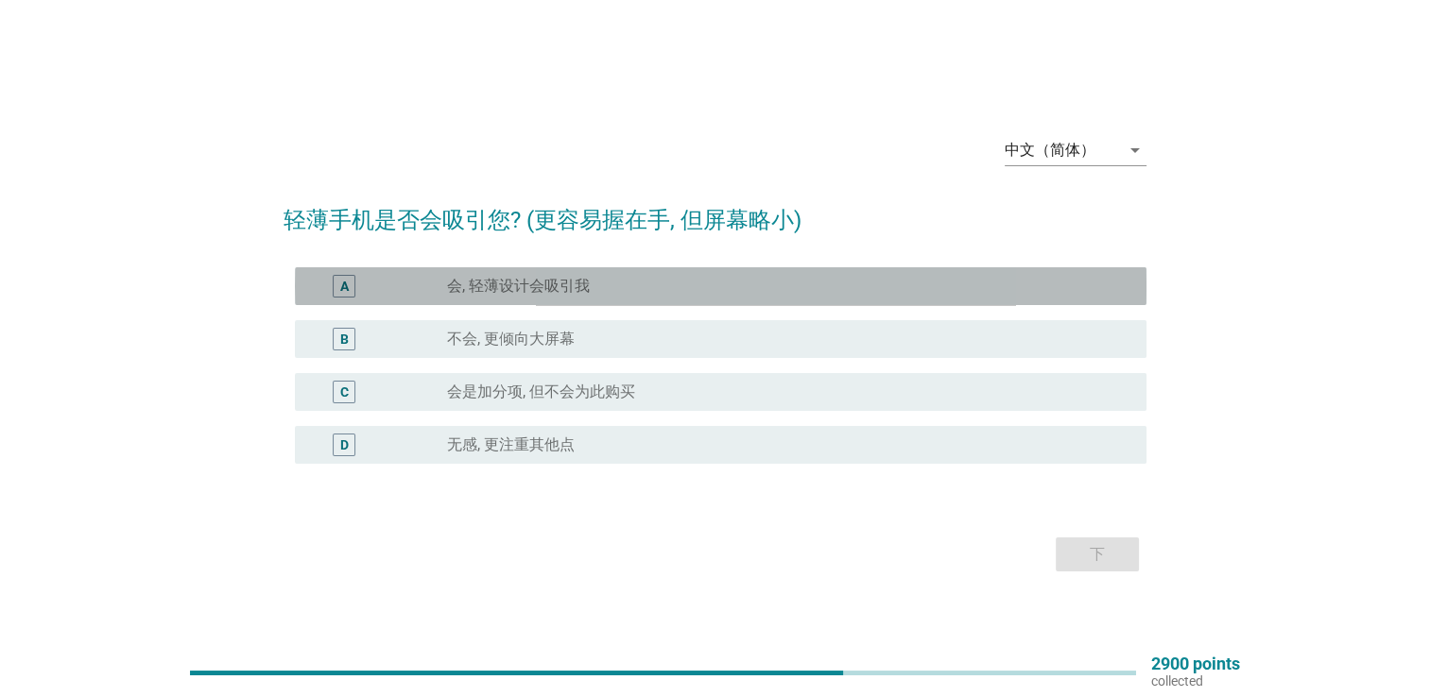
click at [631, 281] on div "radio_button_unchecked 会, 轻薄设计会吸引我" at bounding box center [781, 286] width 669 height 19
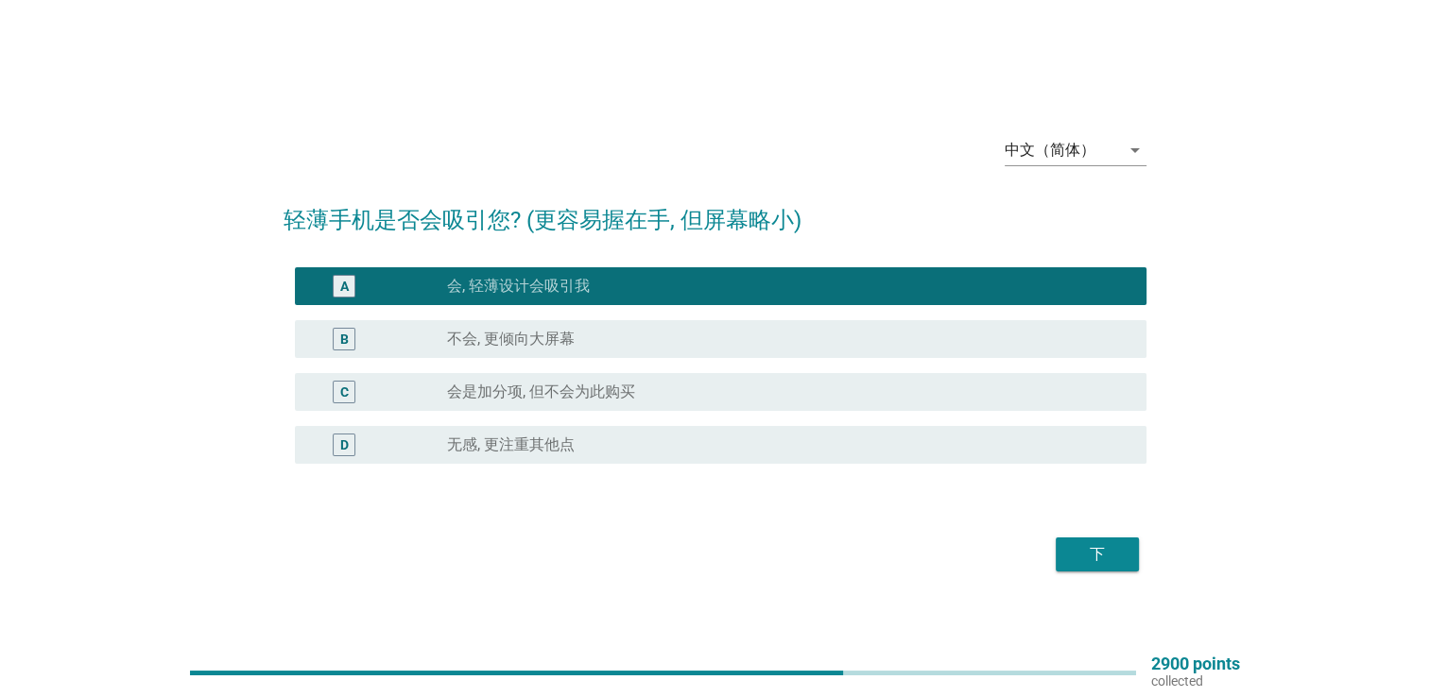
click at [1081, 573] on div "下" at bounding box center [714, 554] width 863 height 45
click at [1089, 556] on div "下" at bounding box center [1097, 554] width 53 height 23
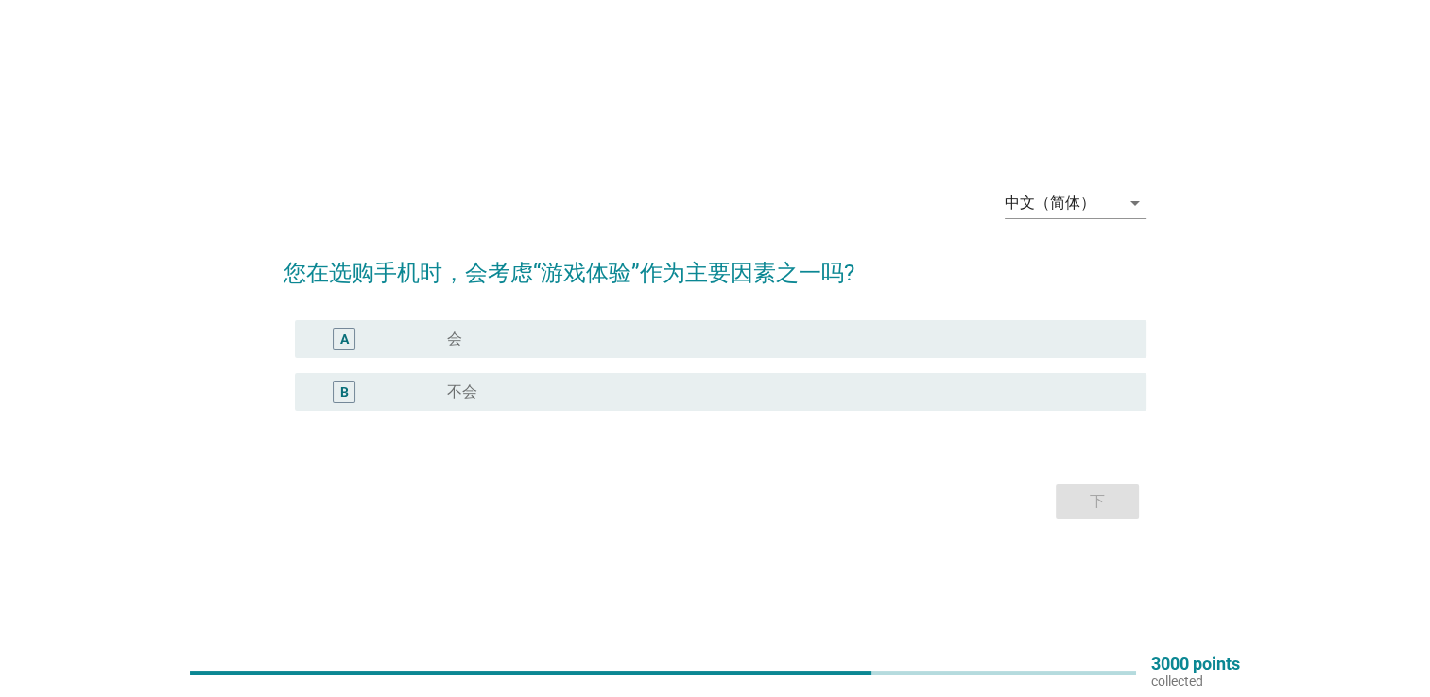
click at [698, 353] on div "A radio_button_unchecked 会" at bounding box center [720, 339] width 851 height 38
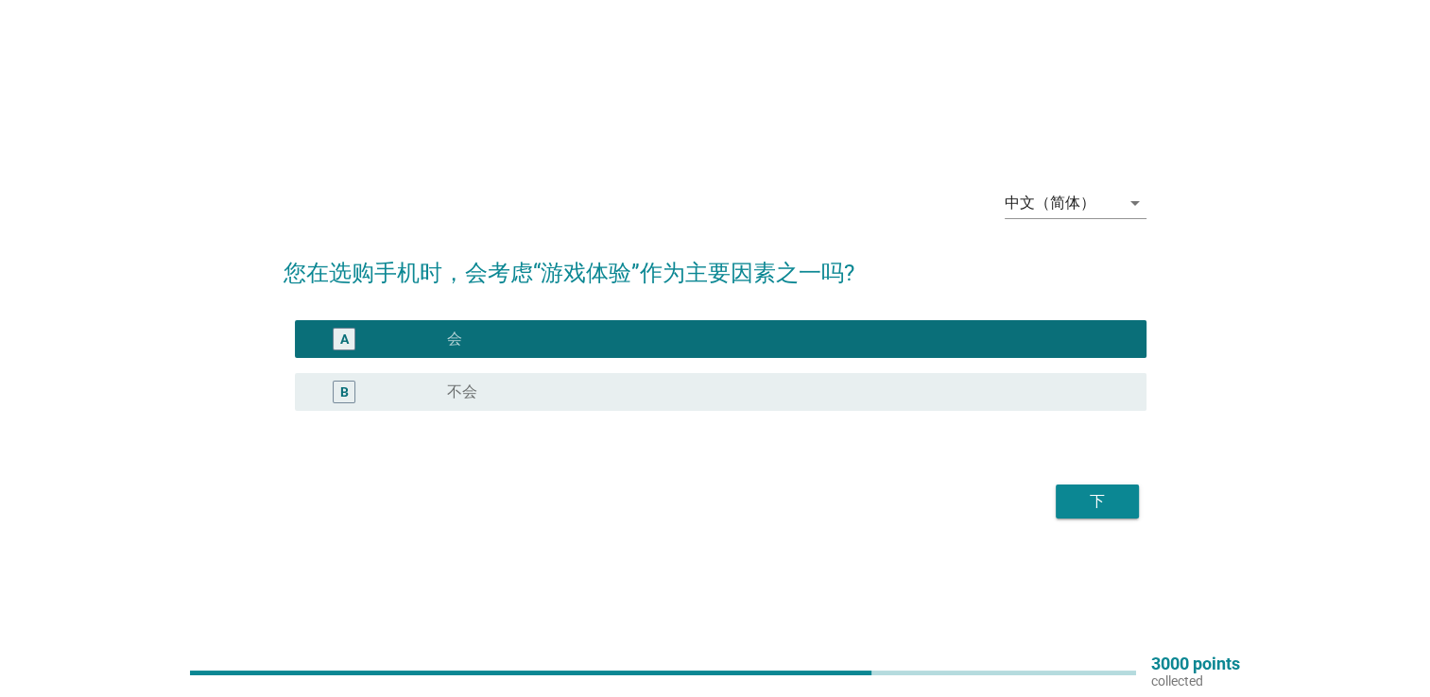
click at [1086, 503] on div "下" at bounding box center [1097, 501] width 53 height 23
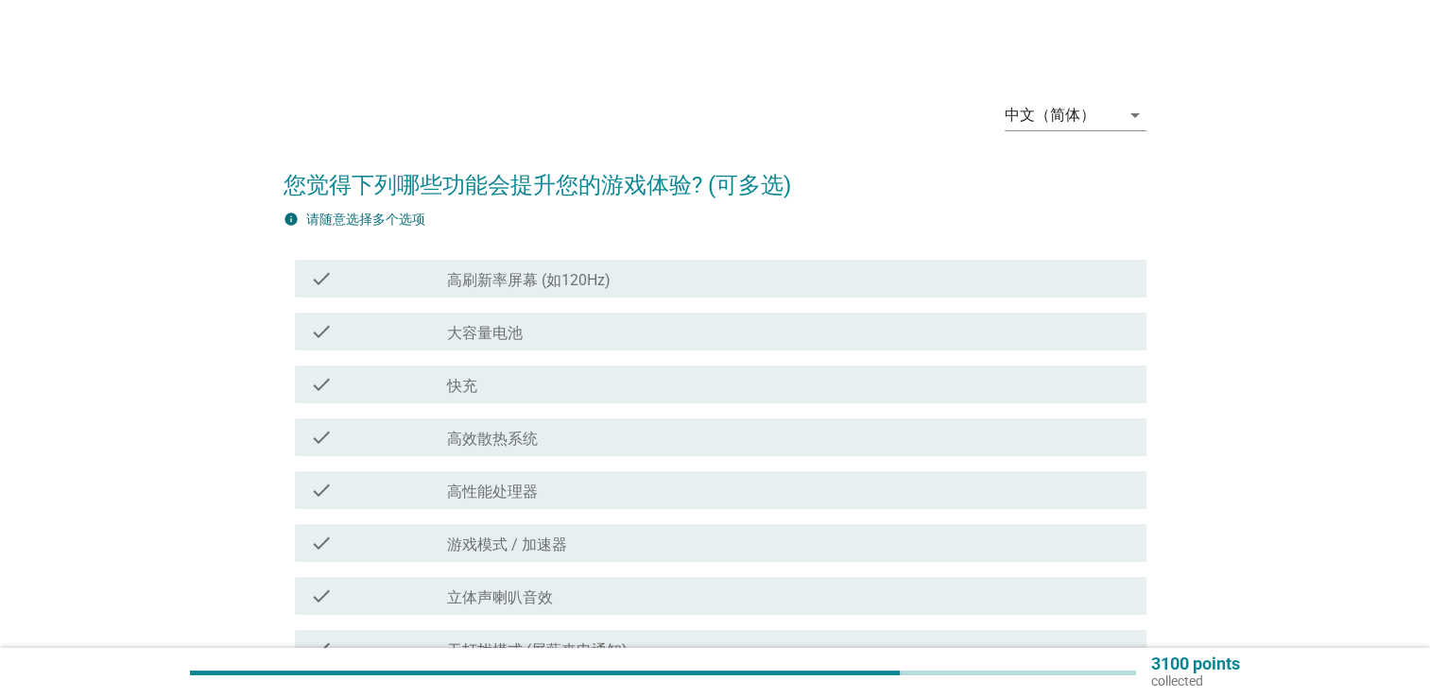
click at [608, 329] on div "check_box_outline_blank 大容量电池" at bounding box center [789, 331] width 684 height 23
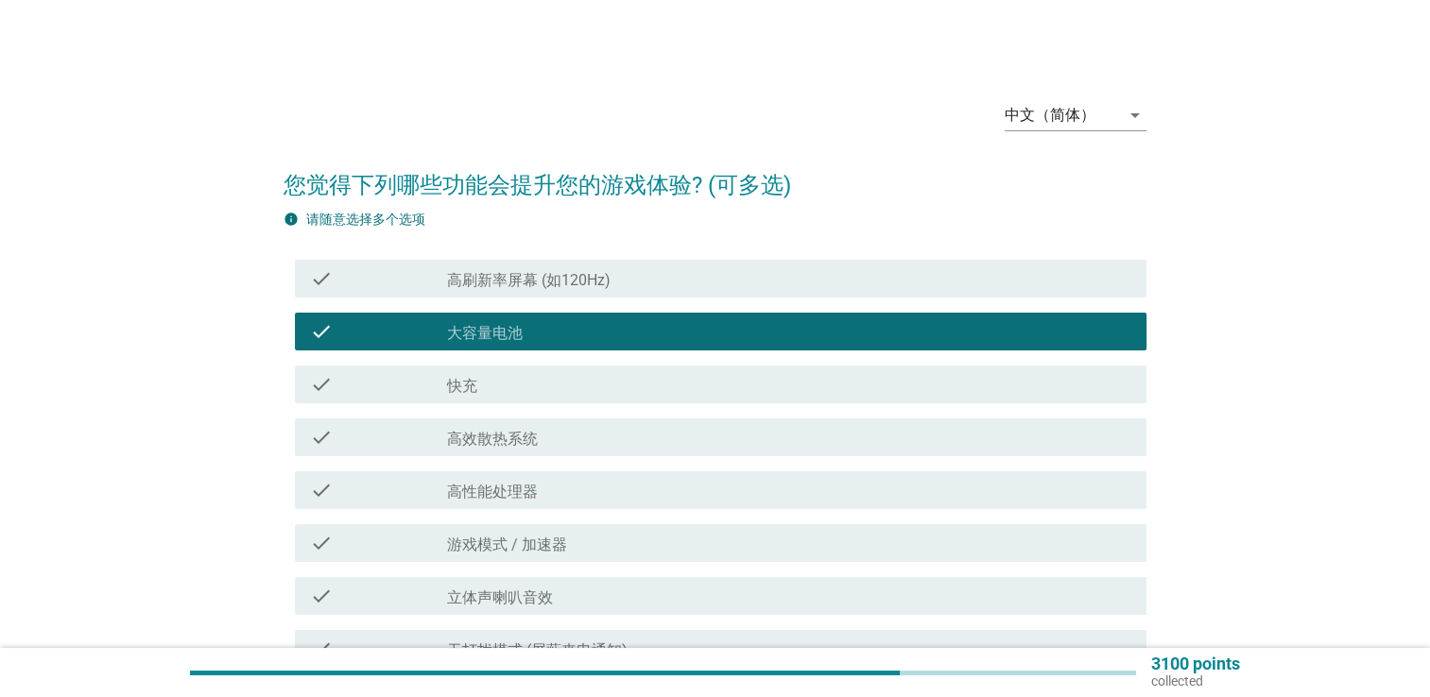
scroll to position [94, 0]
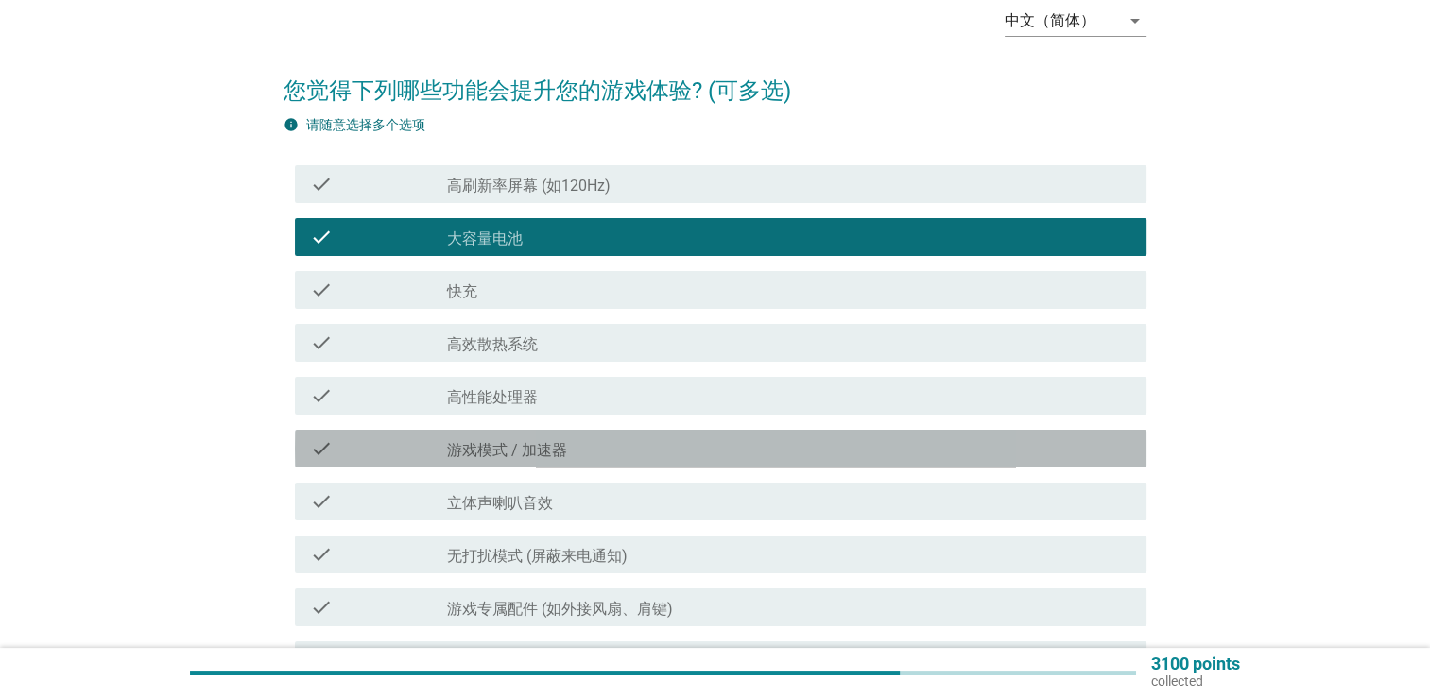
click at [589, 453] on div "check_box_outline_blank 游戏模式 / 加速器" at bounding box center [789, 448] width 684 height 23
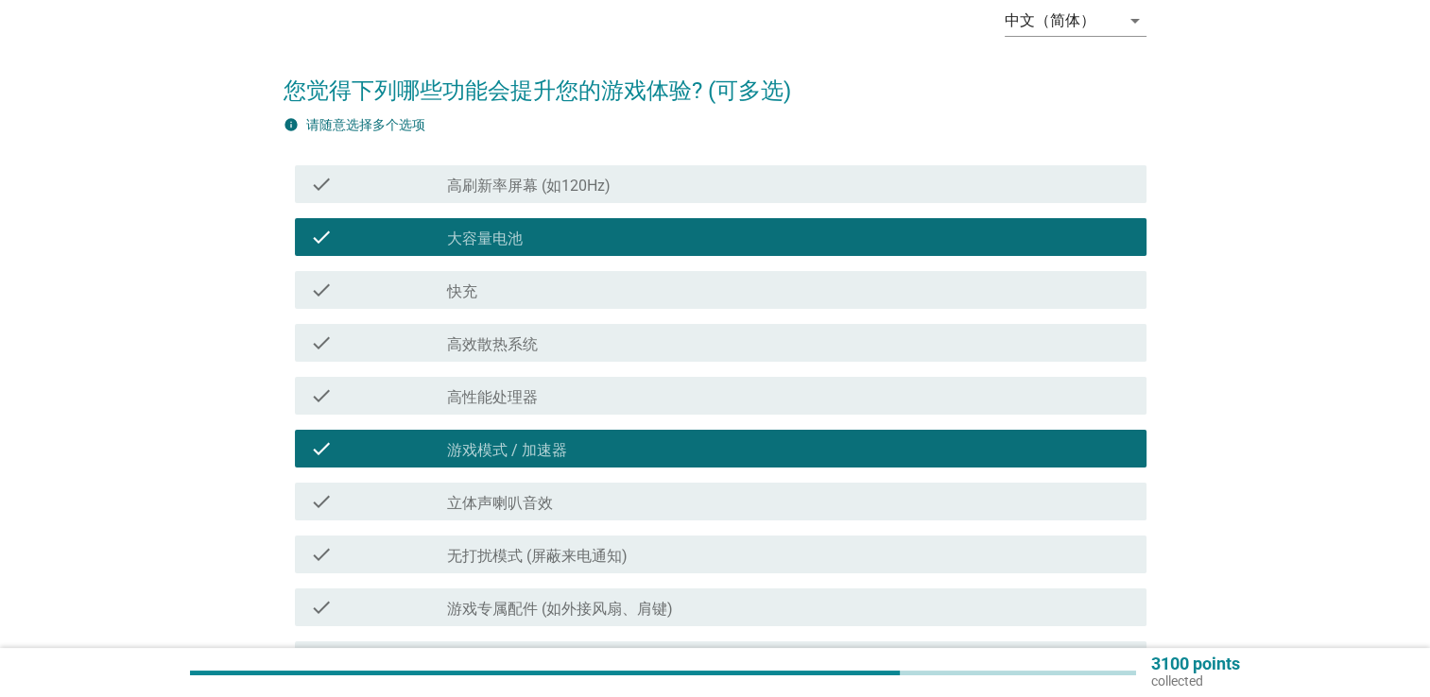
click at [648, 350] on div "check_box_outline_blank 高效散热系统" at bounding box center [789, 343] width 684 height 23
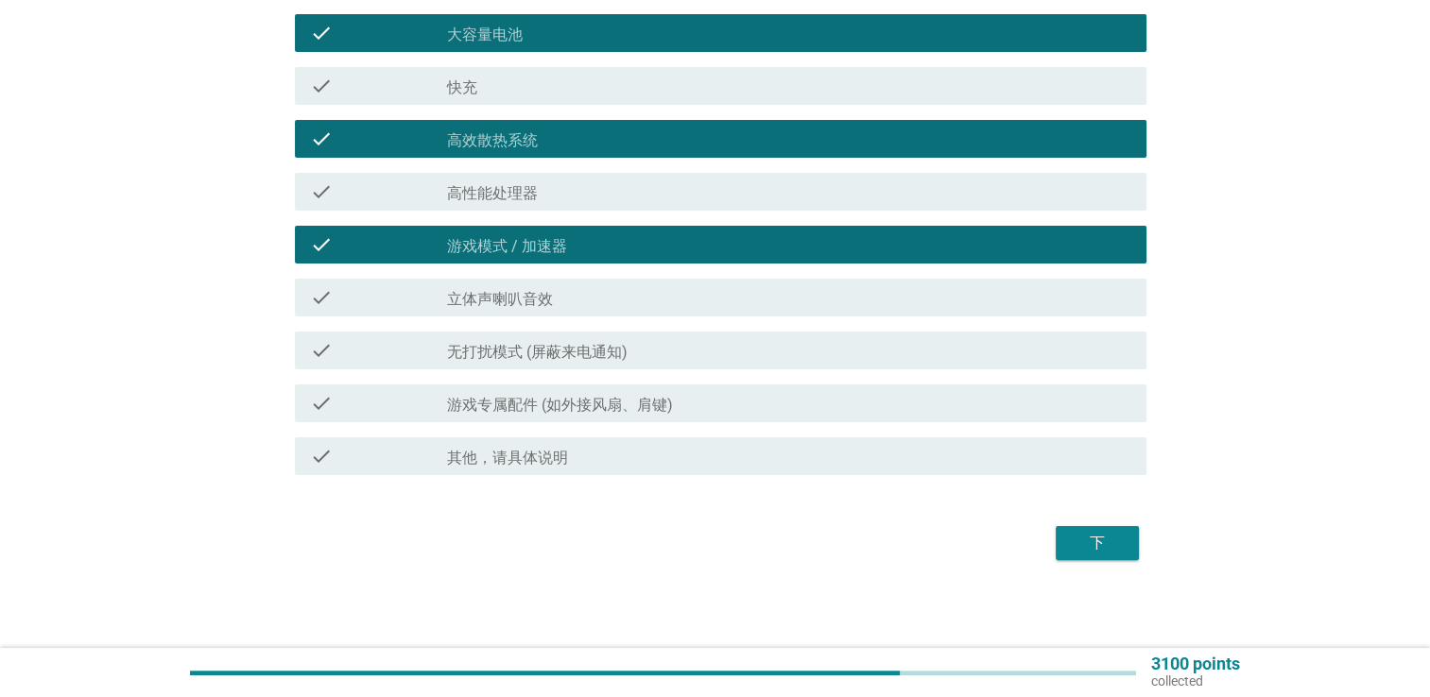
scroll to position [300, 0]
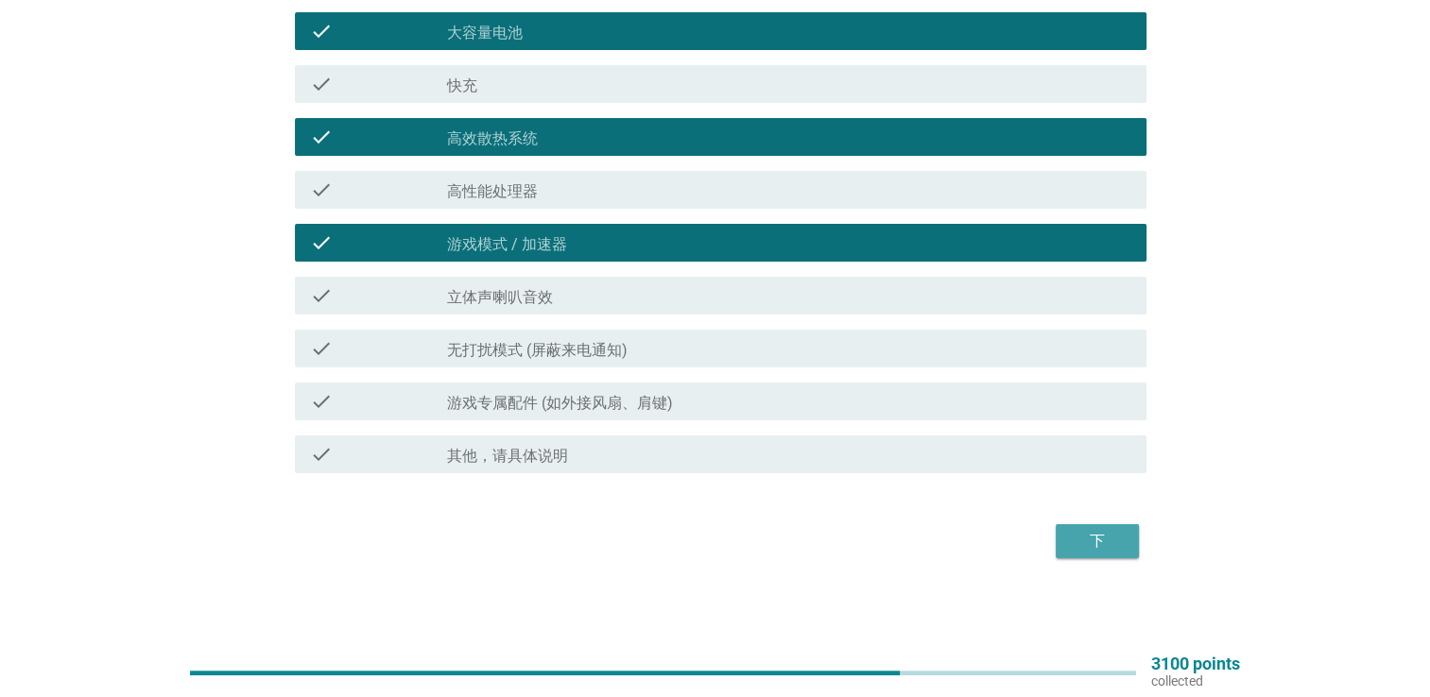
click at [1079, 537] on div "下" at bounding box center [1097, 541] width 53 height 23
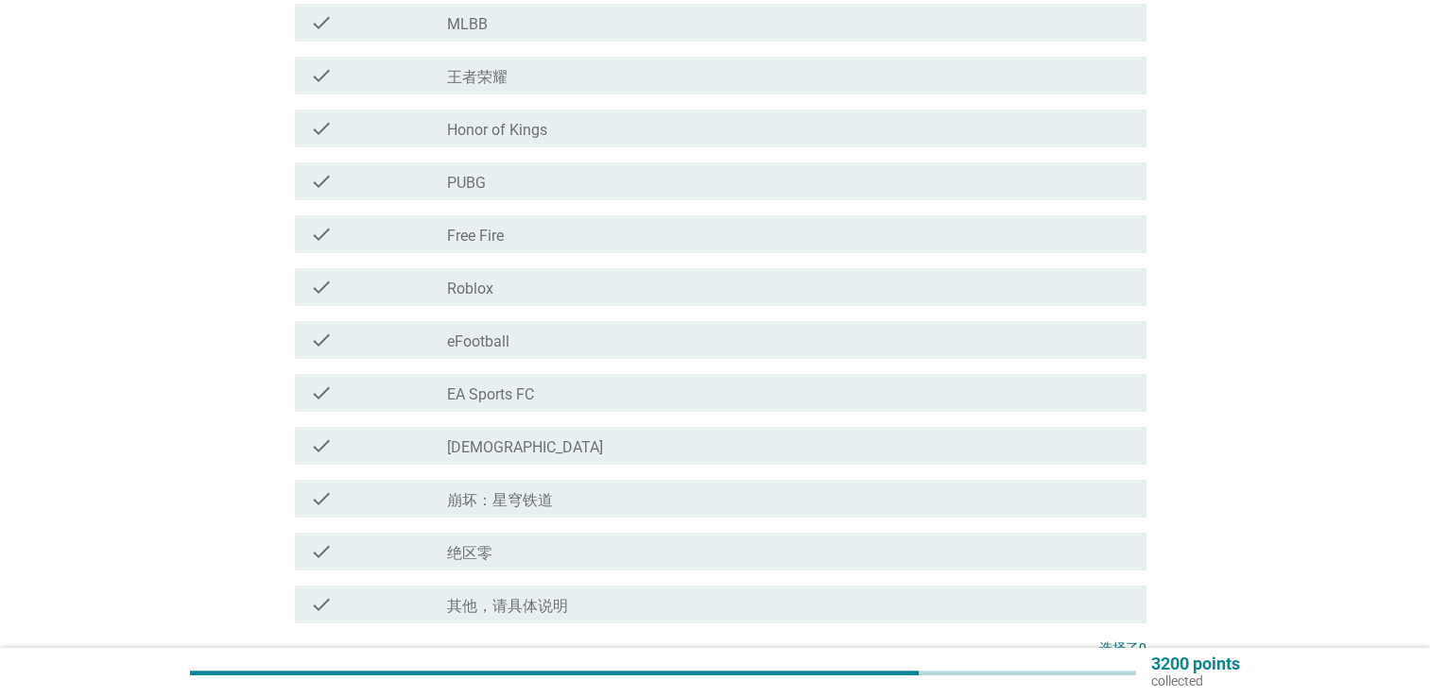
scroll to position [283, 0]
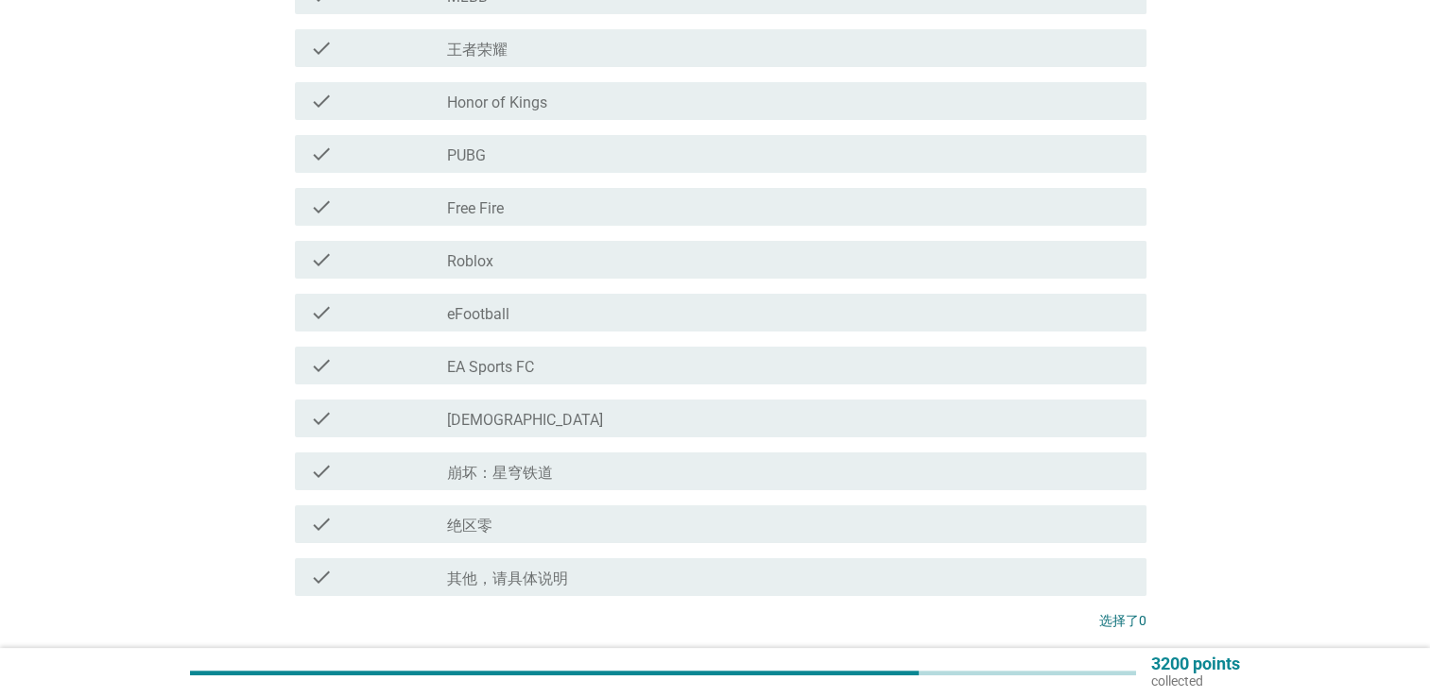
click at [493, 146] on div "check_box_outline_blank PUBG" at bounding box center [789, 154] width 684 height 23
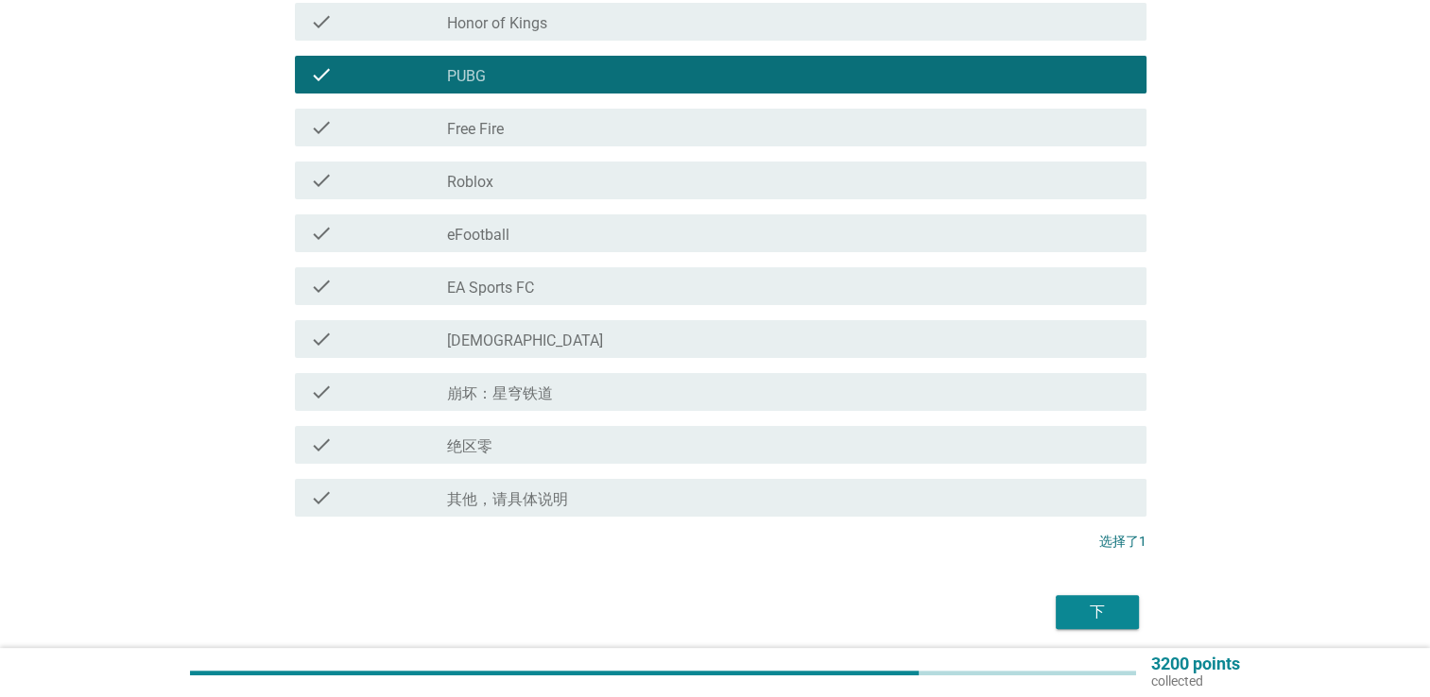
scroll to position [435, 0]
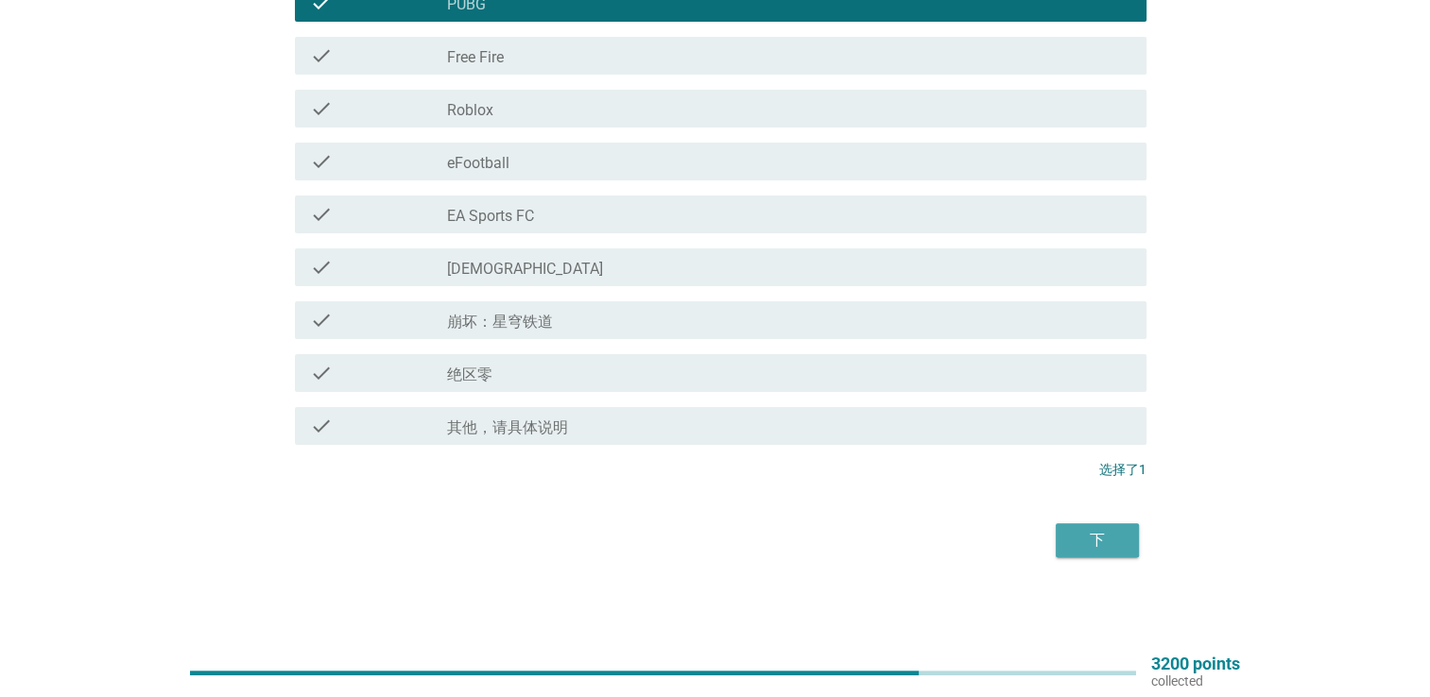
click at [1112, 542] on div "下" at bounding box center [1097, 540] width 53 height 23
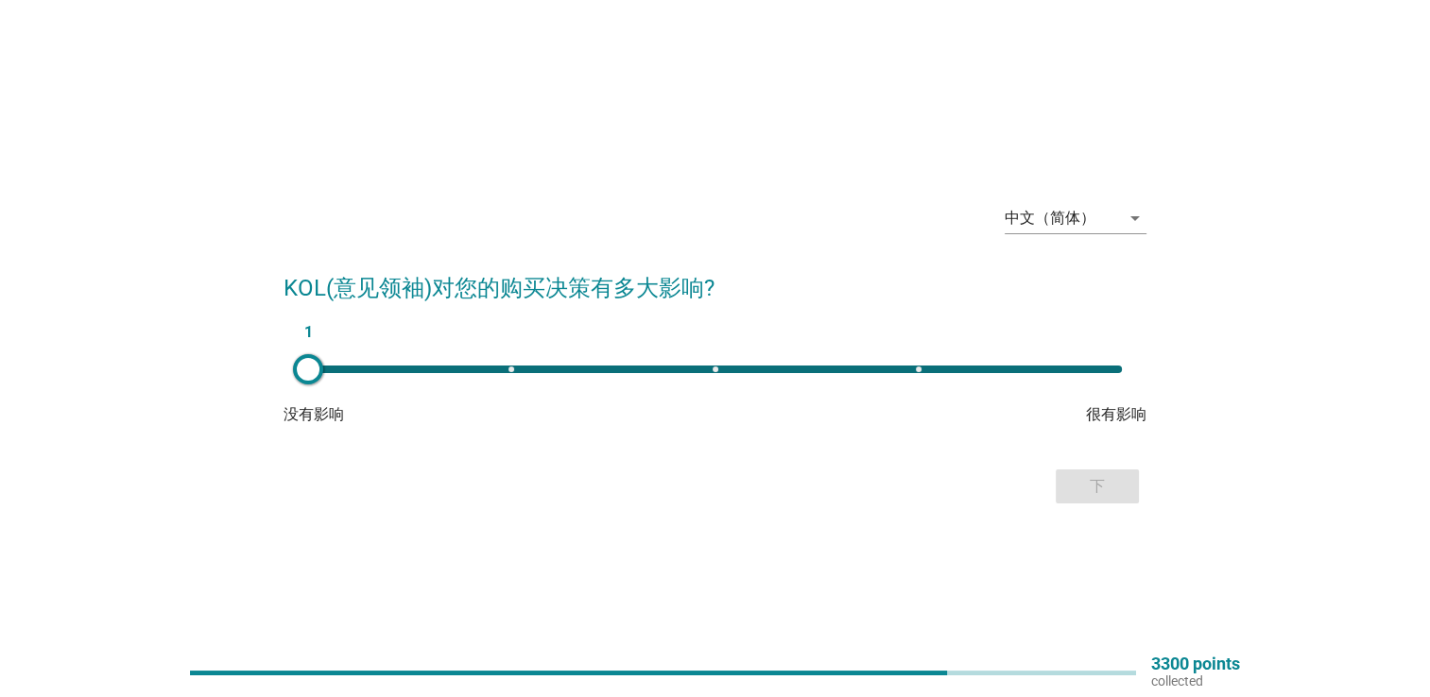
click at [900, 375] on div "1" at bounding box center [715, 370] width 844 height 38
type input "4"
click at [1098, 476] on div "下" at bounding box center [1097, 486] width 53 height 23
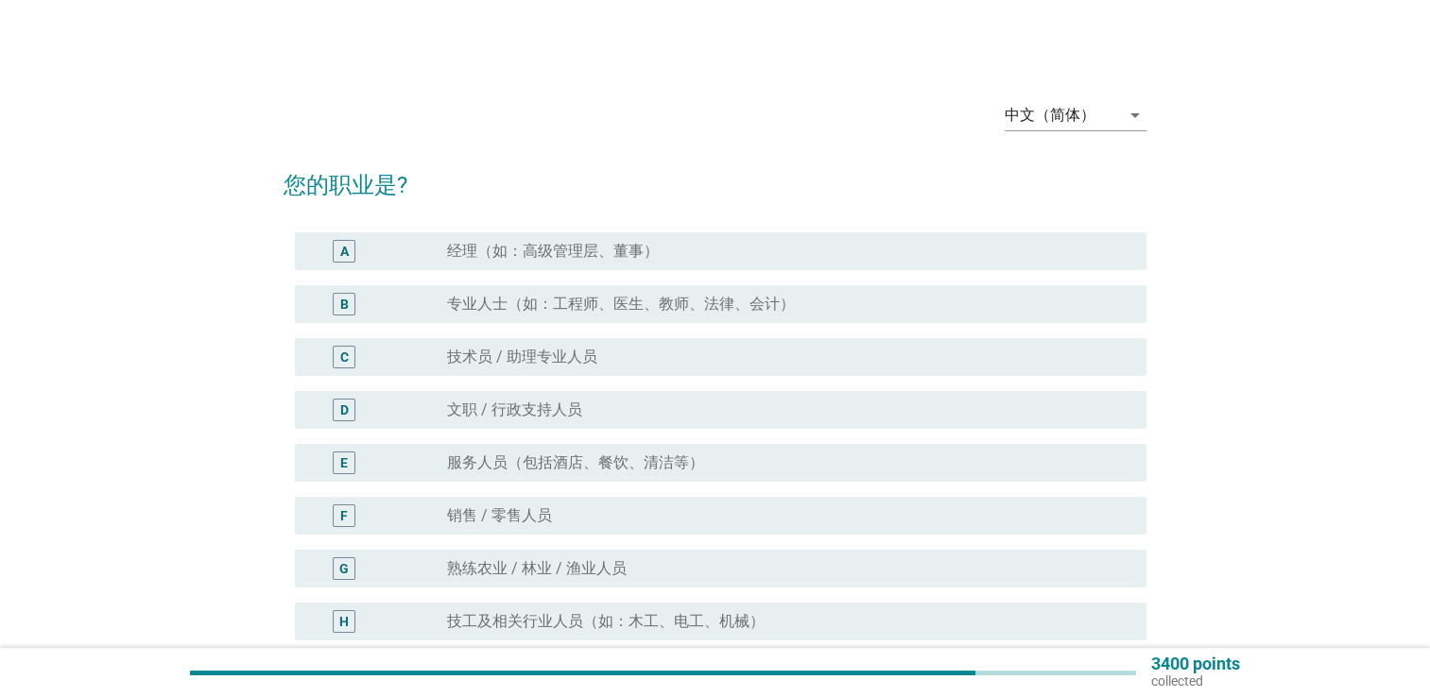
click at [832, 254] on div "radio_button_unchecked 经理（如：高级管理层、董事）" at bounding box center [781, 251] width 669 height 19
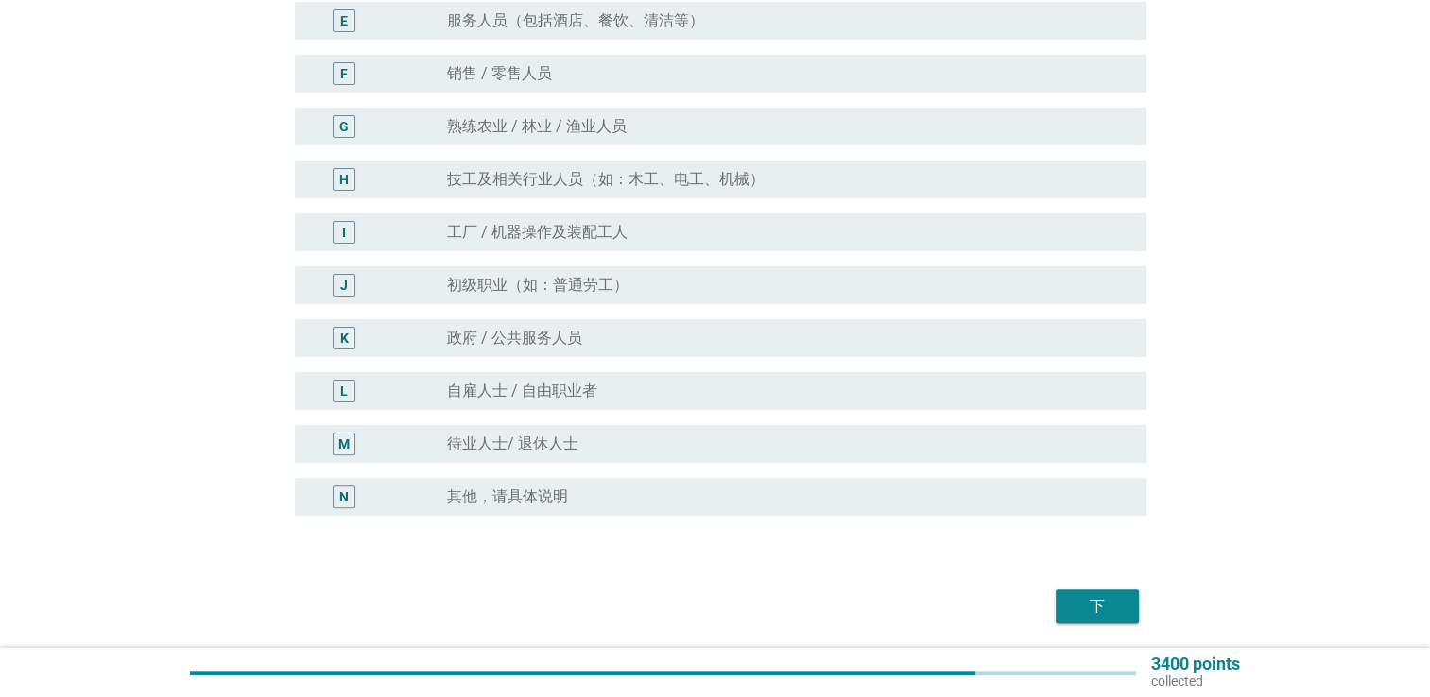
scroll to position [472, 0]
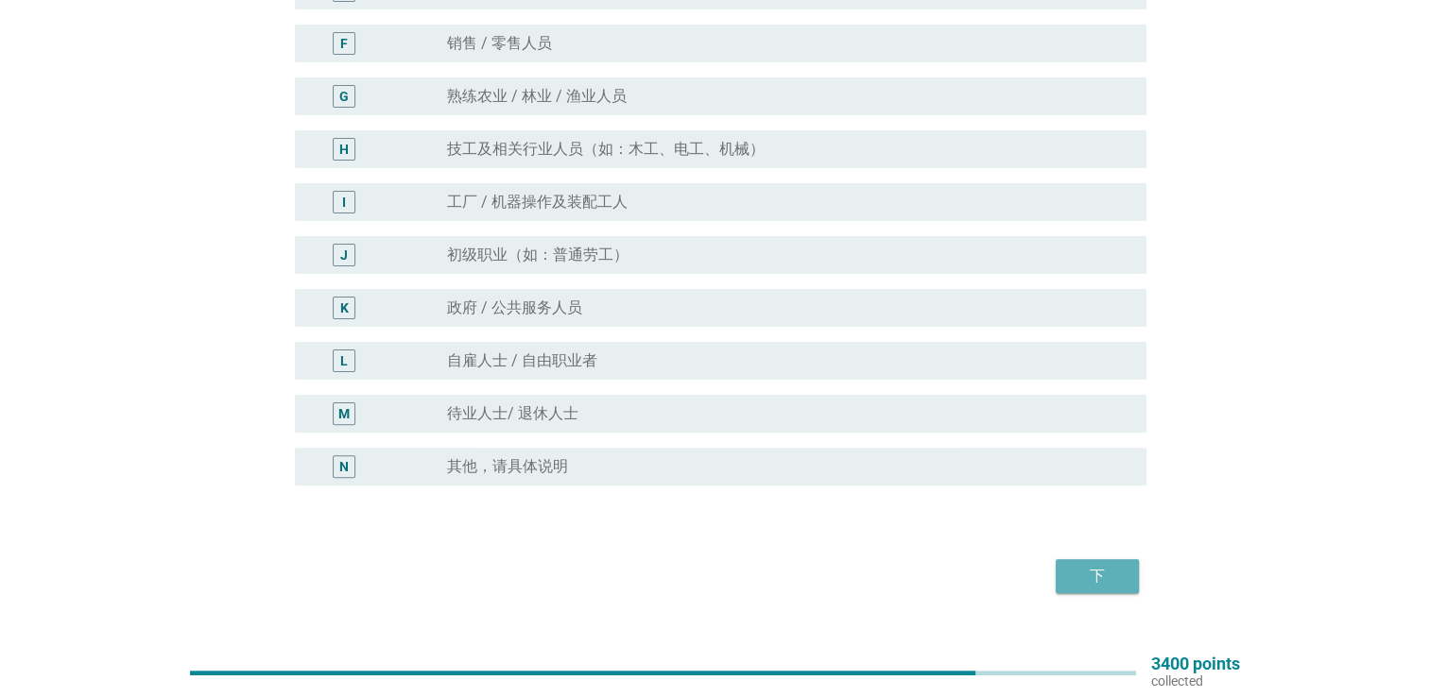
click at [1111, 584] on div "下" at bounding box center [1097, 576] width 53 height 23
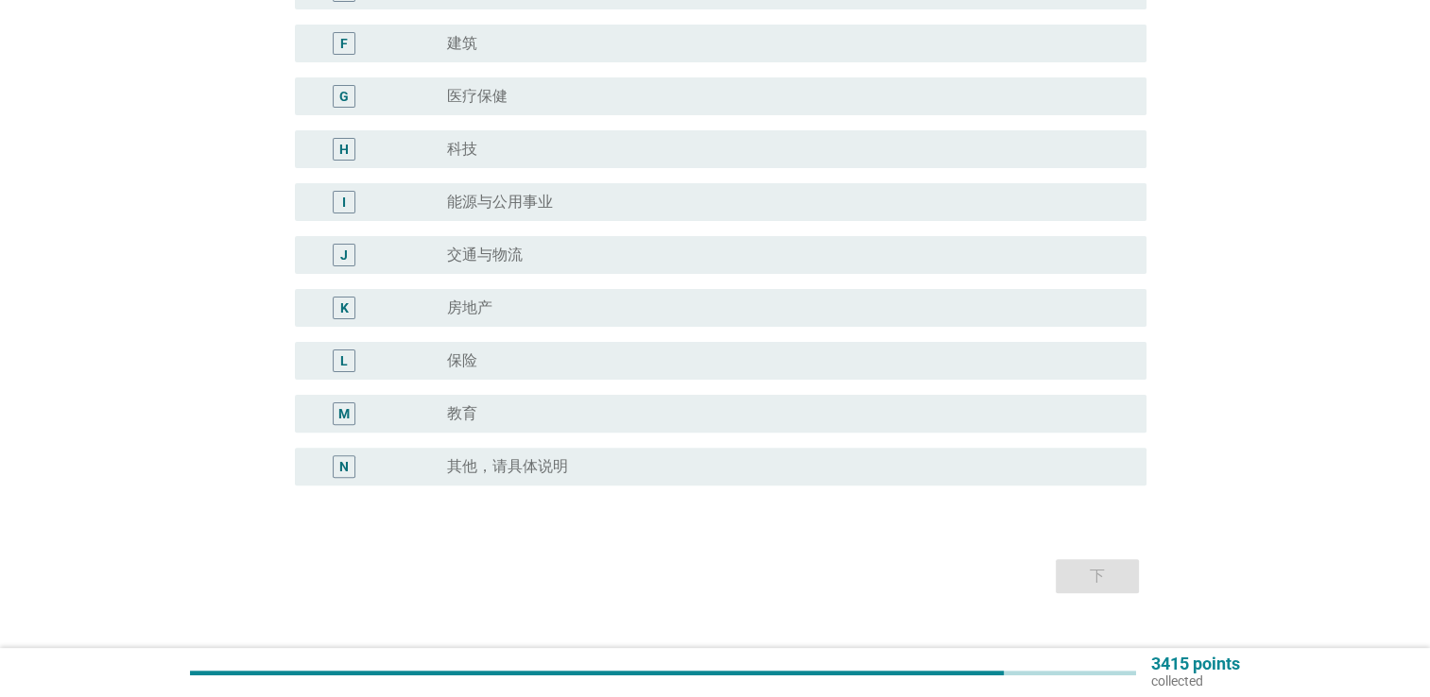
scroll to position [0, 0]
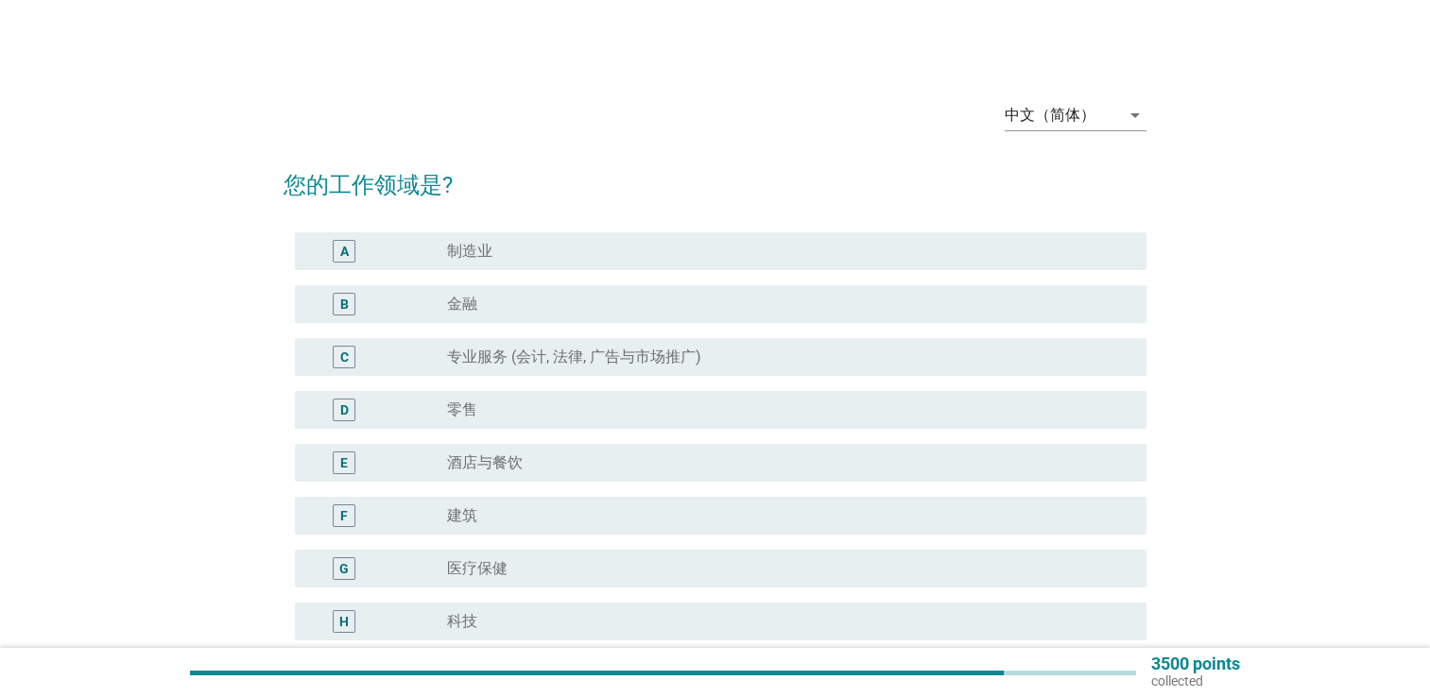
click at [755, 259] on div "radio_button_unchecked 制造业" at bounding box center [781, 251] width 669 height 19
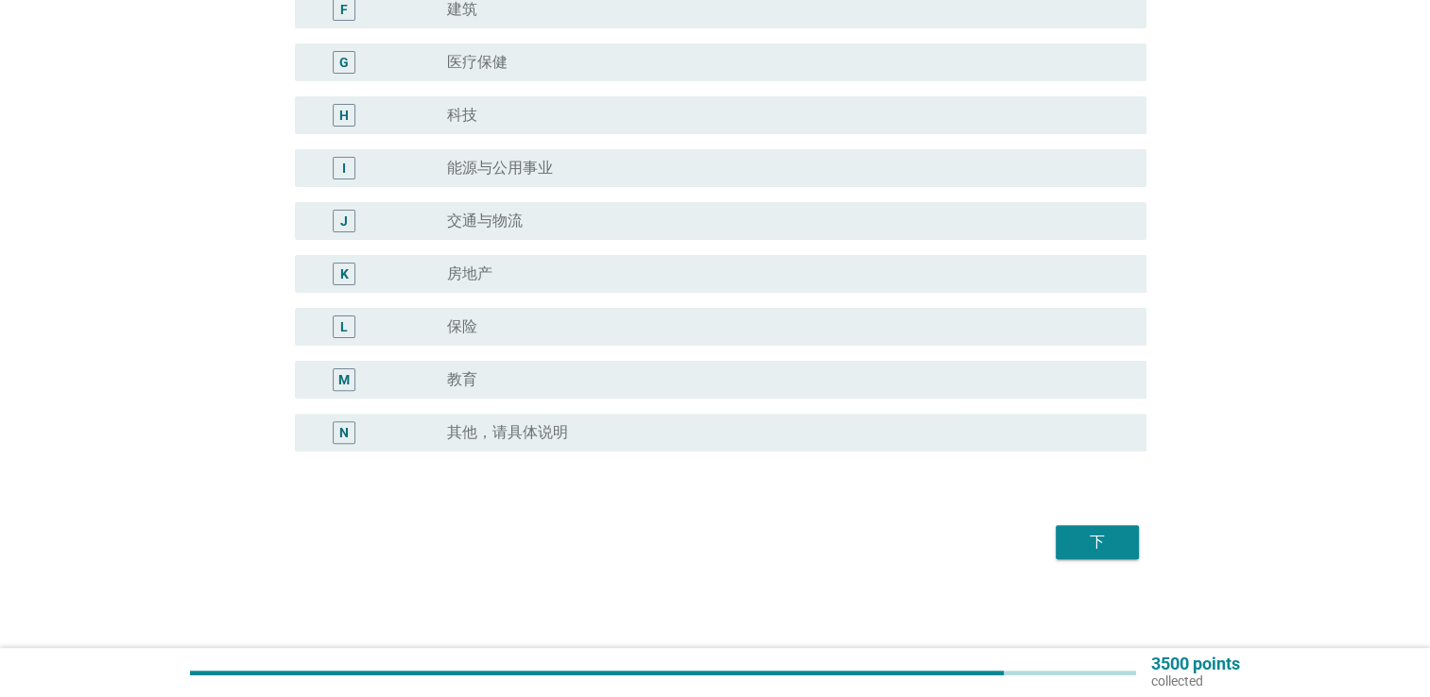
scroll to position [507, 0]
click at [1066, 542] on button "下" at bounding box center [1096, 541] width 83 height 34
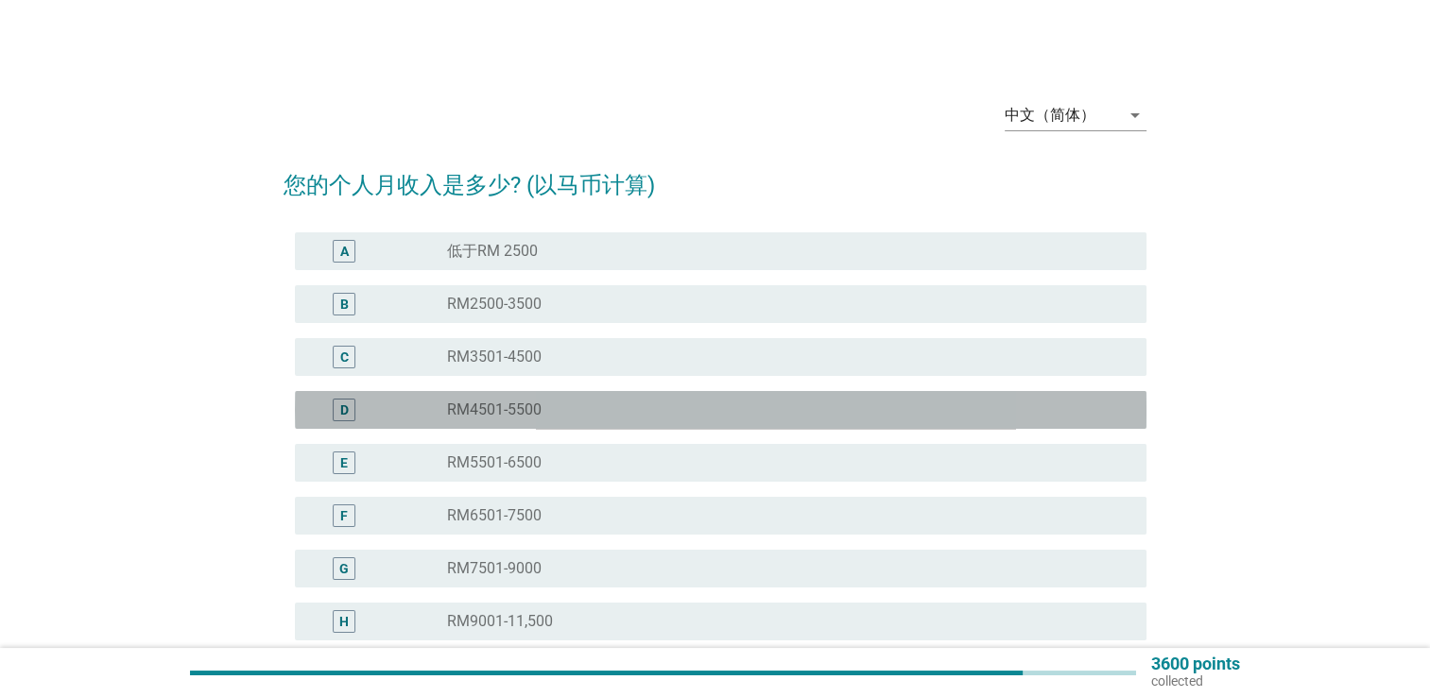
click at [601, 410] on div "radio_button_unchecked RM4501-5500" at bounding box center [781, 410] width 669 height 19
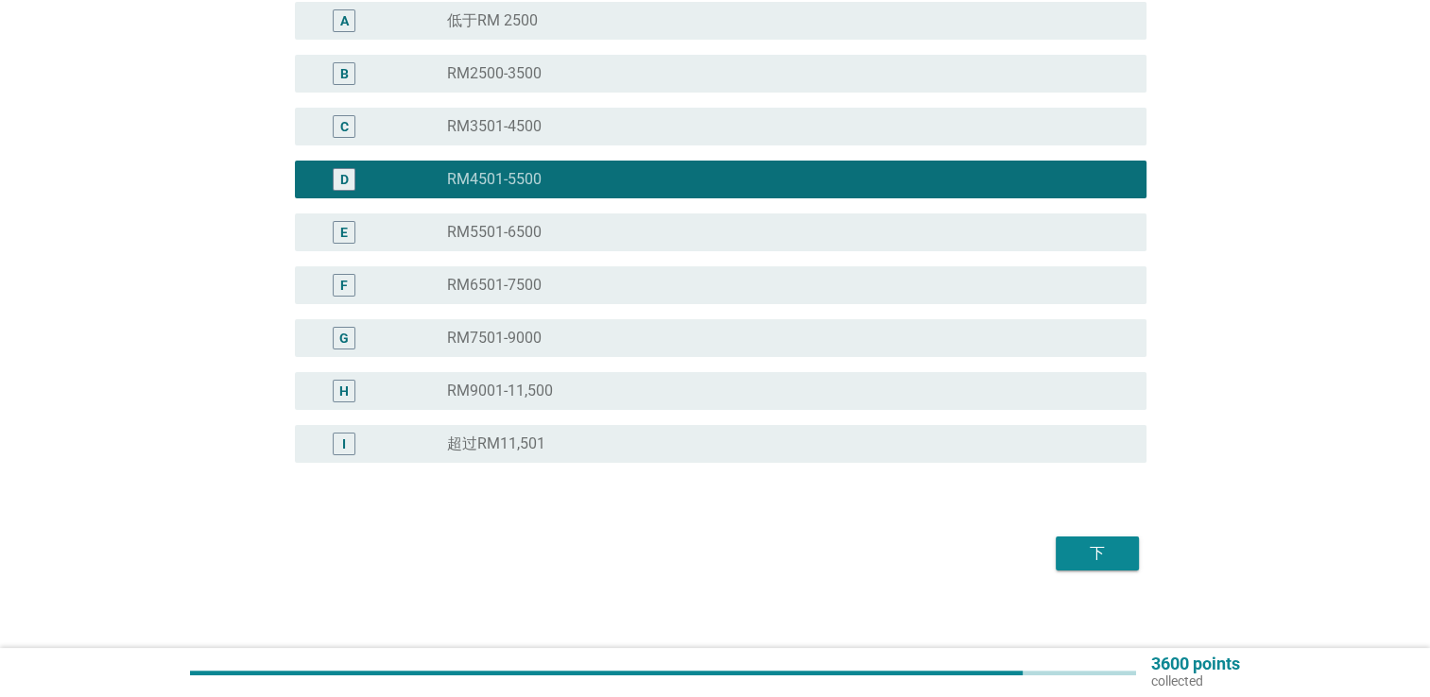
scroll to position [243, 0]
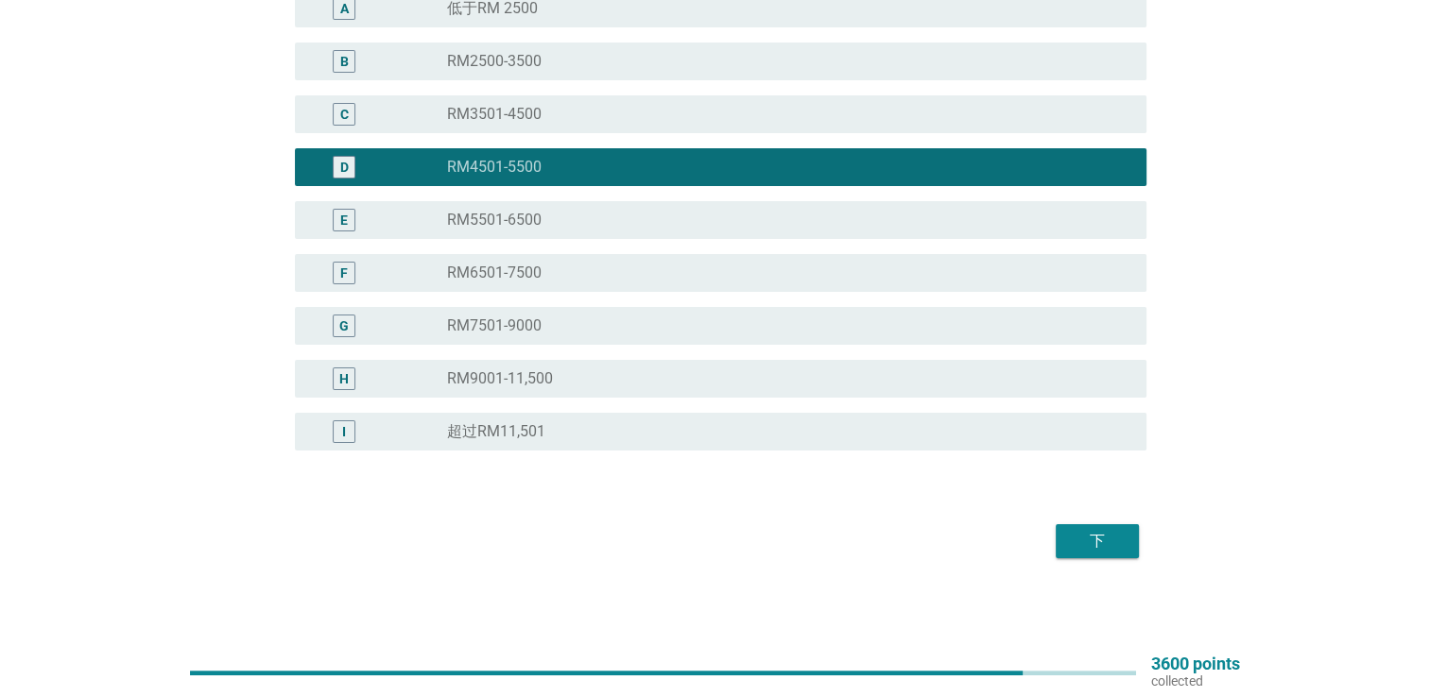
click at [1083, 526] on button "下" at bounding box center [1096, 541] width 83 height 34
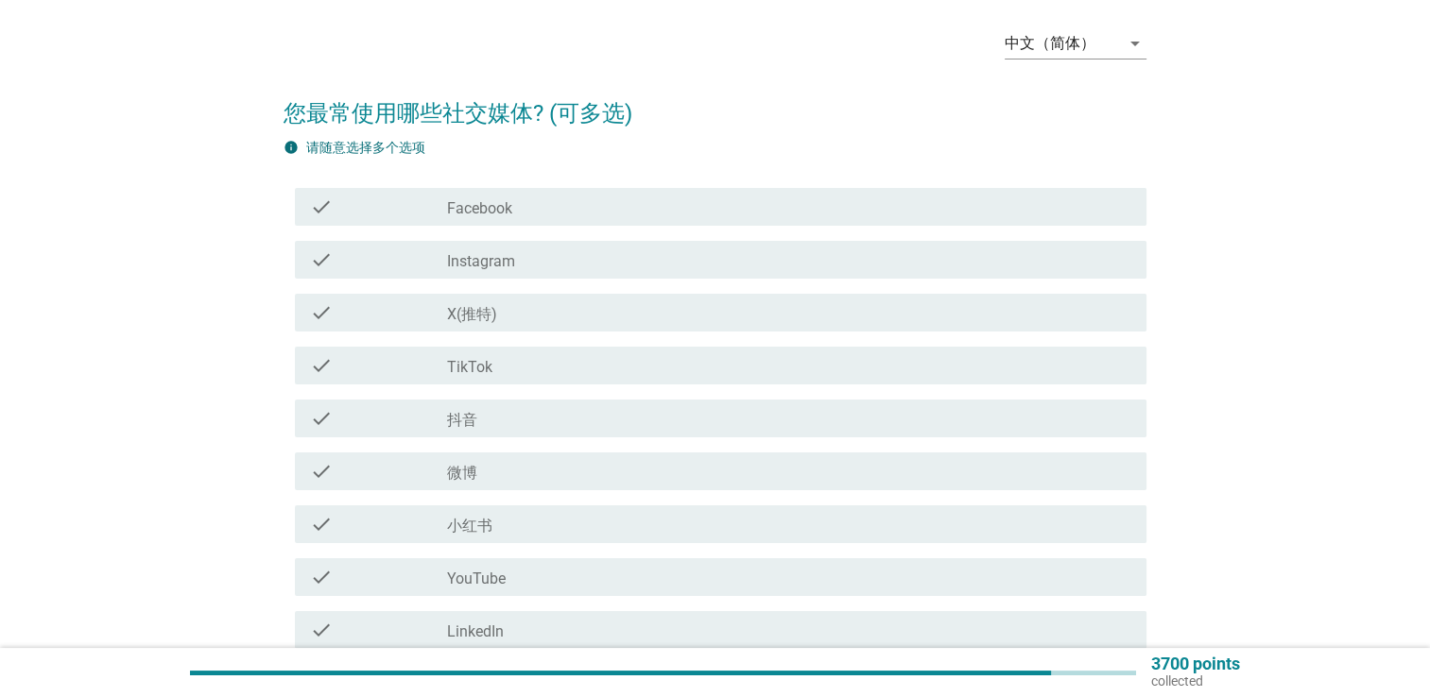
scroll to position [189, 0]
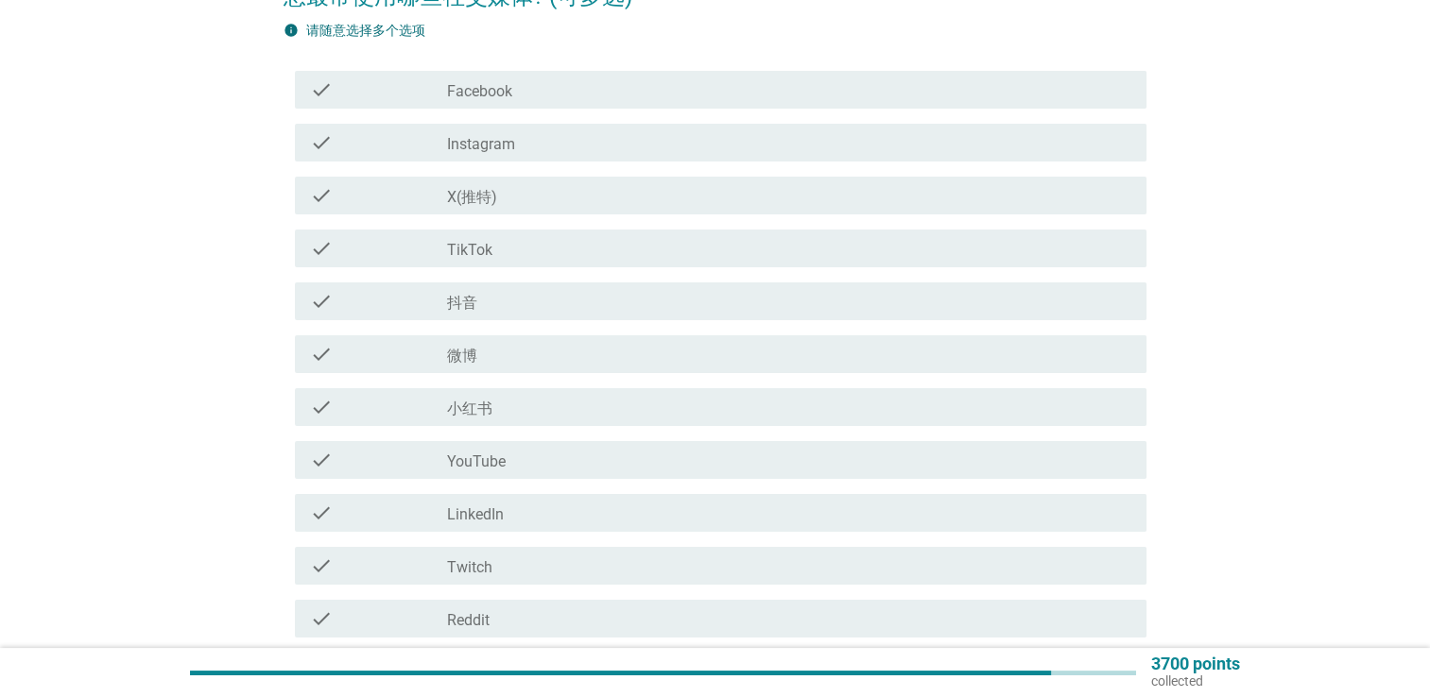
click at [526, 477] on div "check check_box_outline_blank YouTube" at bounding box center [720, 460] width 851 height 38
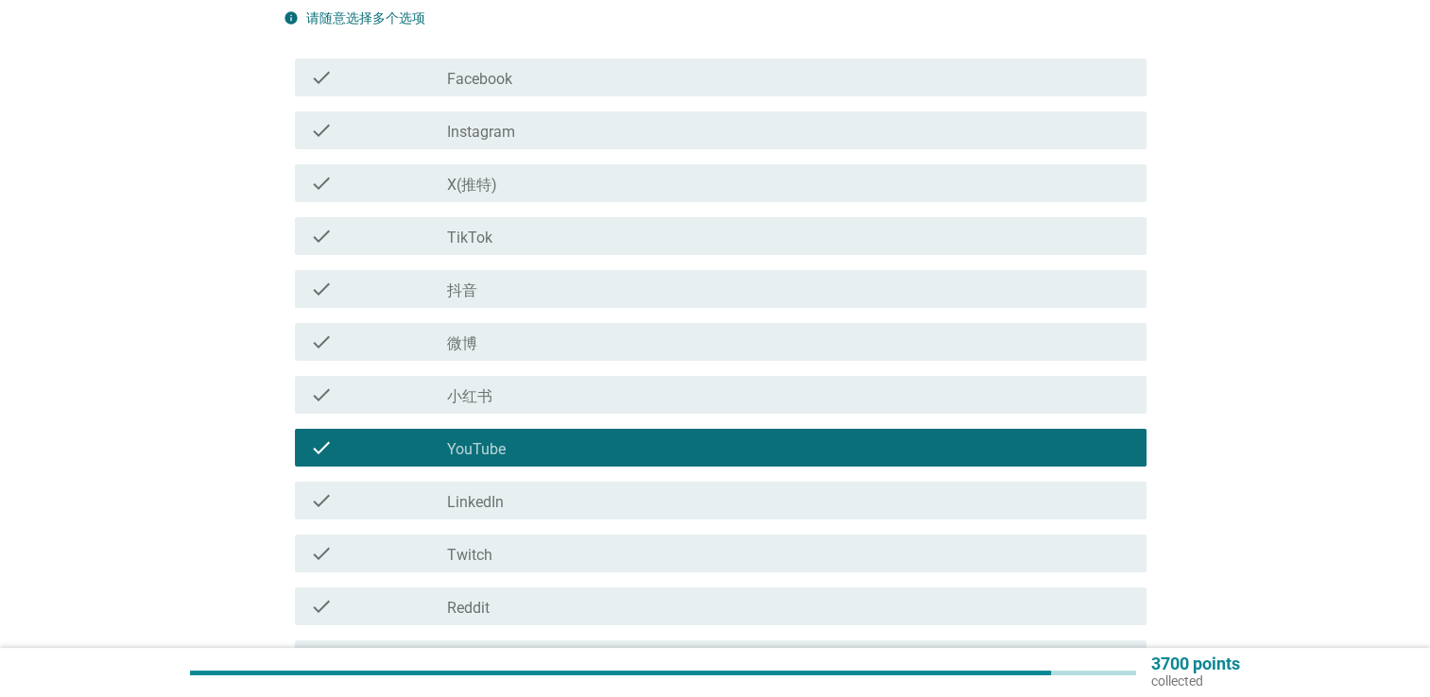
scroll to position [459, 0]
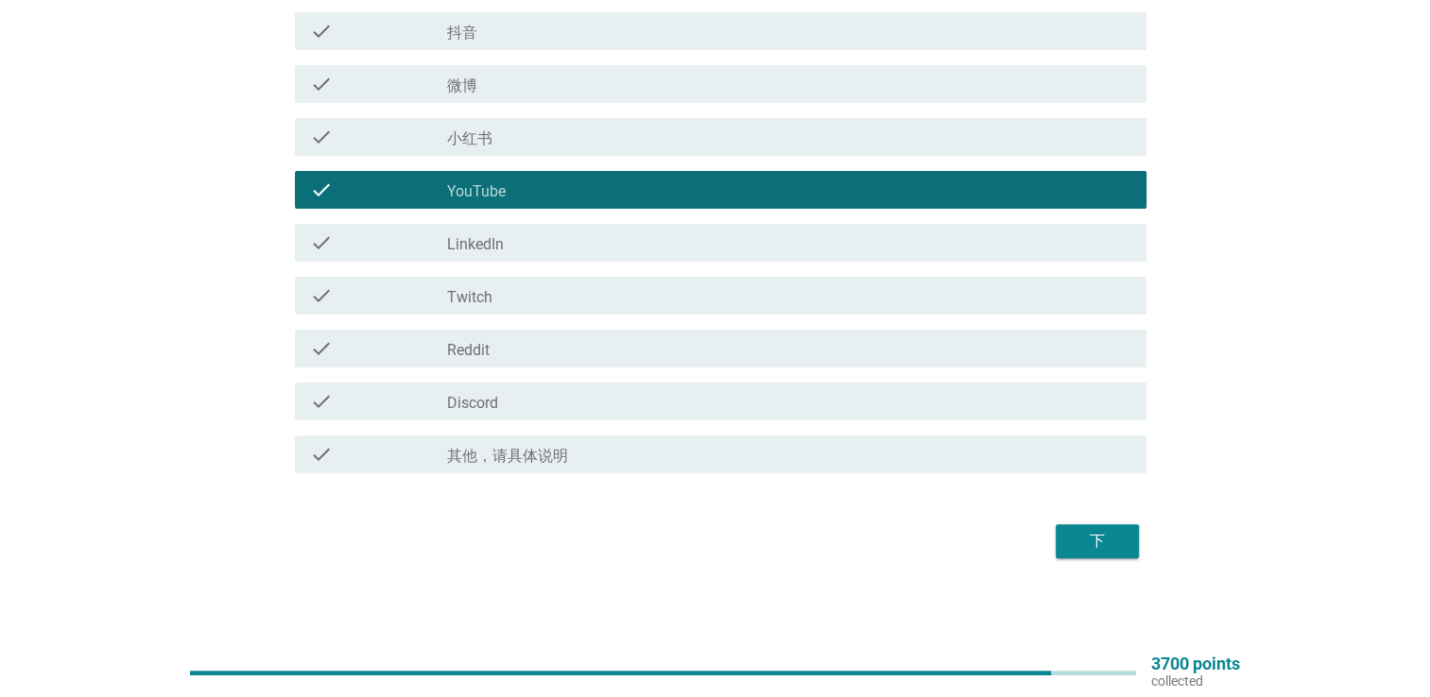
click at [1090, 536] on div "下" at bounding box center [1097, 541] width 53 height 23
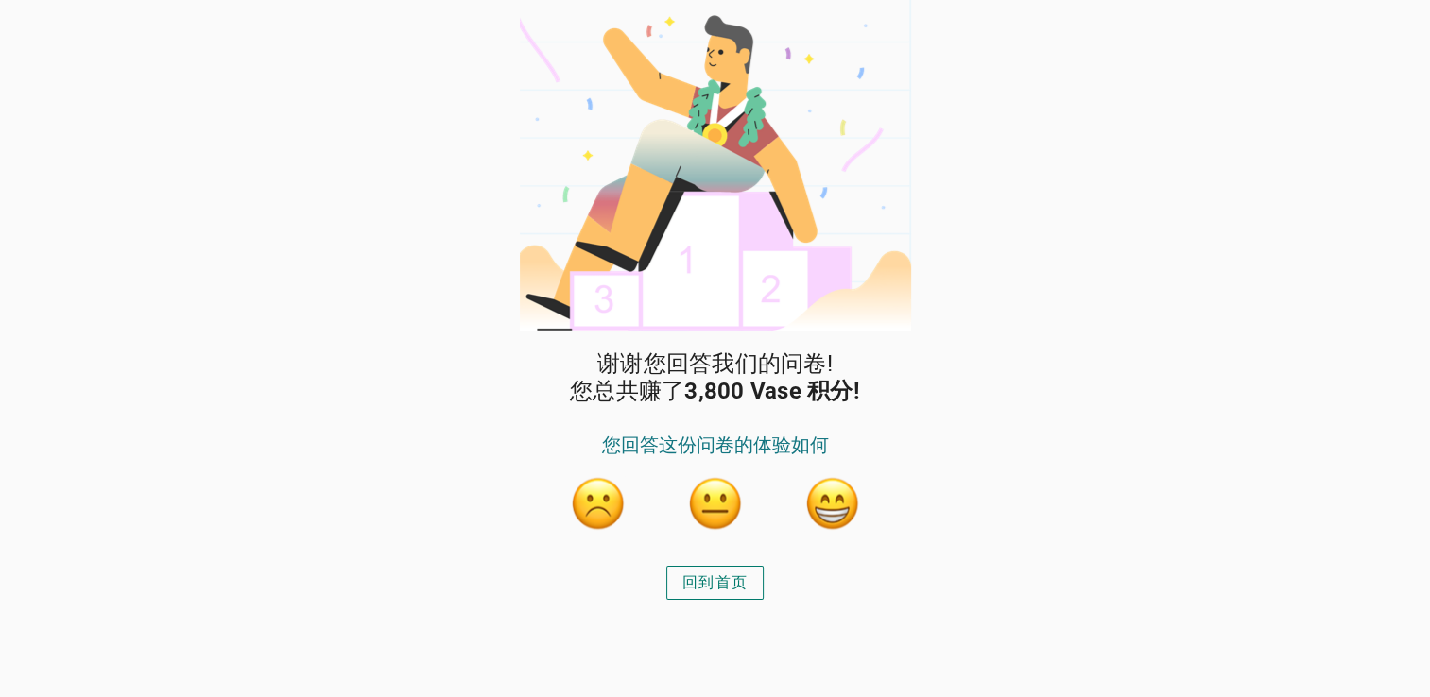
click at [831, 508] on button "button" at bounding box center [832, 503] width 57 height 57
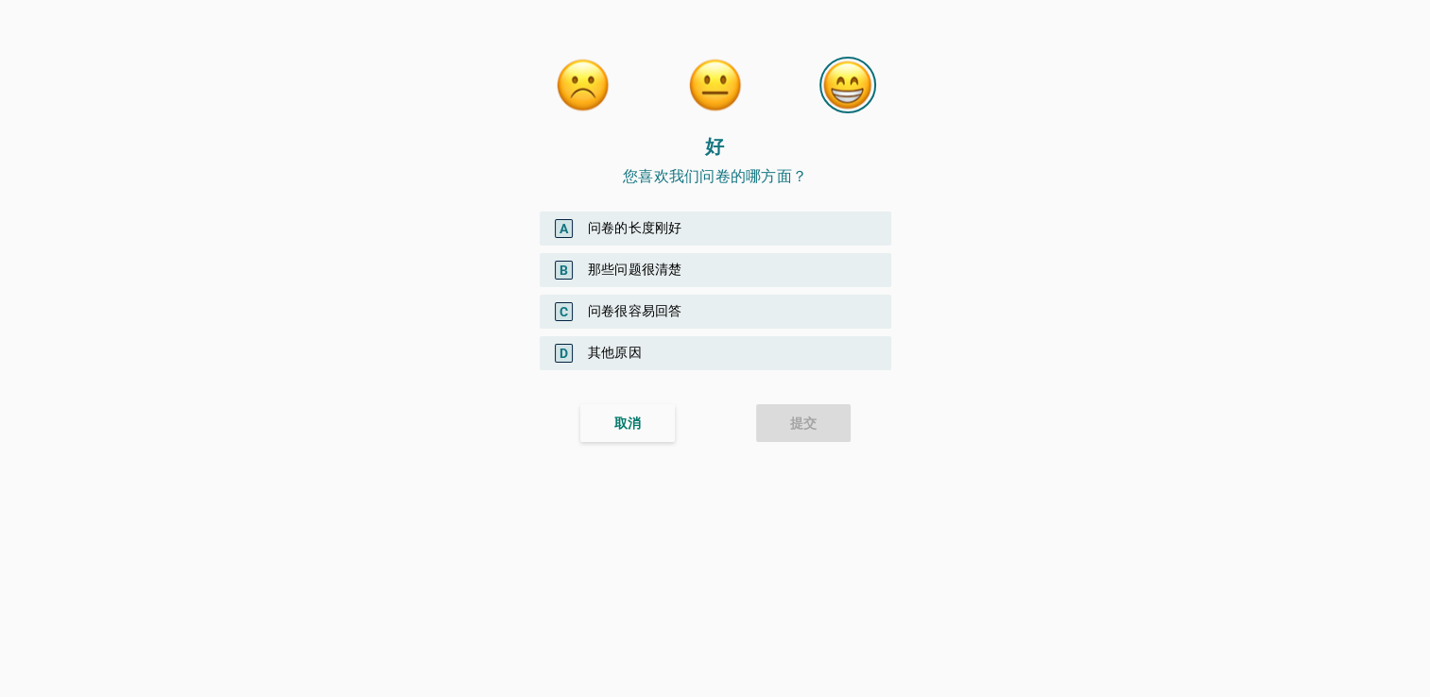
click at [680, 230] on div "A 问卷的长度刚好" at bounding box center [715, 229] width 351 height 34
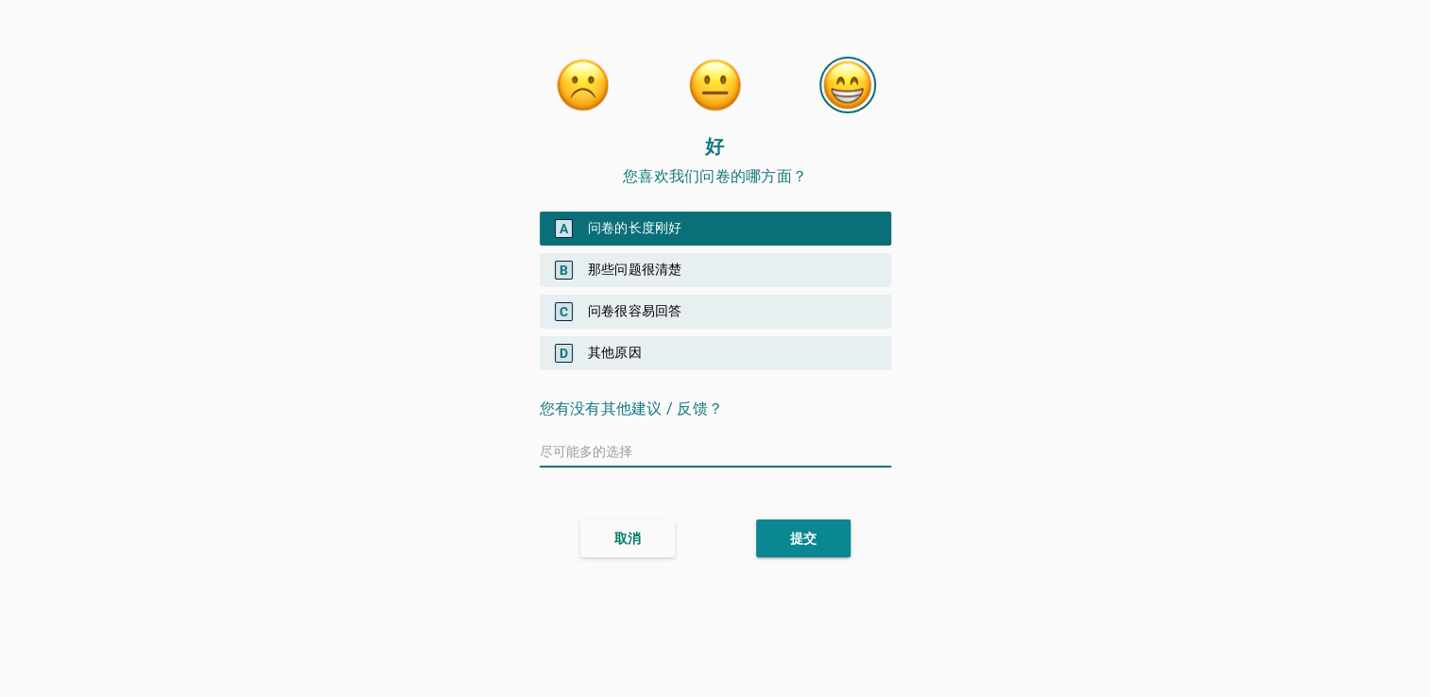
click at [801, 539] on div "提交" at bounding box center [803, 539] width 26 height 20
